Goal: Task Accomplishment & Management: Manage account settings

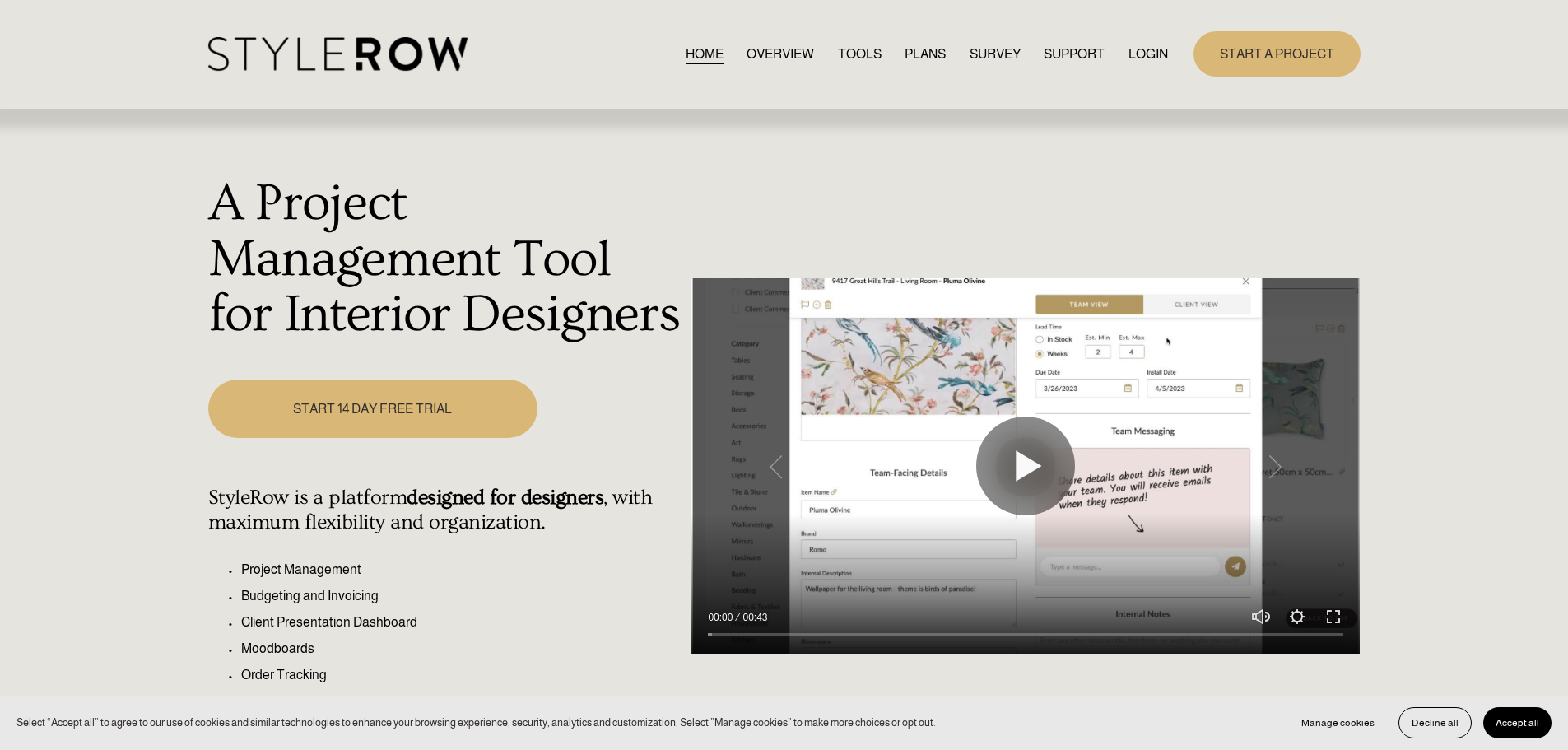
click at [1149, 55] on link "LOGIN" at bounding box center [1149, 54] width 39 height 22
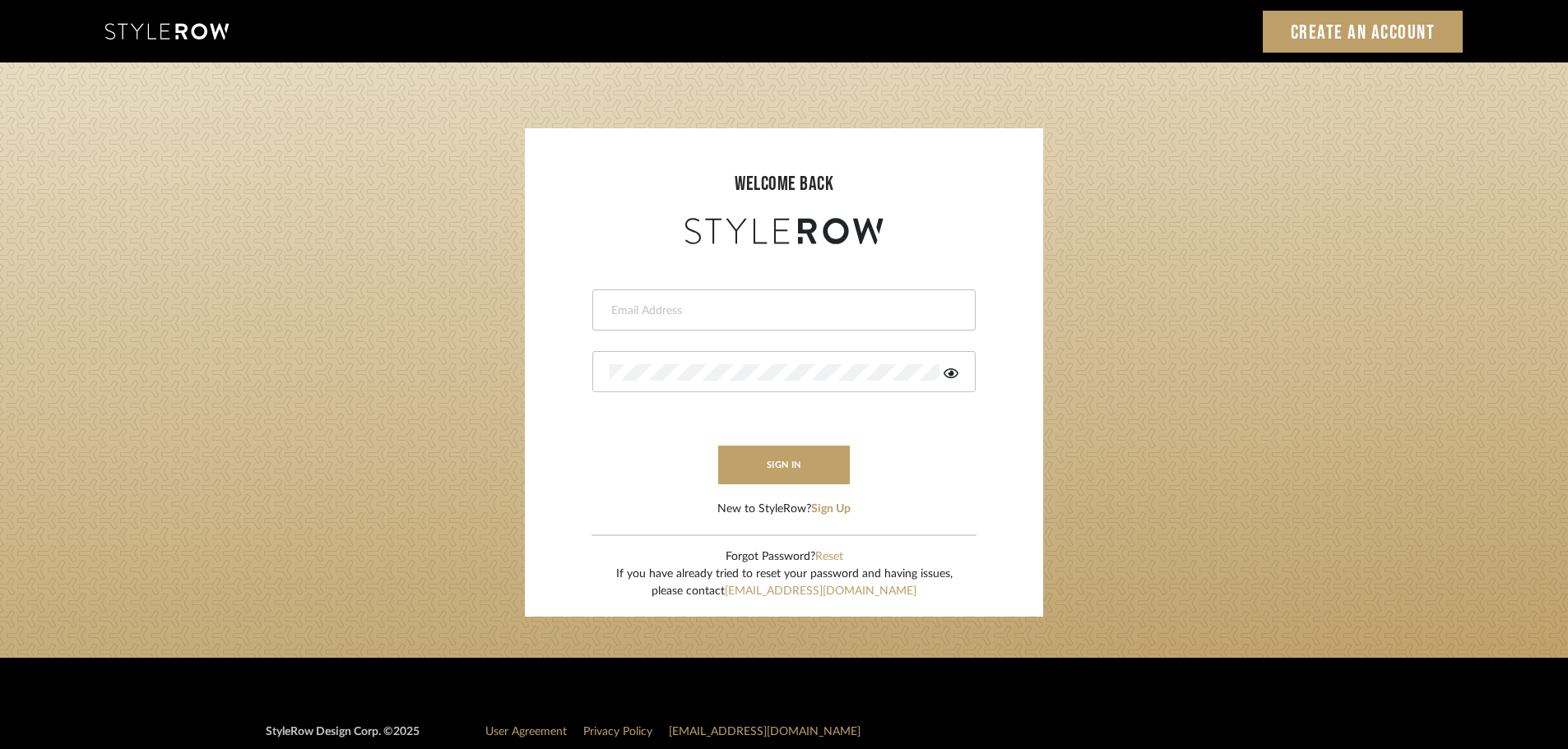
click at [613, 301] on div at bounding box center [784, 310] width 384 height 41
click at [612, 310] on input "email" at bounding box center [782, 311] width 345 height 17
type input "[DOMAIN_NAME][EMAIL_ADDRESS][DOMAIN_NAME]"
click at [791, 473] on button "sign in" at bounding box center [784, 466] width 132 height 39
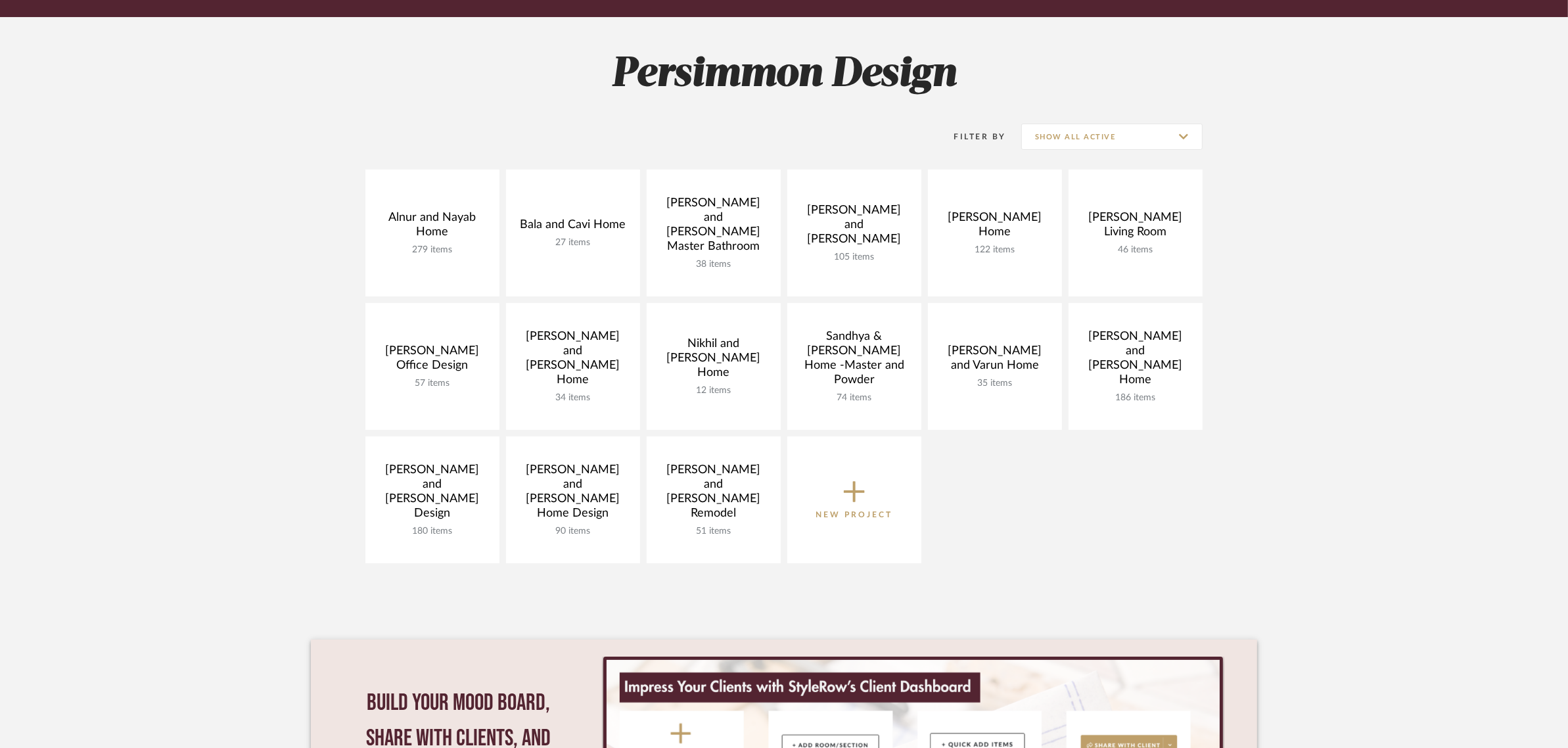
scroll to position [164, 0]
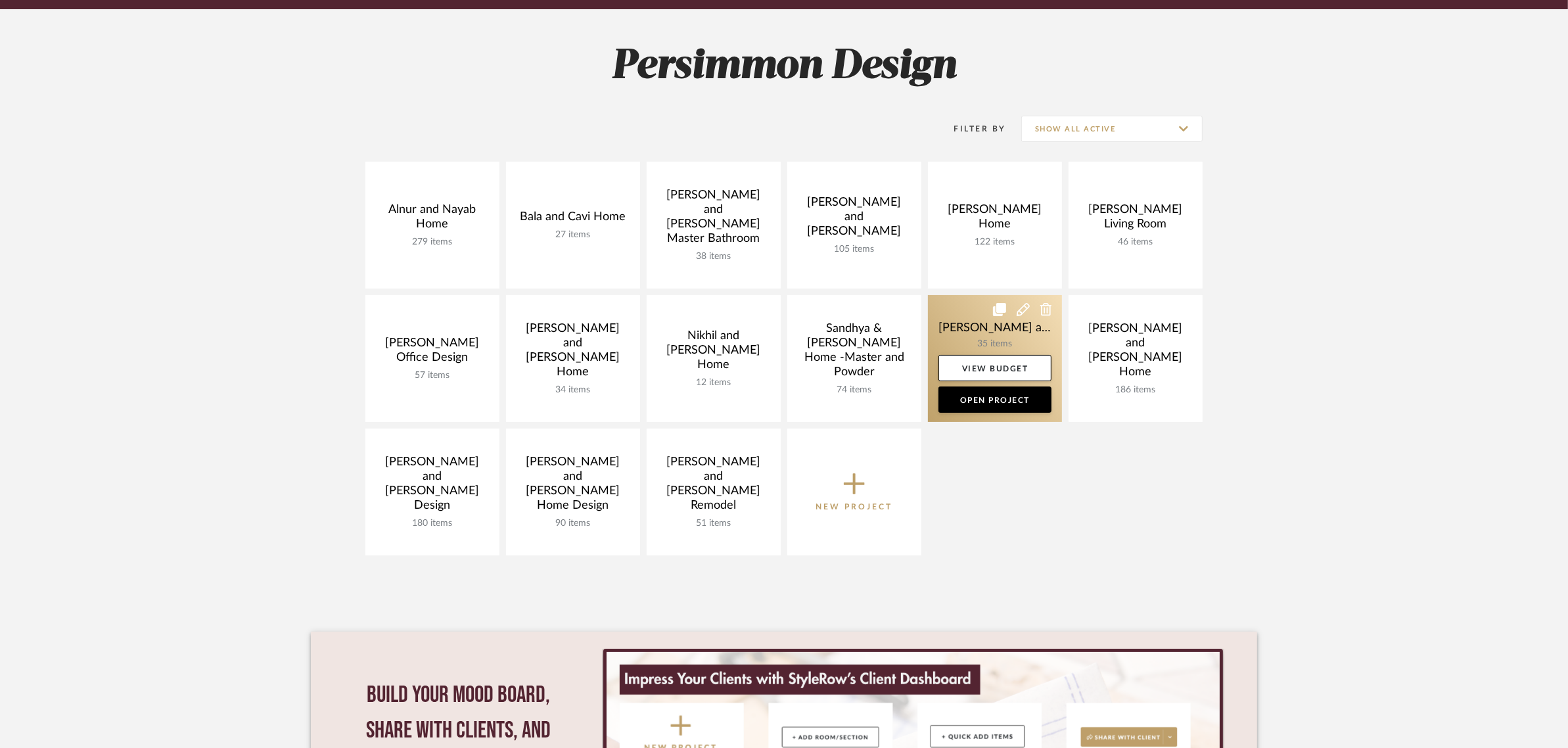
click at [973, 329] on link at bounding box center [995, 358] width 134 height 127
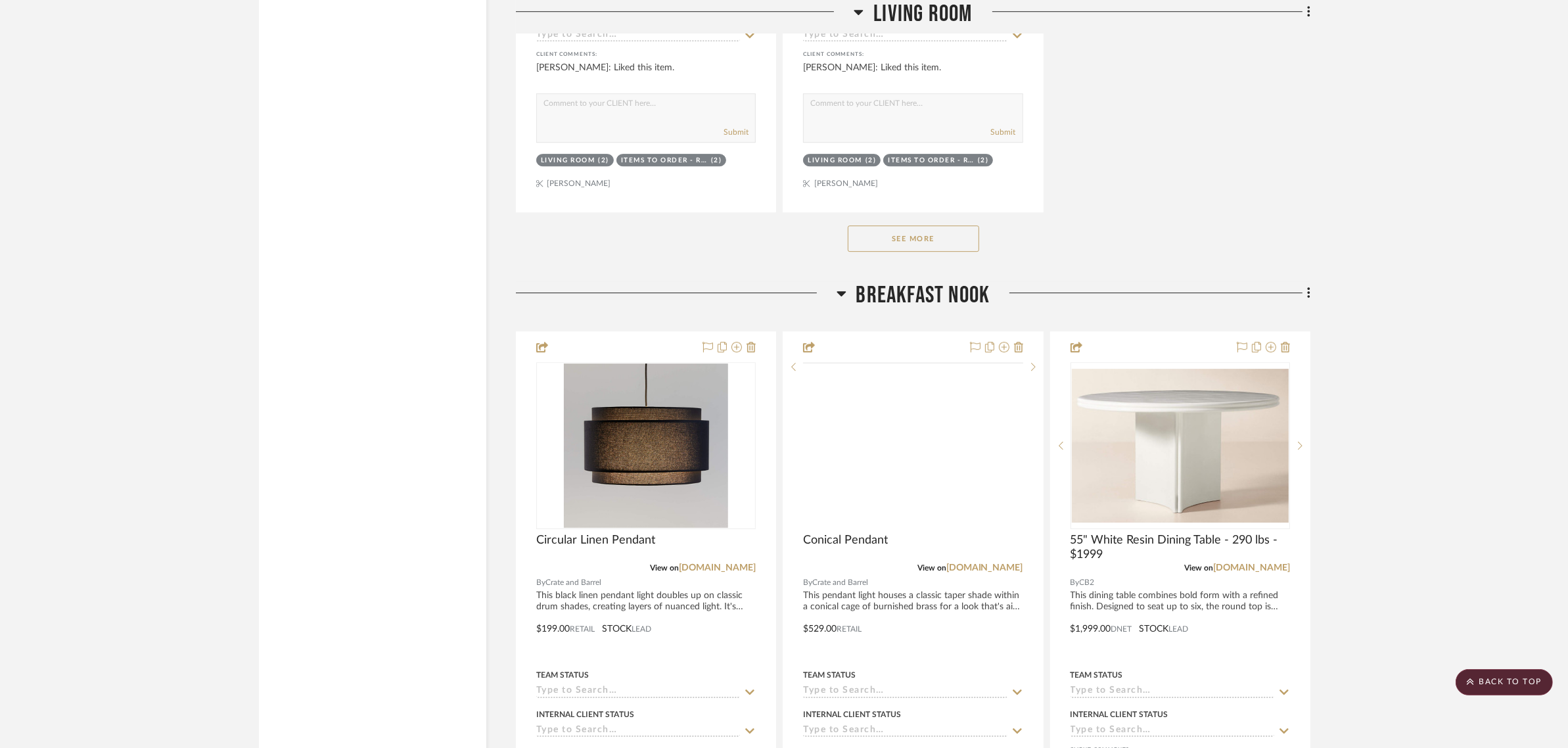
scroll to position [5096, 0]
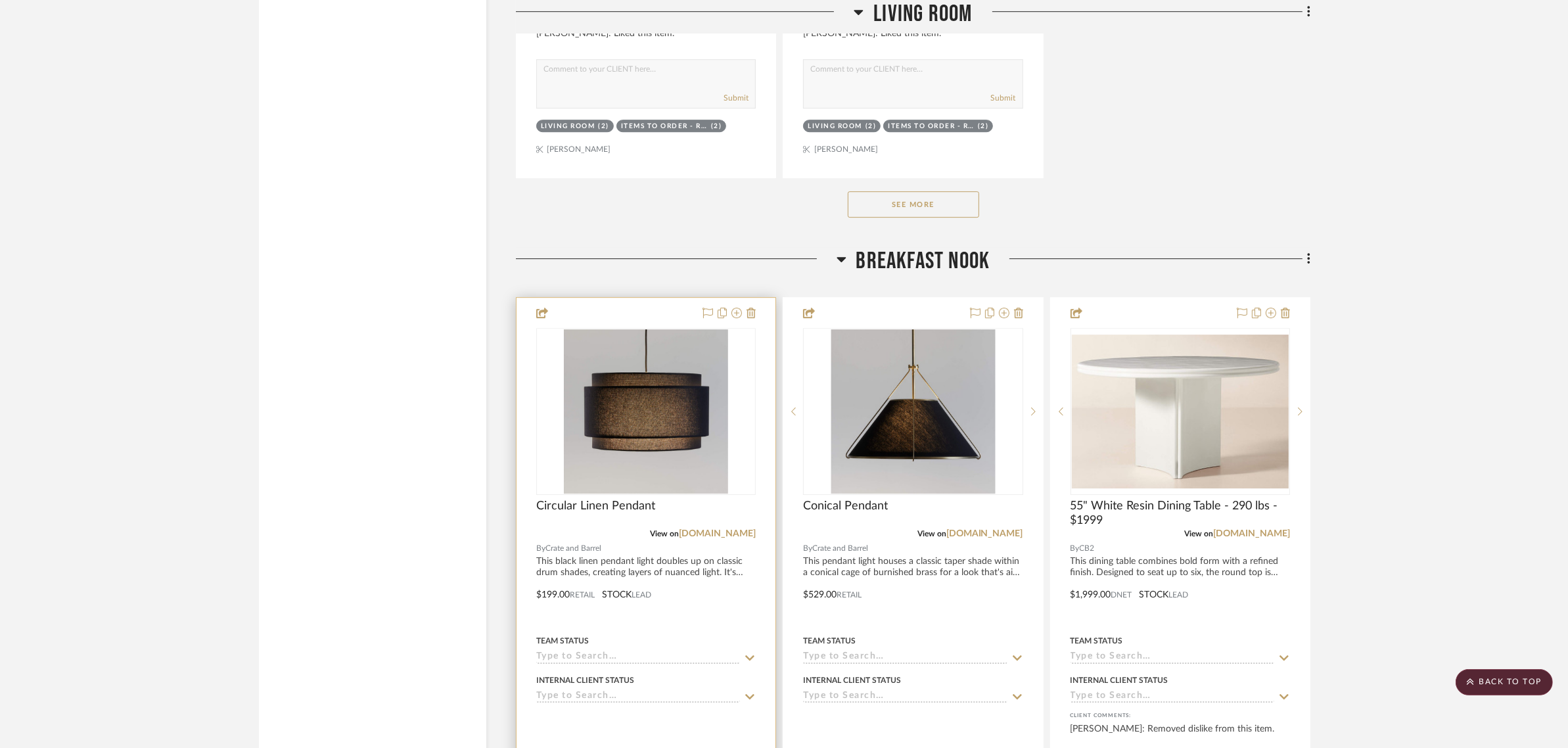
click at [664, 409] on img "0" at bounding box center [646, 411] width 164 height 164
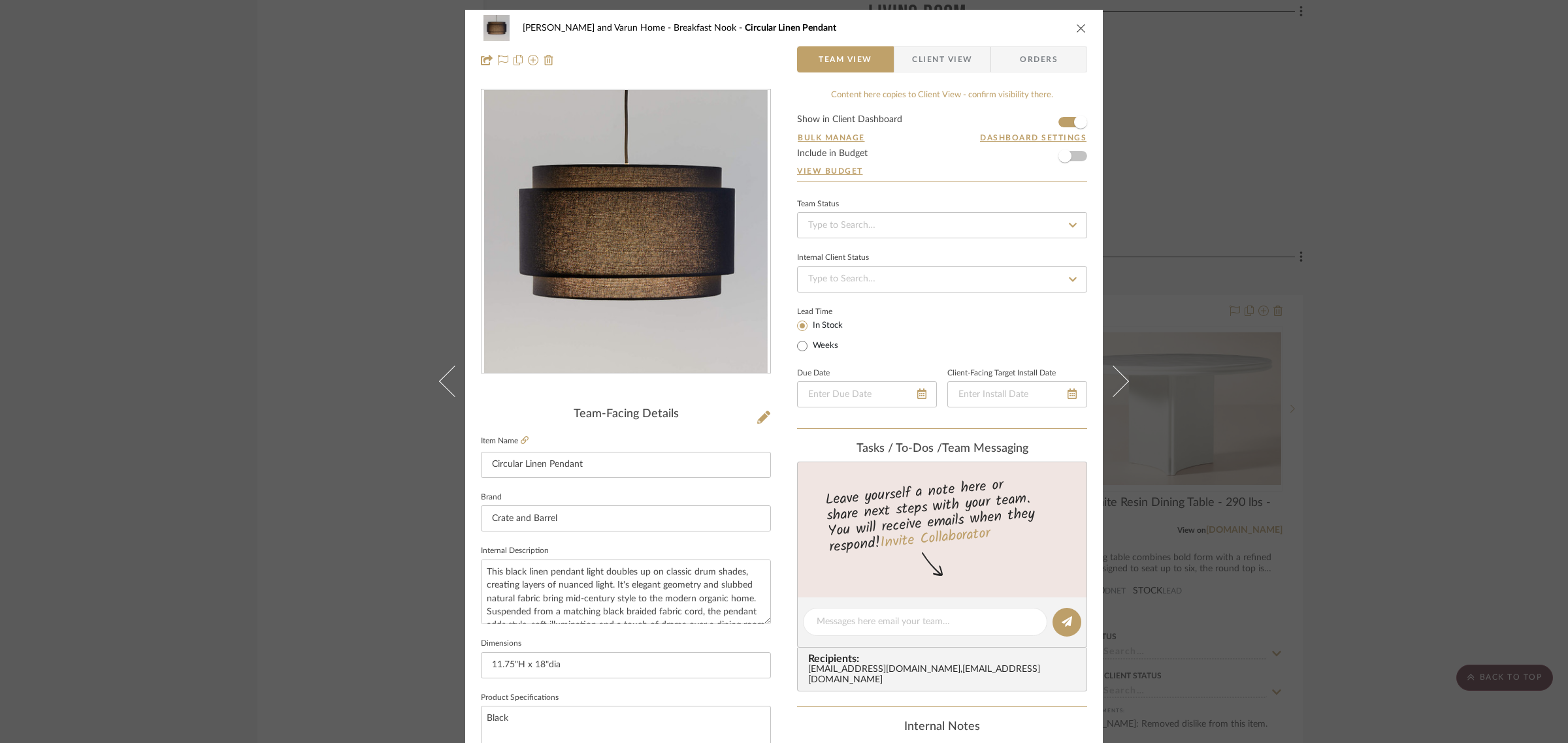
click at [652, 237] on img "0" at bounding box center [626, 232] width 283 height 283
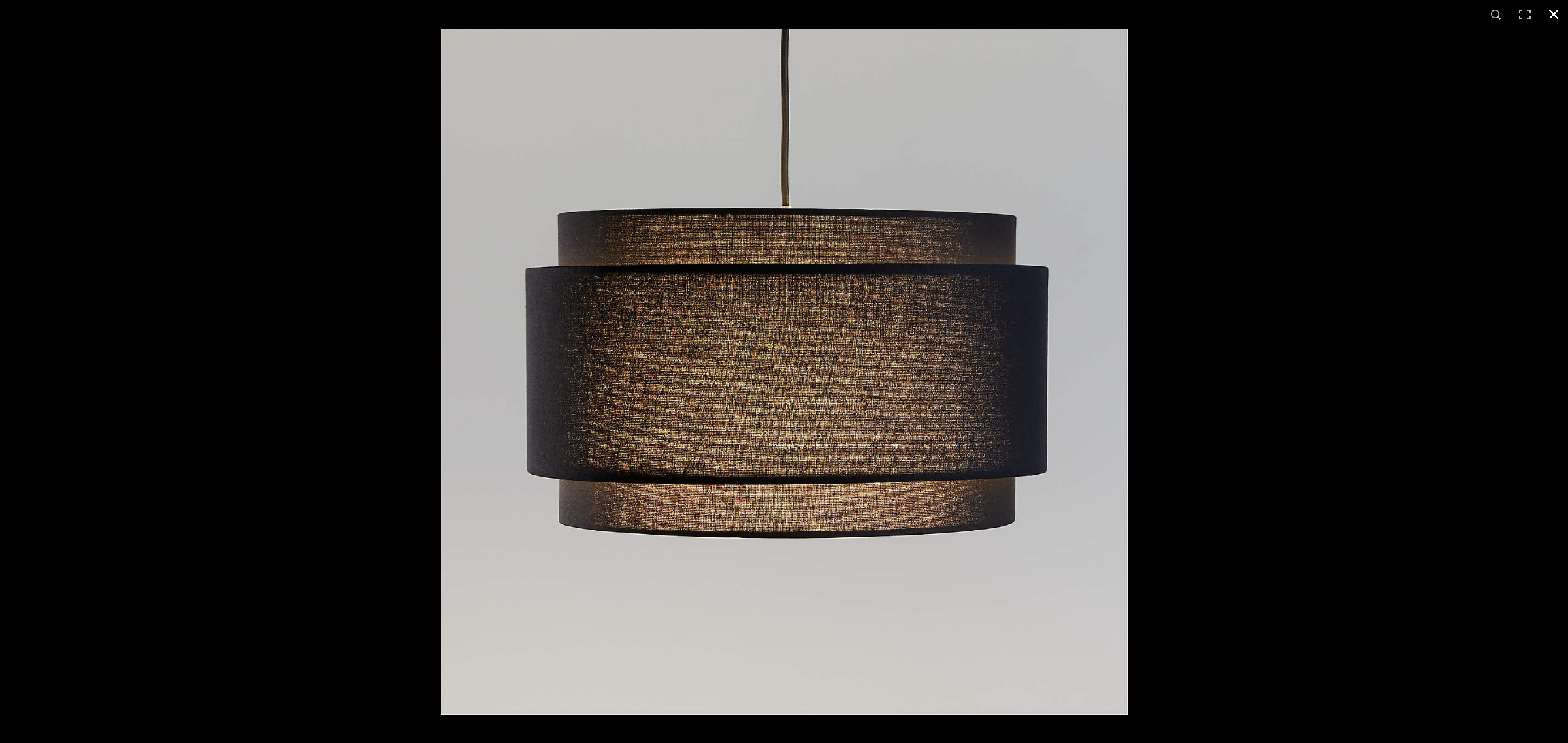
click at [1561, 14] on button at bounding box center [1554, 14] width 29 height 29
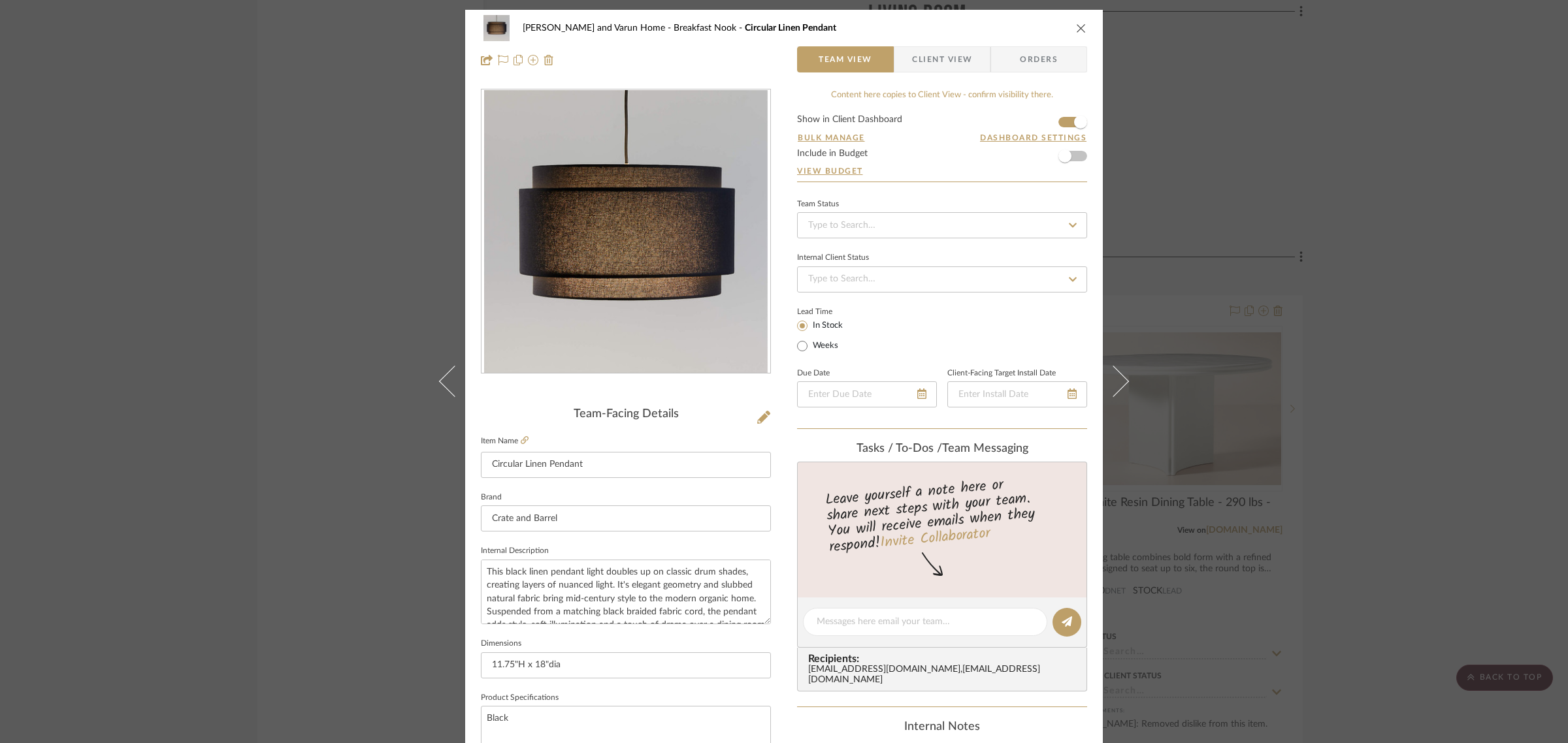
click at [1454, 238] on div "Shalini and Varun Home Breakfast Nook Circular Linen Pendant Team View Client V…" at bounding box center [784, 371] width 1568 height 743
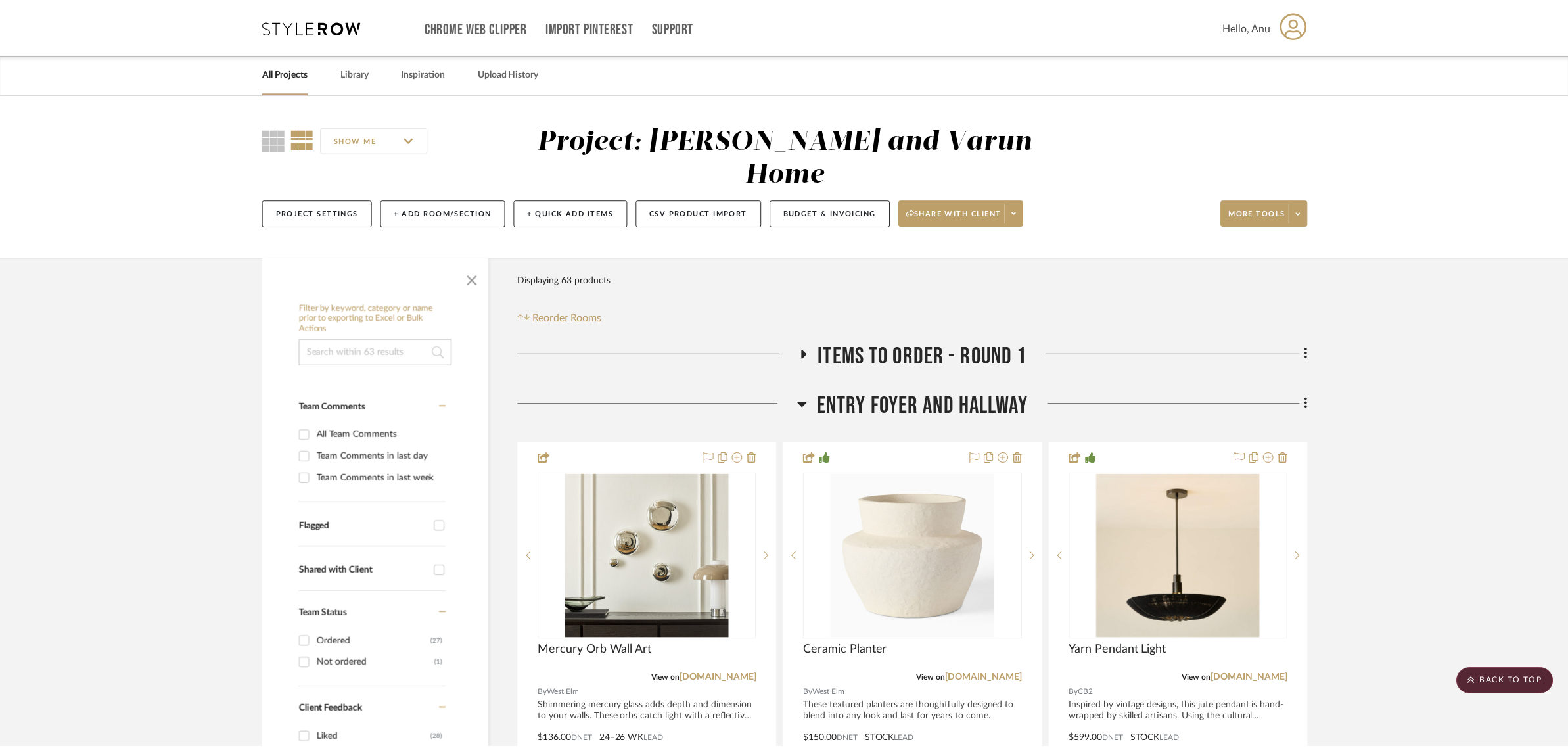
scroll to position [5096, 0]
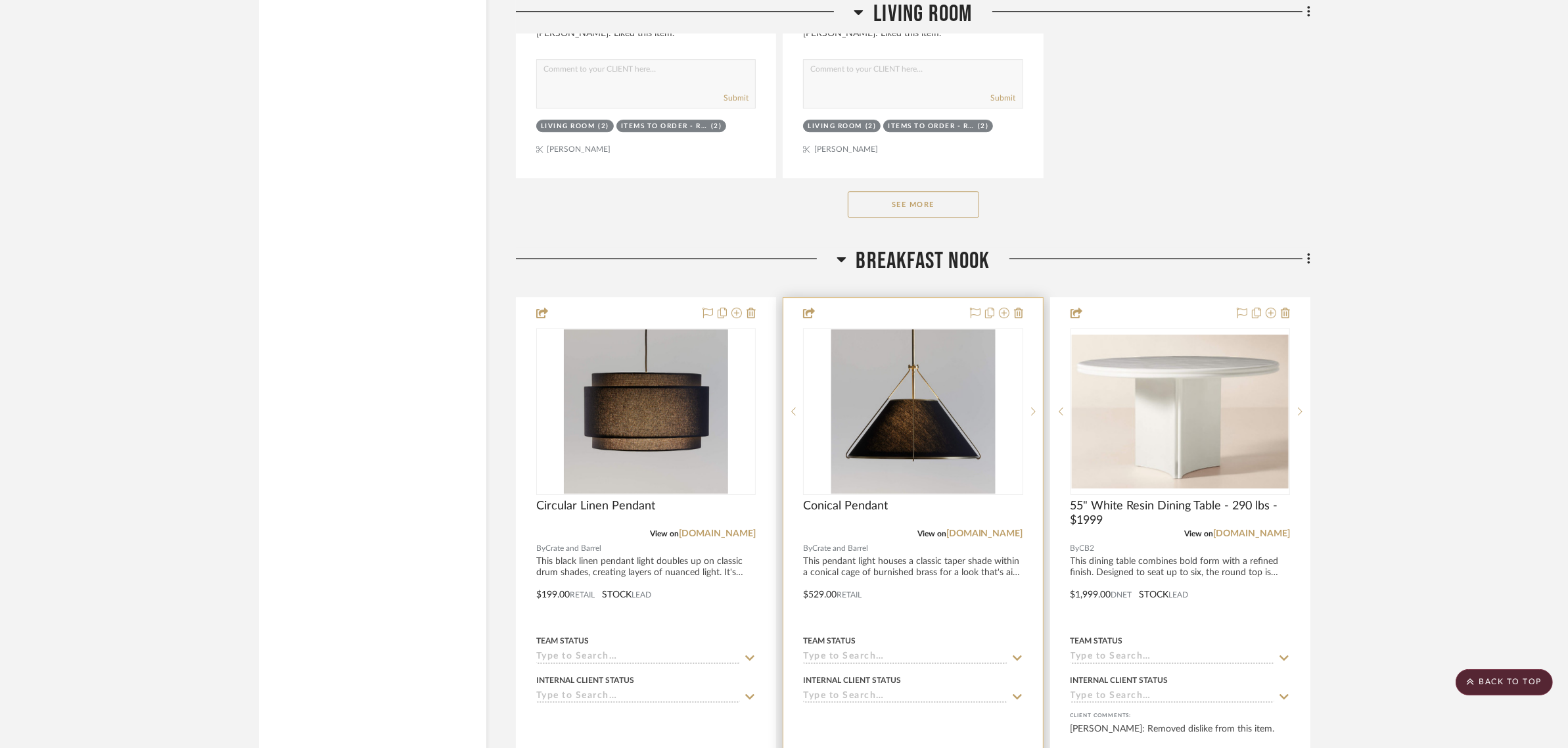
click at [890, 368] on img "0" at bounding box center [912, 411] width 164 height 164
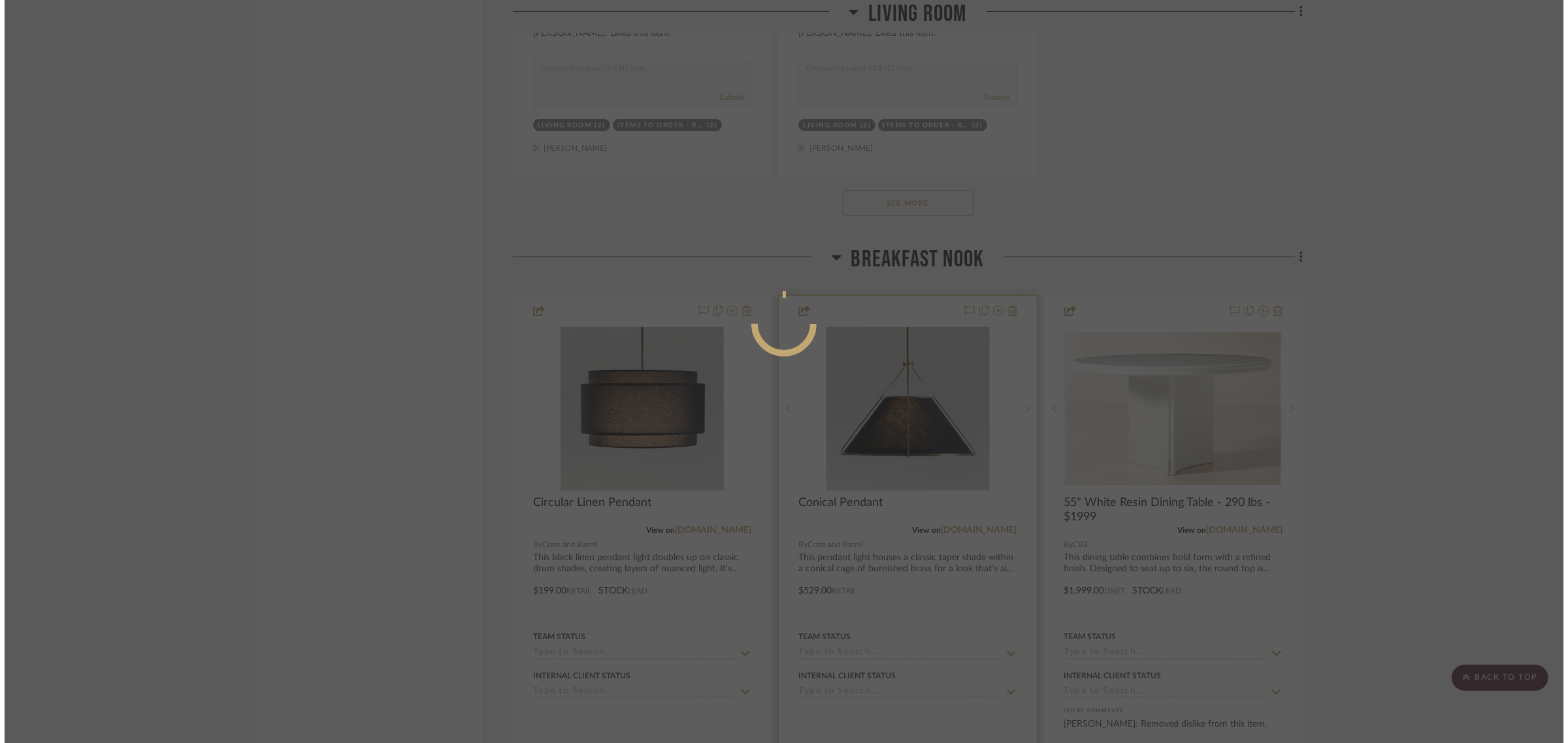
scroll to position [0, 0]
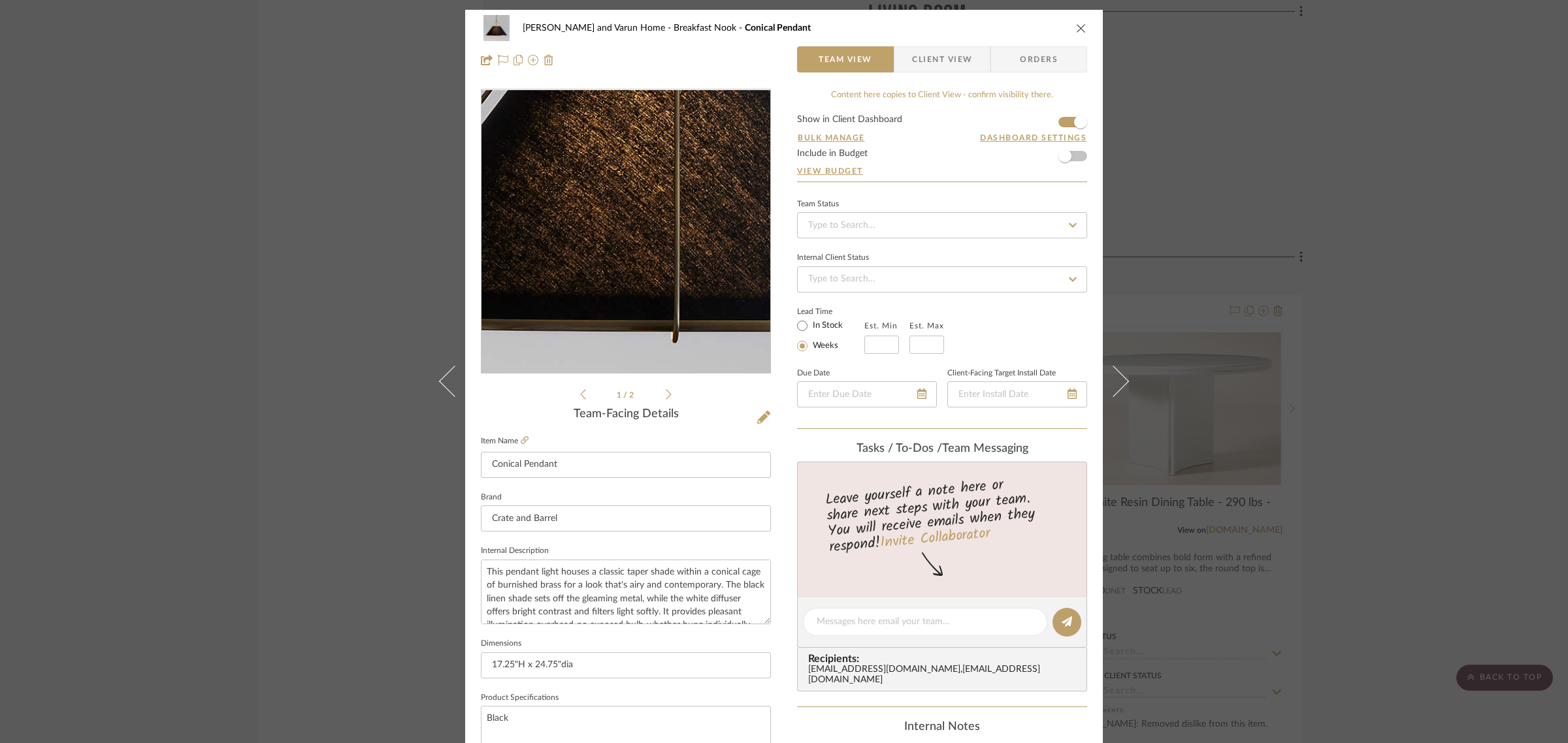
click at [605, 281] on img "0" at bounding box center [626, 232] width 283 height 283
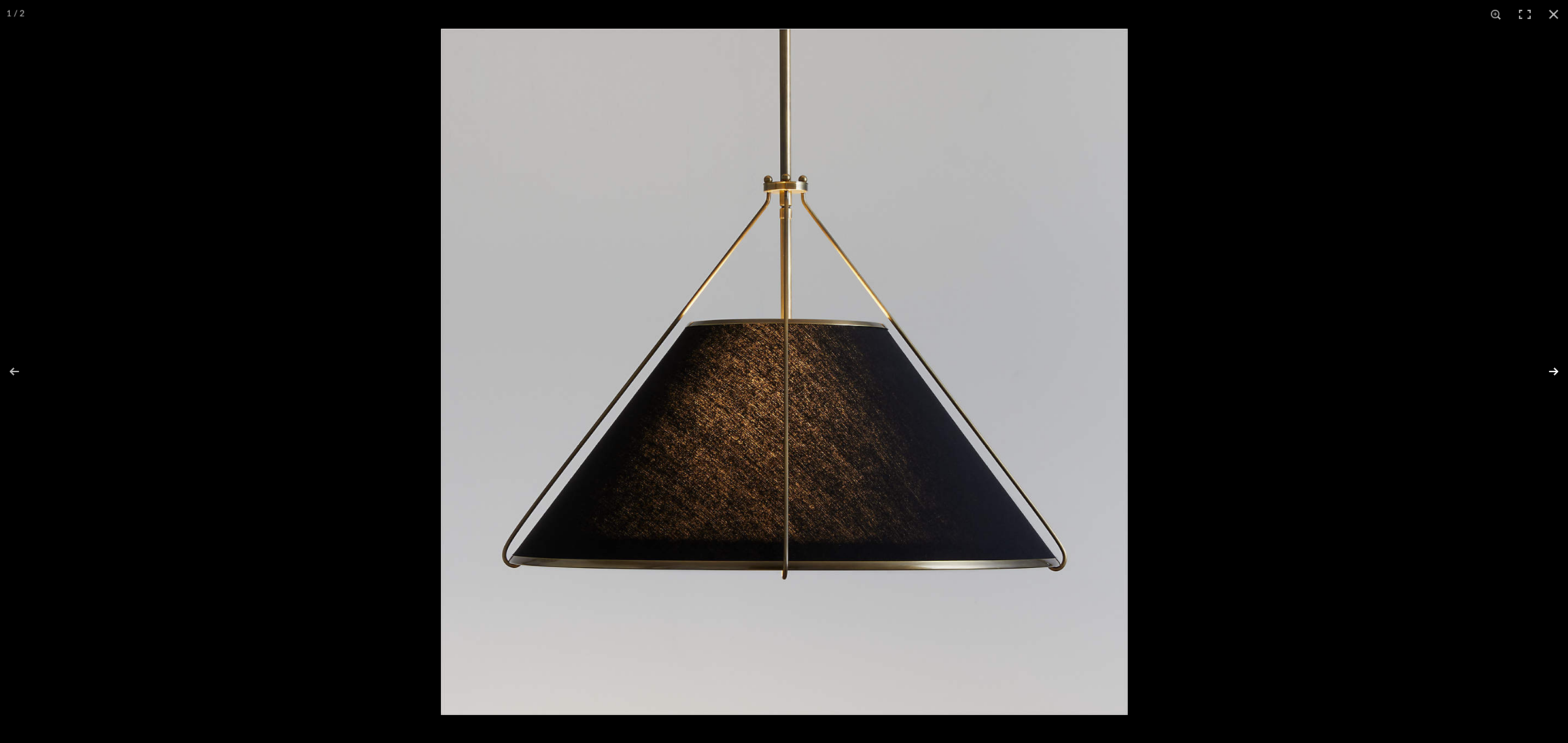
click at [1551, 369] on button at bounding box center [1546, 371] width 46 height 66
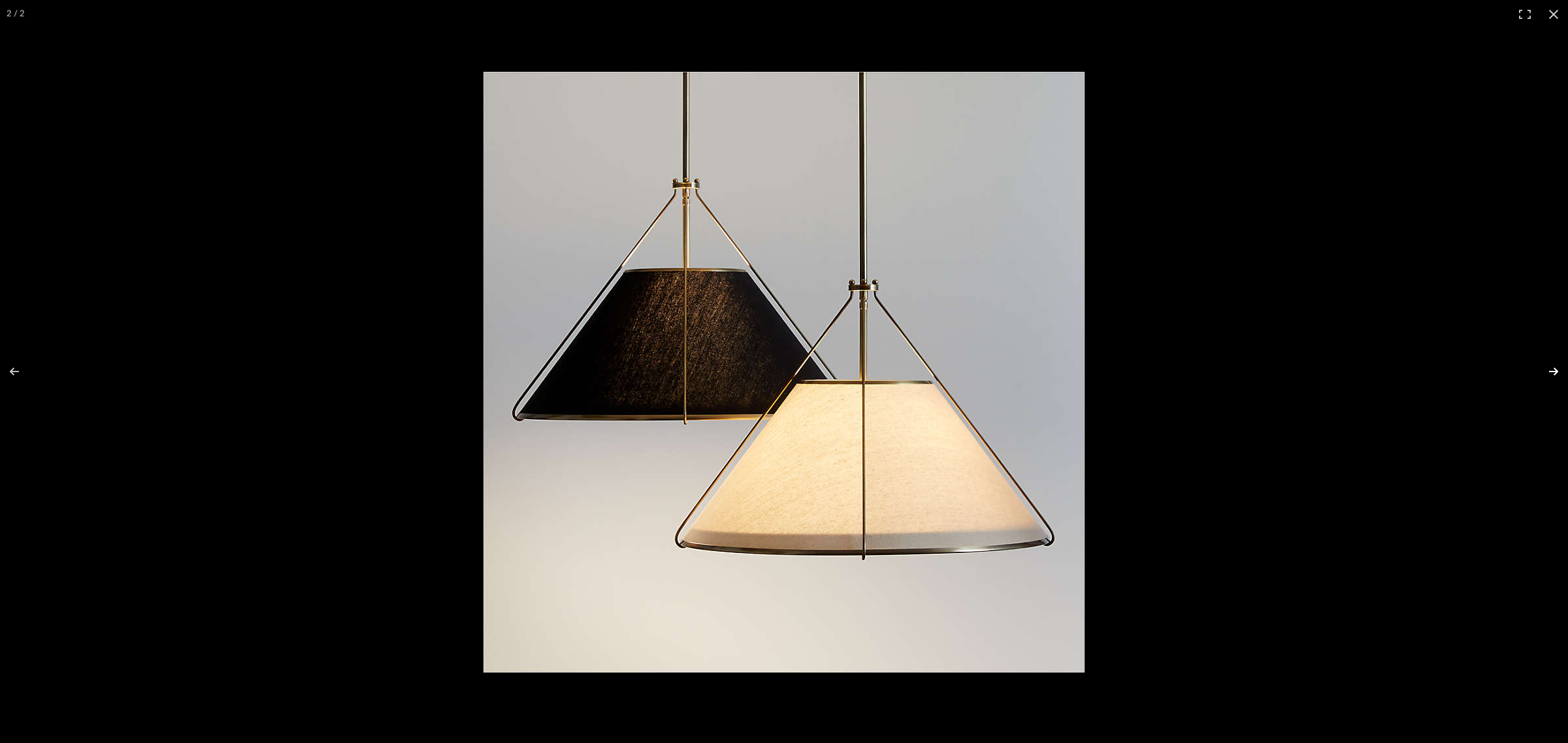
click at [1550, 376] on button at bounding box center [1546, 371] width 46 height 66
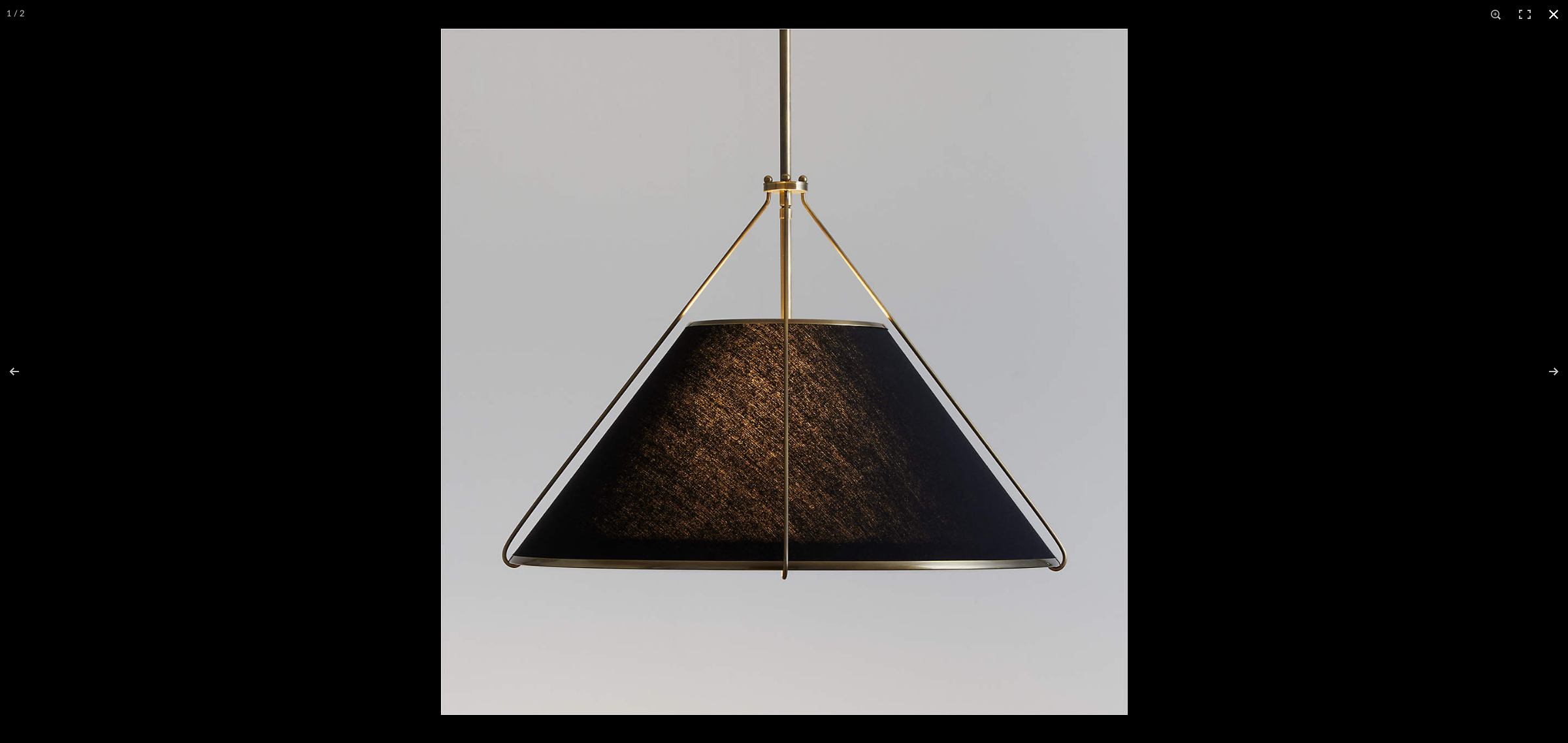
click at [1552, 14] on button at bounding box center [1554, 14] width 29 height 29
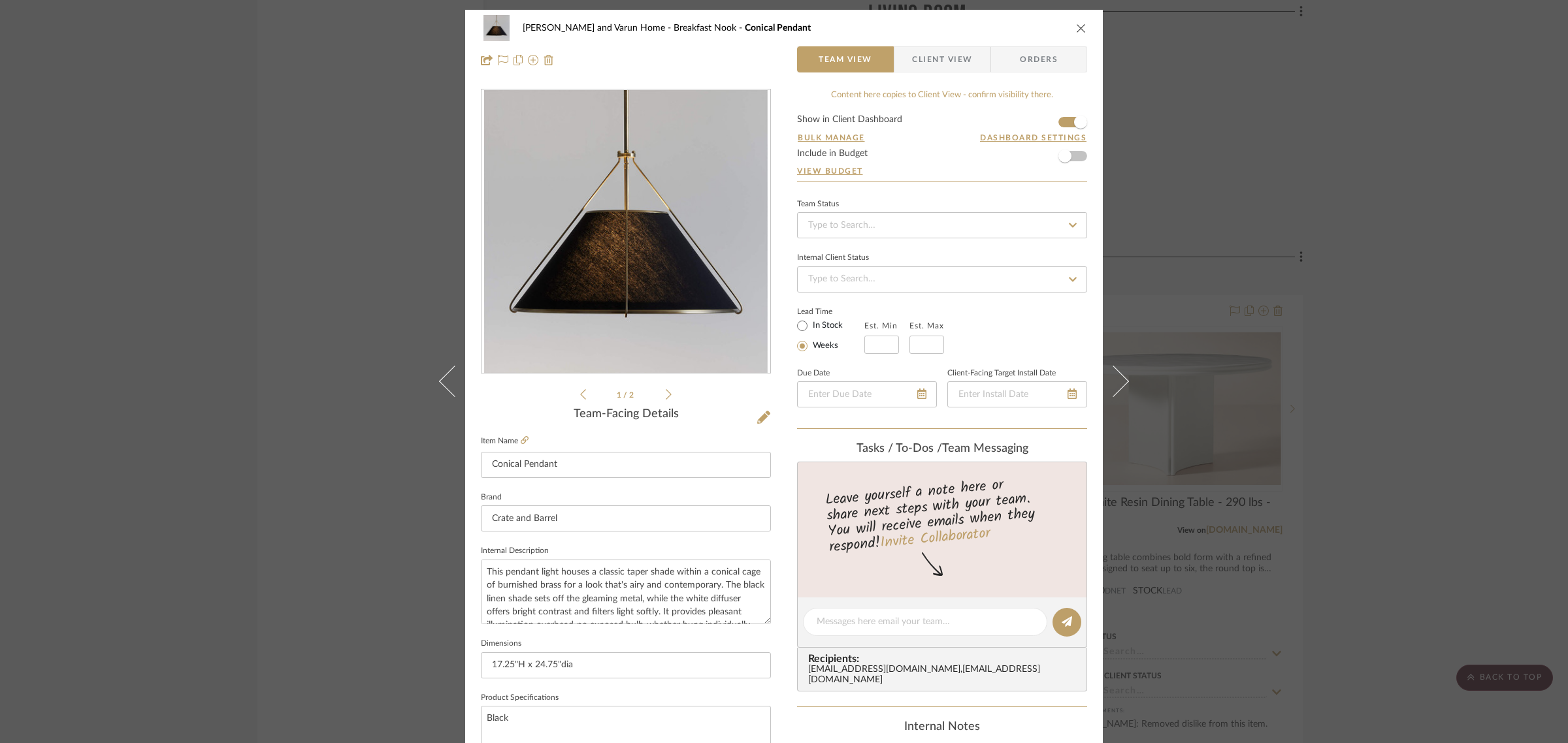
click at [1460, 331] on div "Shalini and Varun Home Breakfast Nook Conical Pendant Team View Client View Ord…" at bounding box center [784, 371] width 1568 height 743
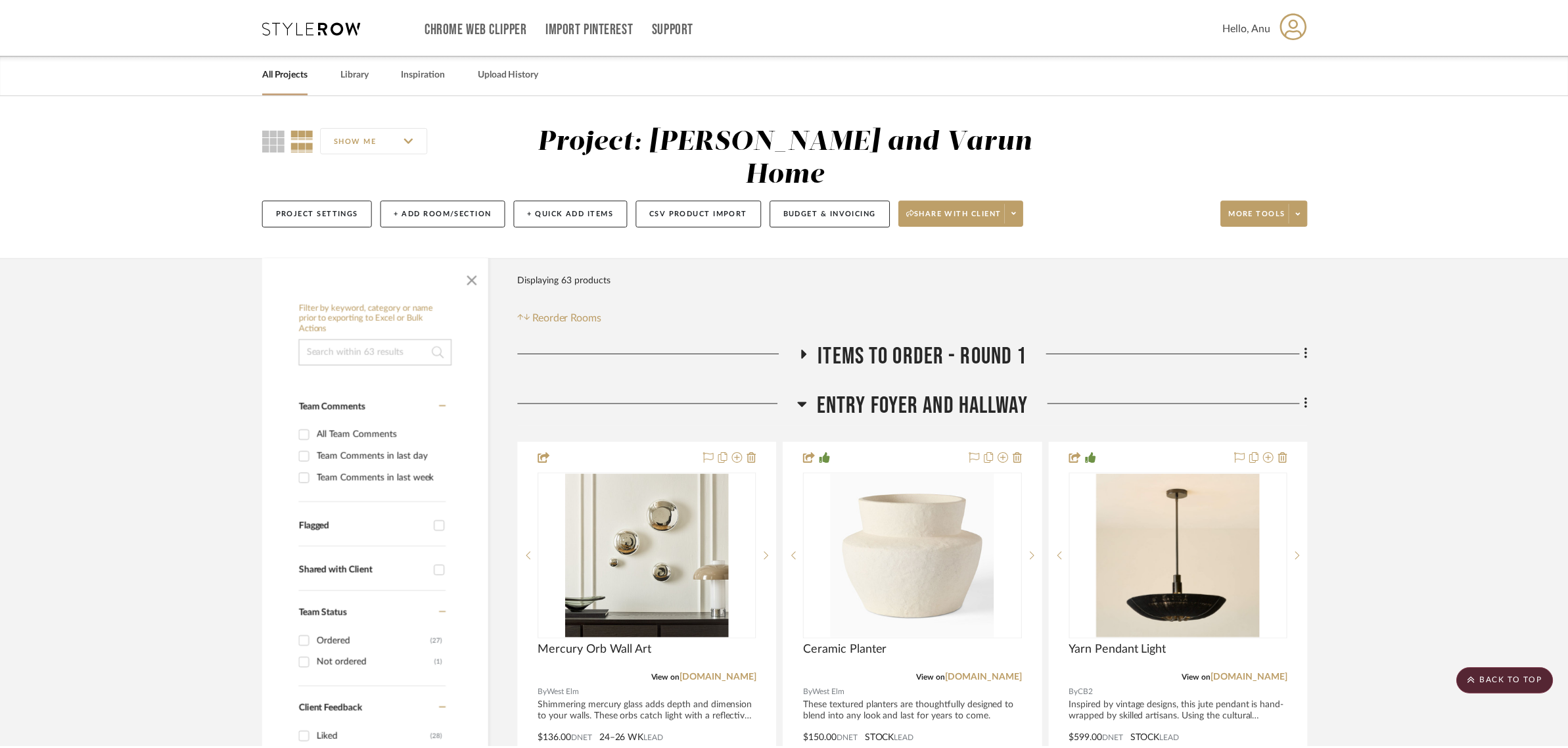
scroll to position [5096, 0]
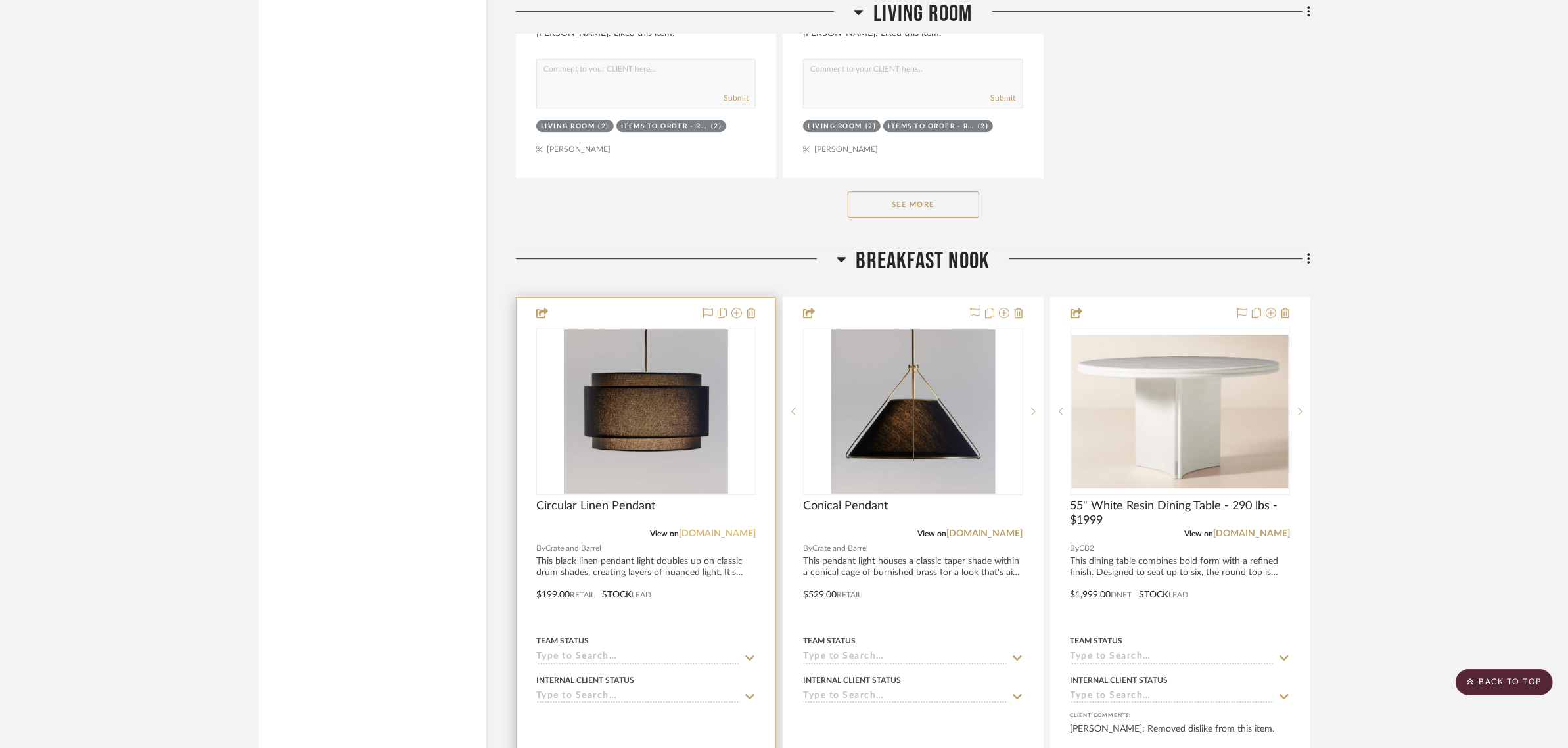
click at [700, 530] on link "crateandbarrel.com" at bounding box center [717, 534] width 77 height 9
click at [974, 530] on link "crateandbarrel.com" at bounding box center [985, 534] width 77 height 9
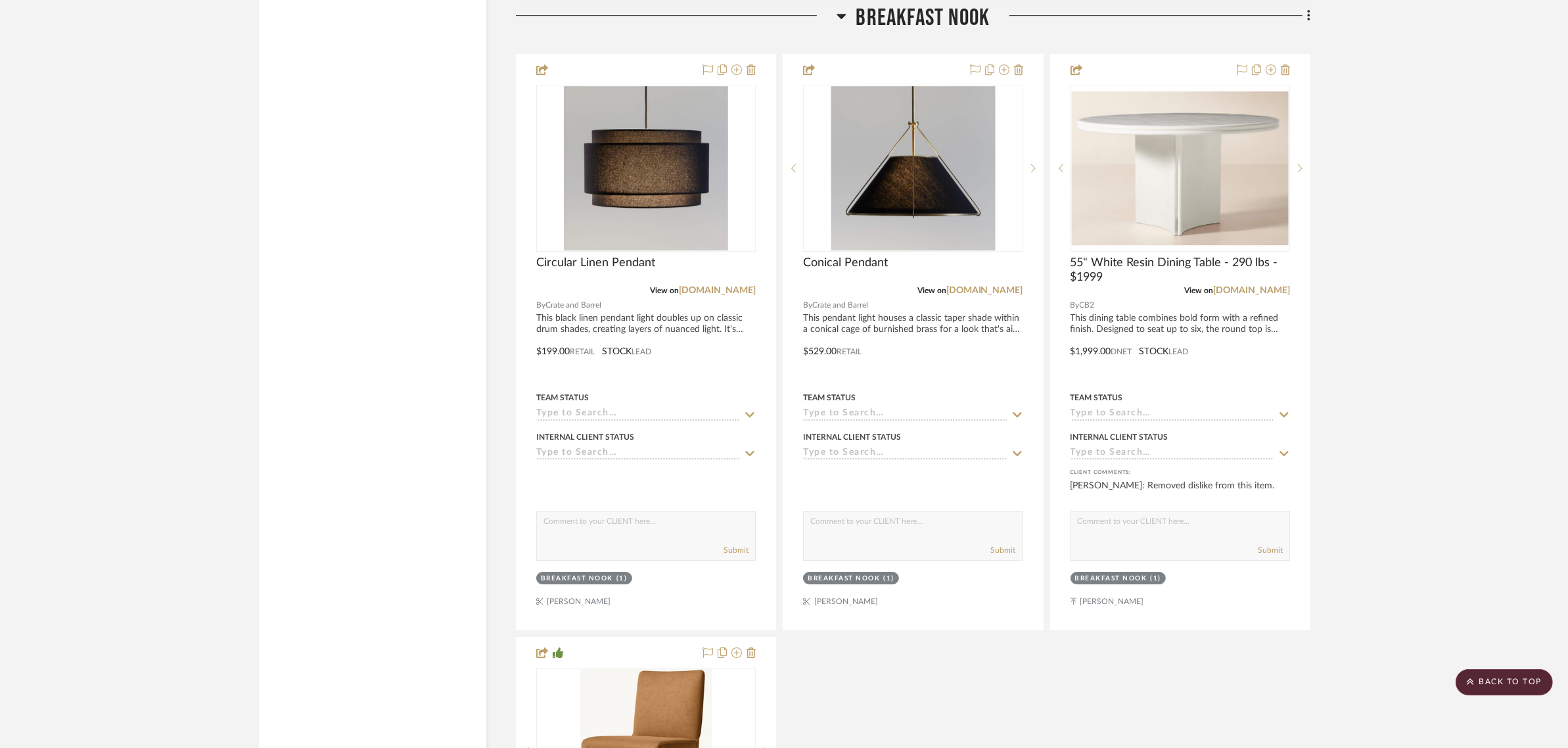
scroll to position [5342, 0]
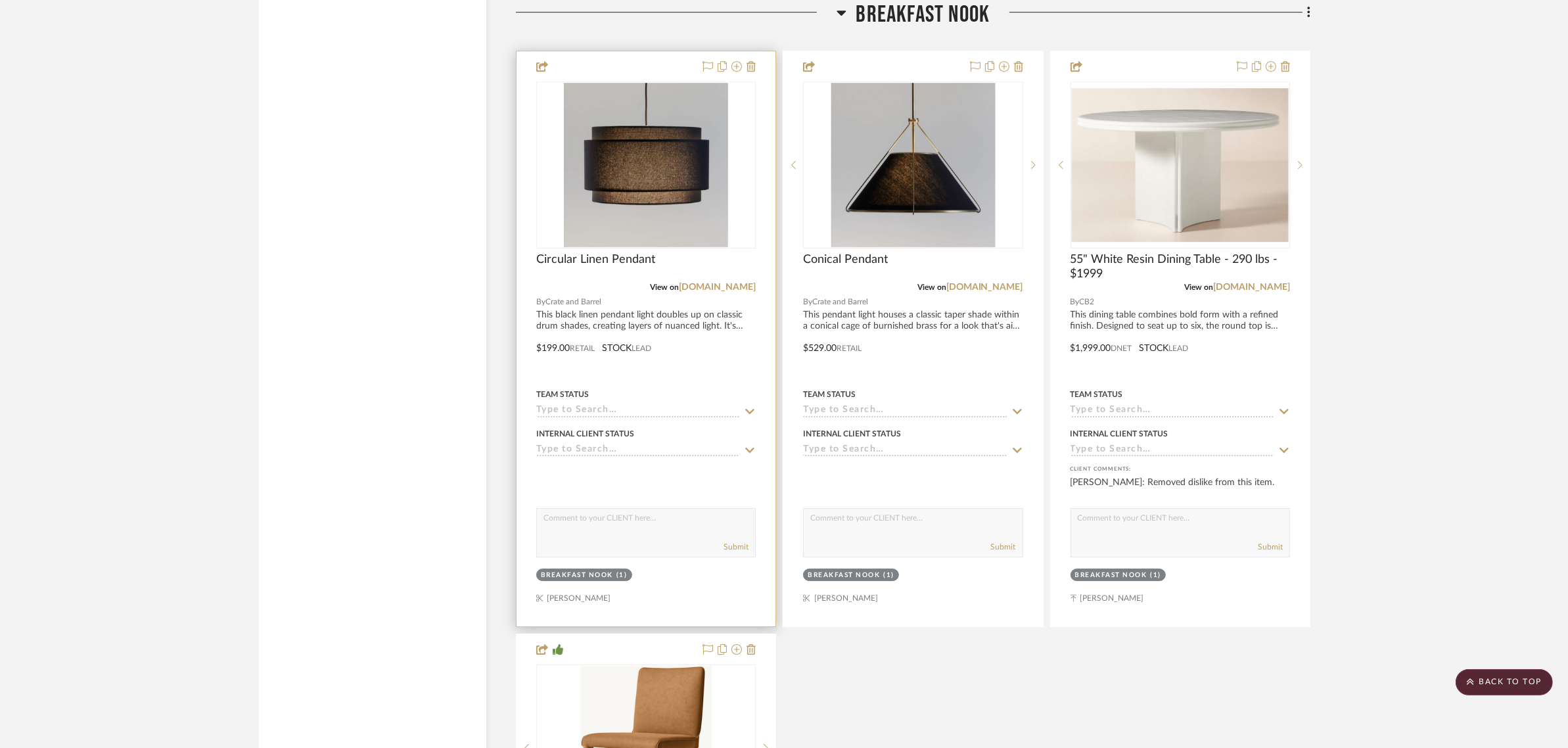
click at [565, 570] on div "Breakfast Nook" at bounding box center [577, 575] width 72 height 10
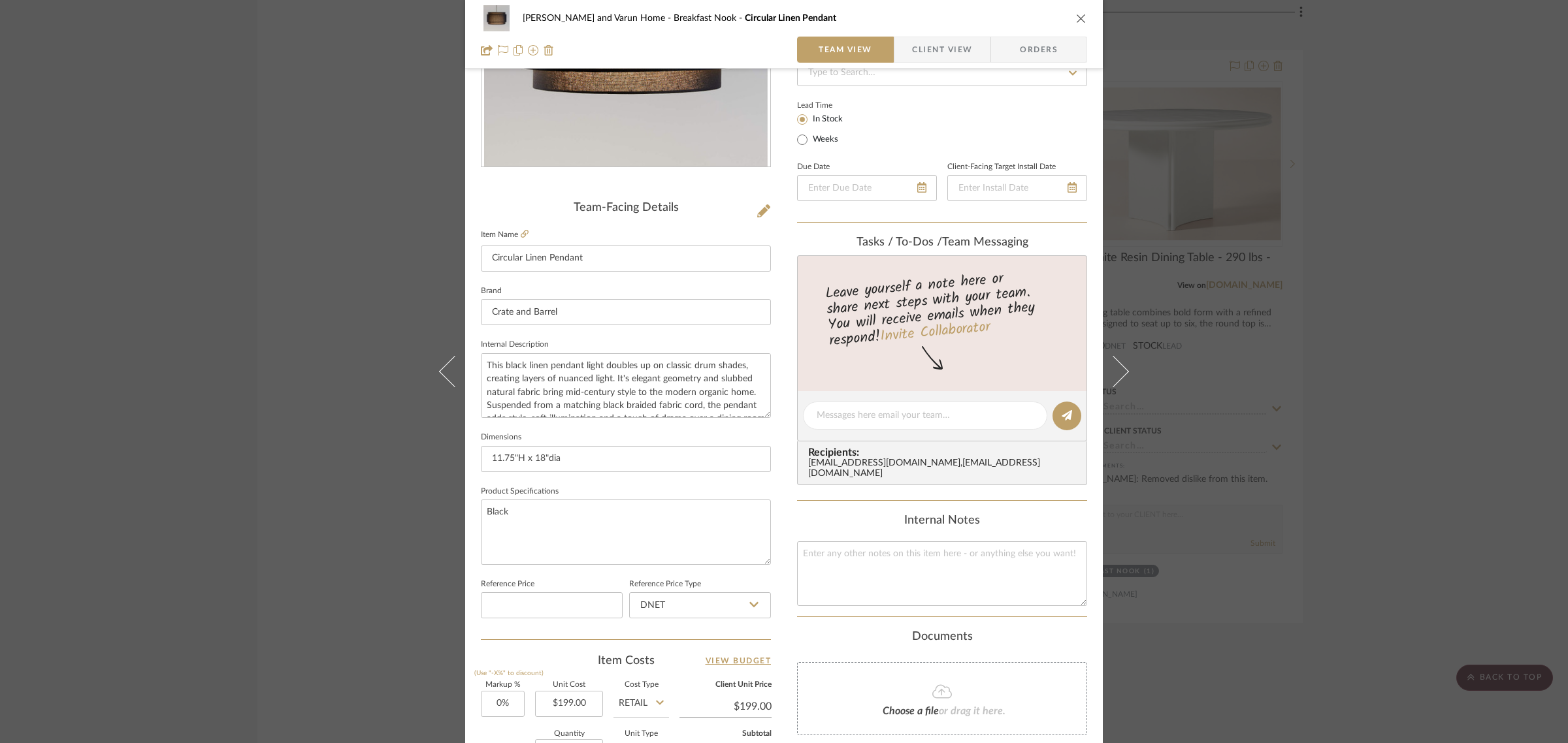
scroll to position [471, 0]
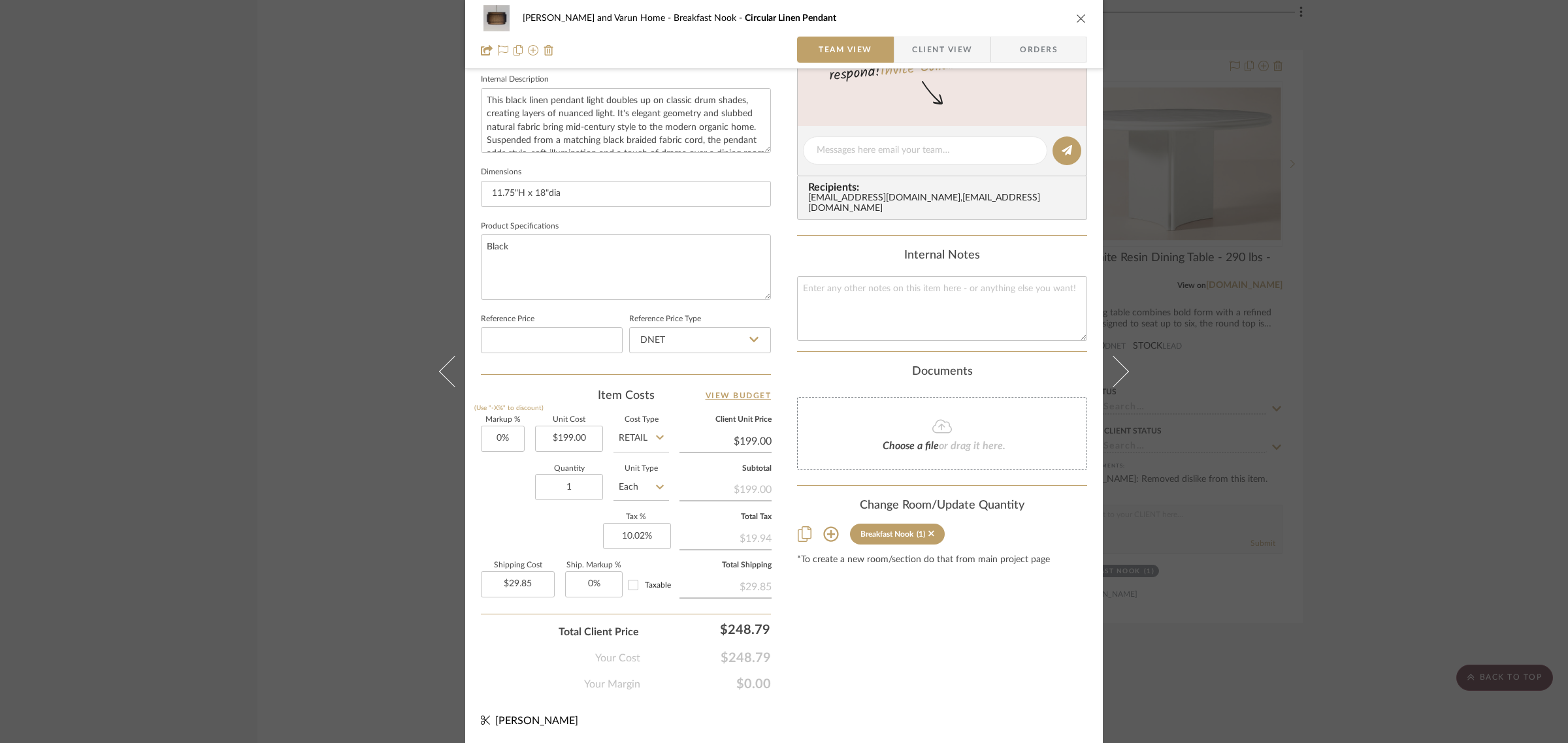
click at [823, 527] on icon at bounding box center [831, 534] width 15 height 15
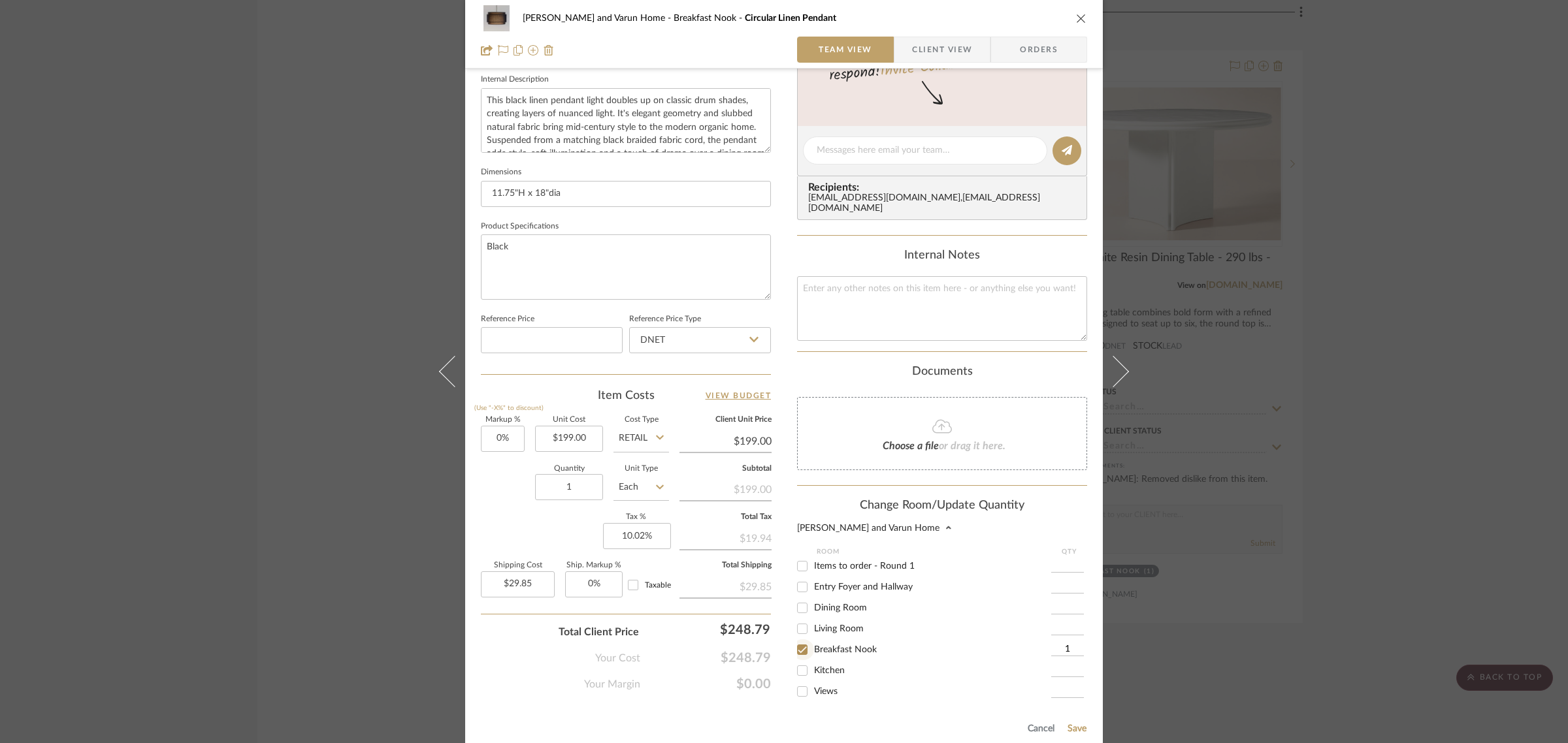
click at [797, 640] on input "Breakfast Nook" at bounding box center [802, 650] width 21 height 21
checkbox input "false"
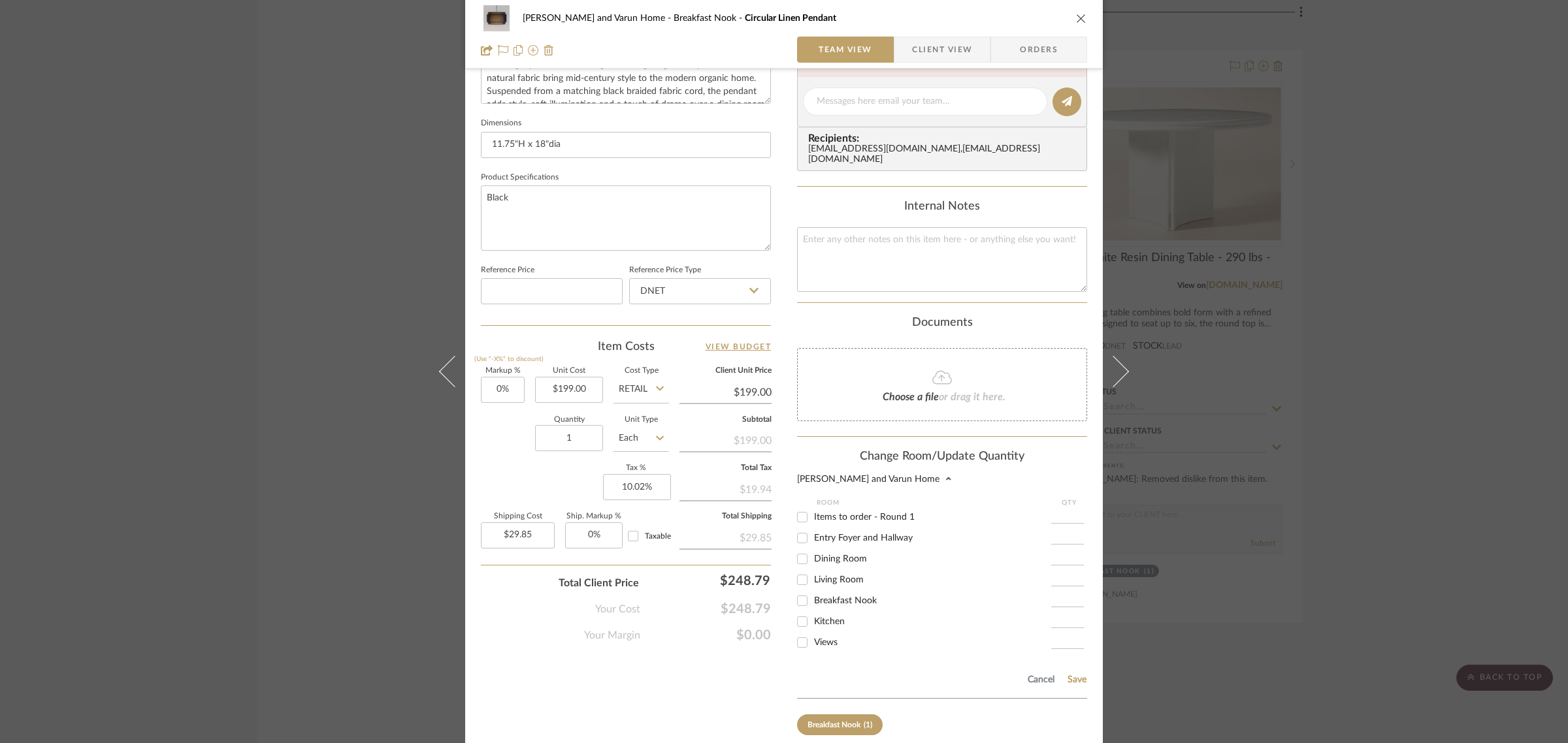
scroll to position [576, 0]
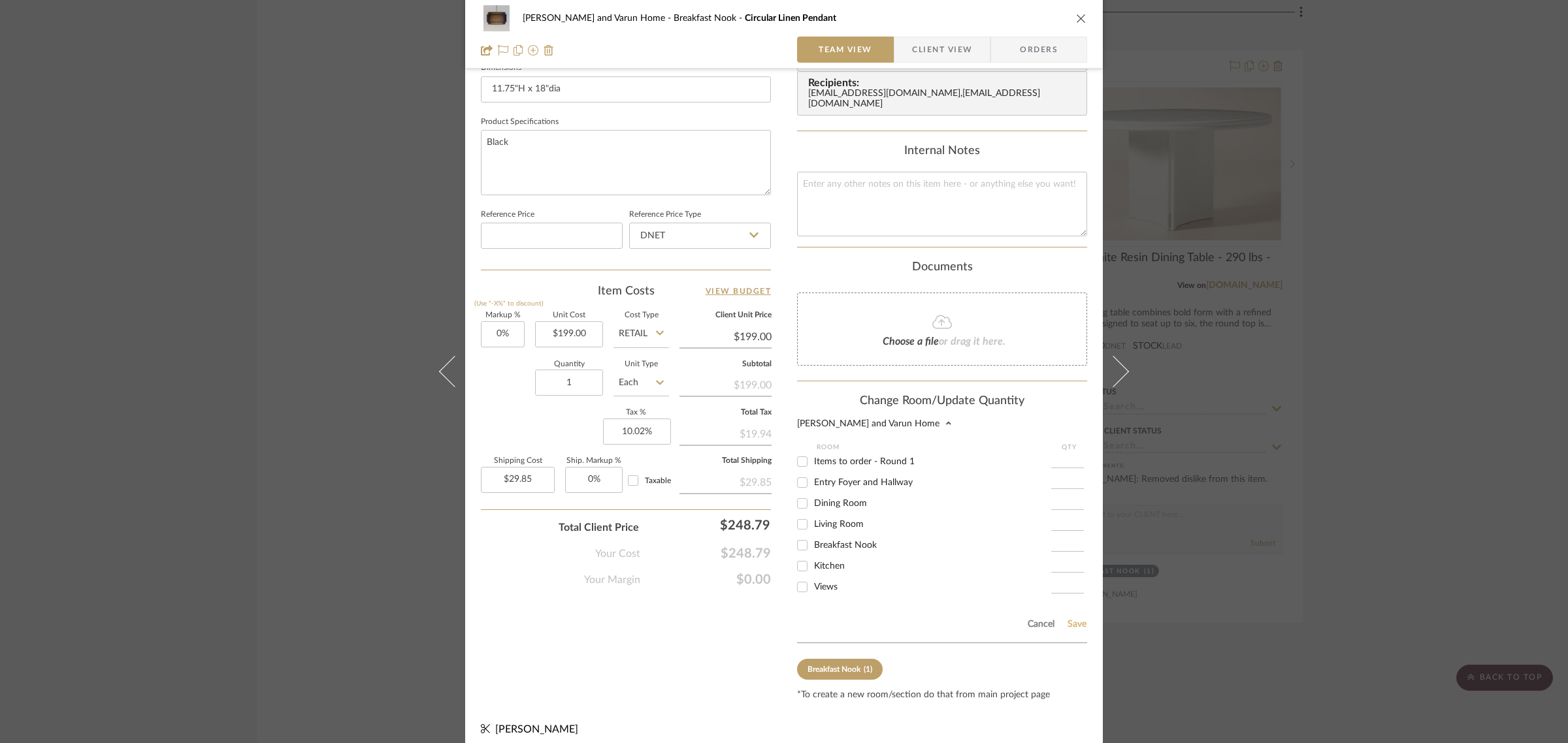
click at [1075, 619] on button "Save" at bounding box center [1077, 624] width 20 height 10
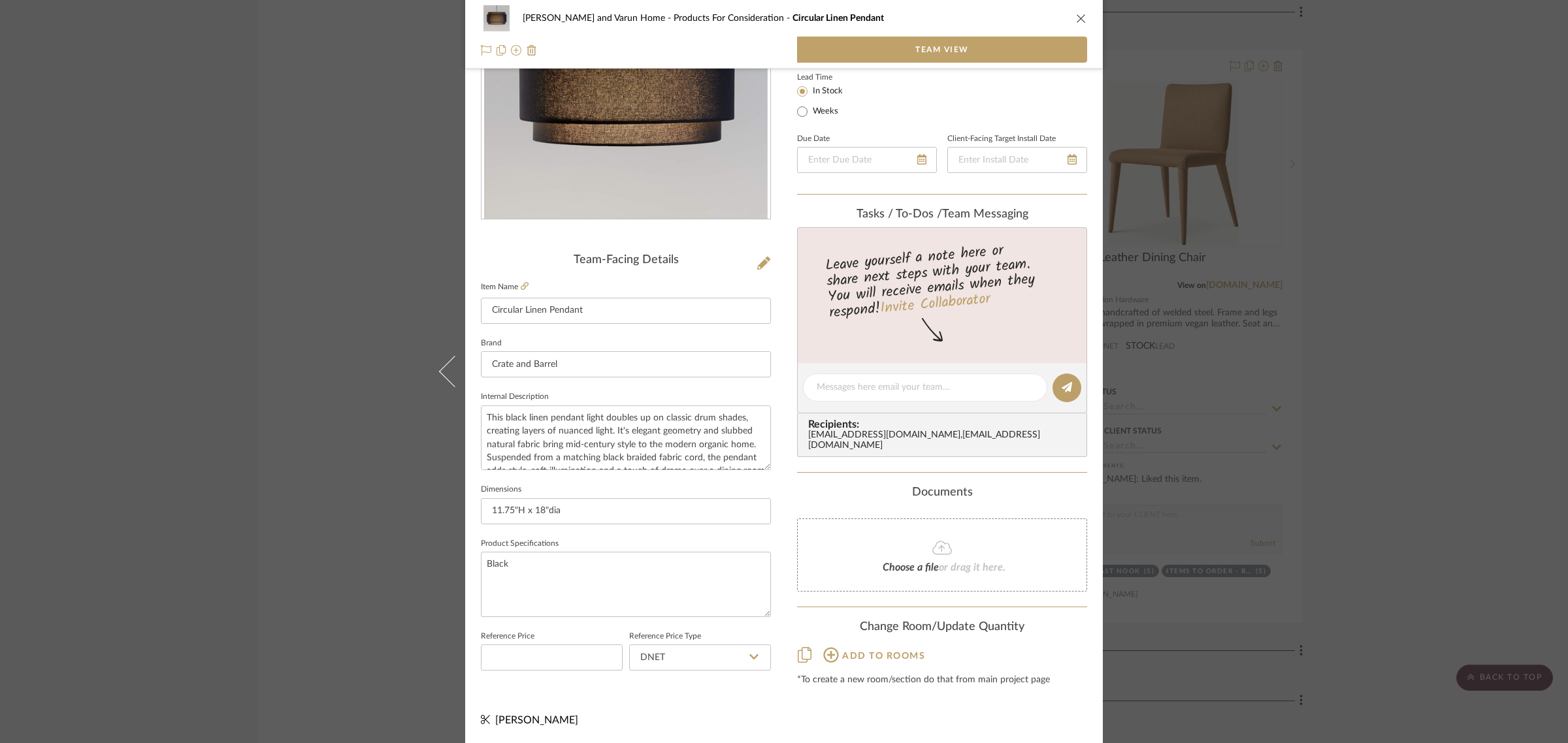
click at [1407, 424] on div "Shalini and Varun Home Products For Consideration Circular Linen Pendant Team V…" at bounding box center [784, 371] width 1568 height 743
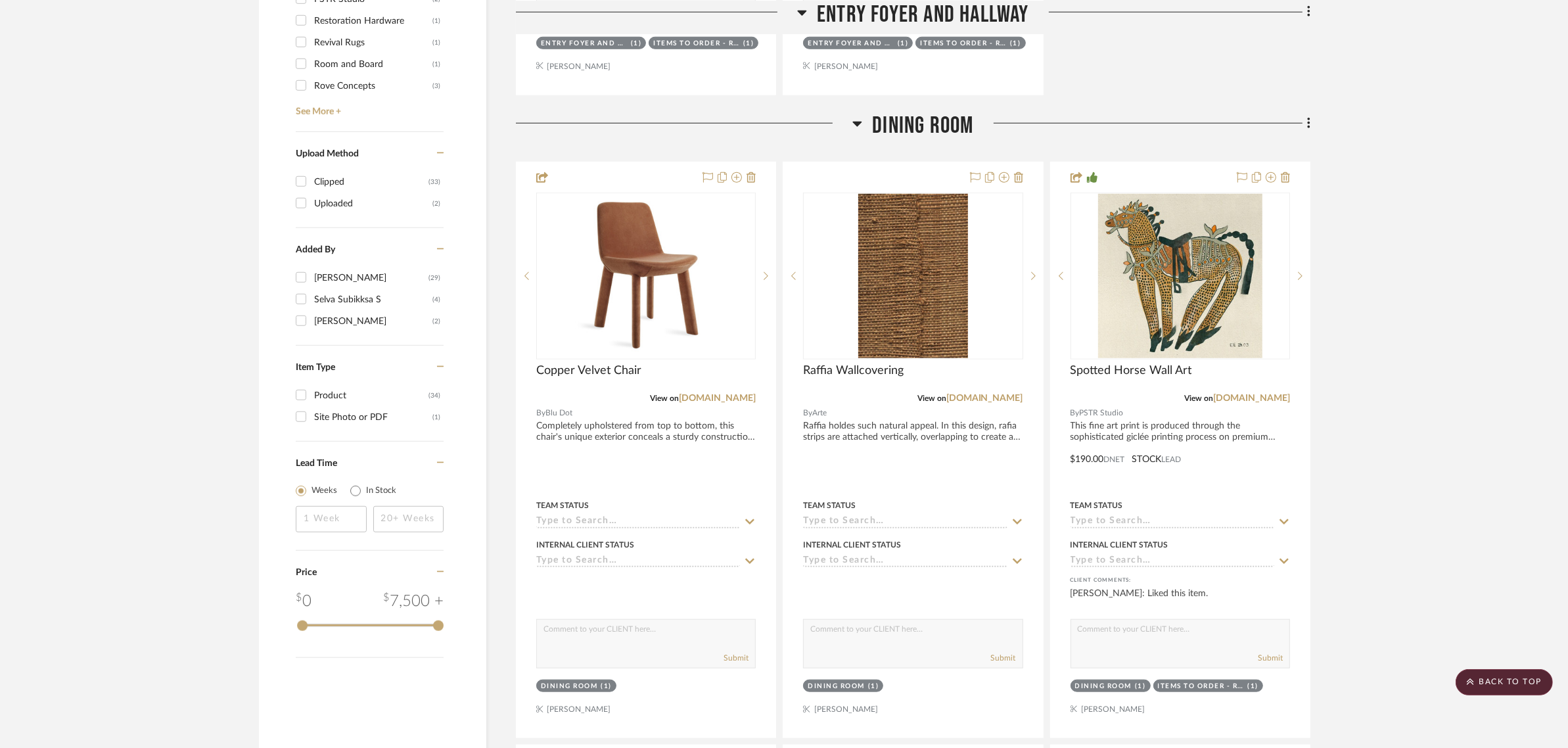
scroll to position [1644, 0]
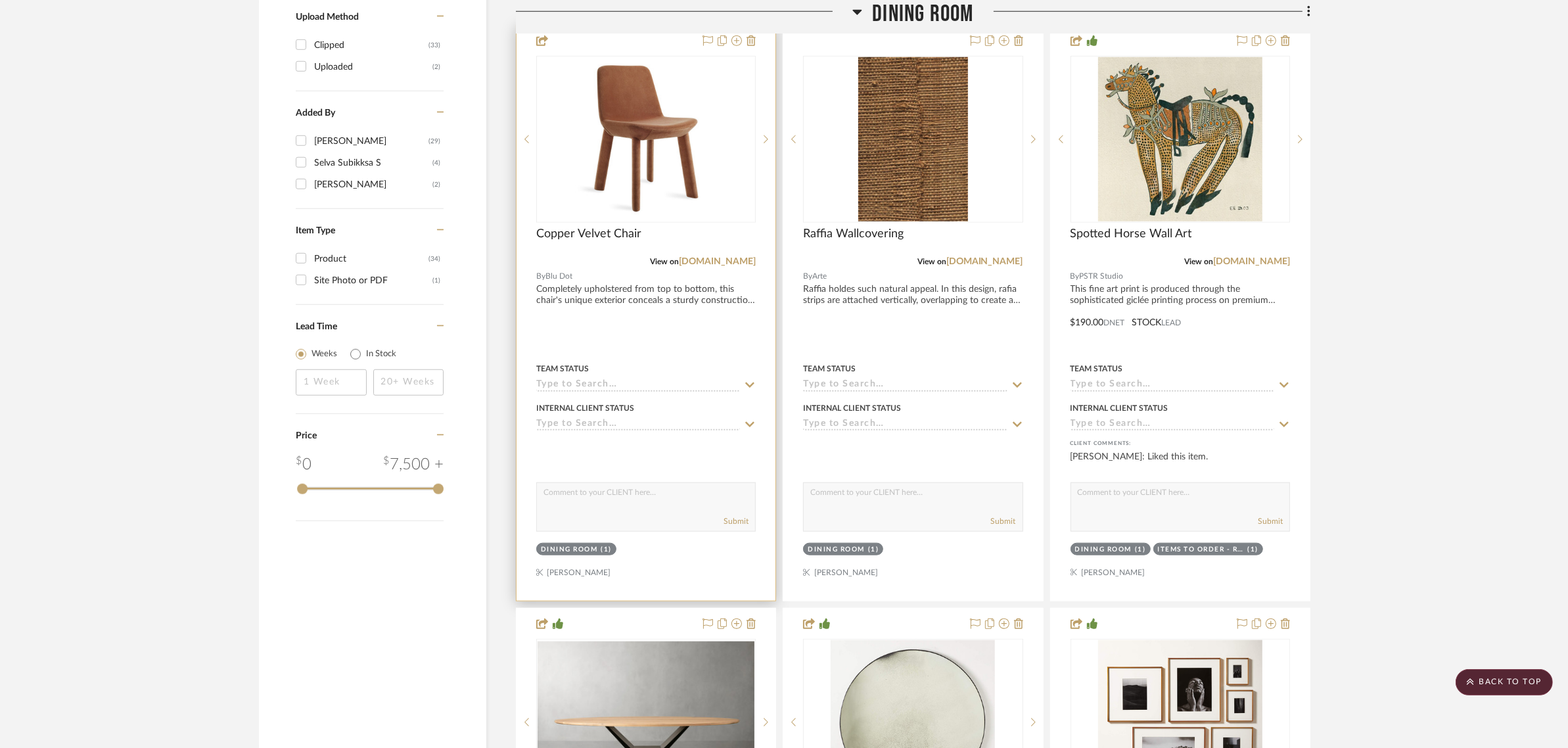
click at [584, 545] on div "Dining Room" at bounding box center [569, 550] width 57 height 10
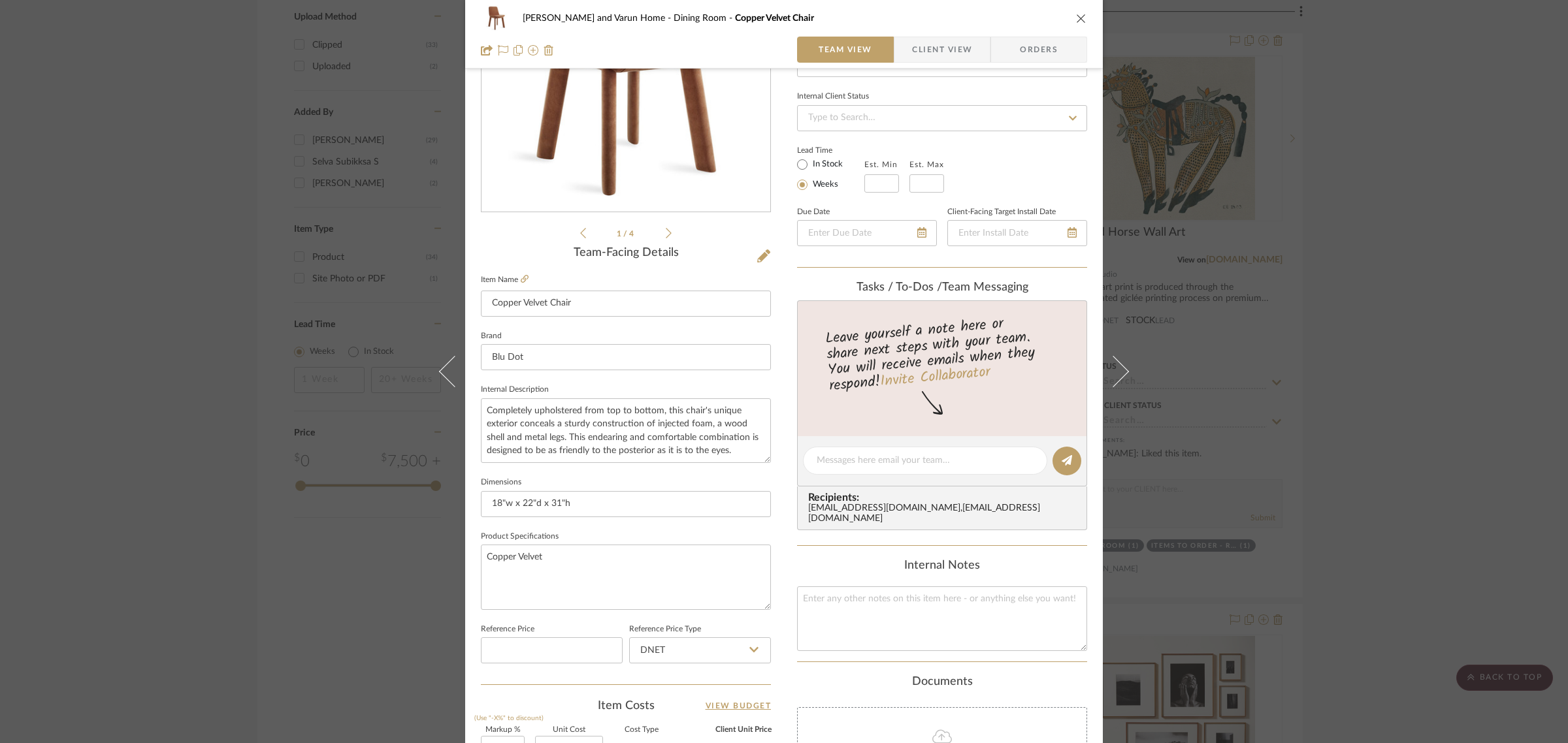
scroll to position [471, 0]
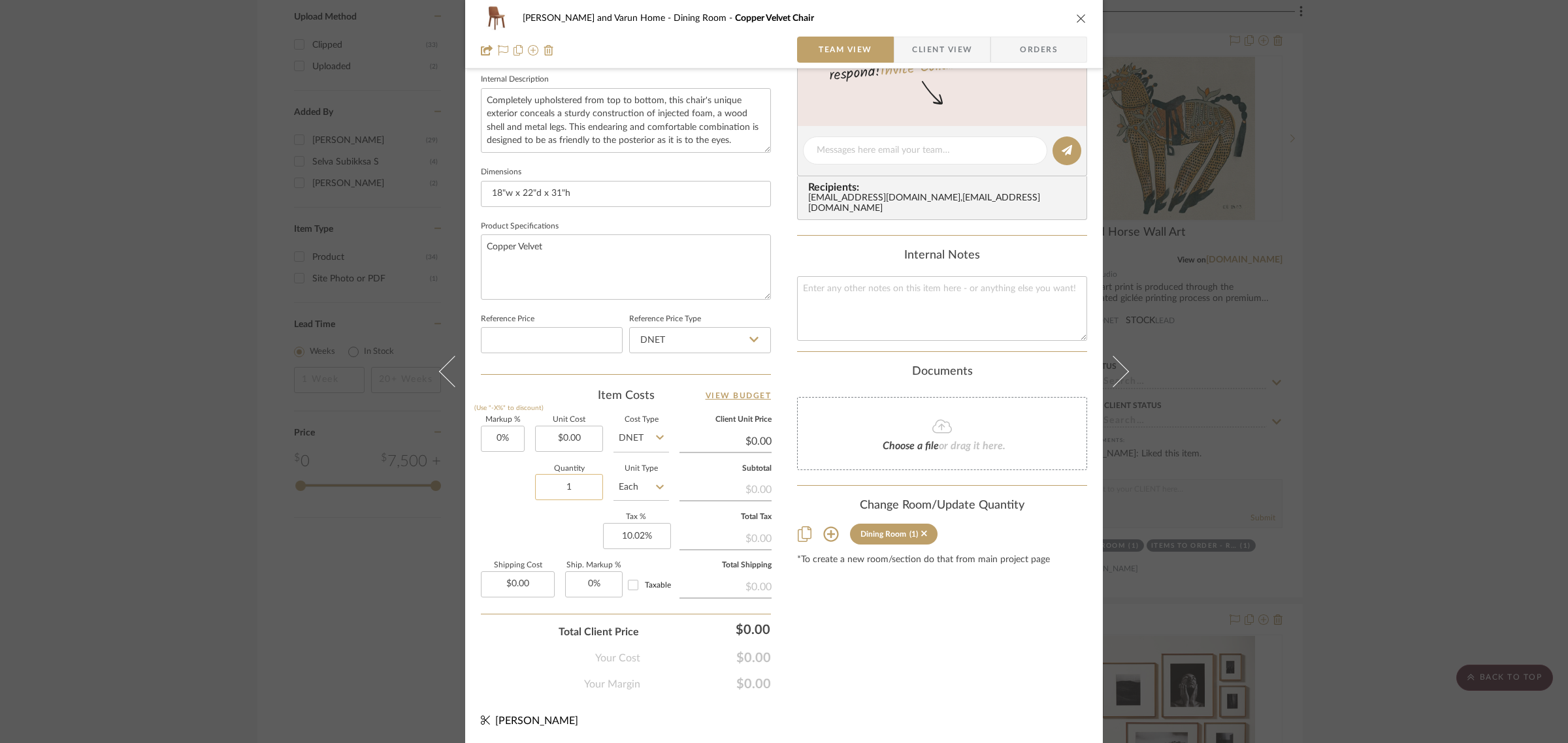
click at [582, 488] on input "1" at bounding box center [569, 487] width 68 height 26
type input "6"
click at [936, 623] on div "Content here copies to Client View - confirm visibility there. Show in Client D…" at bounding box center [942, 154] width 290 height 1075
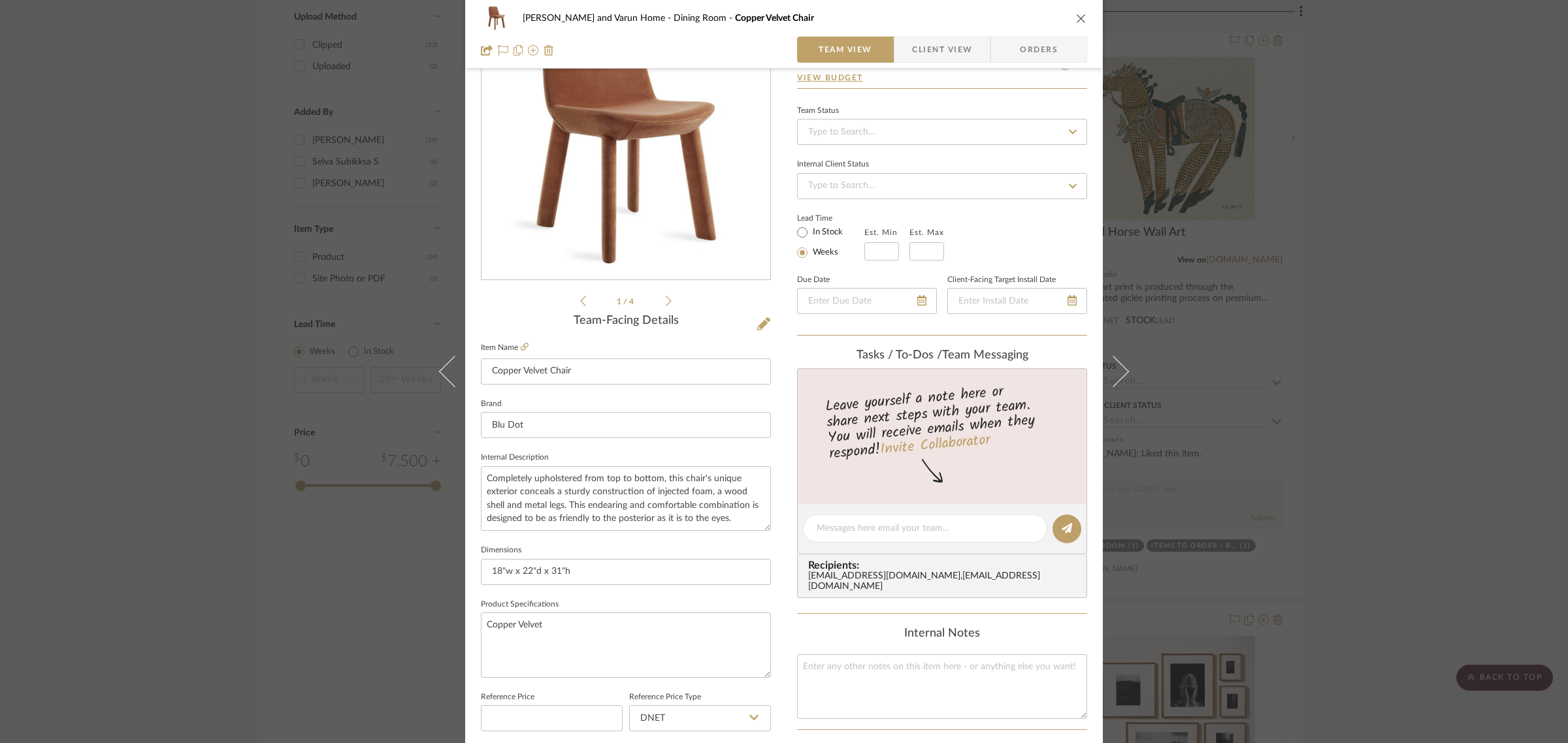
scroll to position [63, 0]
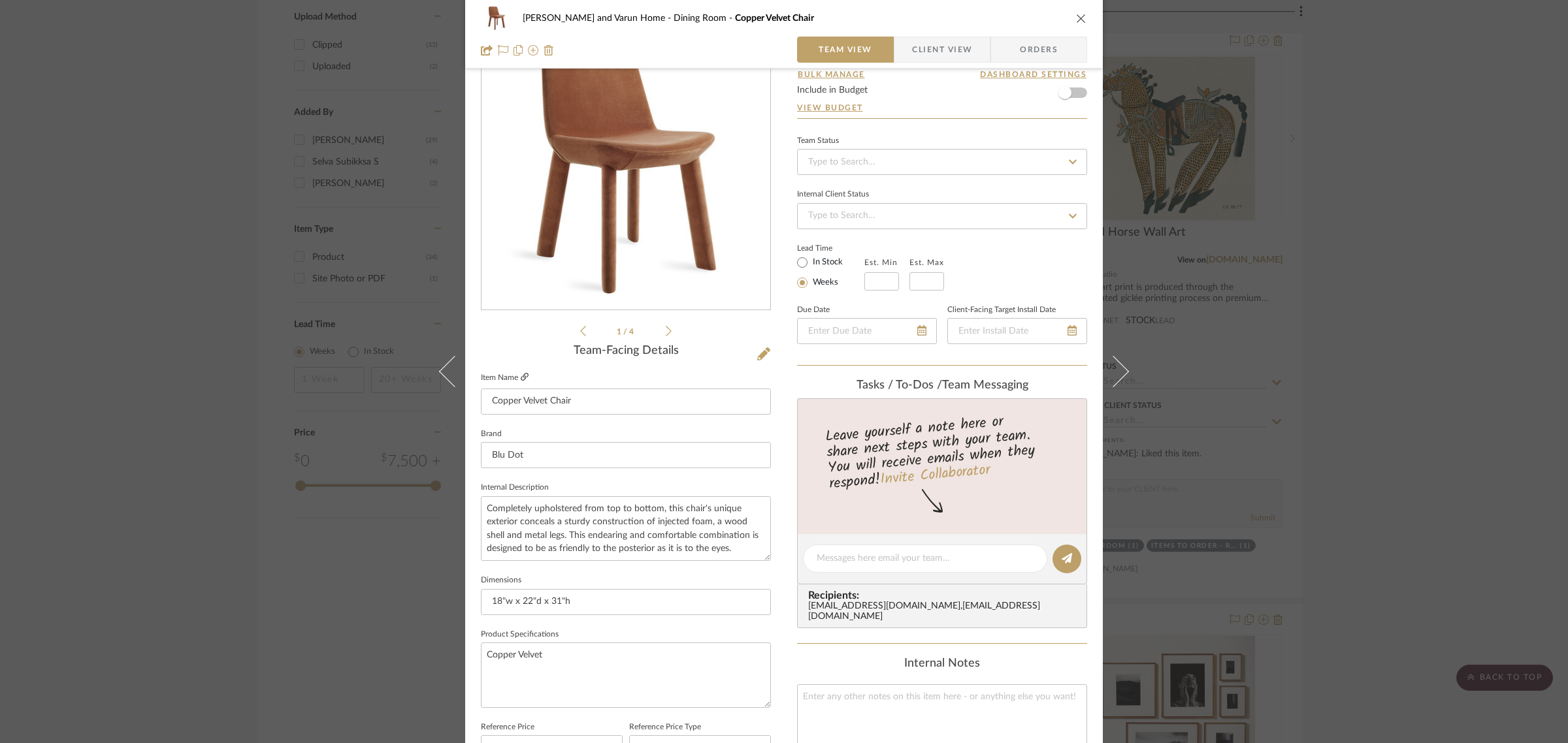
click at [521, 376] on icon at bounding box center [525, 376] width 8 height 8
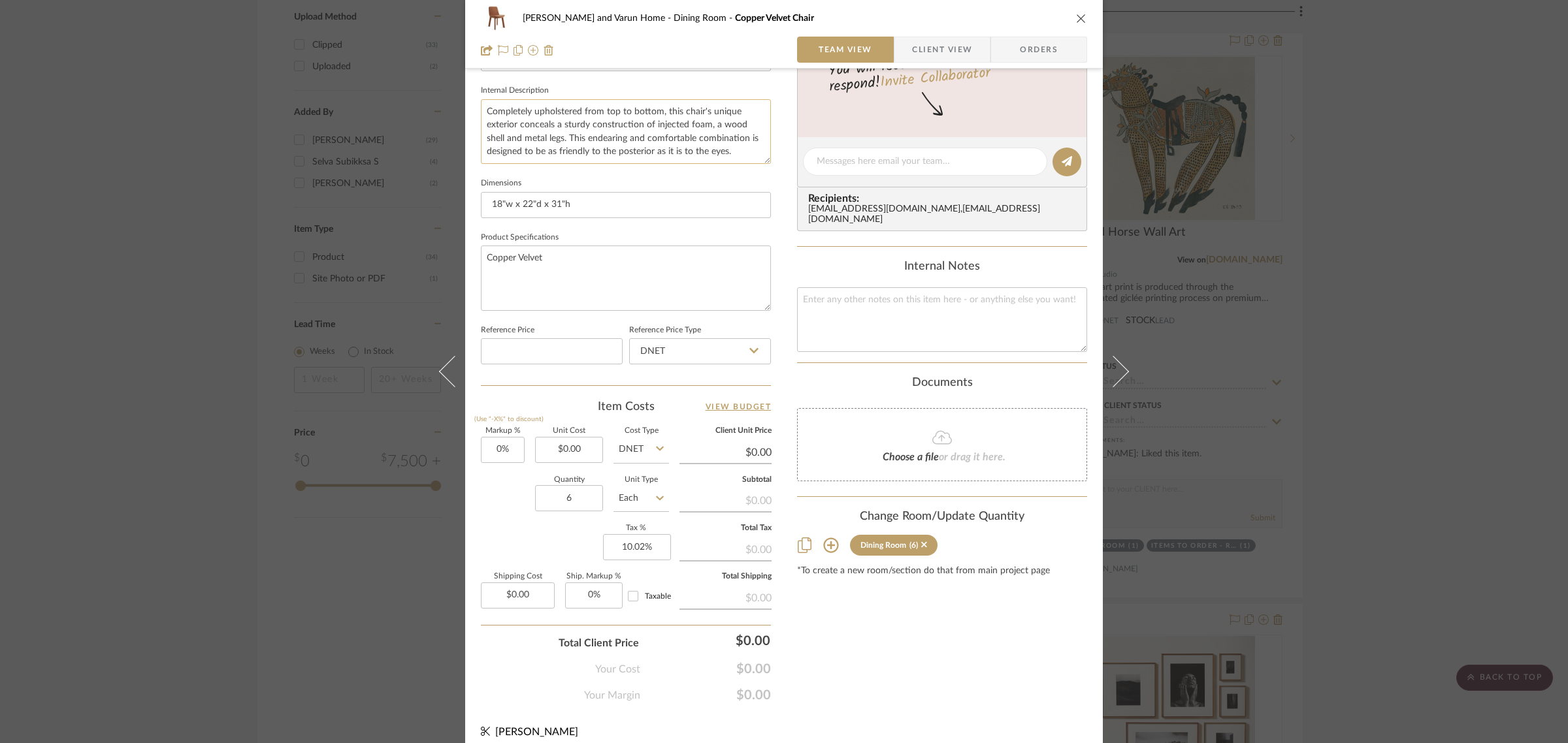
scroll to position [471, 0]
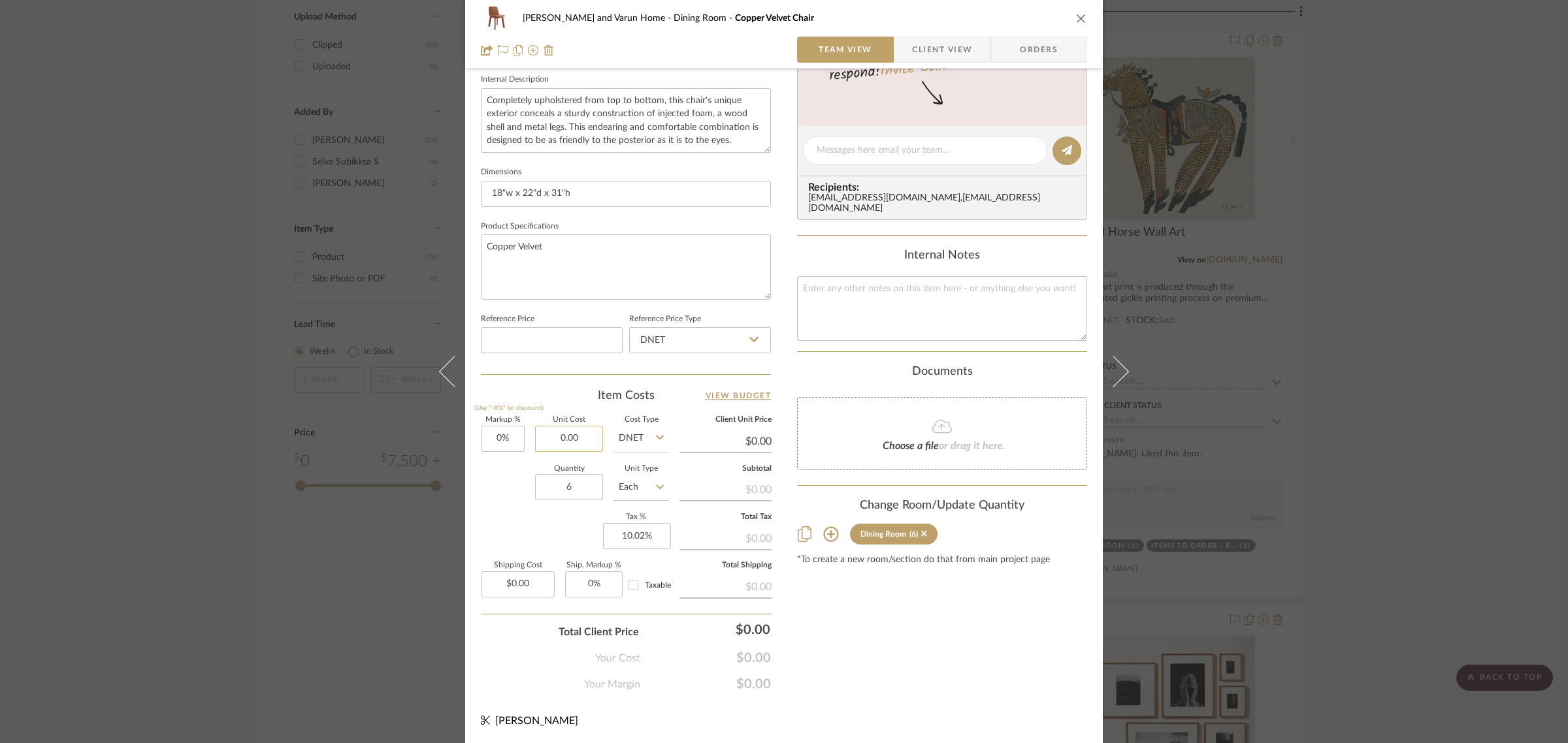
click at [596, 432] on input "0.00" at bounding box center [569, 438] width 68 height 26
type input "$750.00"
click at [498, 514] on div "Markup % (Use "-X%" to discount) 0% Unit Cost $750.00 Cost Type DNET Client Uni…" at bounding box center [626, 512] width 290 height 190
type input "$750.00"
type input "$675.00"
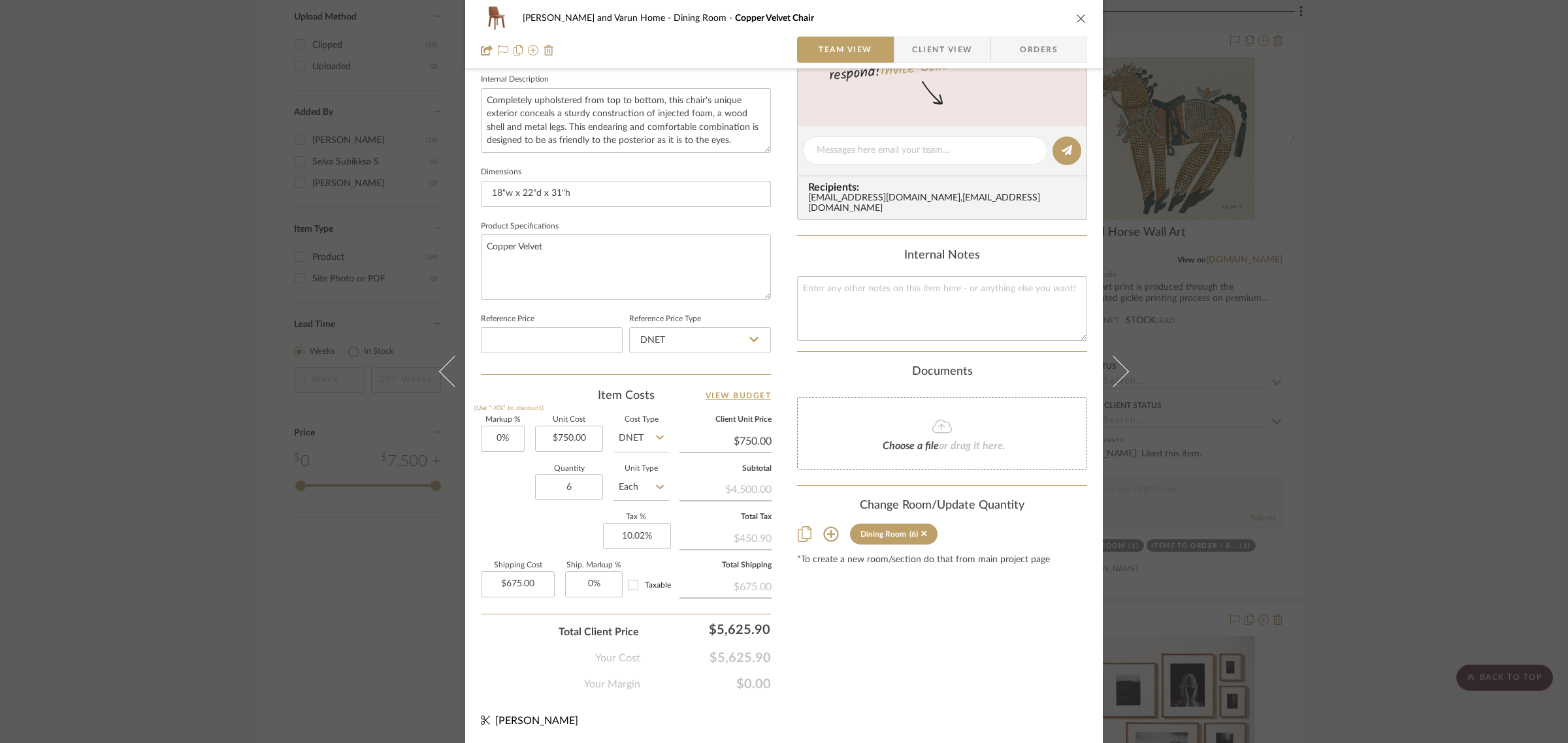
click at [1007, 670] on div "Content here copies to Client View - confirm visibility there. Show in Client D…" at bounding box center [942, 154] width 290 height 1075
click at [1428, 423] on div "Shalini and Varun Home Dining Room Copper Velvet Chair Team View Client View Or…" at bounding box center [784, 371] width 1568 height 743
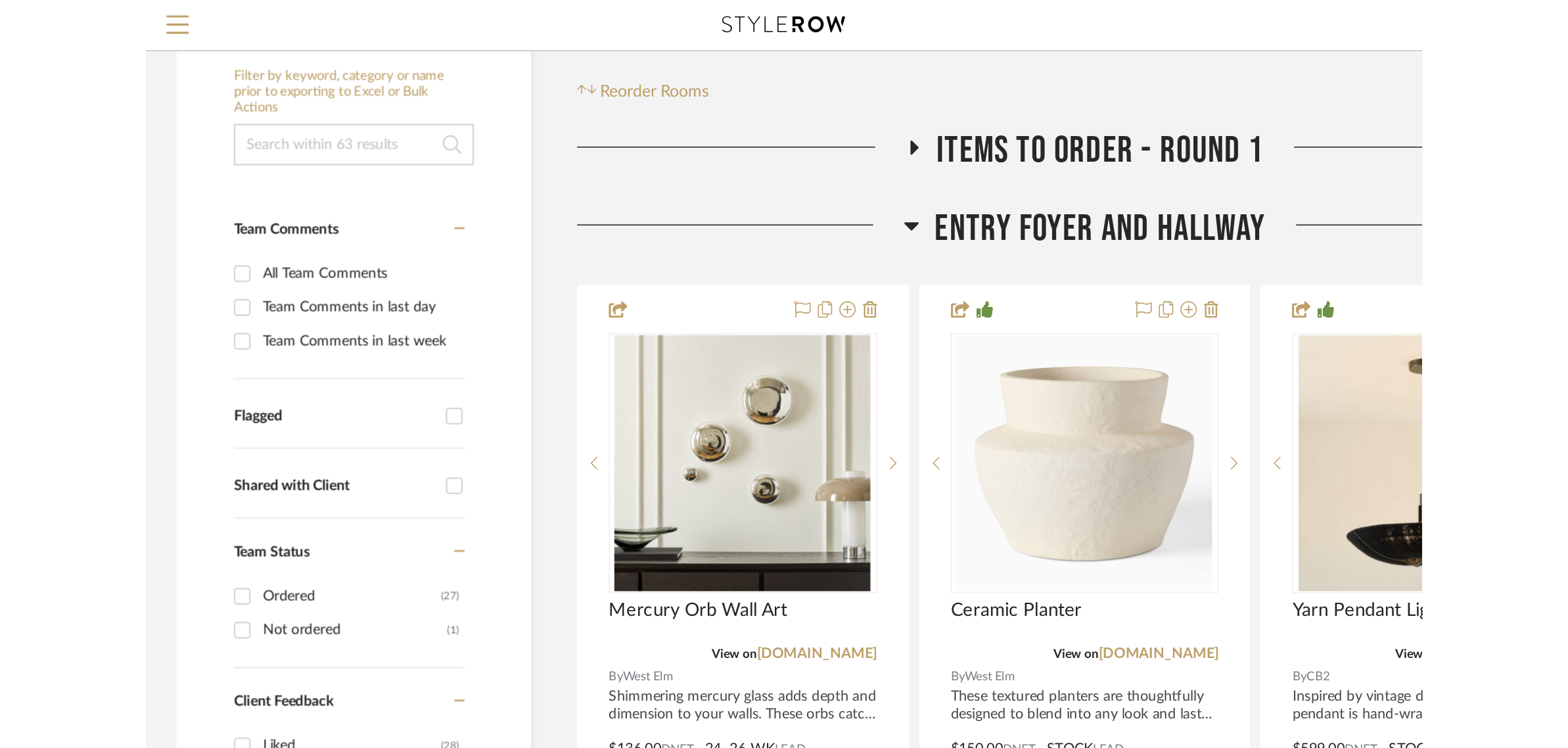
scroll to position [164, 0]
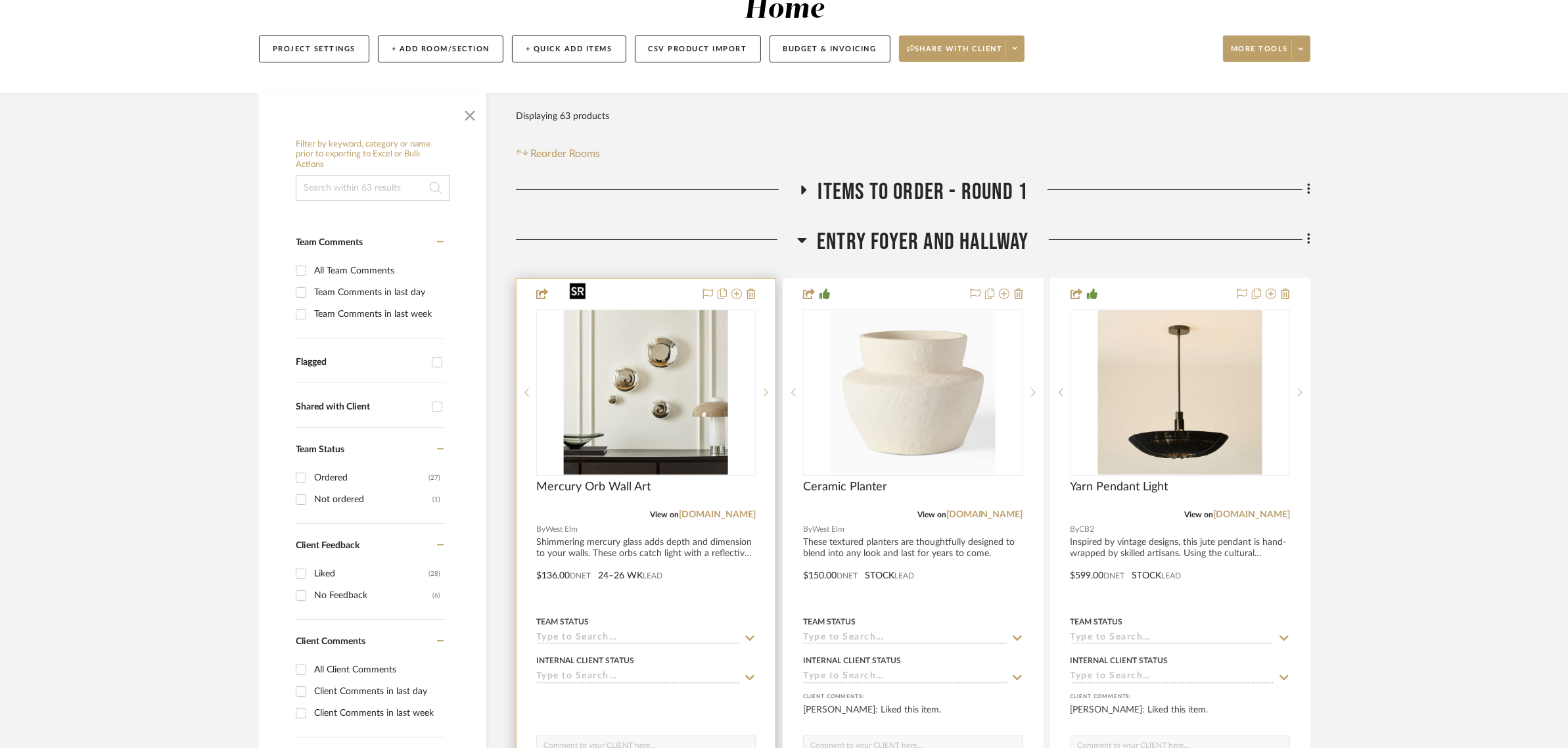
click at [646, 349] on img "0" at bounding box center [646, 392] width 164 height 164
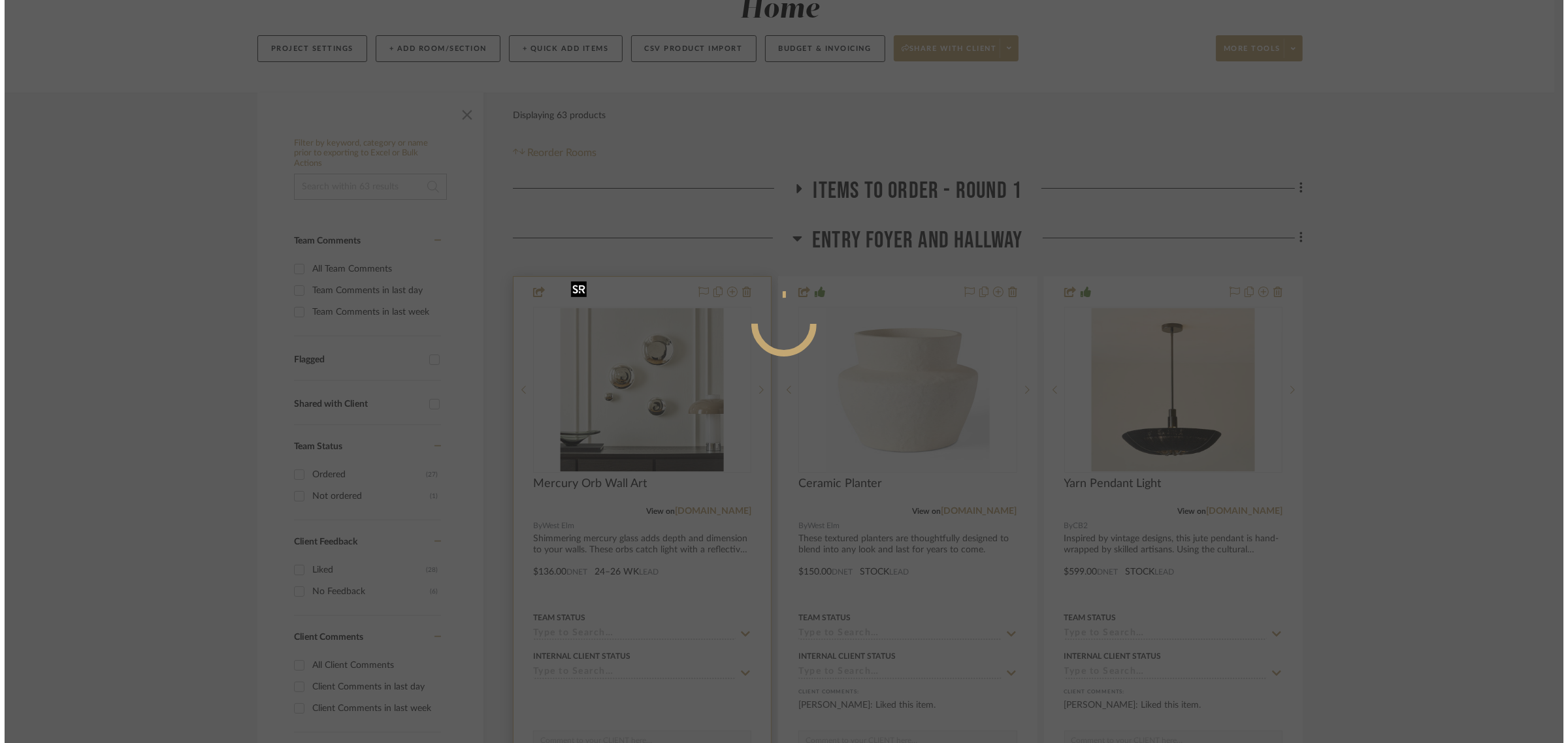
scroll to position [0, 0]
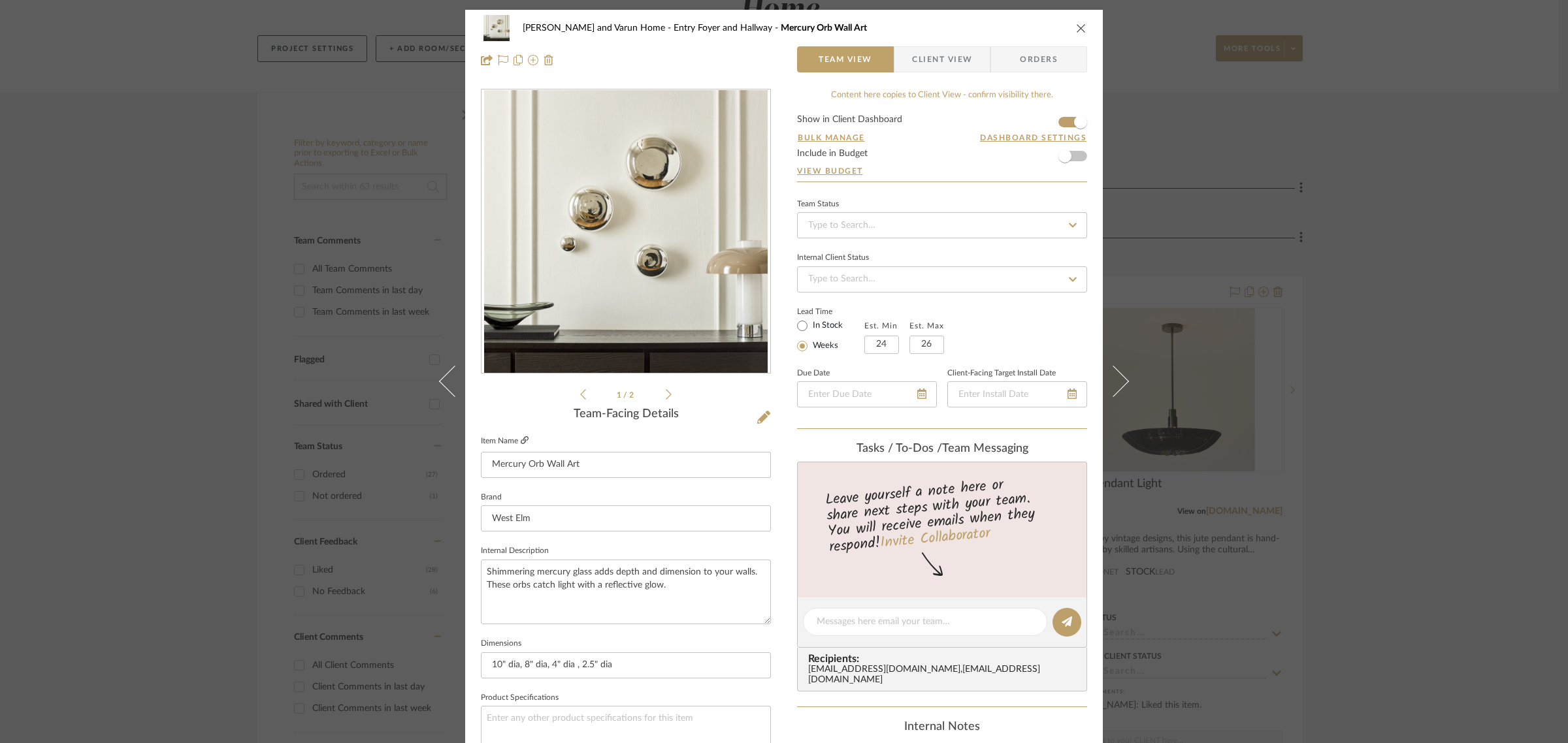
click at [521, 440] on icon at bounding box center [525, 440] width 8 height 8
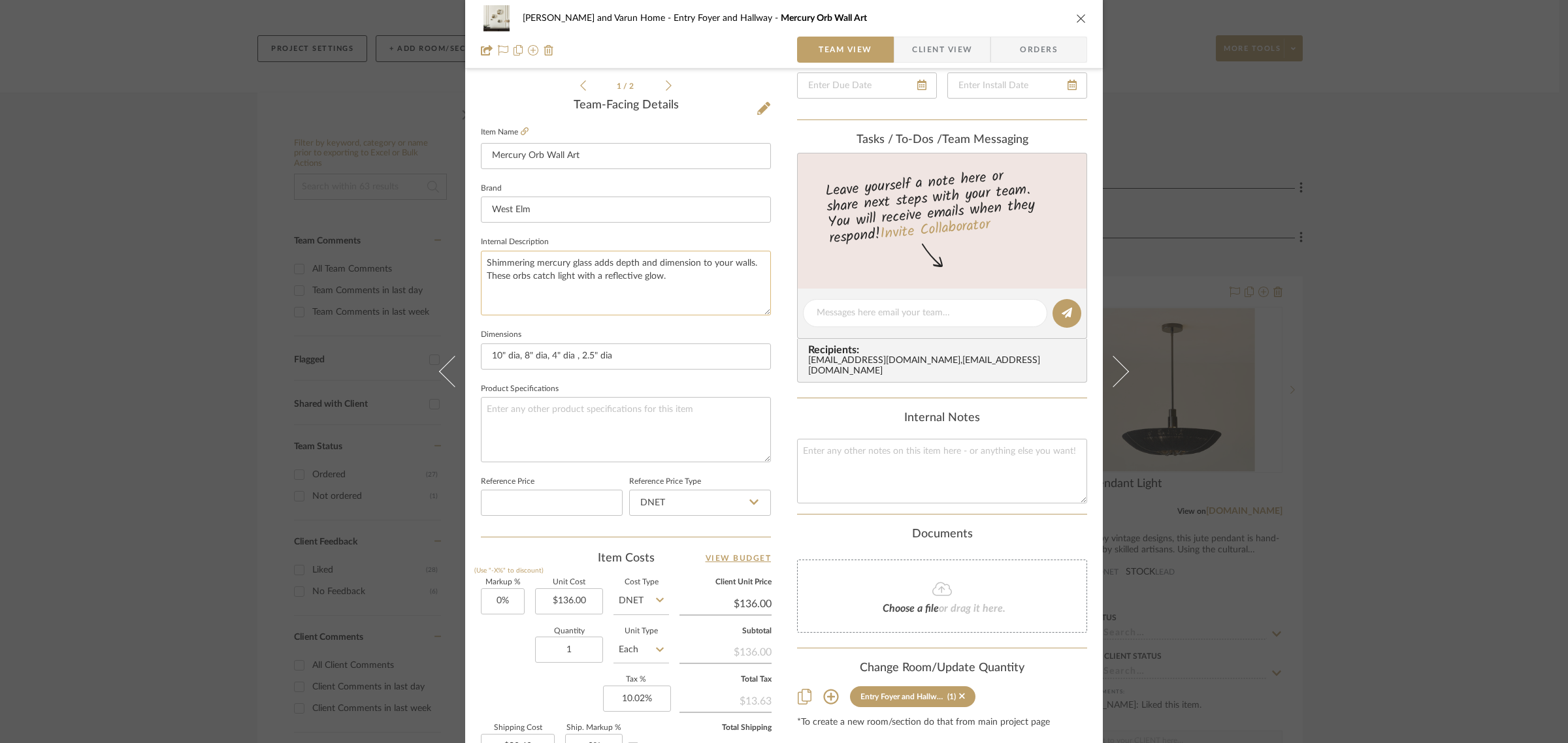
scroll to position [308, 0]
click at [1076, 14] on icon "close" at bounding box center [1082, 18] width 10 height 10
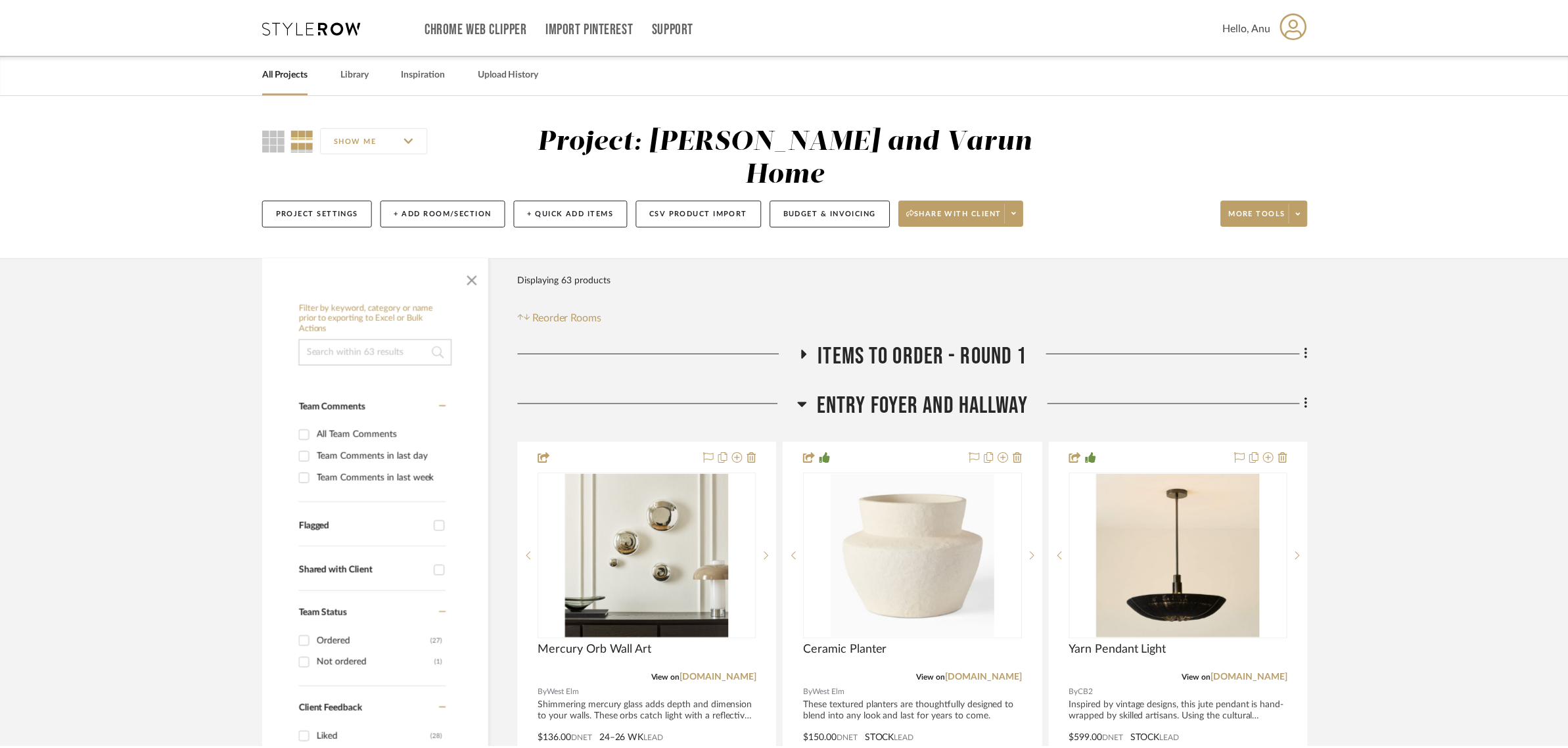
scroll to position [164, 0]
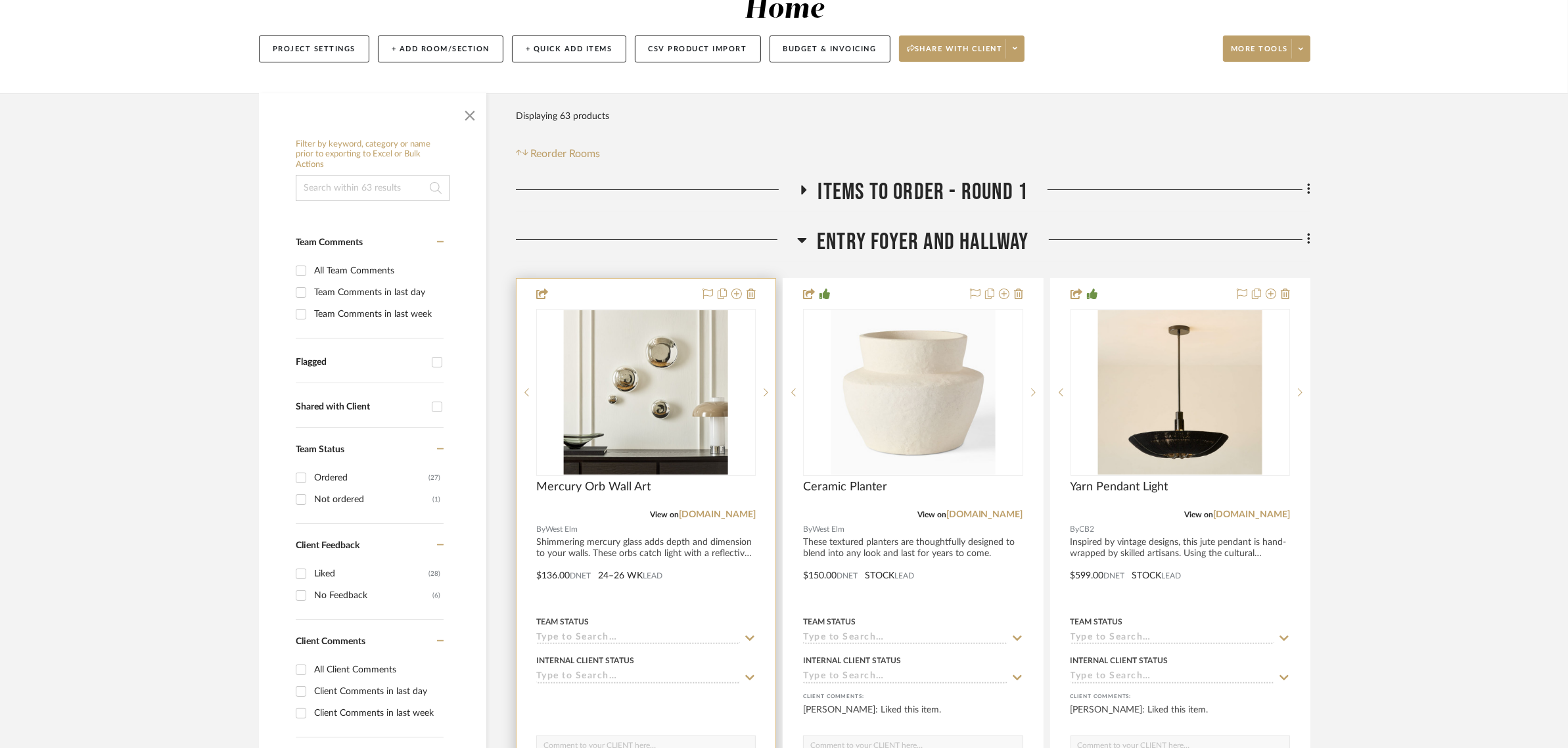
click at [543, 536] on div at bounding box center [646, 566] width 259 height 576
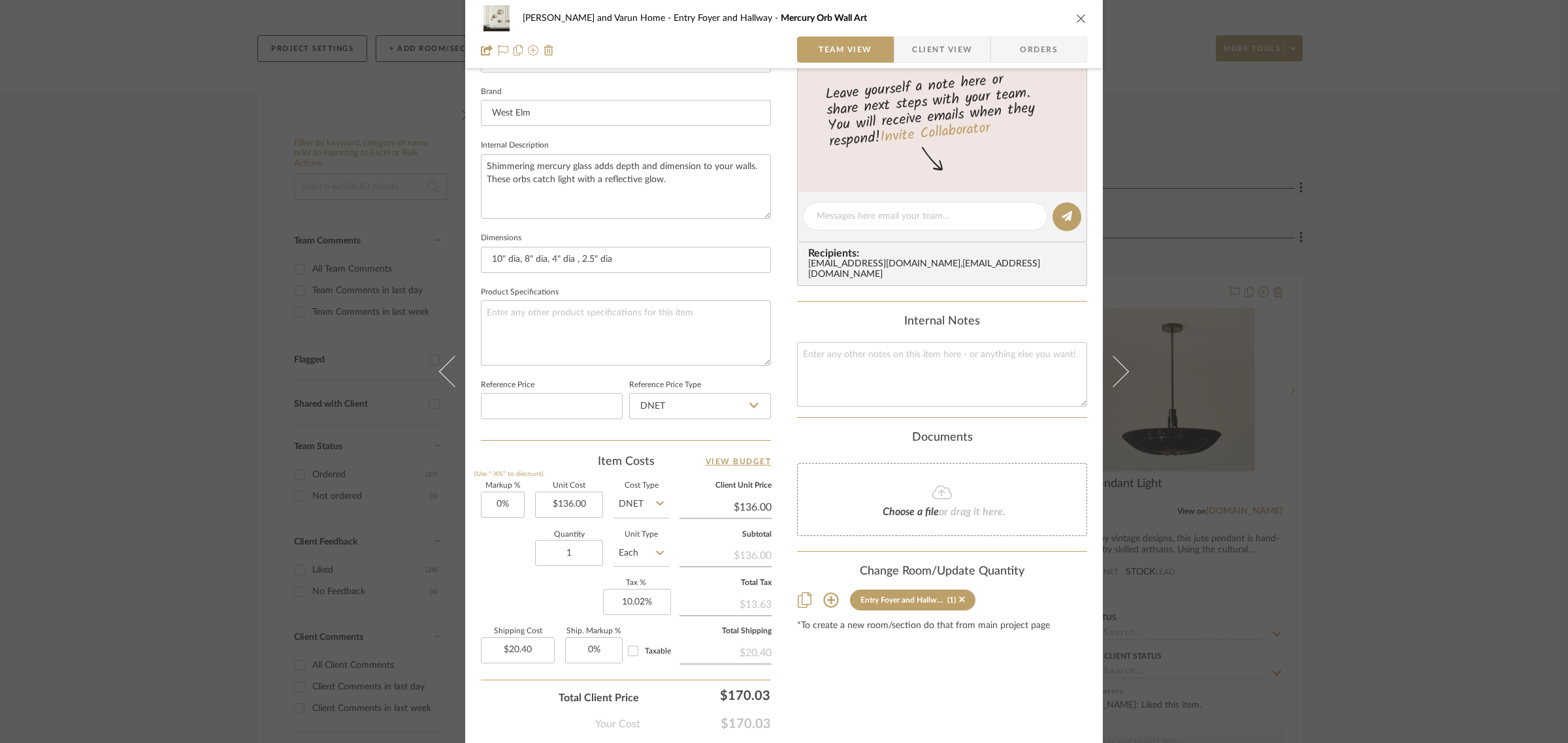
scroll to position [408, 0]
click at [580, 503] on input "136.00" at bounding box center [569, 502] width 68 height 26
type input "$265.00"
click at [1448, 638] on div "Shalini and Varun Home Entry Foyer and Hallway Mercury Orb Wall Art Team View C…" at bounding box center [784, 371] width 1568 height 743
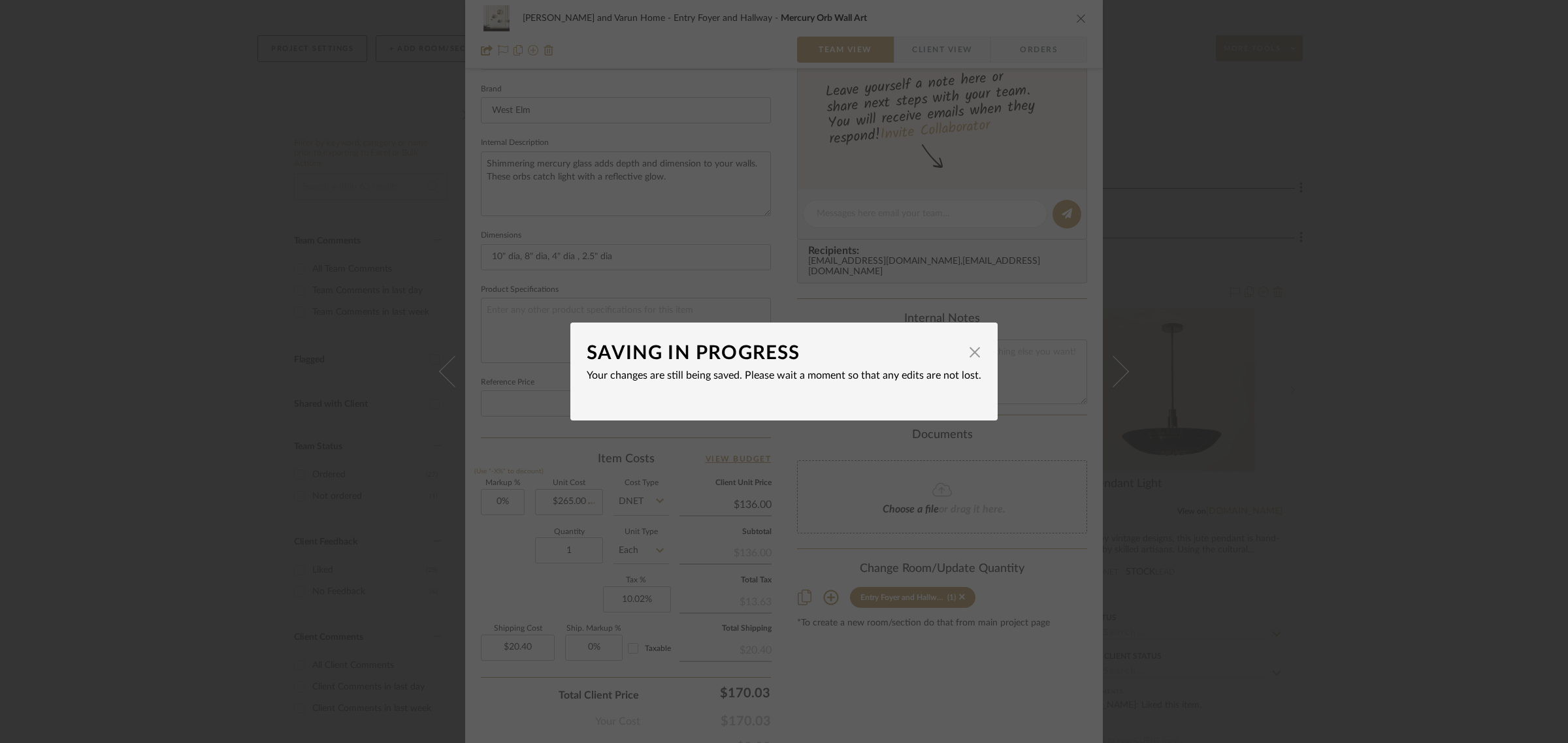
type input "$265.00"
type input "$39.75"
click at [867, 640] on div "SAVING IN PROGRESS × Your changes are still being saved. Please wait a moment s…" at bounding box center [784, 371] width 1568 height 743
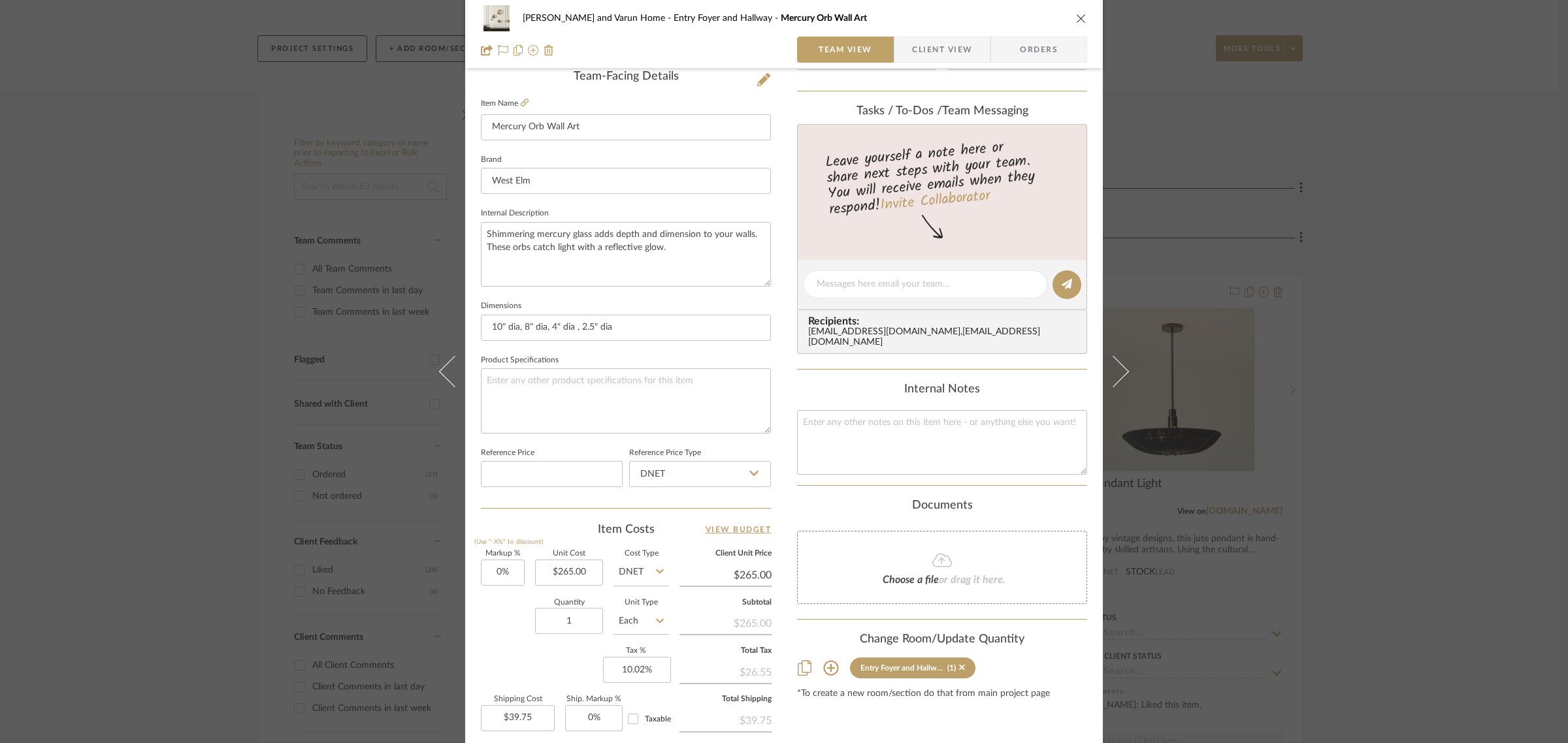
scroll to position [245, 0]
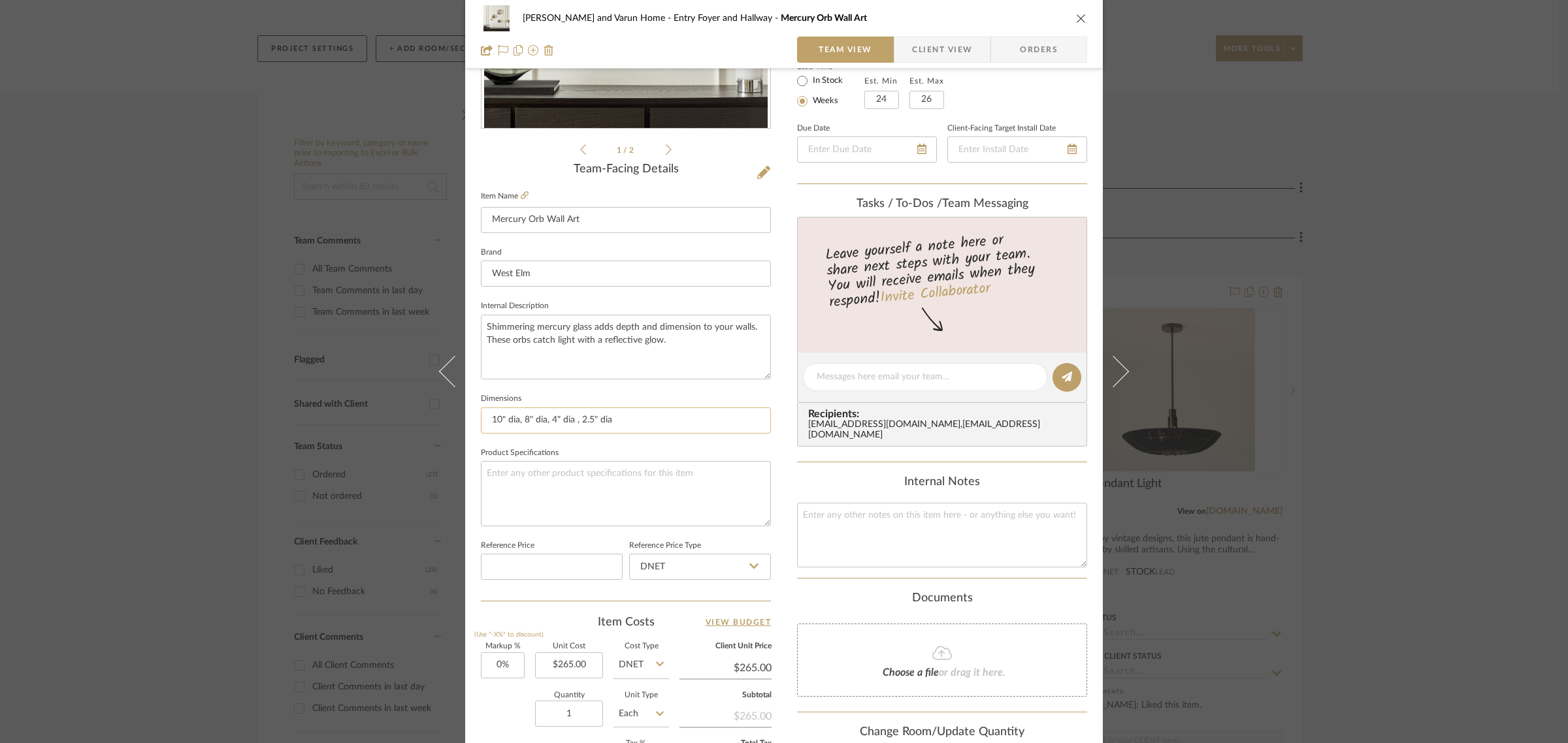
click at [487, 423] on input "10" dia, 8" dia, 4" dia , 2.5" dia" at bounding box center [626, 420] width 290 height 26
drag, startPoint x: 533, startPoint y: 419, endPoint x: 557, endPoint y: 407, distance: 26.8
click at [534, 420] on input "(1) 10" dia, 8" dia, 4" dia , 2.5" dia" at bounding box center [626, 420] width 290 height 26
click at [572, 419] on input "(1) 10" dia, (2) 8" dia, 4" dia , 2.5" dia" at bounding box center [626, 420] width 290 height 26
click at [616, 416] on input "(1) 10" dia, (2) 8" dia, (2) 4" dia , 2.5" dia" at bounding box center [626, 420] width 290 height 26
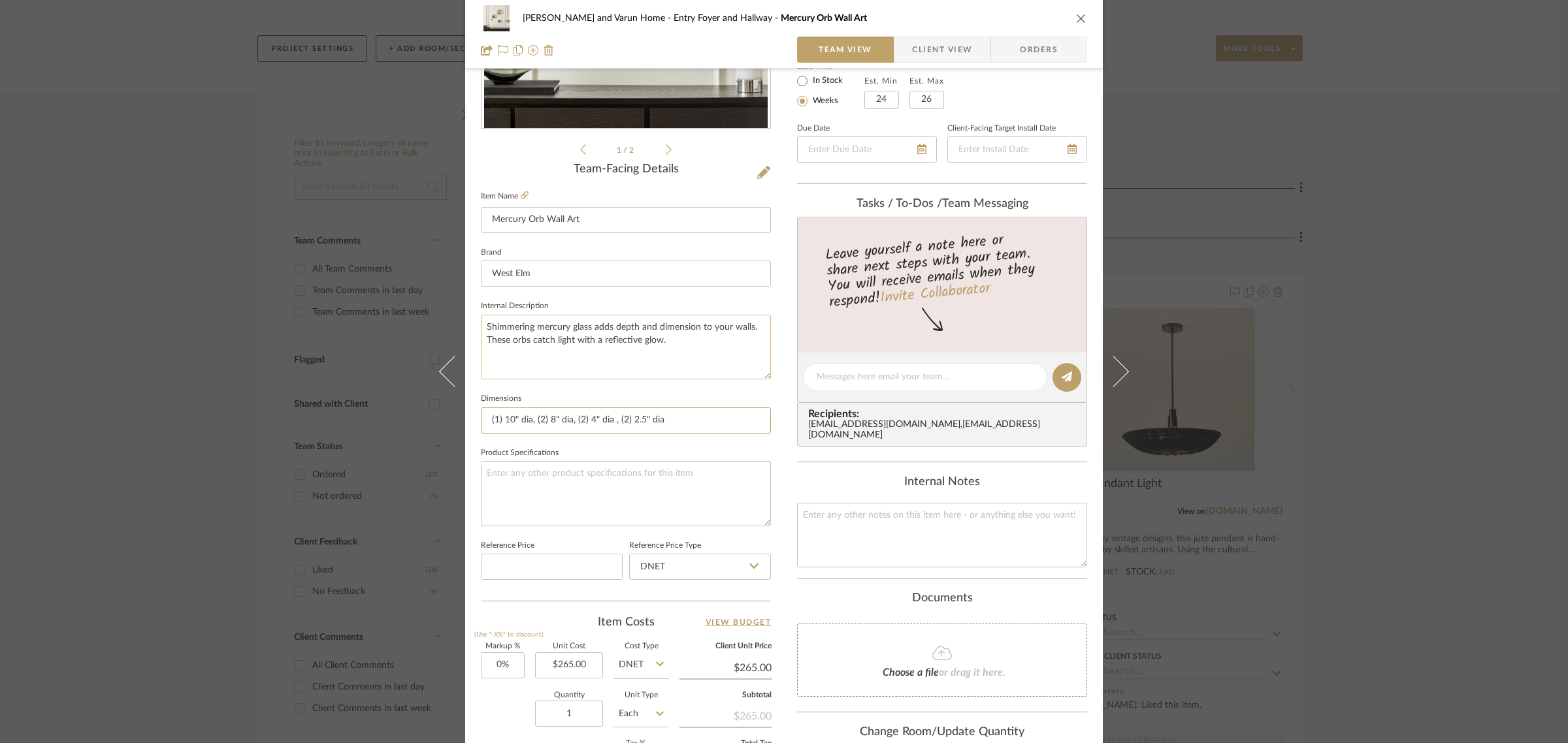
type input "(1) 10" dia, (2) 8" dia, (2) 4" dia , (2) 2.5" dia"
click at [669, 379] on textarea "Shimmering mercury glass adds depth and dimension to your walls. These orbs cat…" at bounding box center [626, 348] width 290 height 65
click at [1418, 408] on div "Shalini and Varun Home Entry Foyer and Hallway Mercury Orb Wall Art Team View C…" at bounding box center [784, 371] width 1568 height 743
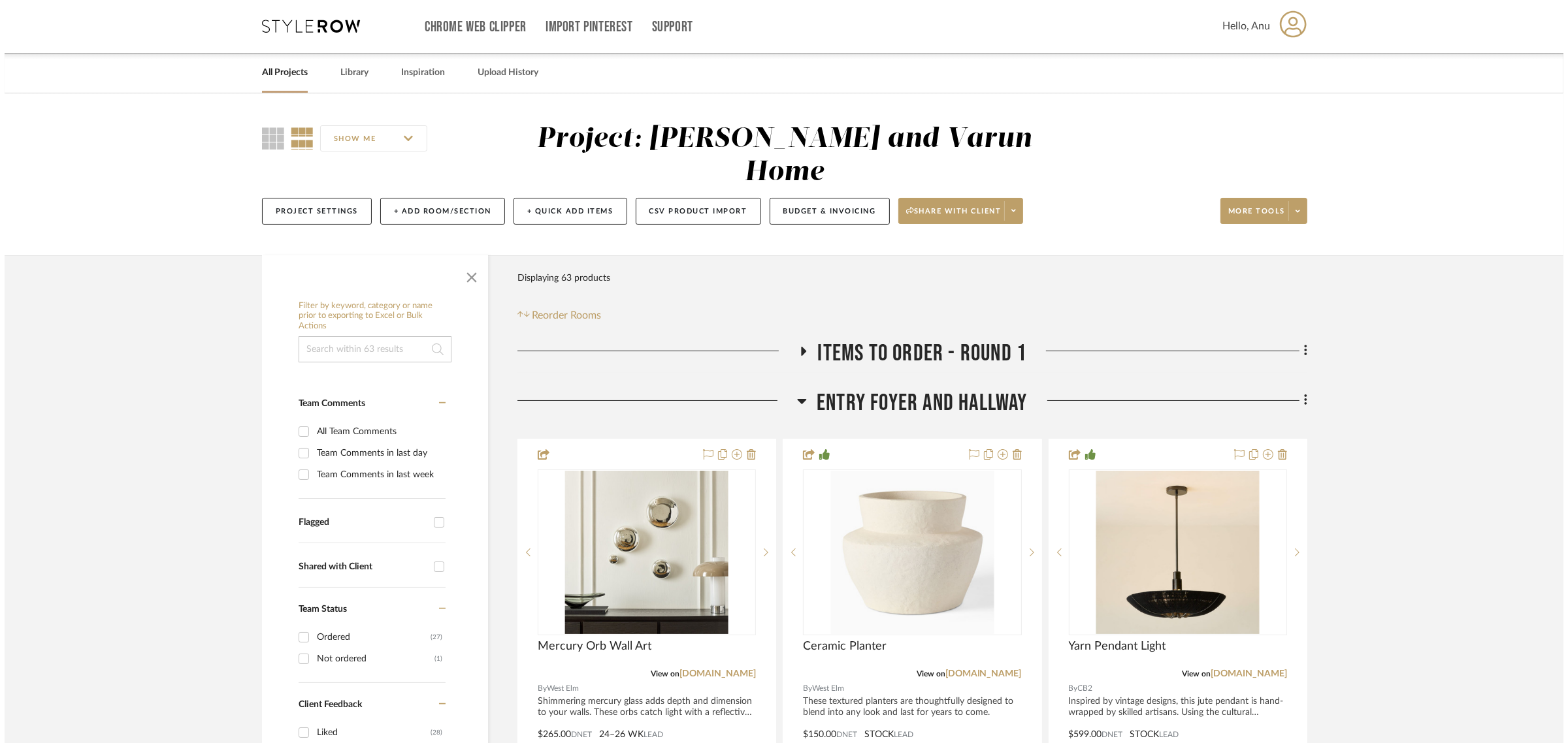
scroll to position [0, 0]
click at [436, 198] on button "+ Add Room/Section" at bounding box center [438, 212] width 125 height 27
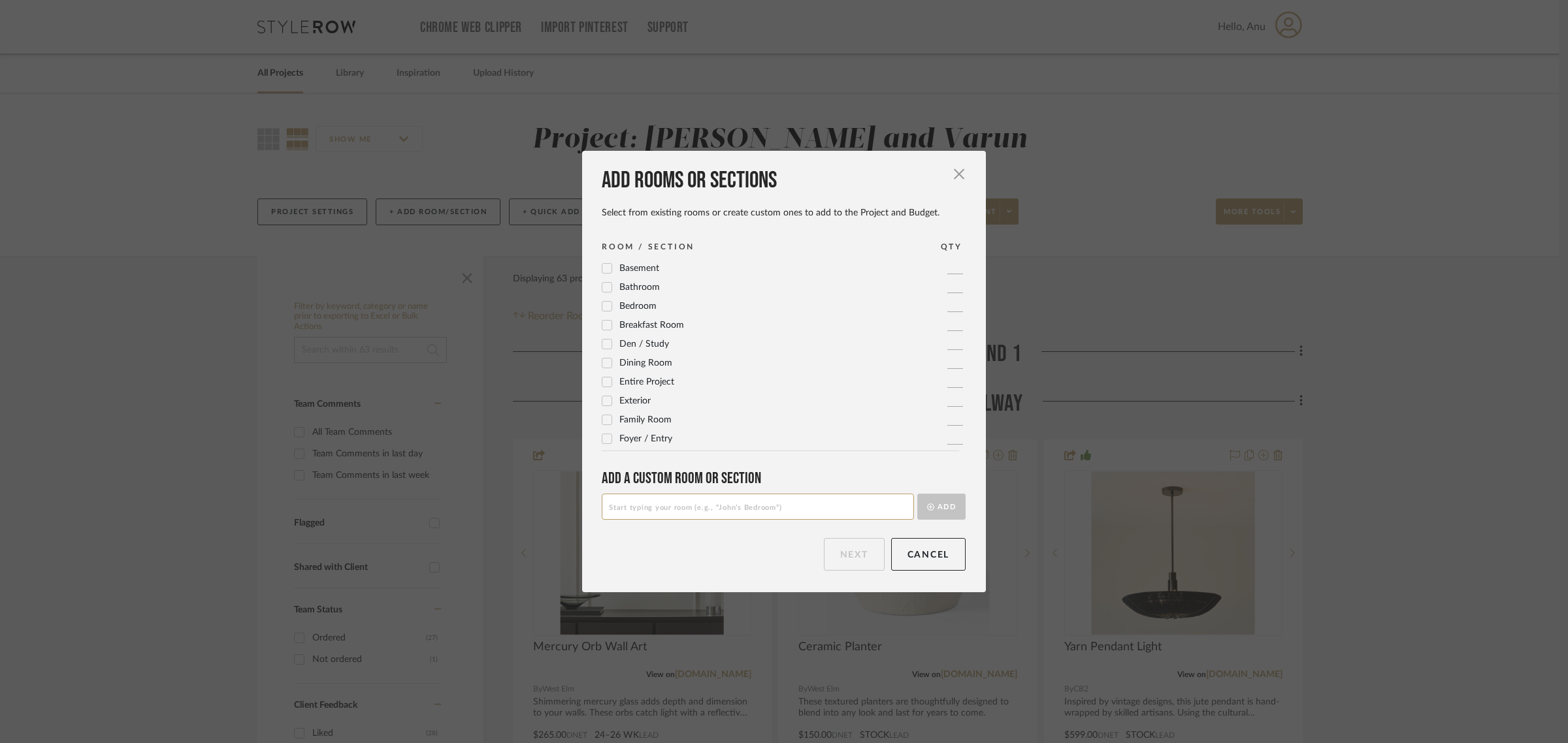
click at [637, 508] on input at bounding box center [757, 506] width 312 height 26
click at [658, 505] on input "Items to order Round 2" at bounding box center [757, 506] width 312 height 26
type input "Items to order - Round 2"
click at [923, 500] on button "Add" at bounding box center [942, 506] width 49 height 26
click at [824, 561] on button "Next" at bounding box center [854, 554] width 61 height 32
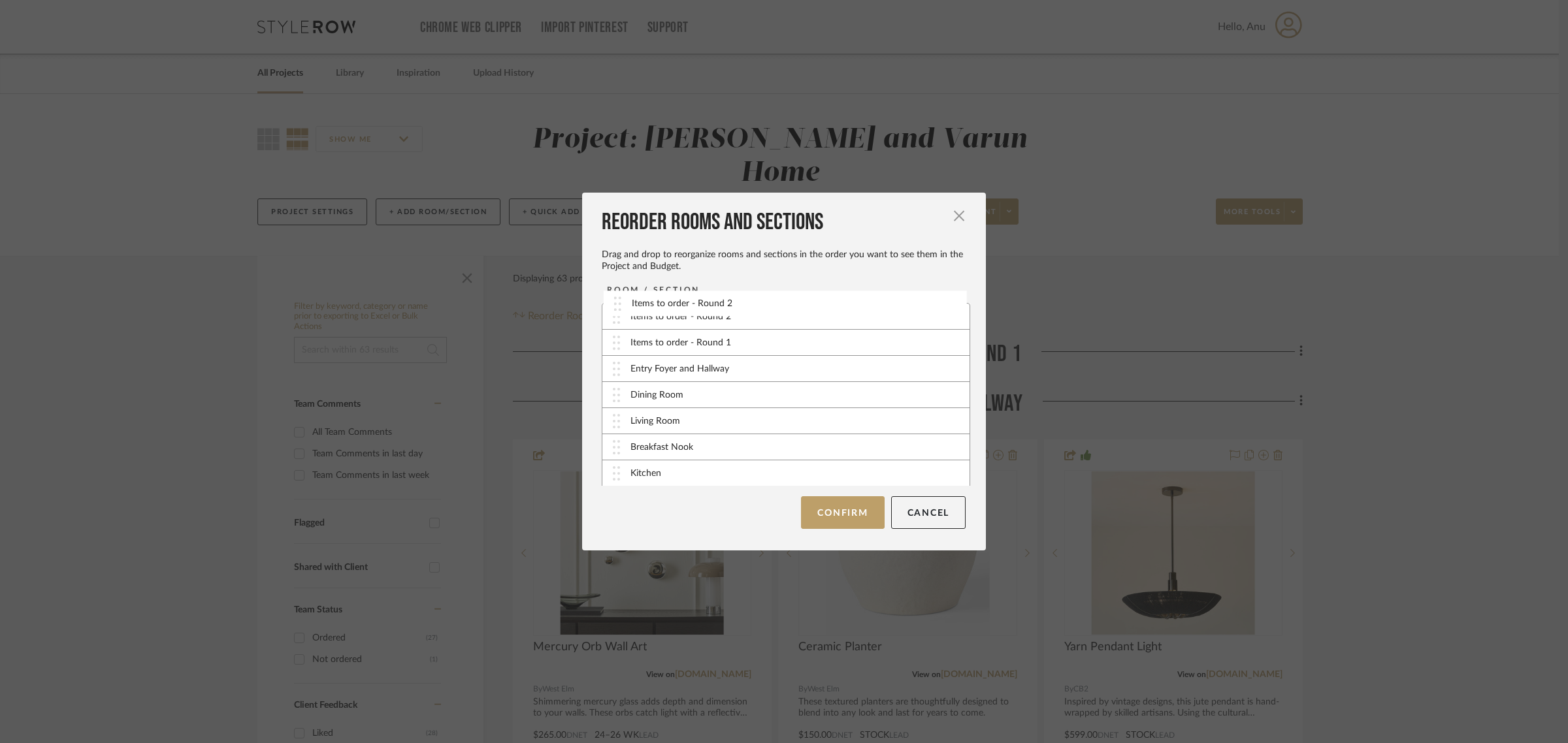
drag, startPoint x: 698, startPoint y: 477, endPoint x: 703, endPoint y: 308, distance: 169.1
click at [843, 514] on button "Confirm" at bounding box center [842, 513] width 83 height 32
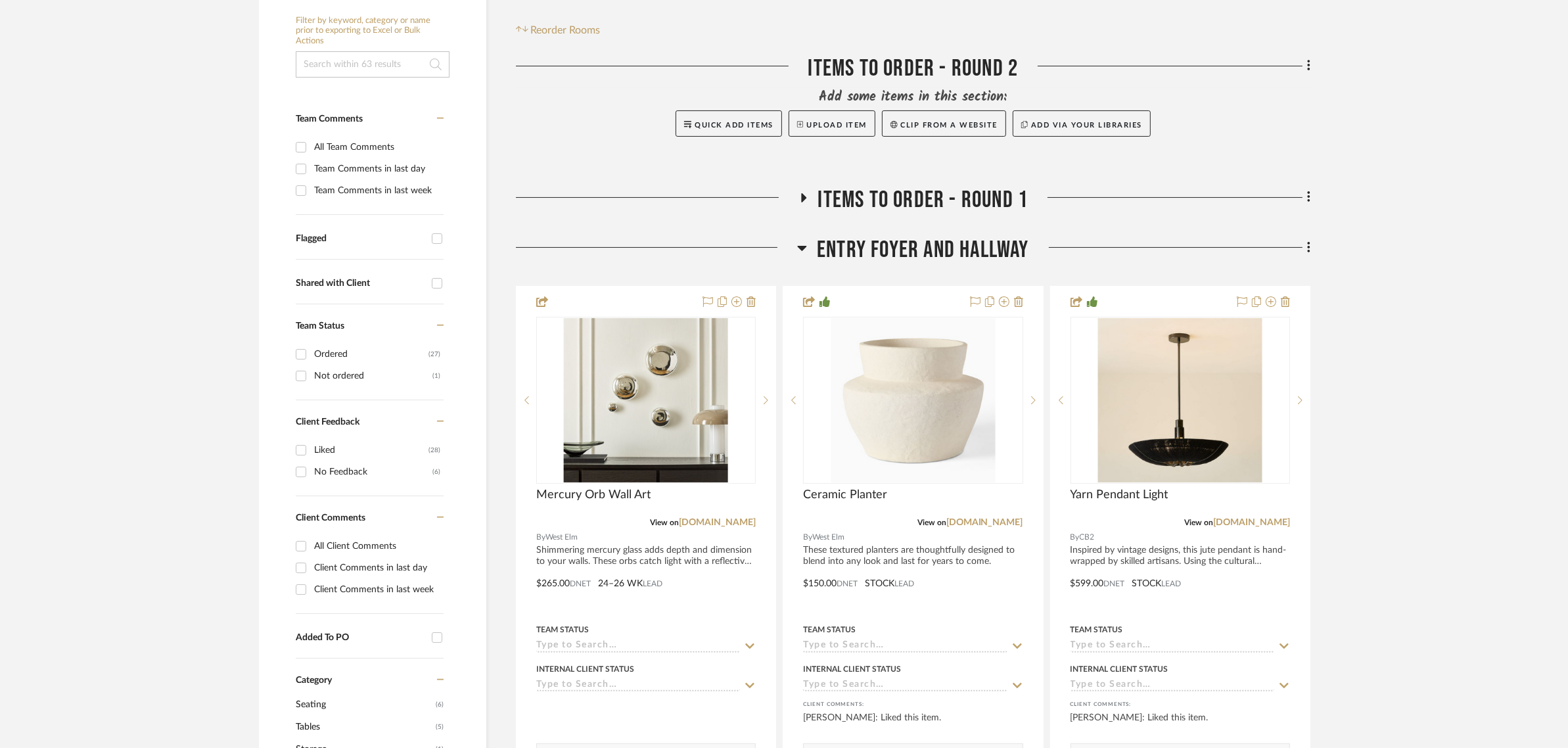
scroll to position [329, 0]
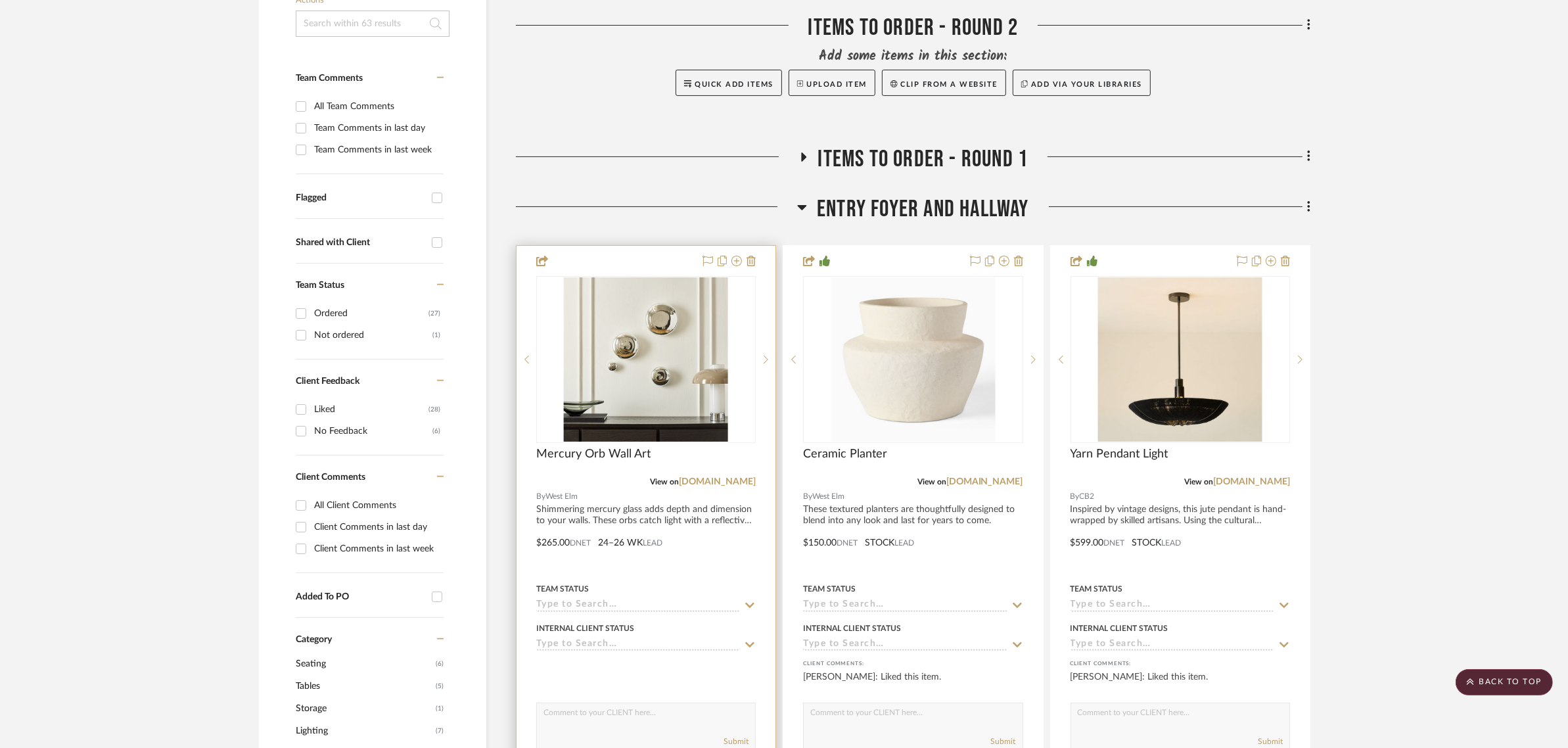
click at [754, 600] on icon at bounding box center [750, 605] width 12 height 10
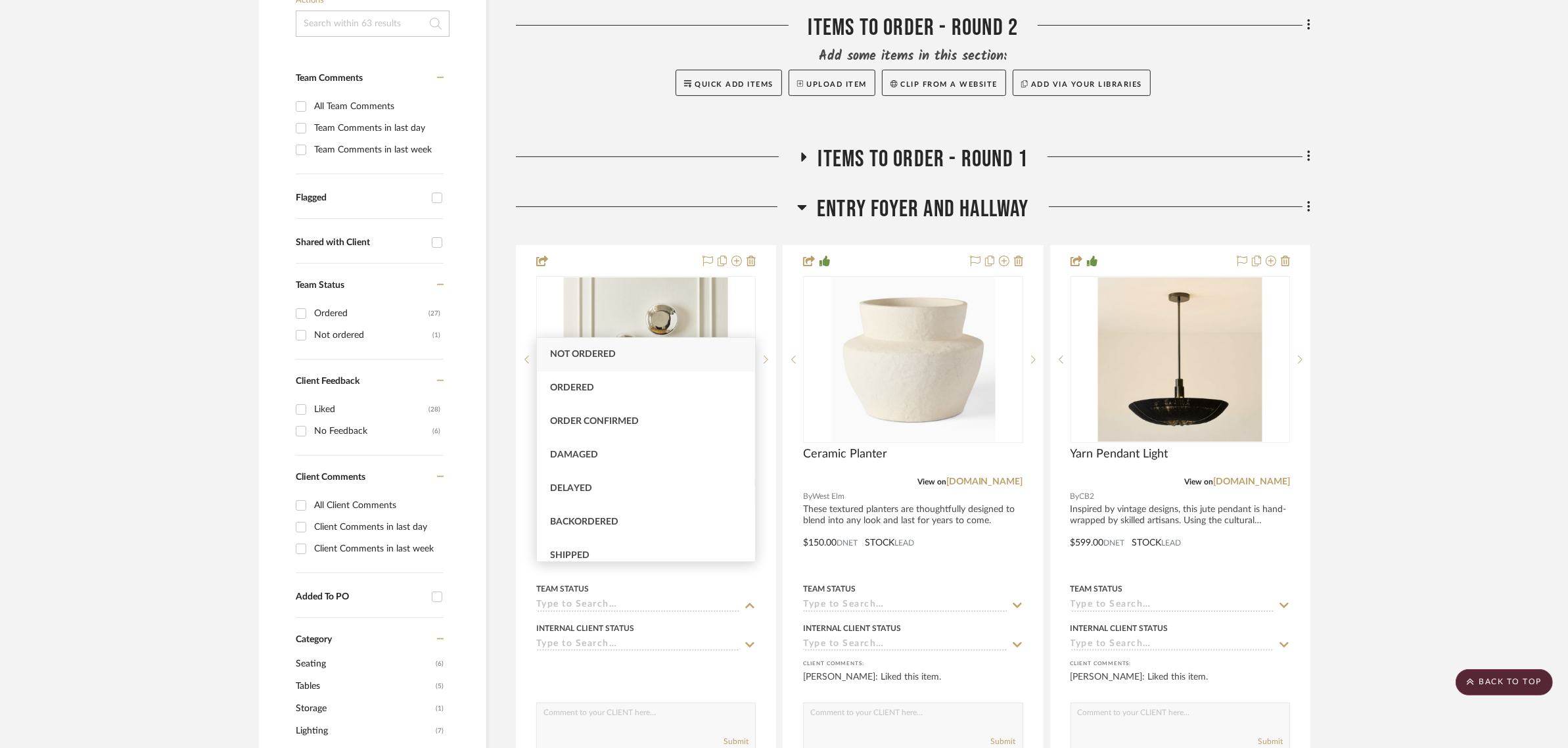
click at [604, 354] on span "Not ordered" at bounding box center [583, 354] width 66 height 9
type input "9/17/2025"
type input "Not ordered"
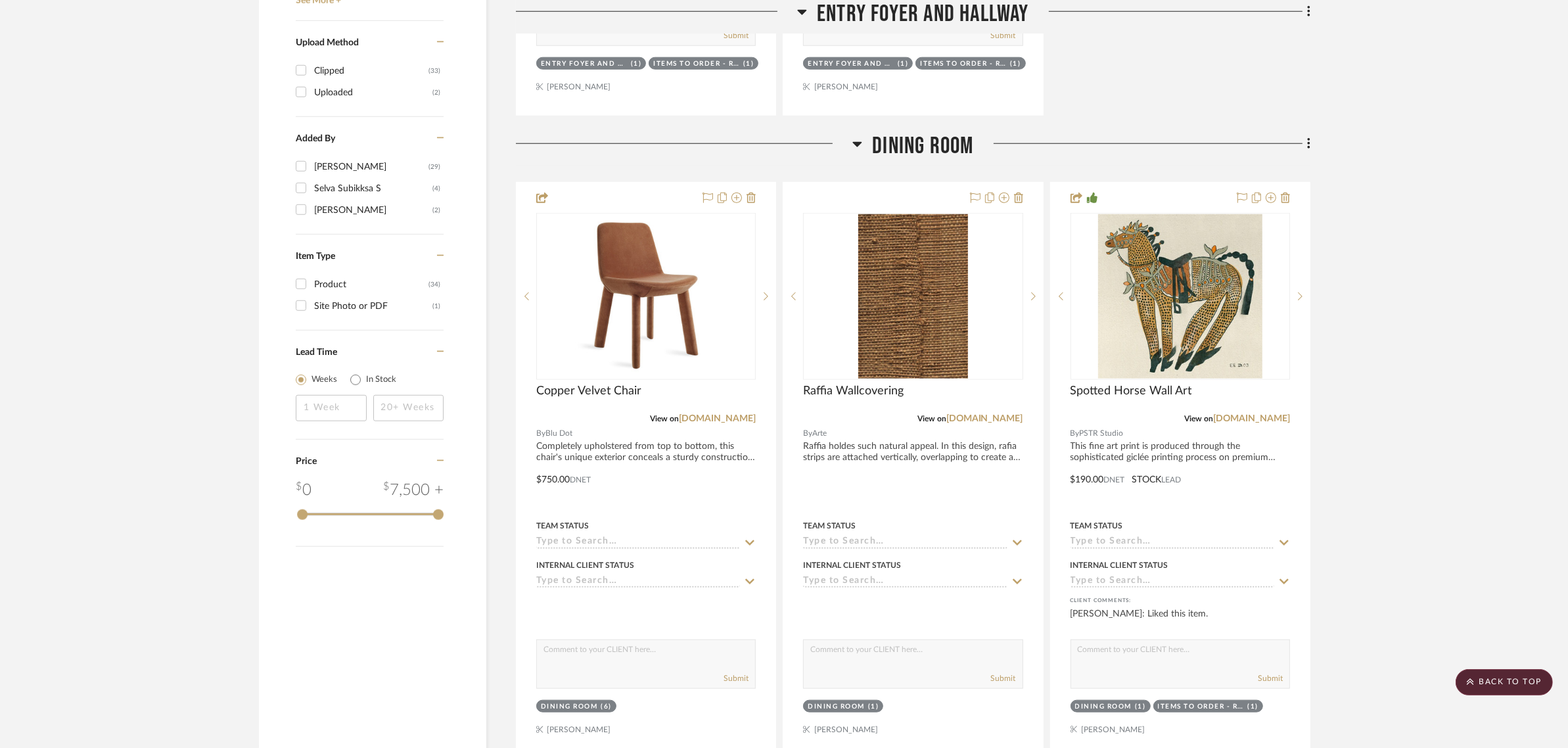
scroll to position [1644, 0]
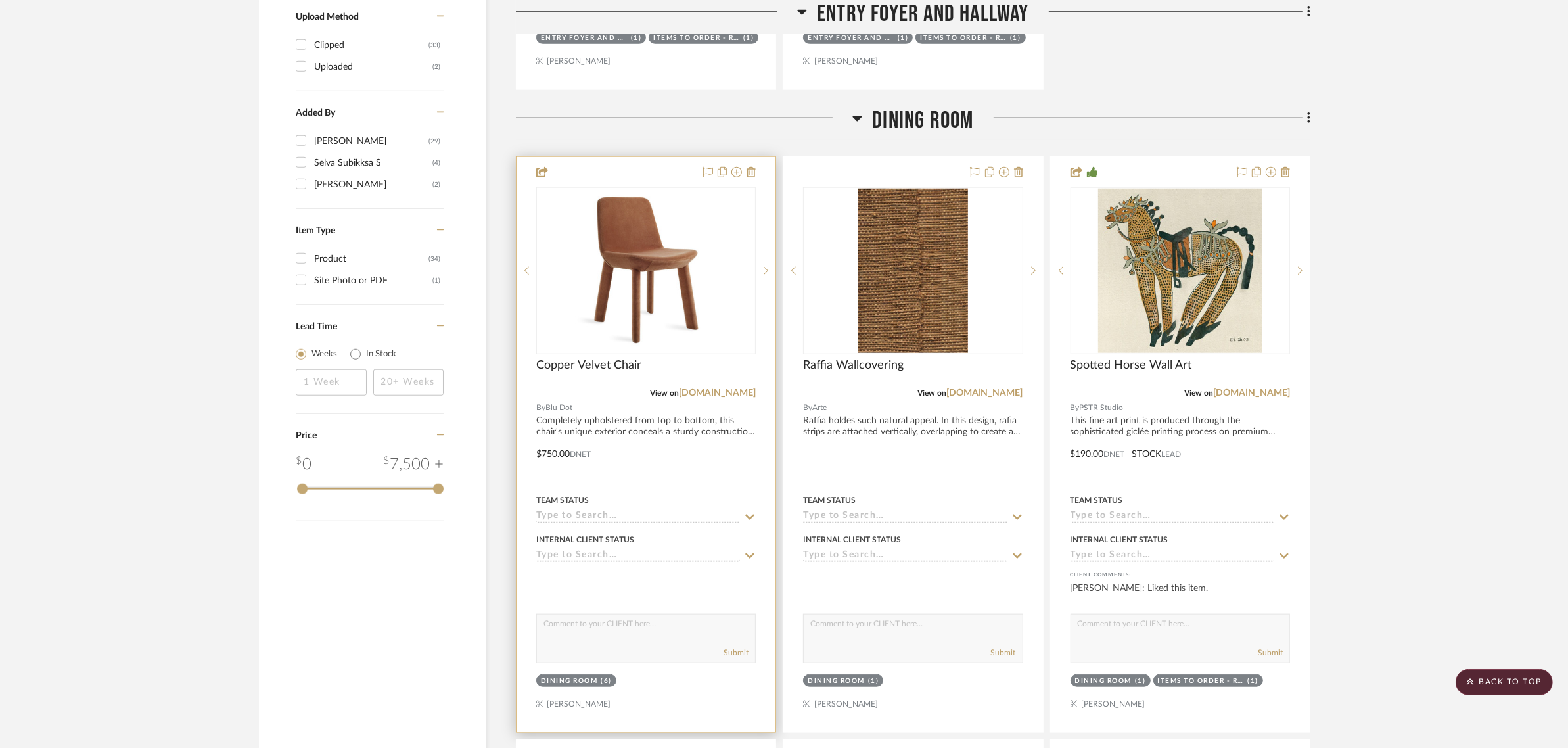
click at [750, 513] on icon at bounding box center [750, 518] width 12 height 10
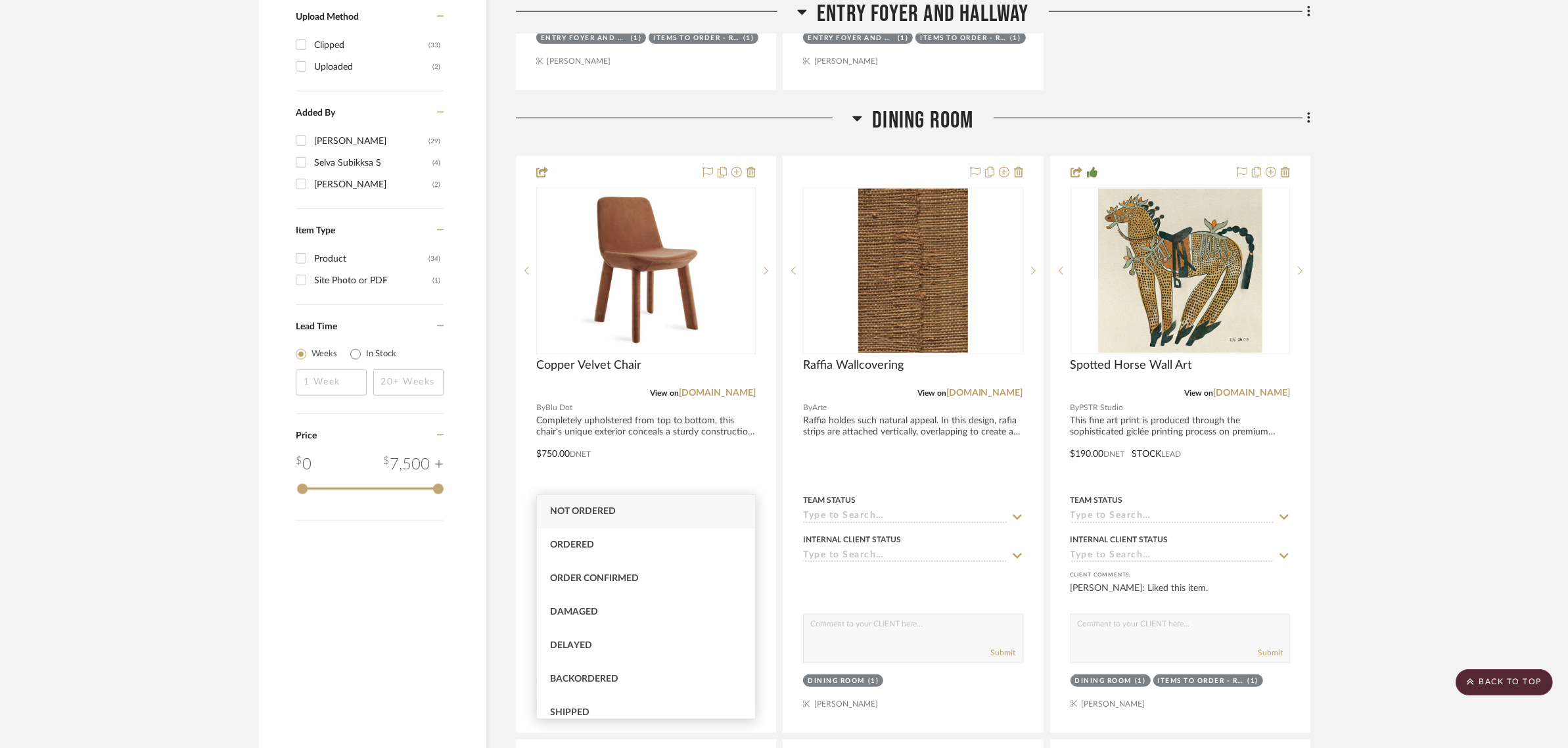
click at [572, 513] on span "Not ordered" at bounding box center [583, 511] width 66 height 9
type input "9/17/2025"
type input "Not ordered"
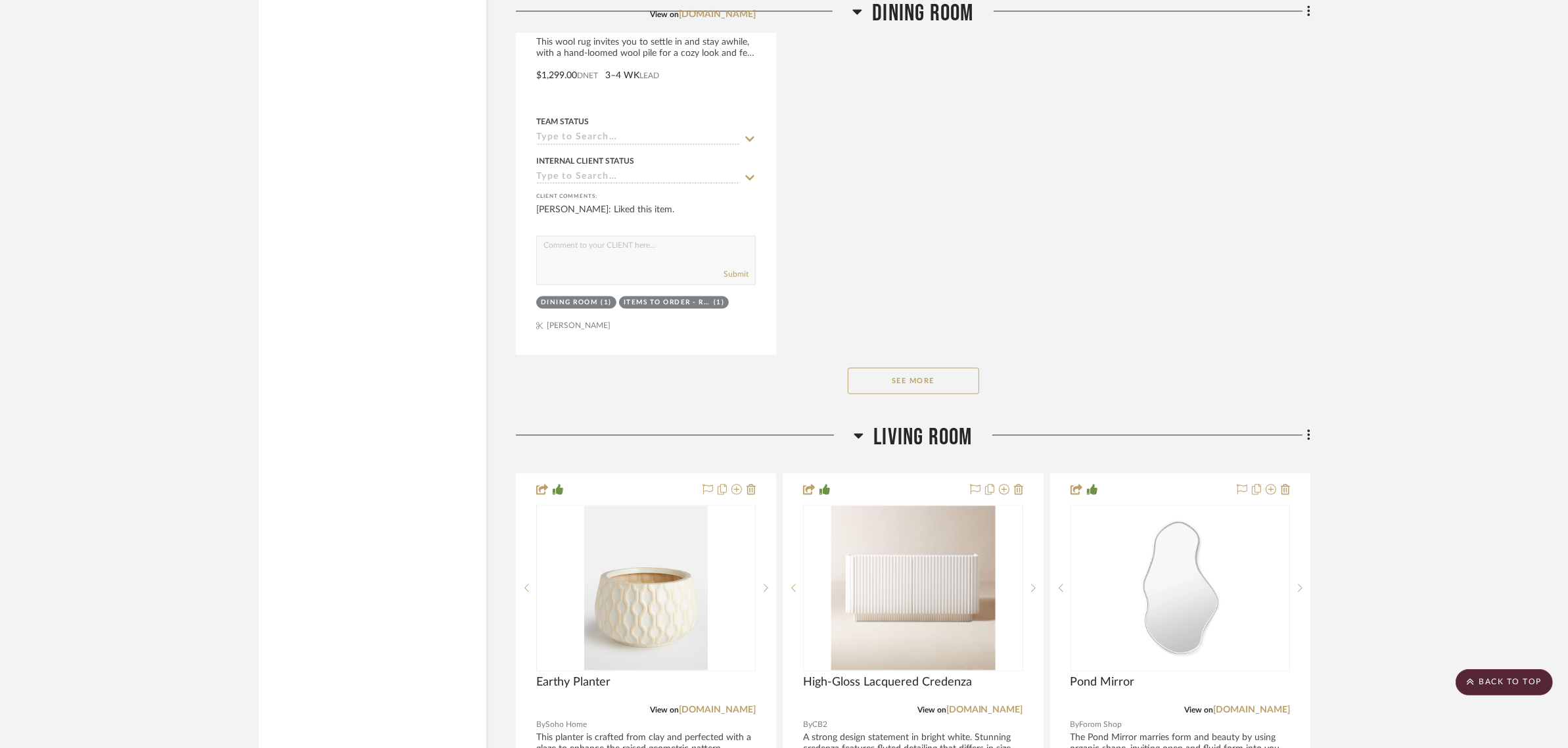
scroll to position [3205, 0]
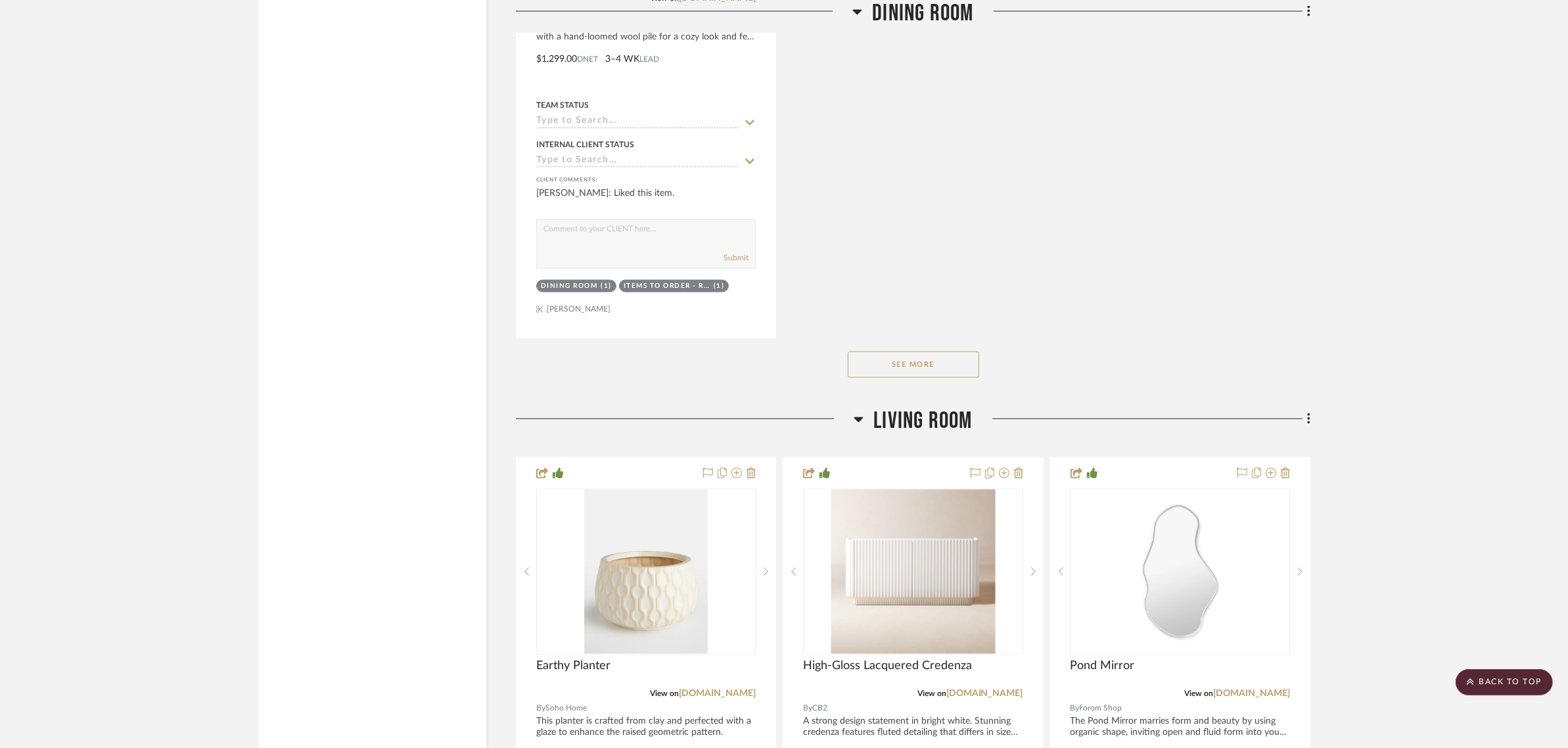
click at [956, 351] on button "See More" at bounding box center [913, 364] width 131 height 26
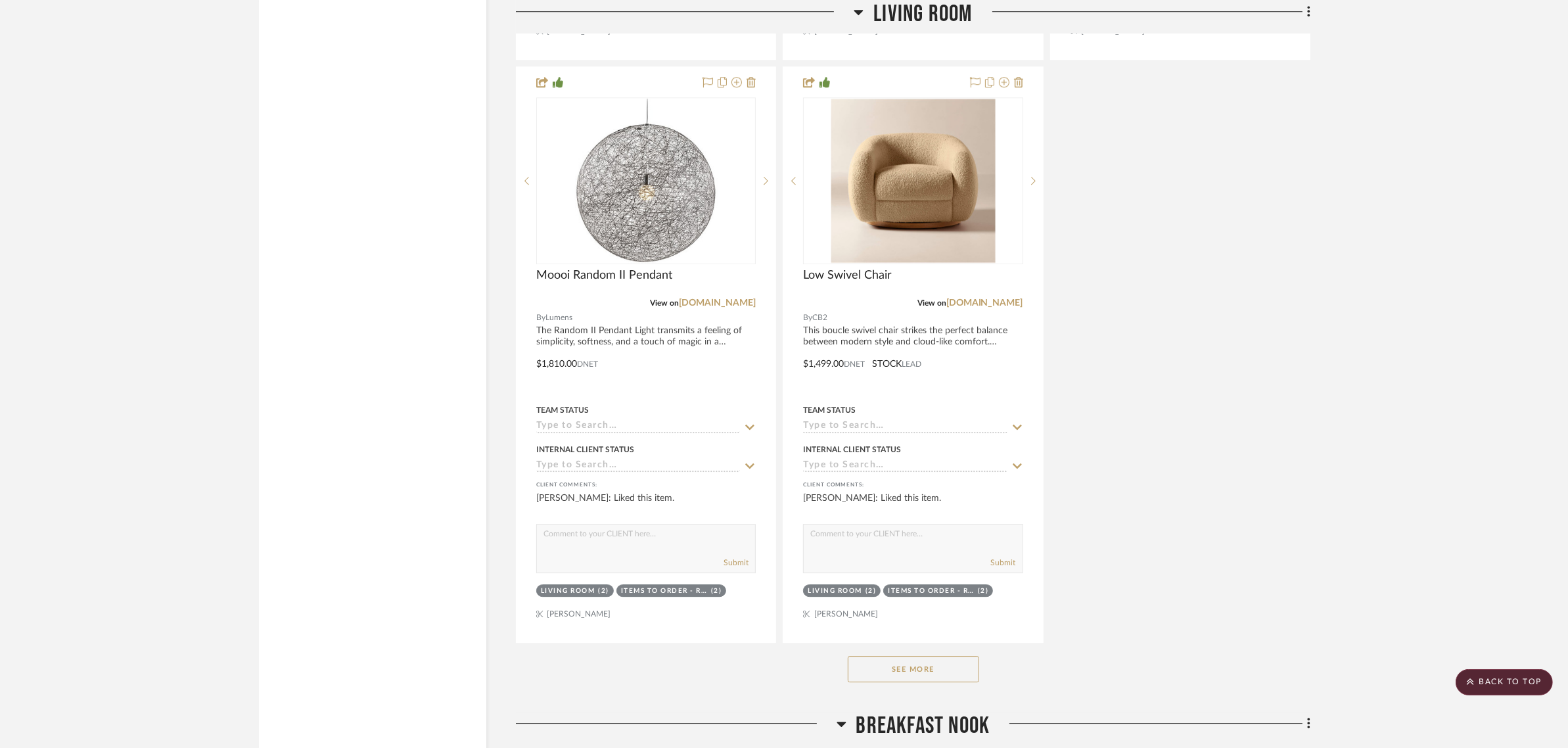
scroll to position [4767, 0]
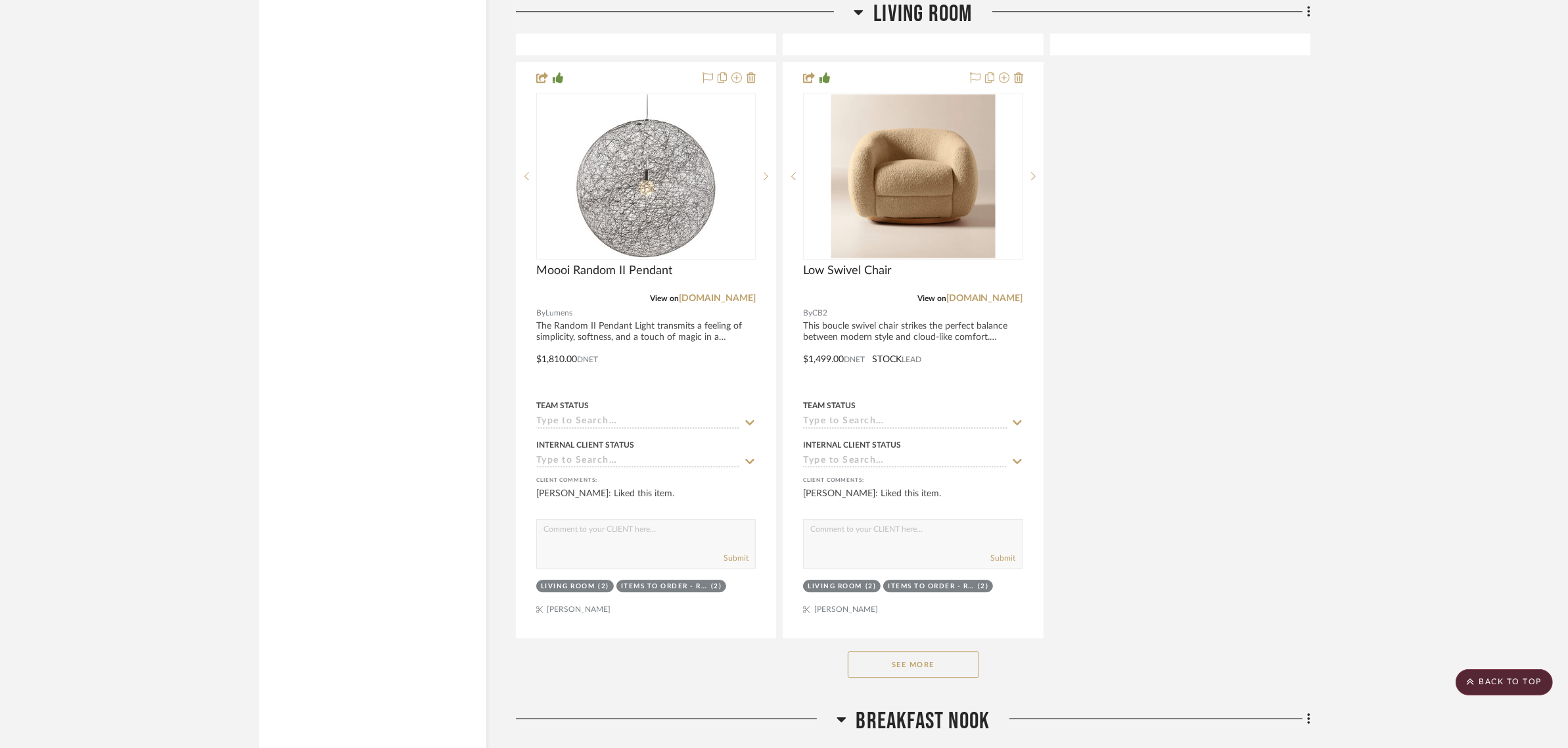
click at [930, 651] on button "See More" at bounding box center [913, 664] width 131 height 26
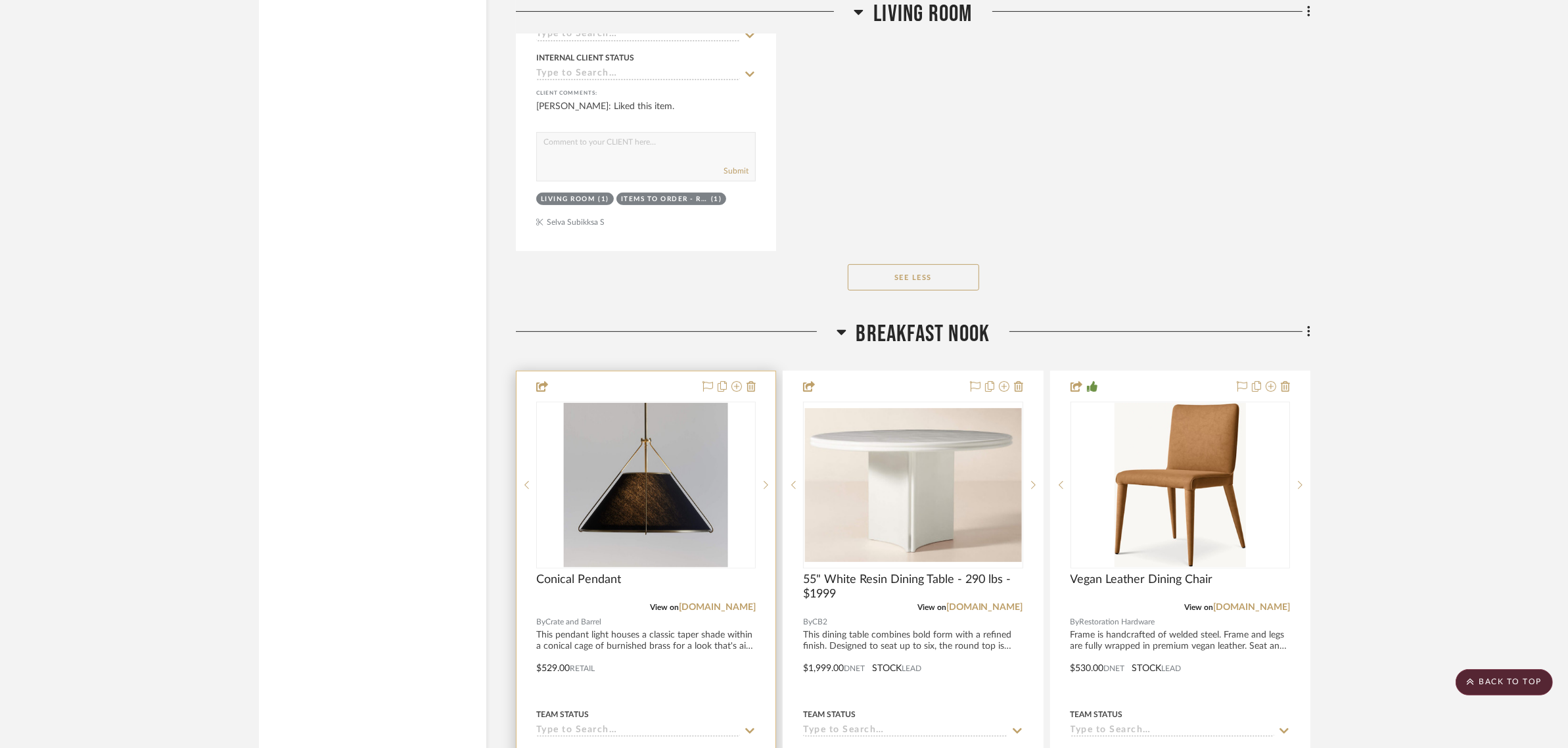
scroll to position [7151, 0]
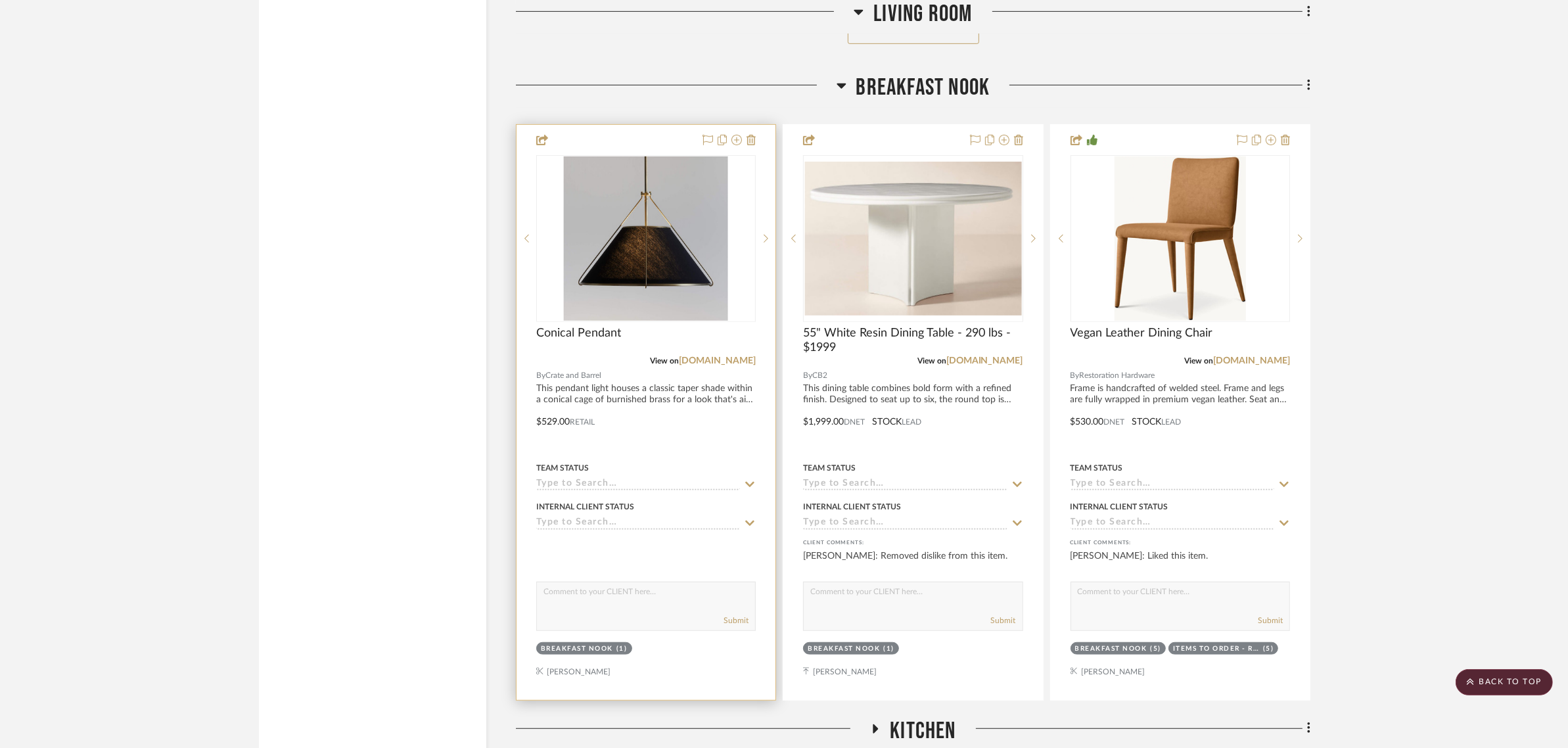
click at [751, 482] on icon at bounding box center [751, 484] width 9 height 5
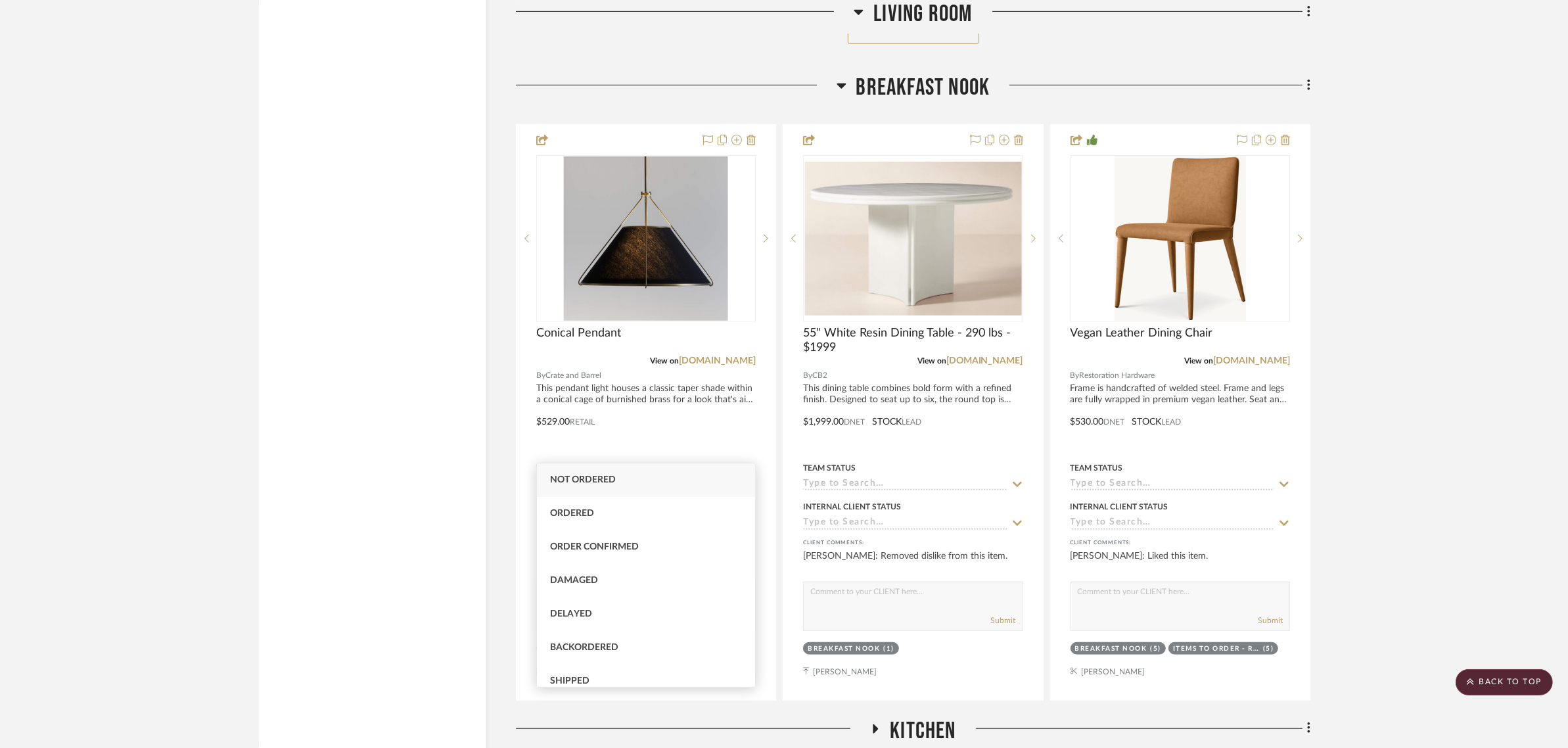
click at [593, 484] on span "Not ordered" at bounding box center [583, 480] width 66 height 9
type input "9/17/2025"
type input "Not ordered"
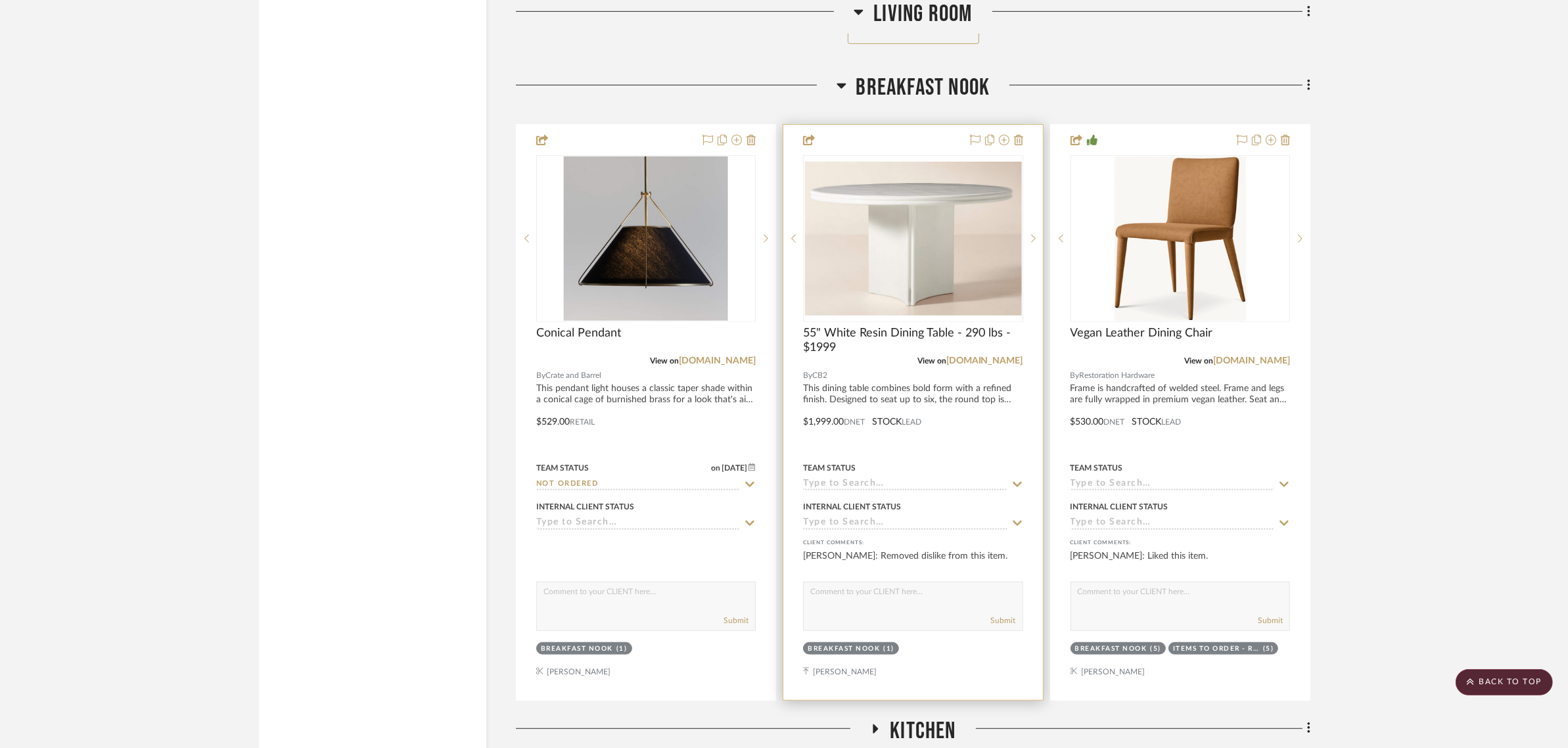
click at [1012, 479] on icon at bounding box center [1017, 484] width 12 height 10
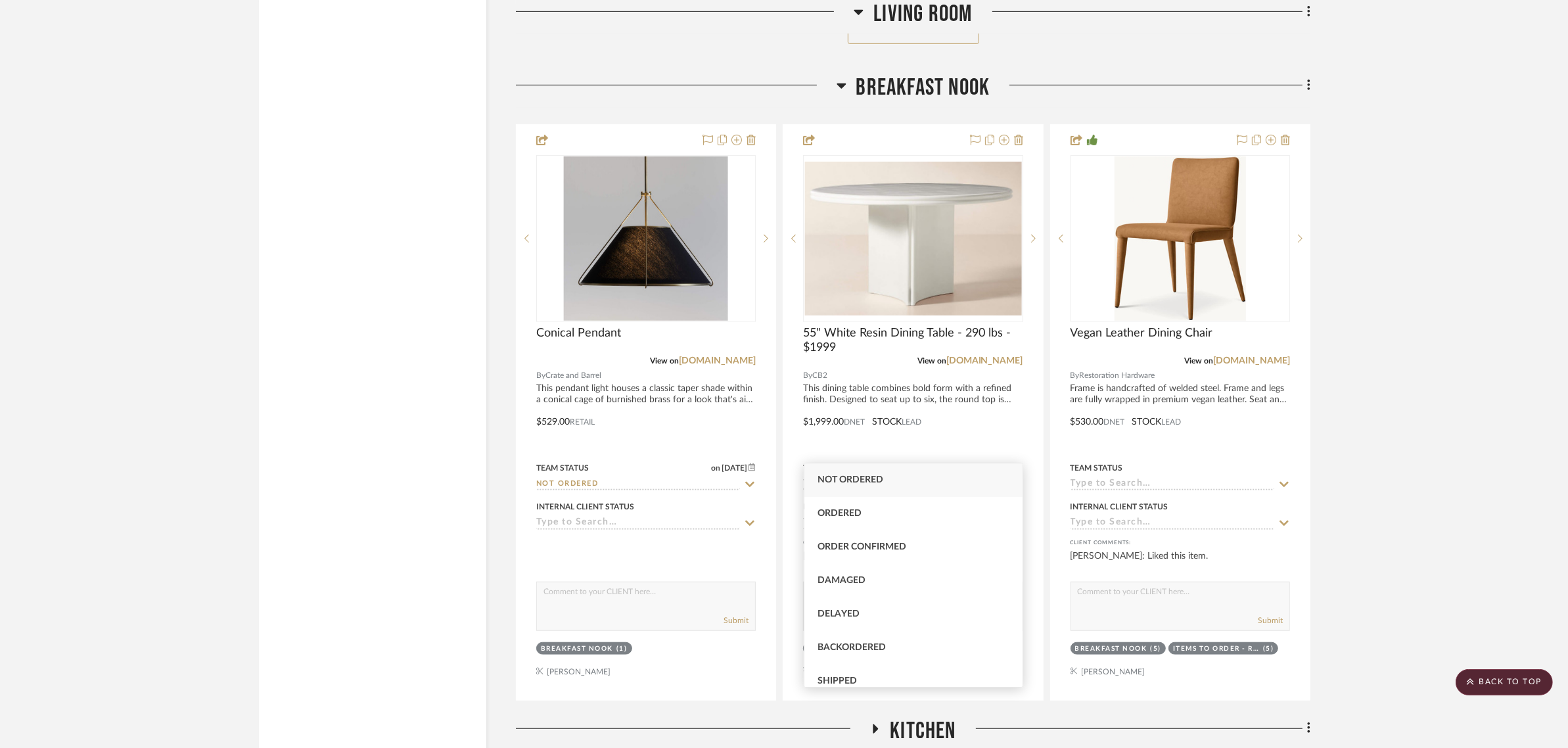
click at [837, 484] on div "Not ordered" at bounding box center [913, 480] width 218 height 33
type input "9/17/2025"
type input "Not ordered"
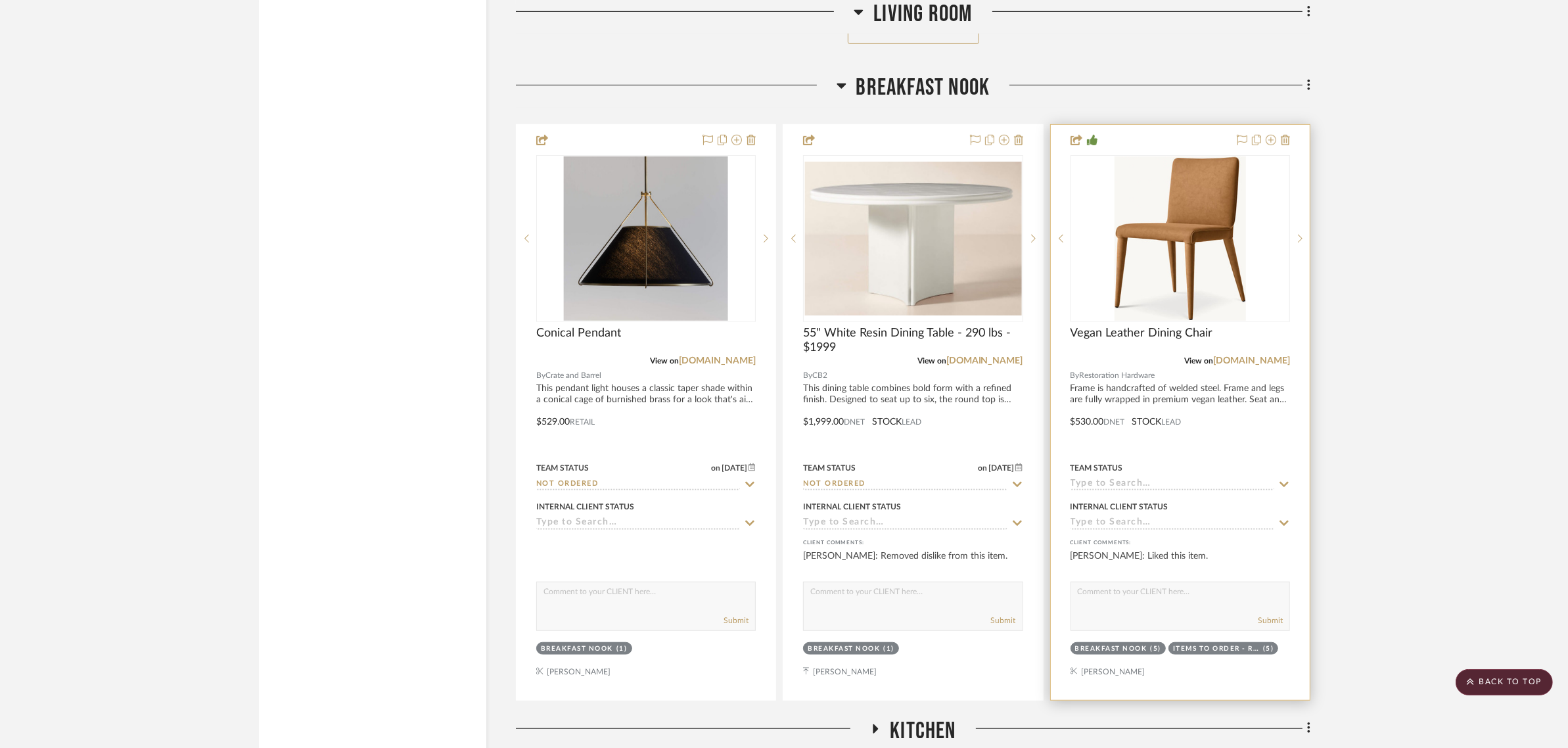
click at [1290, 479] on icon at bounding box center [1284, 484] width 12 height 10
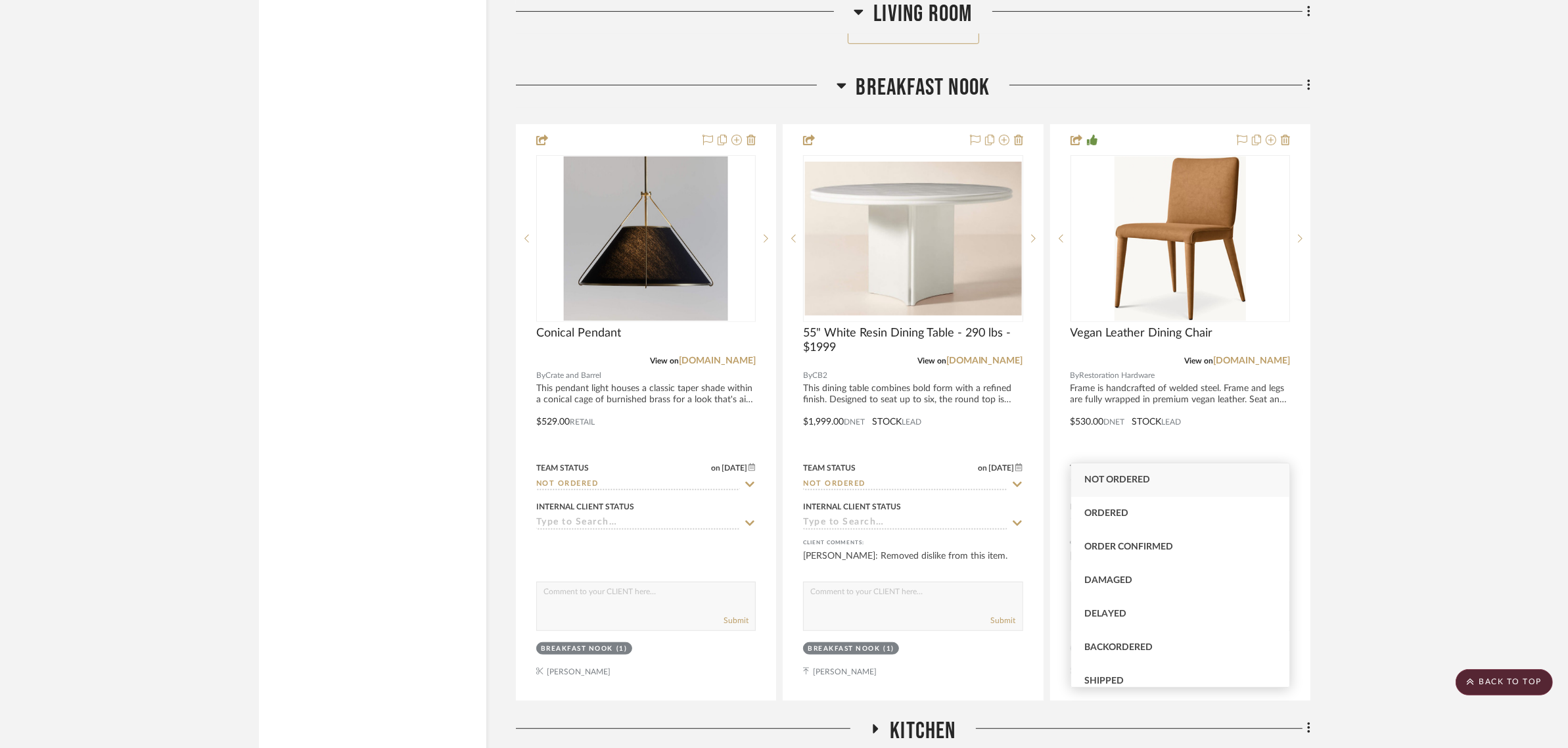
click at [1119, 489] on div "Not ordered" at bounding box center [1180, 480] width 218 height 33
type input "9/17/2025"
type input "Not ordered"
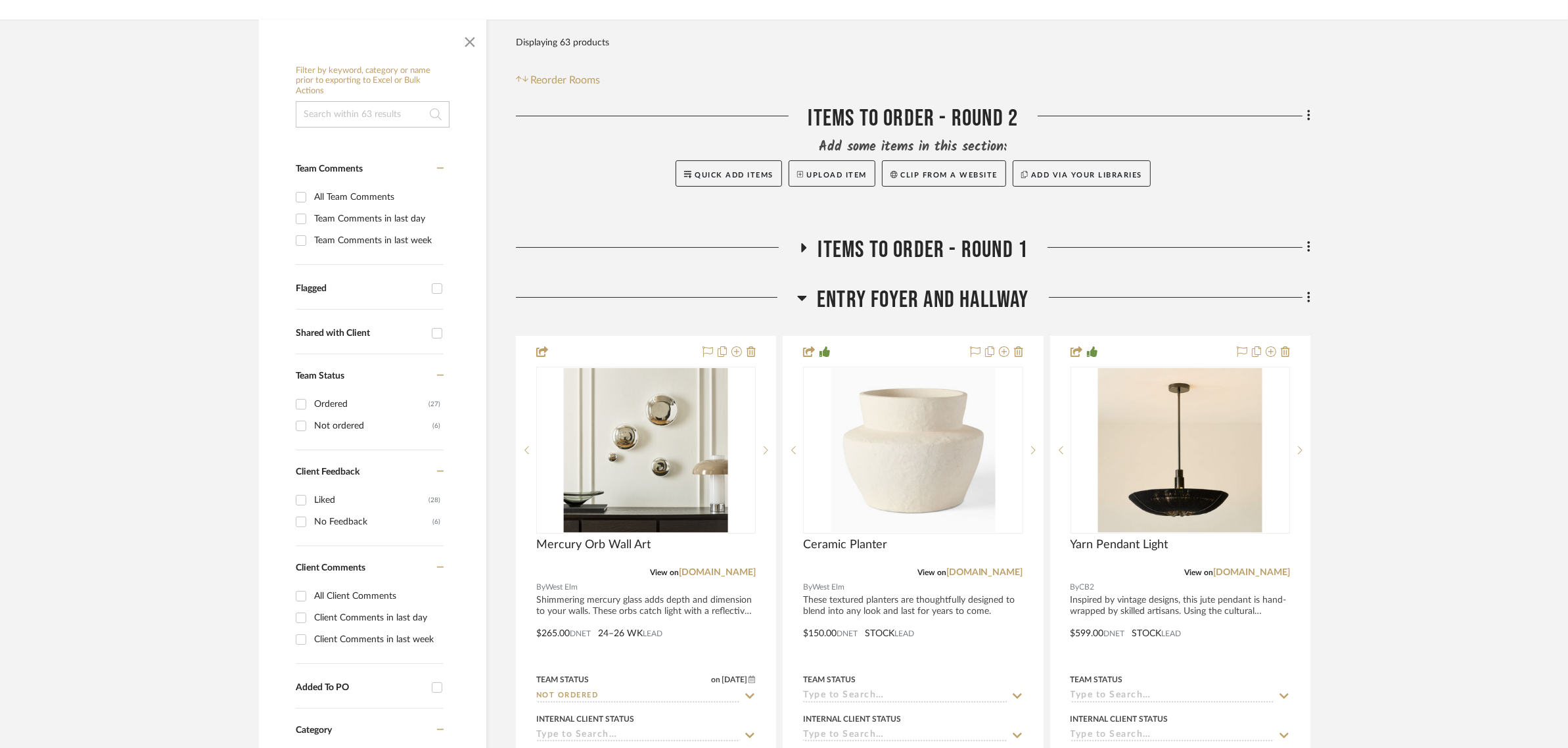
scroll to position [411, 0]
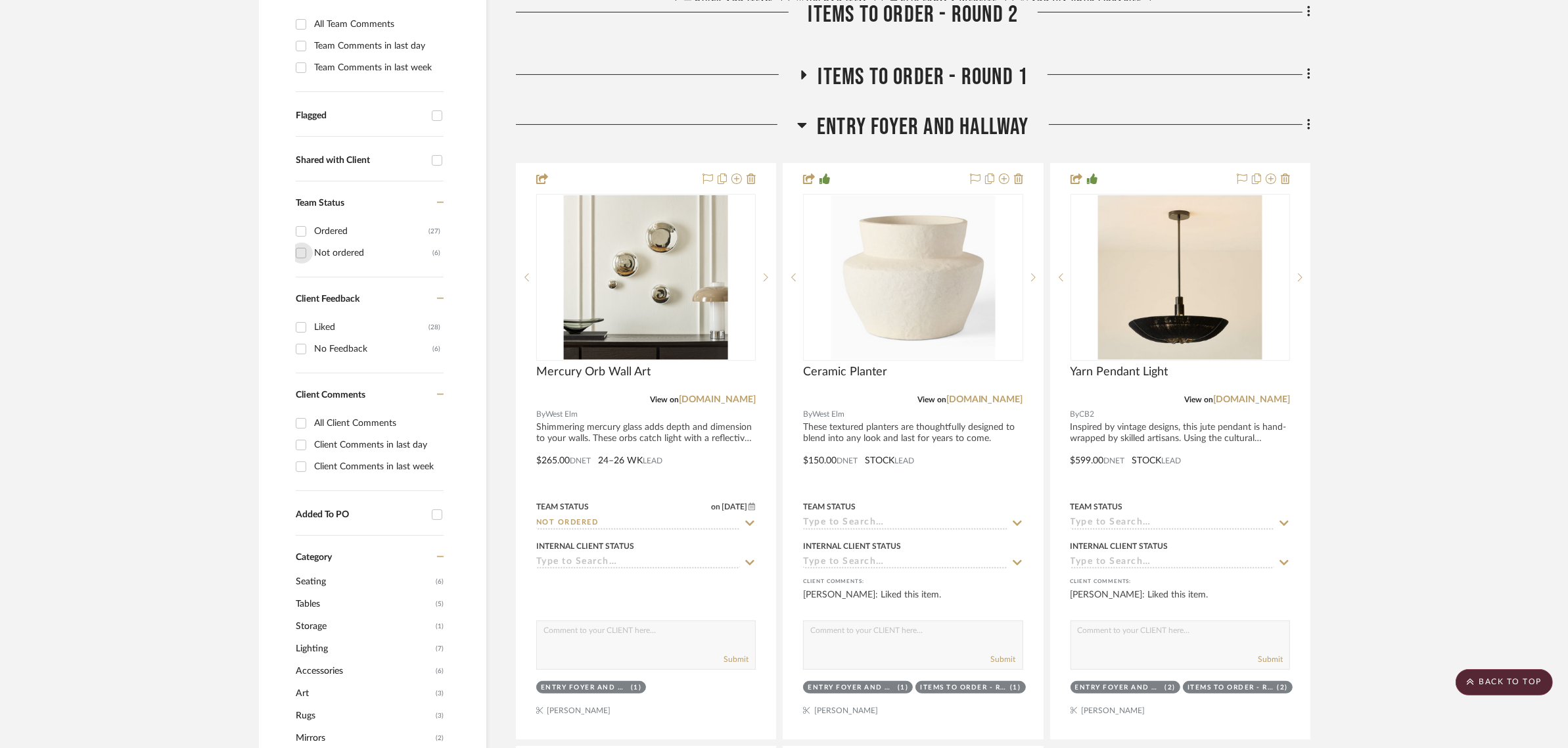
click at [299, 243] on input "Not ordered (6)" at bounding box center [301, 253] width 21 height 21
checkbox input "true"
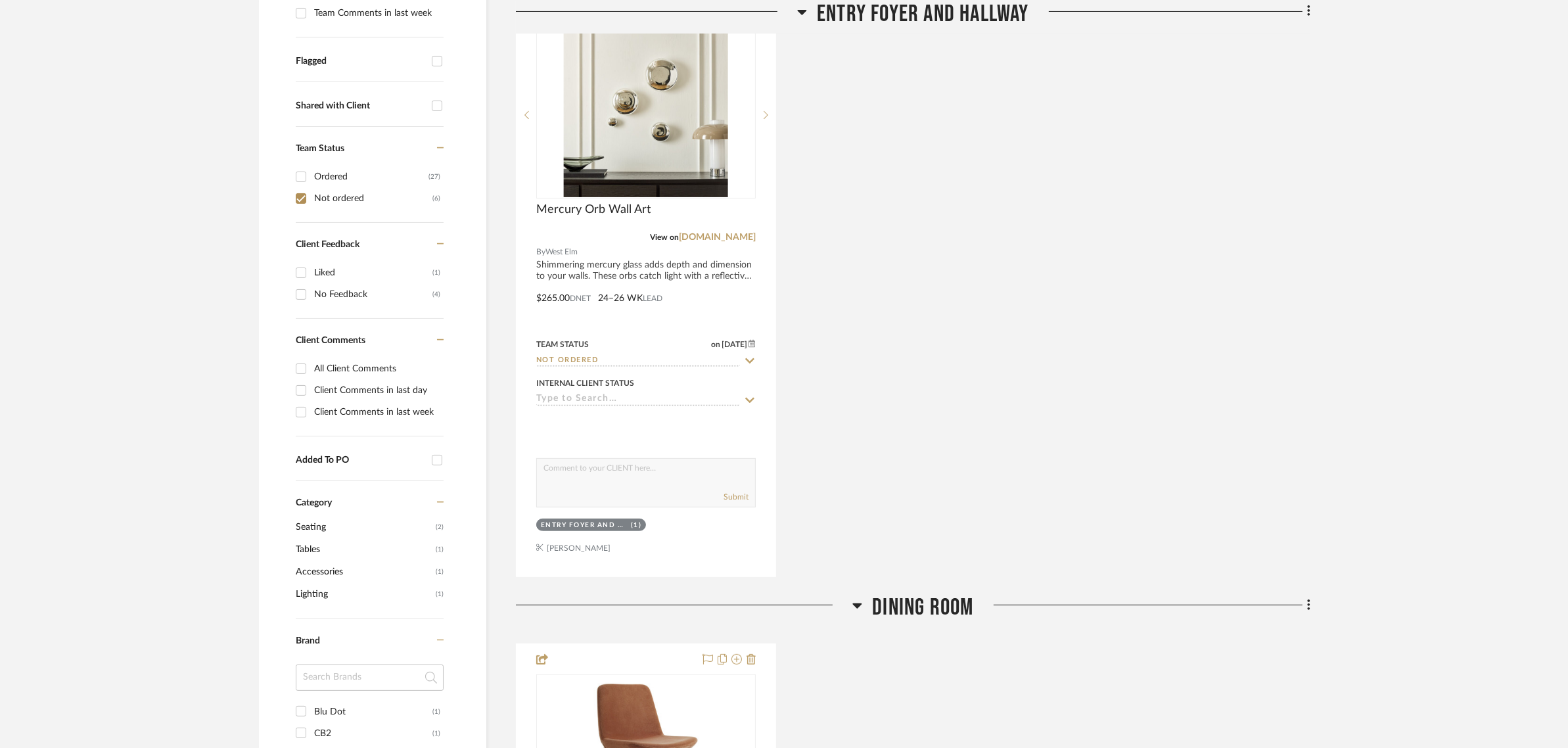
scroll to position [493, 0]
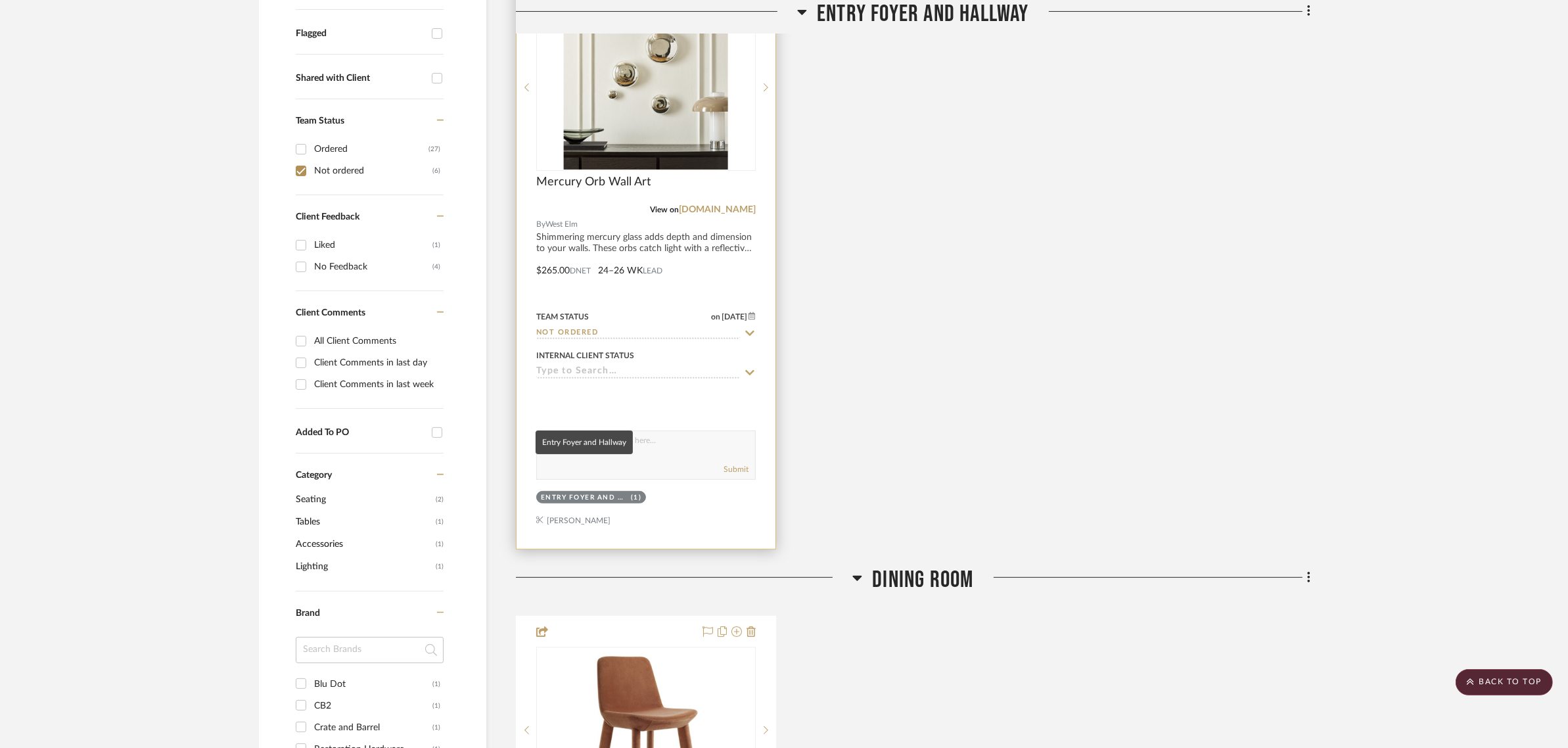
click at [565, 493] on div "Entry Foyer and Hallway" at bounding box center [584, 498] width 87 height 10
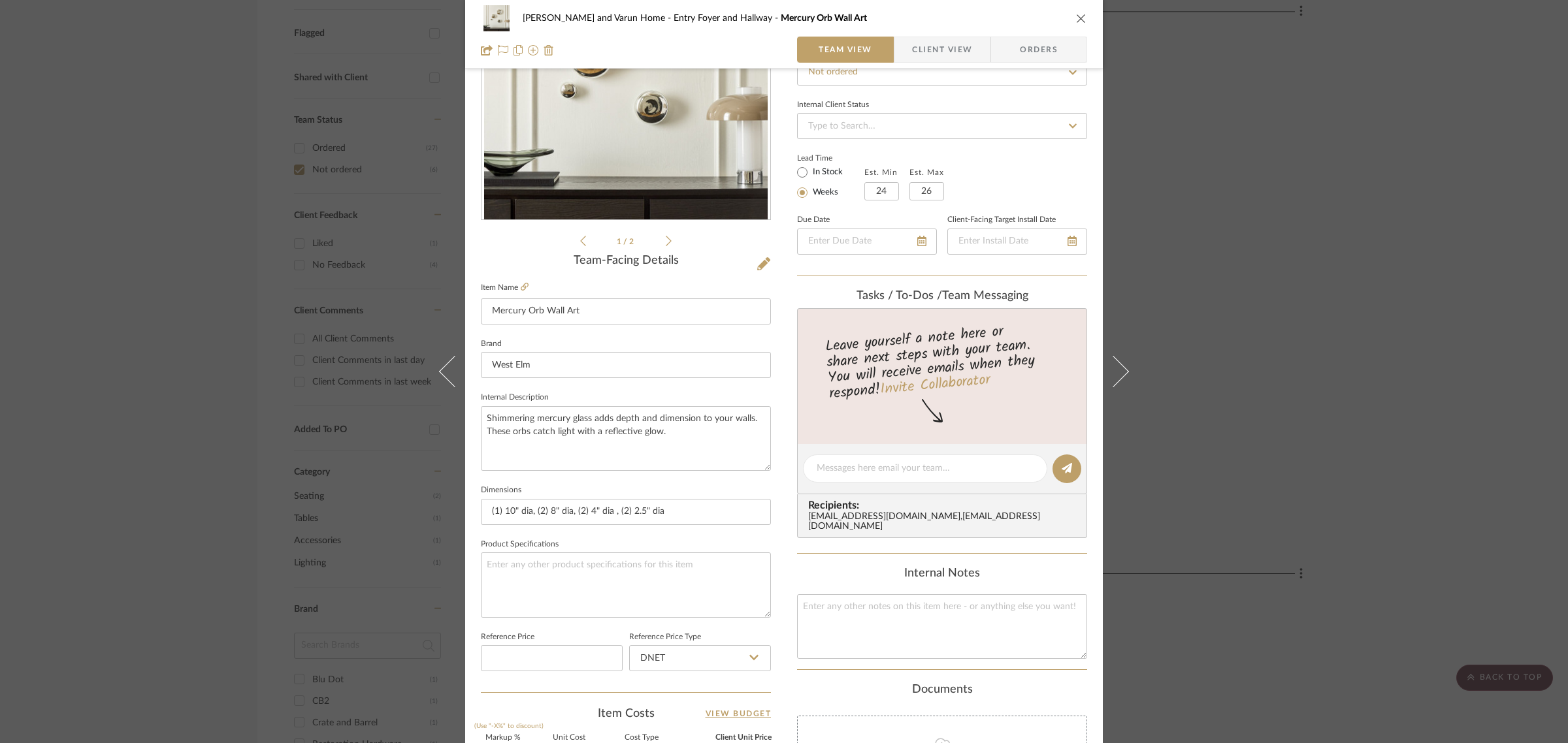
scroll to position [408, 0]
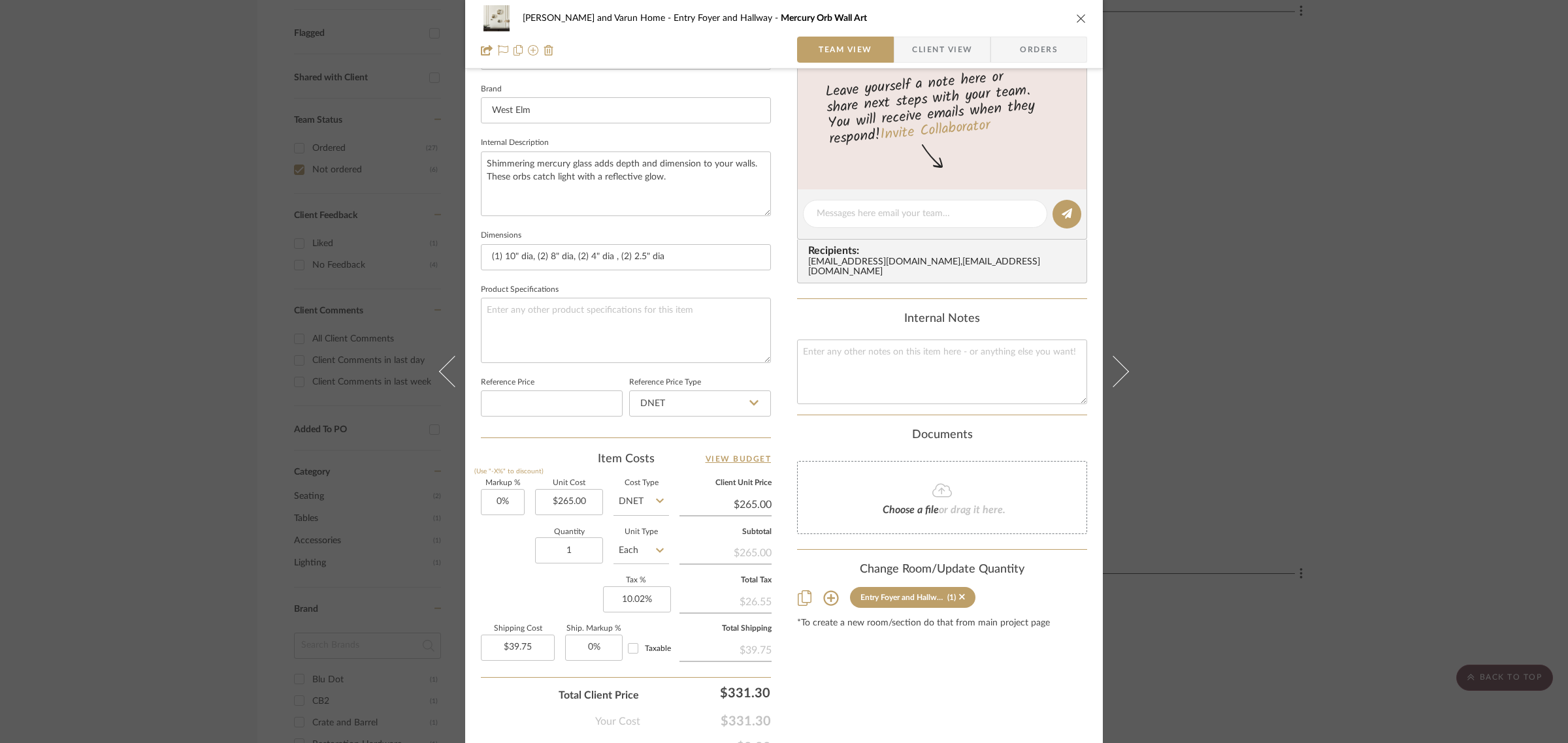
click at [823, 590] on icon at bounding box center [831, 598] width 16 height 15
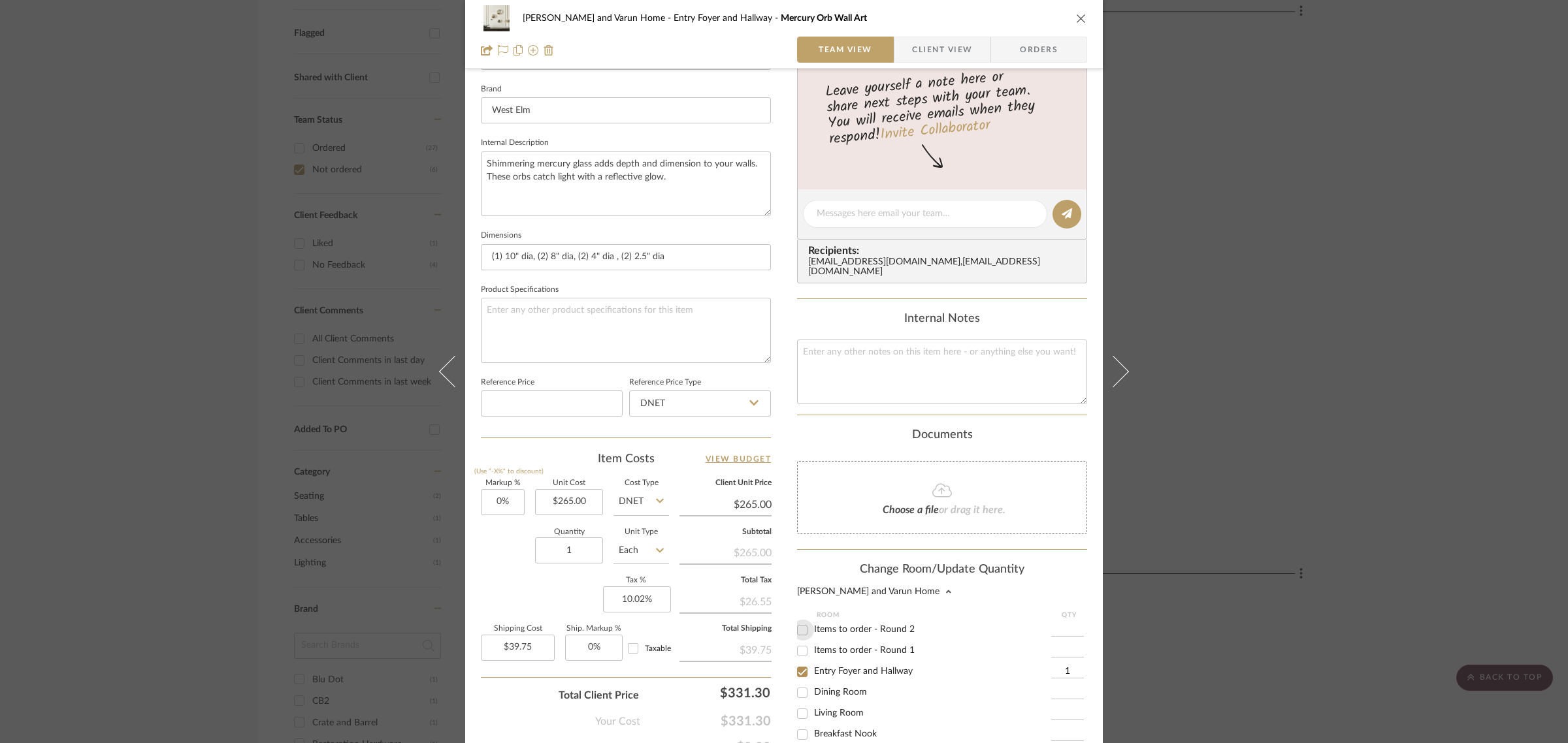
click at [800, 620] on input "Items to order - Round 2" at bounding box center [802, 630] width 21 height 21
checkbox input "true"
type input "1"
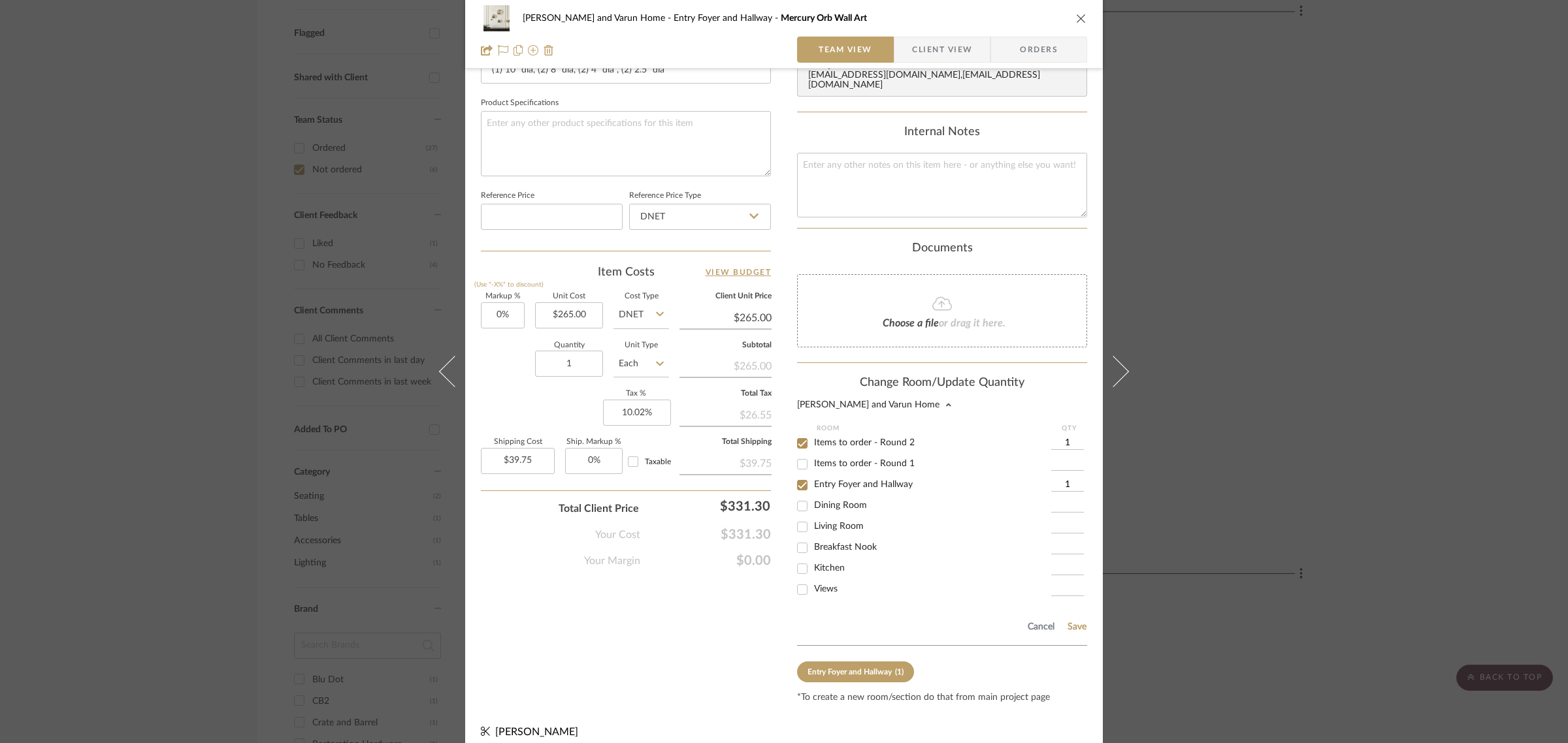
scroll to position [598, 0]
click at [1070, 619] on button "Save" at bounding box center [1077, 624] width 20 height 10
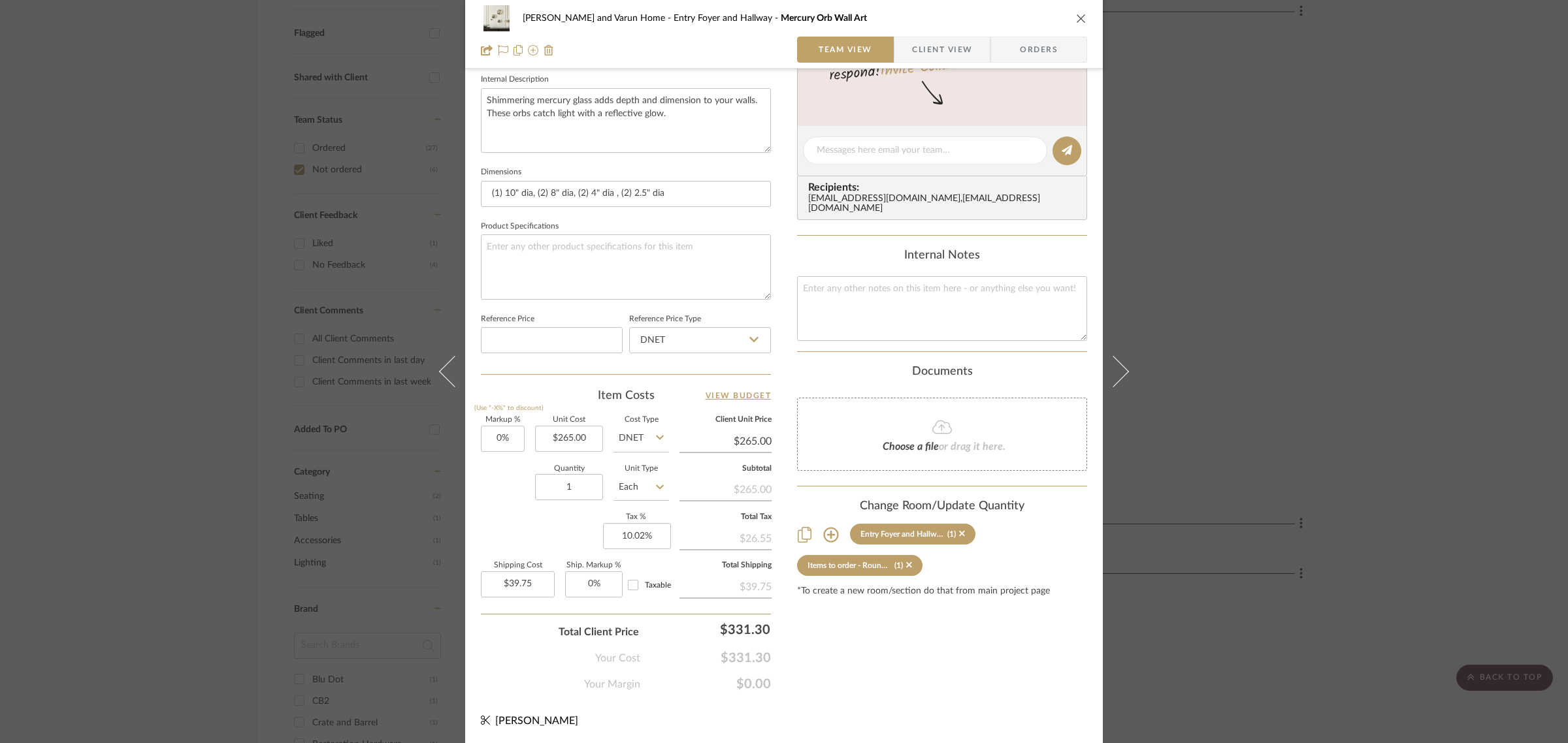
click at [1402, 407] on div "Shalini and Varun Home Entry Foyer and Hallway Mercury Orb Wall Art Team View C…" at bounding box center [784, 371] width 1568 height 743
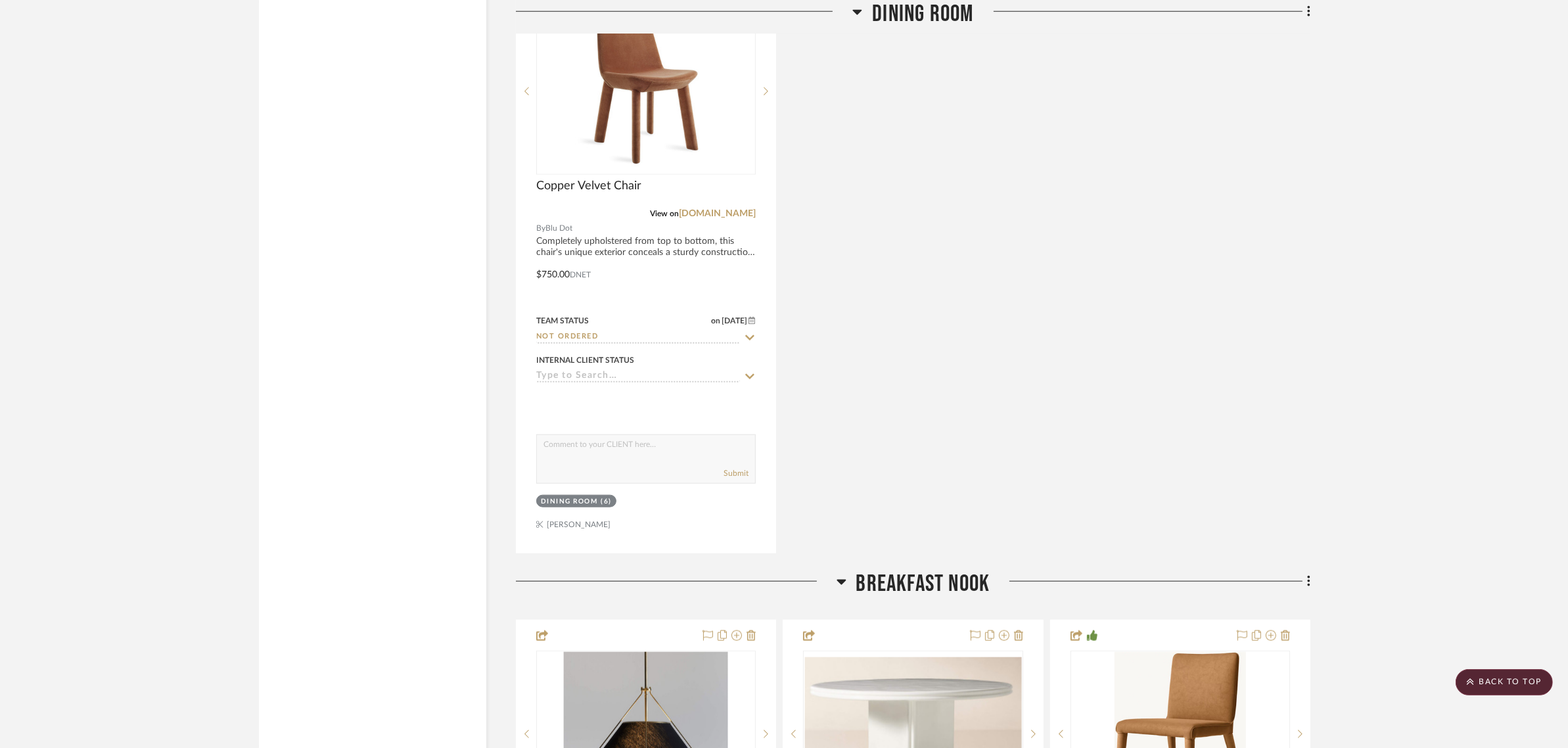
scroll to position [1808, 0]
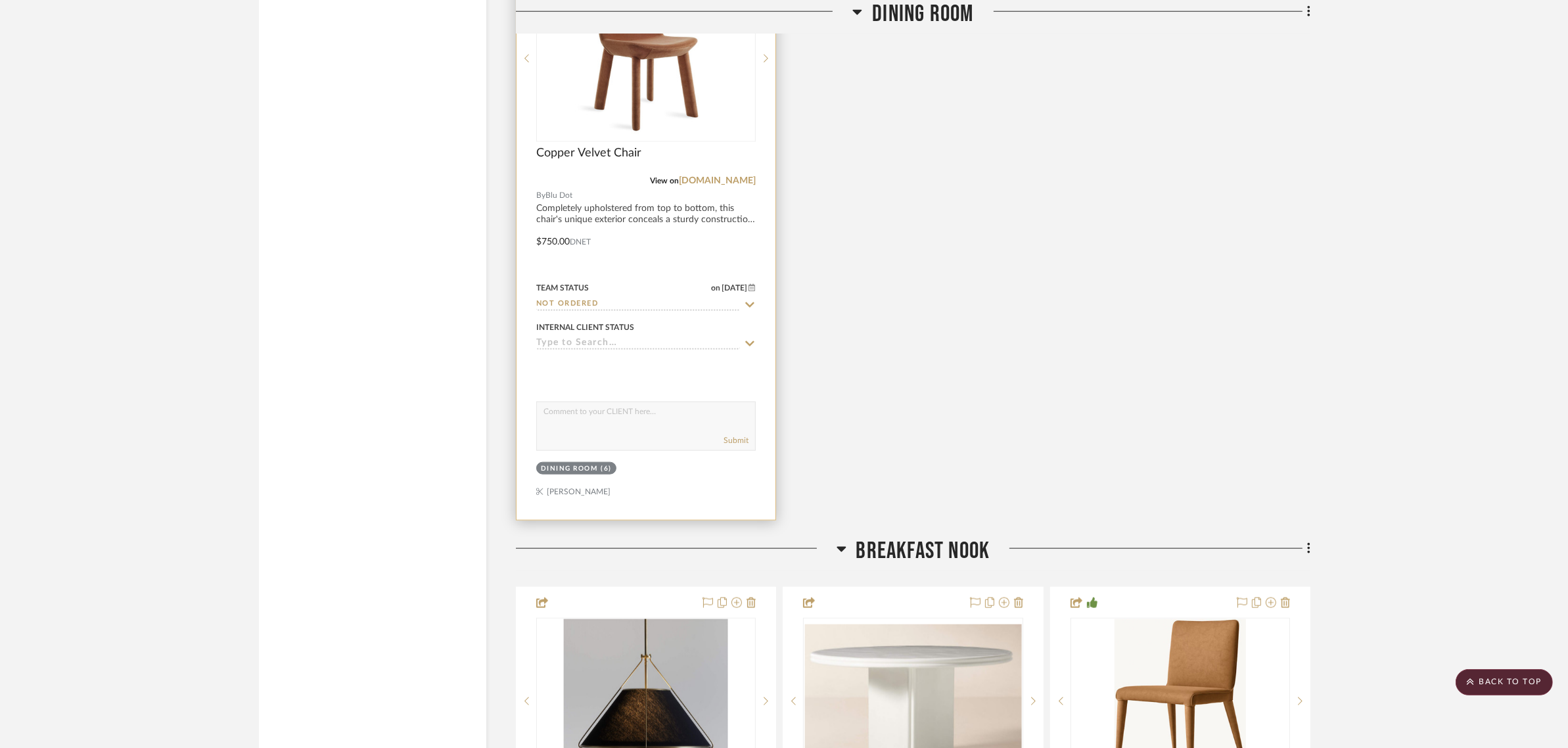
click at [562, 464] on div "Dining Room" at bounding box center [569, 469] width 57 height 10
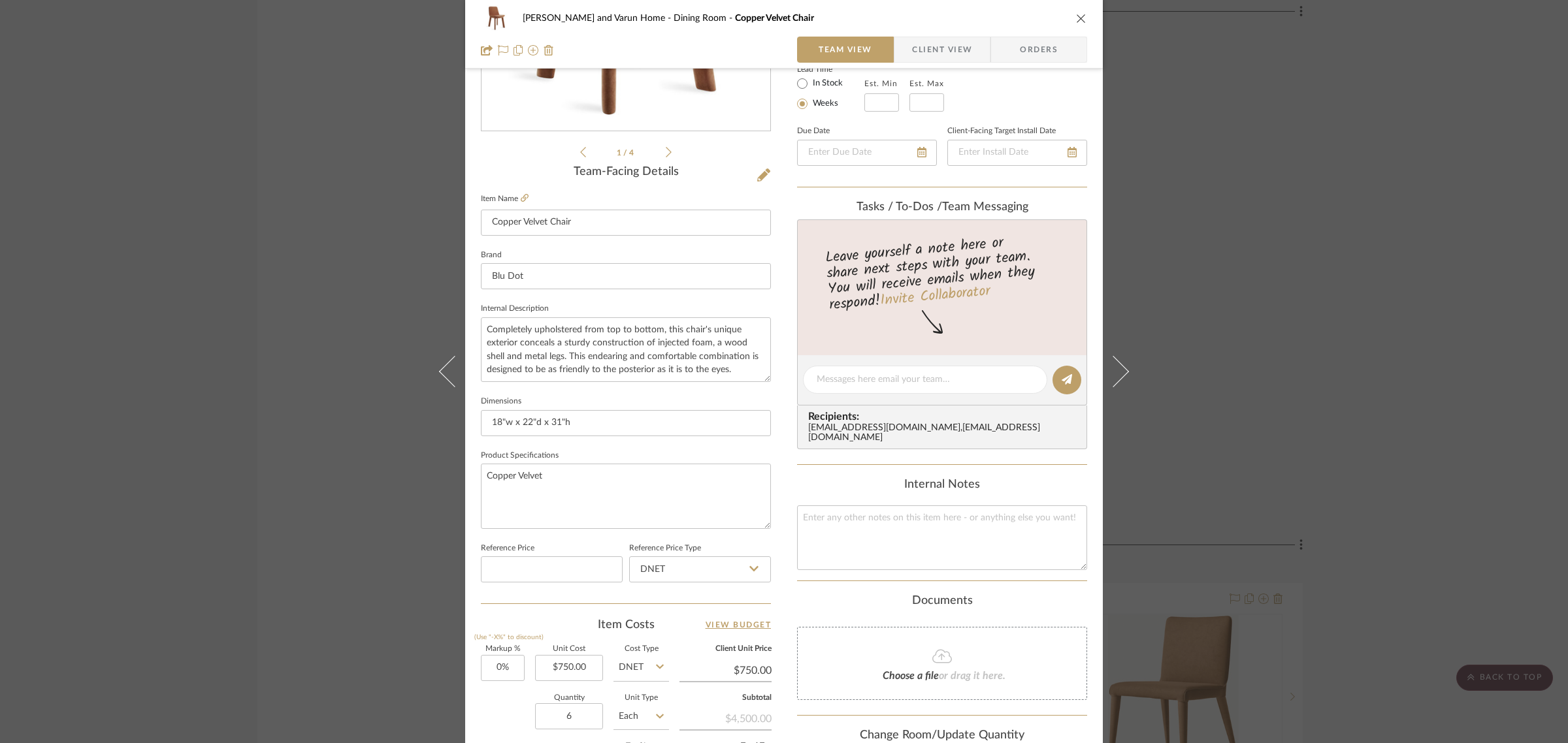
scroll to position [471, 0]
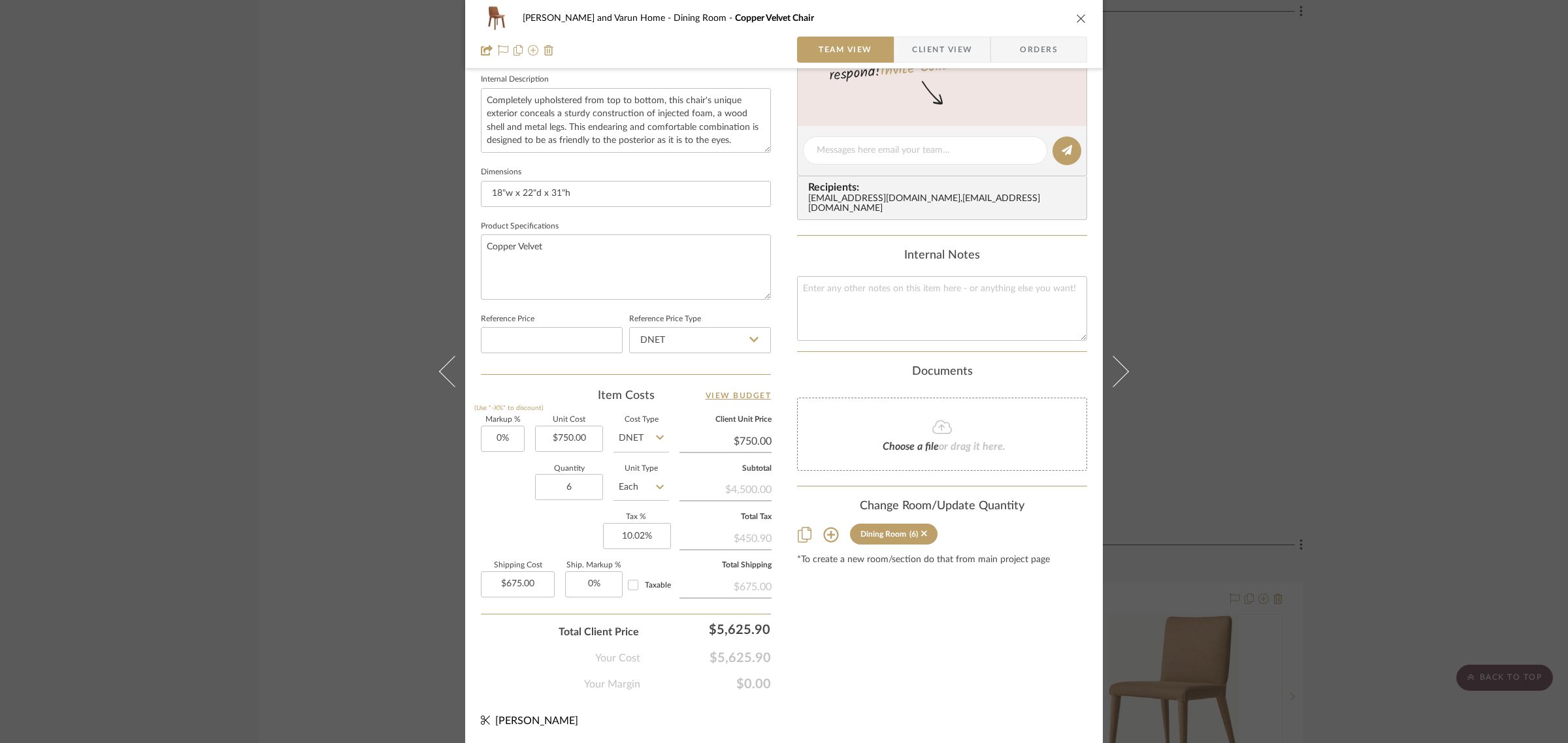
click at [830, 527] on icon at bounding box center [831, 534] width 16 height 15
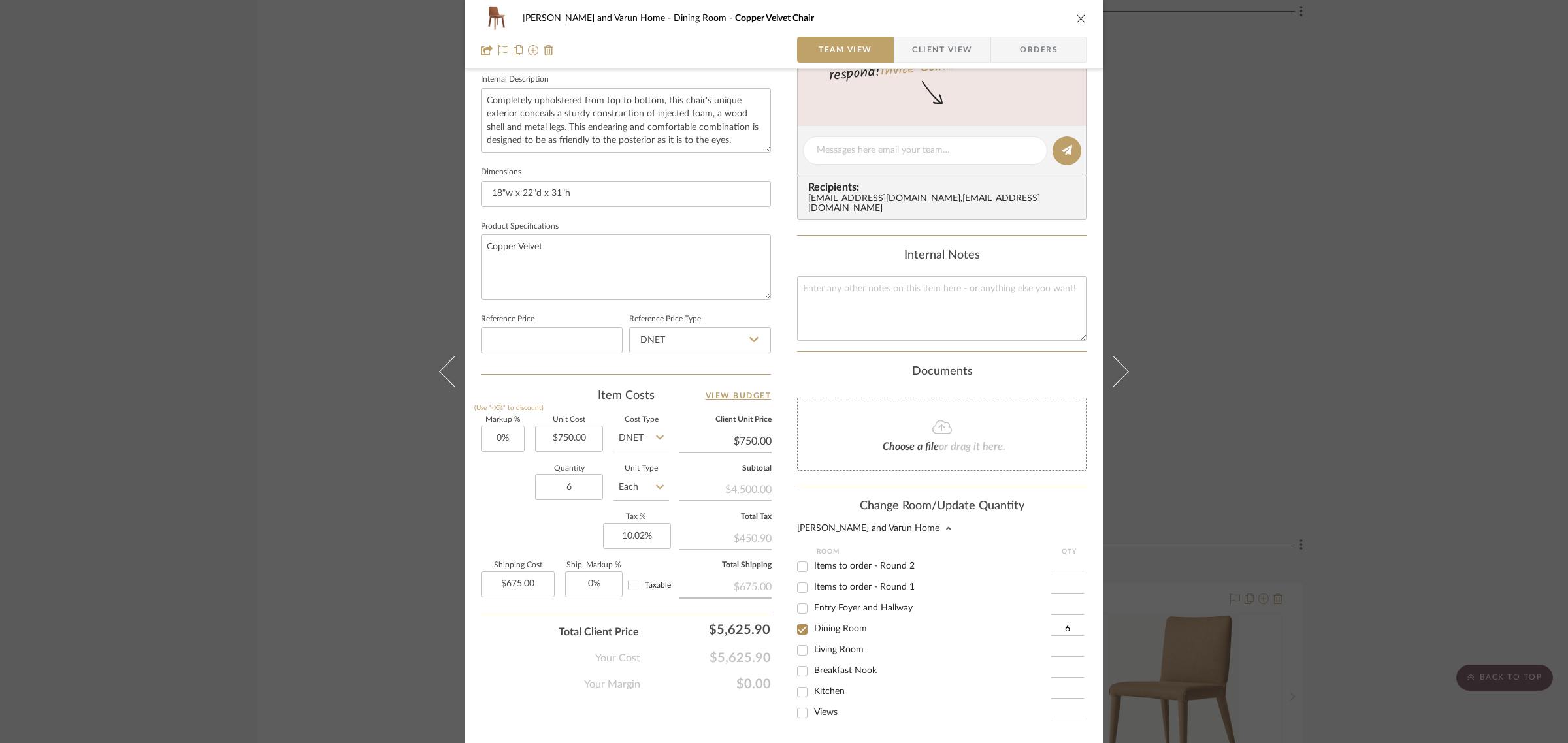
click at [792, 556] on input "Items to order - Round 2" at bounding box center [802, 567] width 21 height 21
checkbox input "true"
click at [1073, 561] on input "1" at bounding box center [1067, 567] width 32 height 13
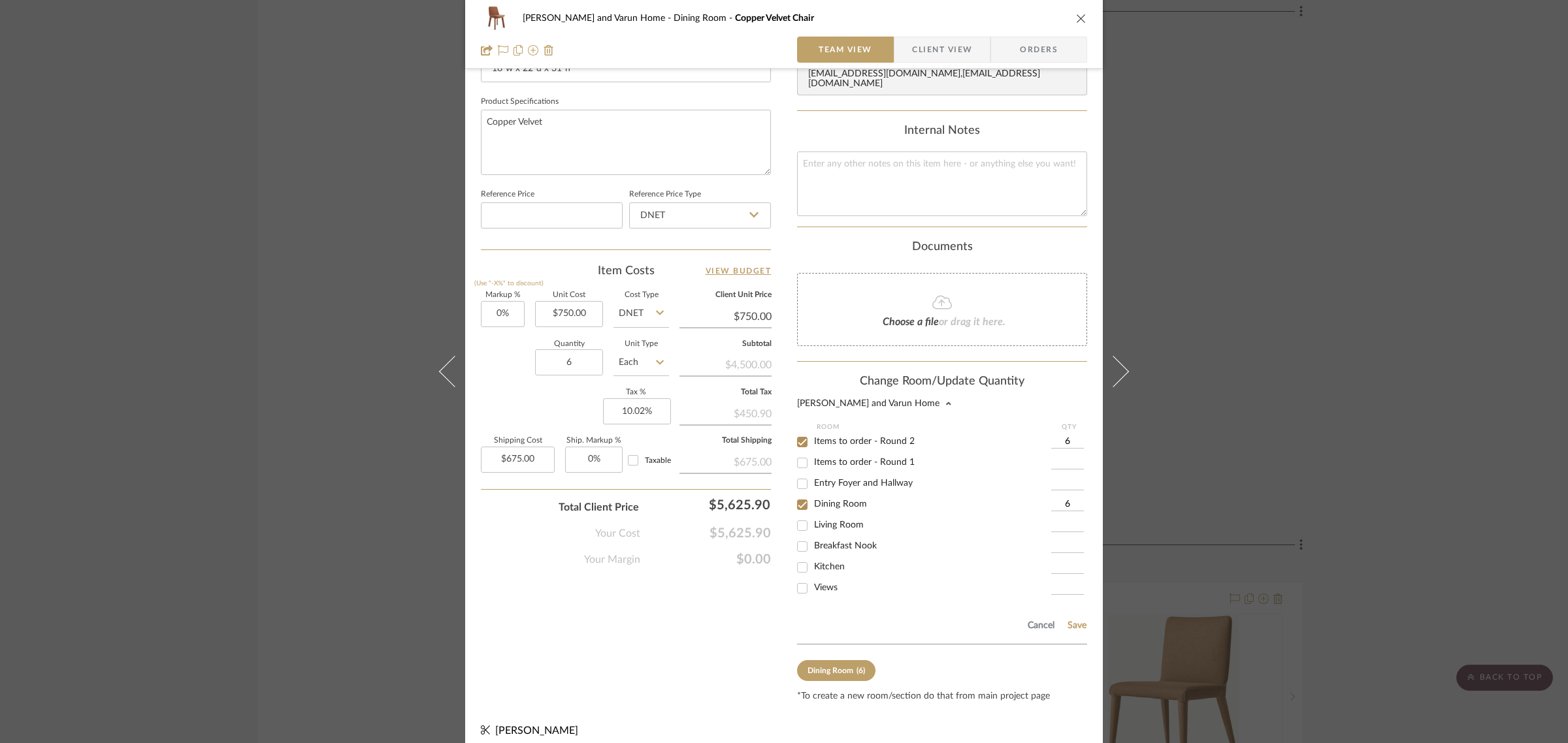
scroll to position [598, 0]
type input "6"
click at [1076, 619] on button "Save" at bounding box center [1077, 624] width 20 height 10
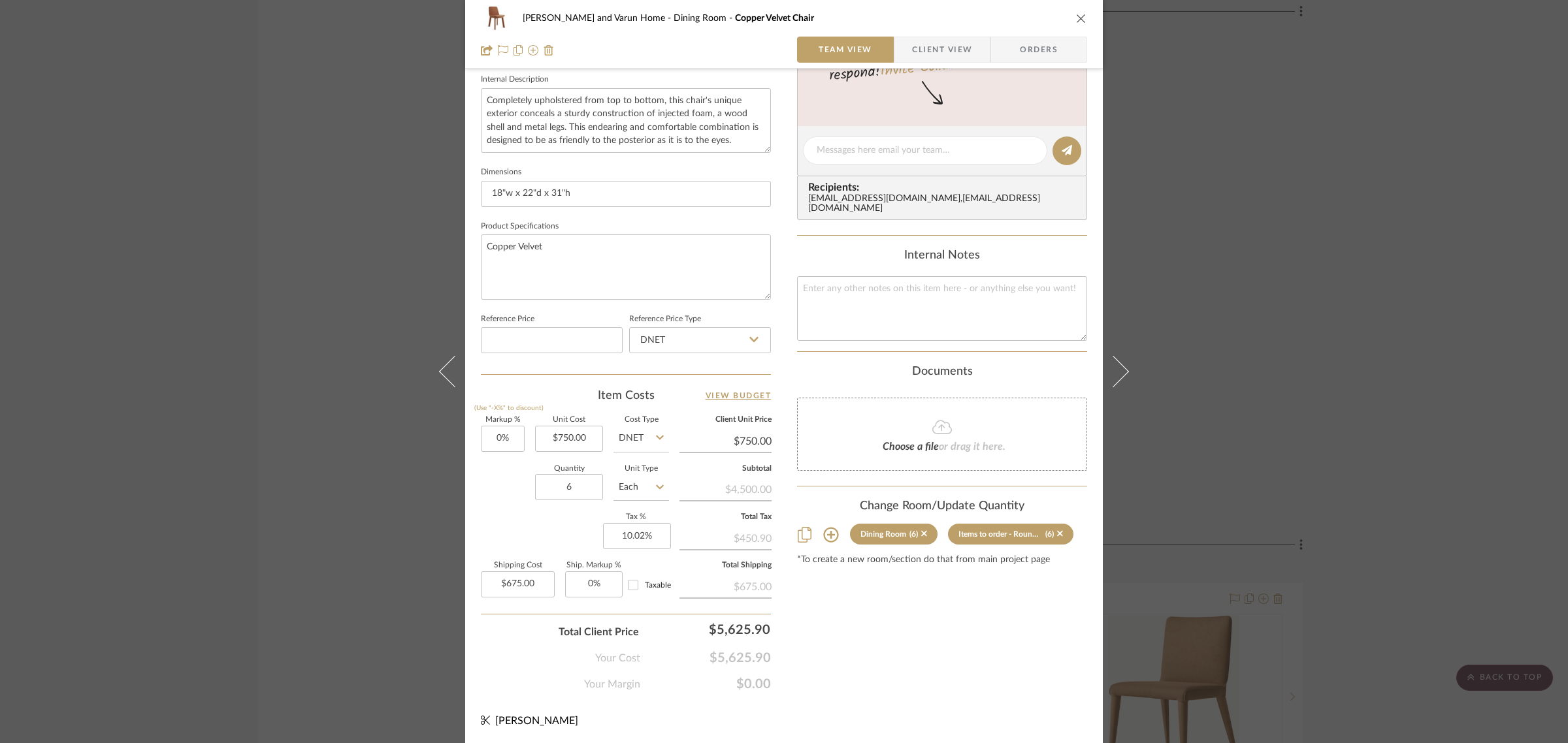
click at [1515, 507] on div "Shalini and Varun Home Dining Room Copper Velvet Chair Team View Client View Or…" at bounding box center [784, 371] width 1568 height 743
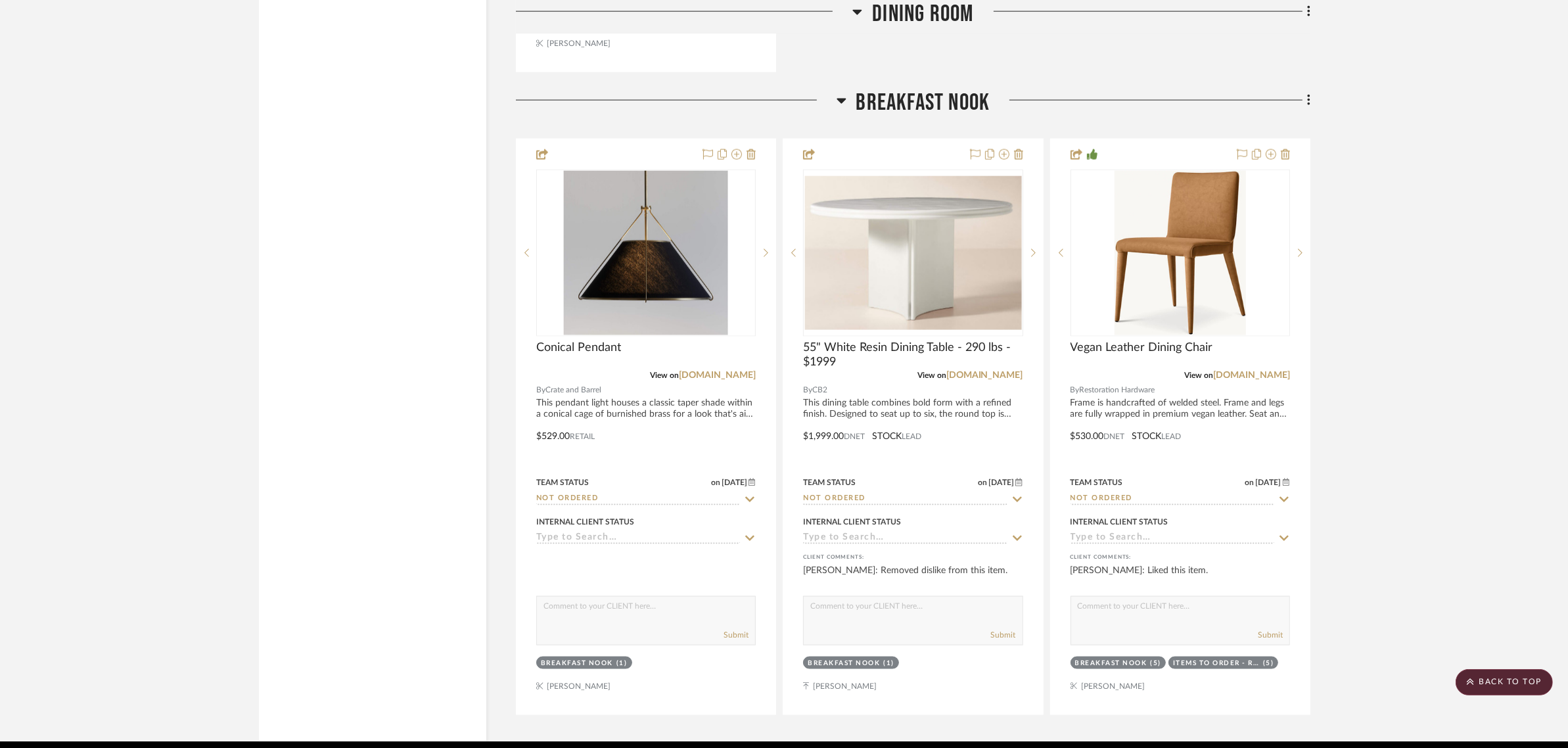
scroll to position [2277, 0]
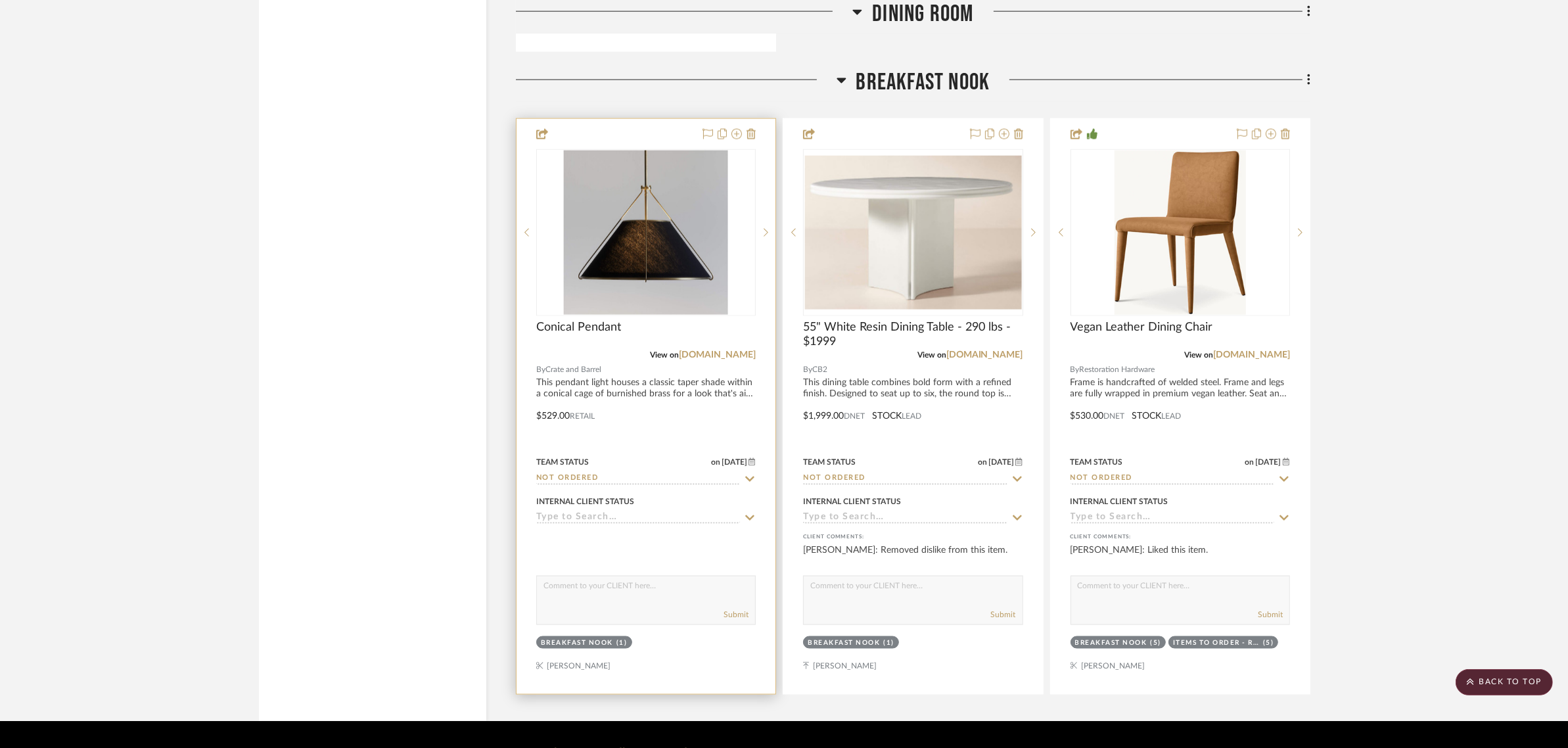
click at [567, 639] on div "Breakfast Nook" at bounding box center [577, 643] width 72 height 10
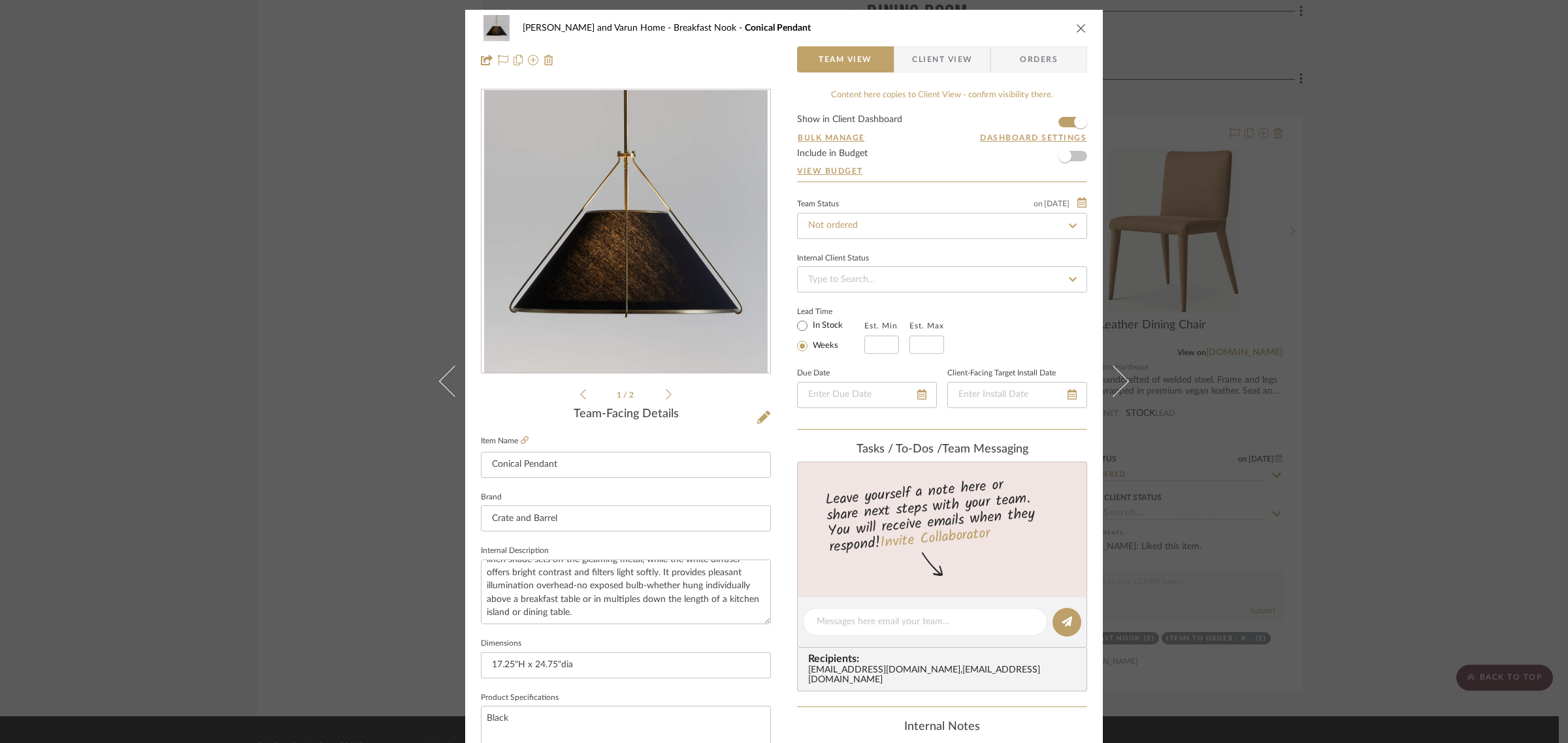
scroll to position [471, 0]
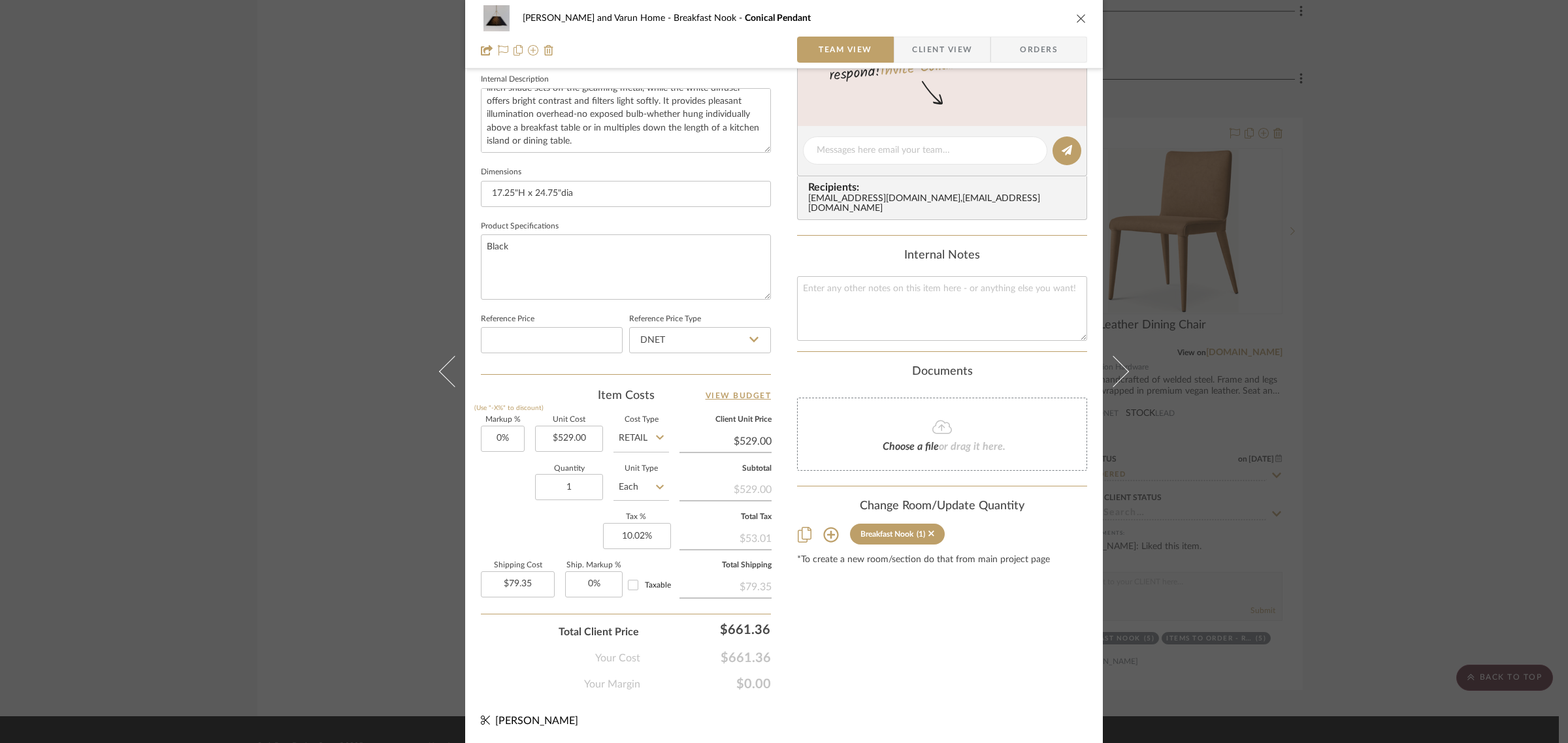
click at [831, 527] on icon at bounding box center [831, 534] width 16 height 15
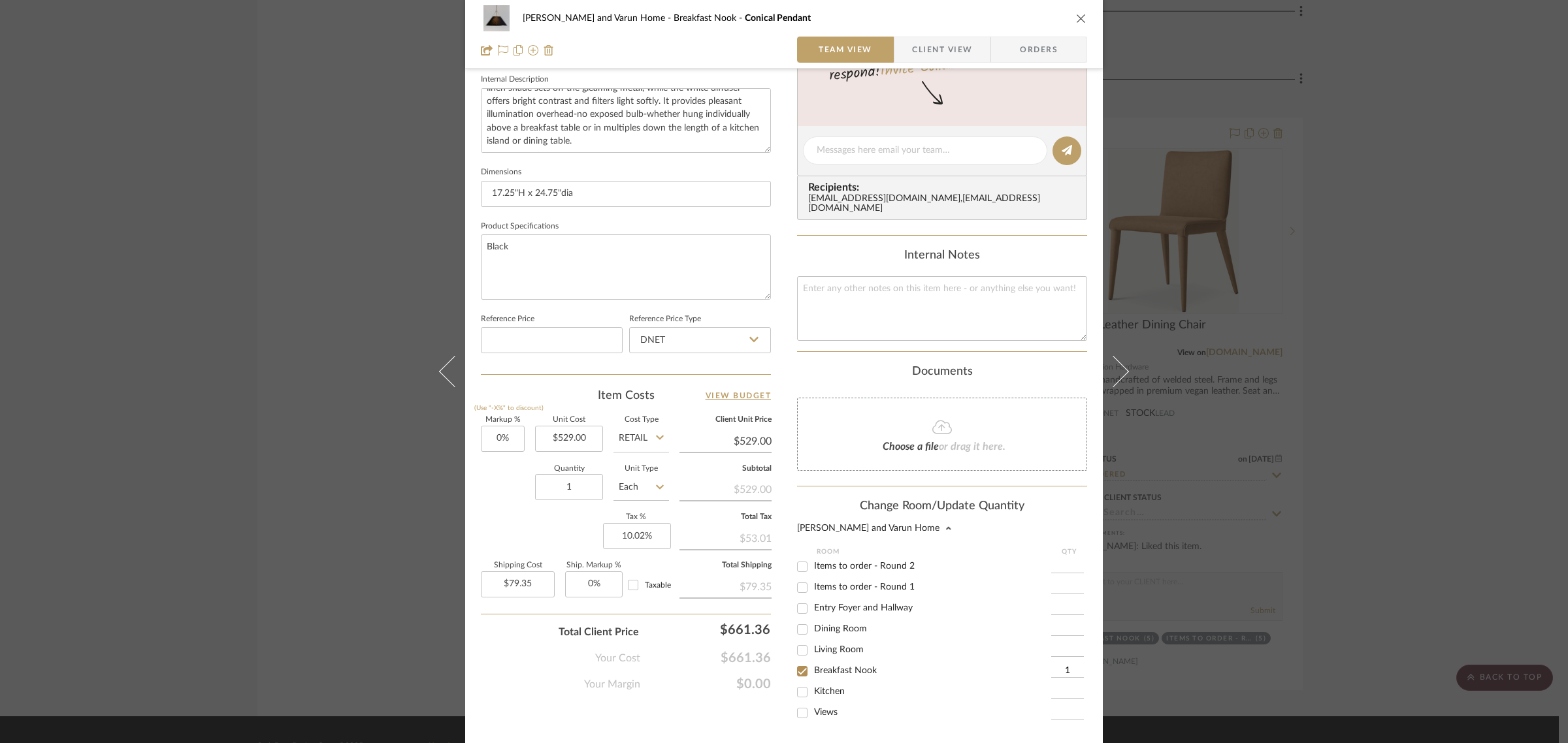
click at [798, 556] on input "Items to order - Round 2" at bounding box center [802, 567] width 21 height 21
checkbox input "true"
type input "1"
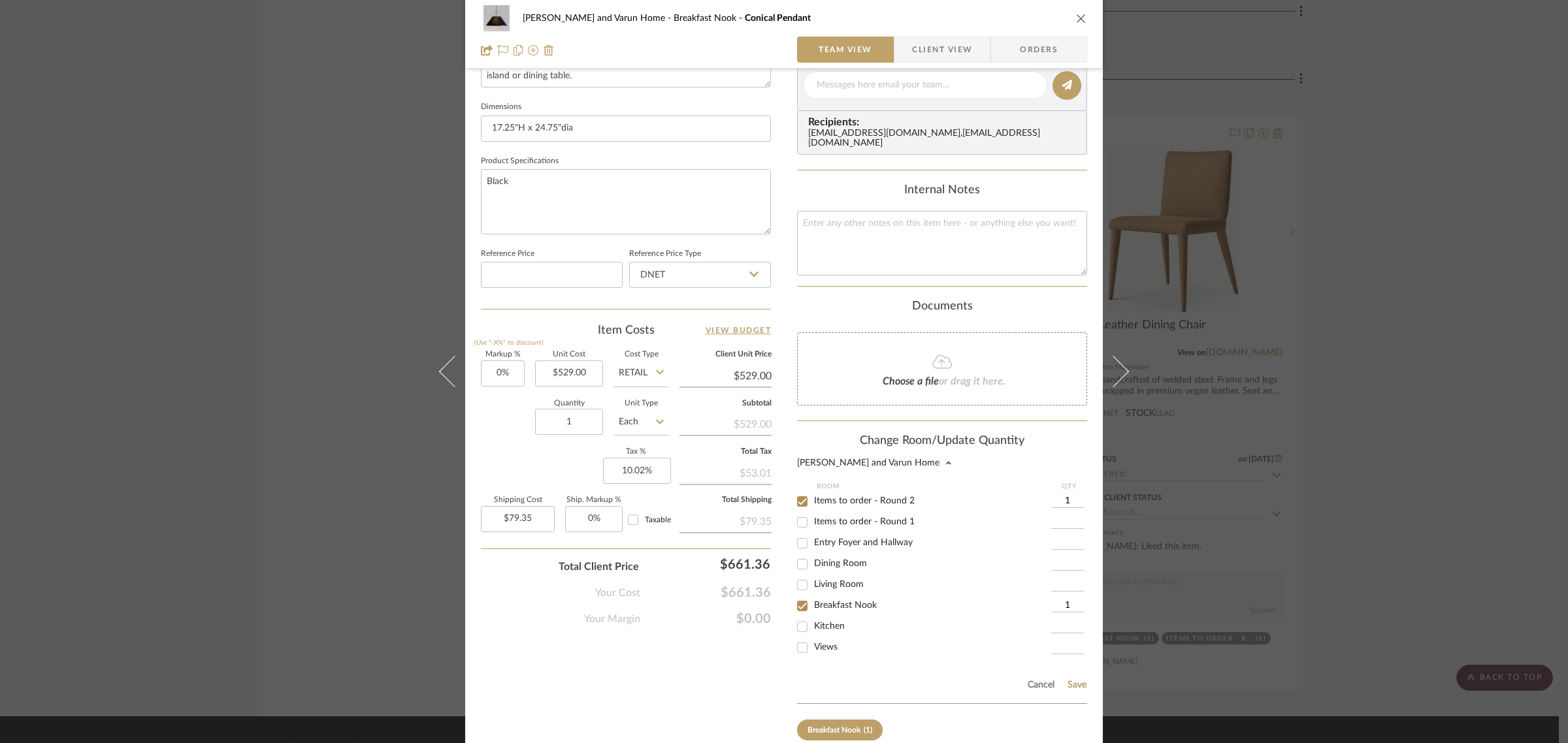
scroll to position [598, 0]
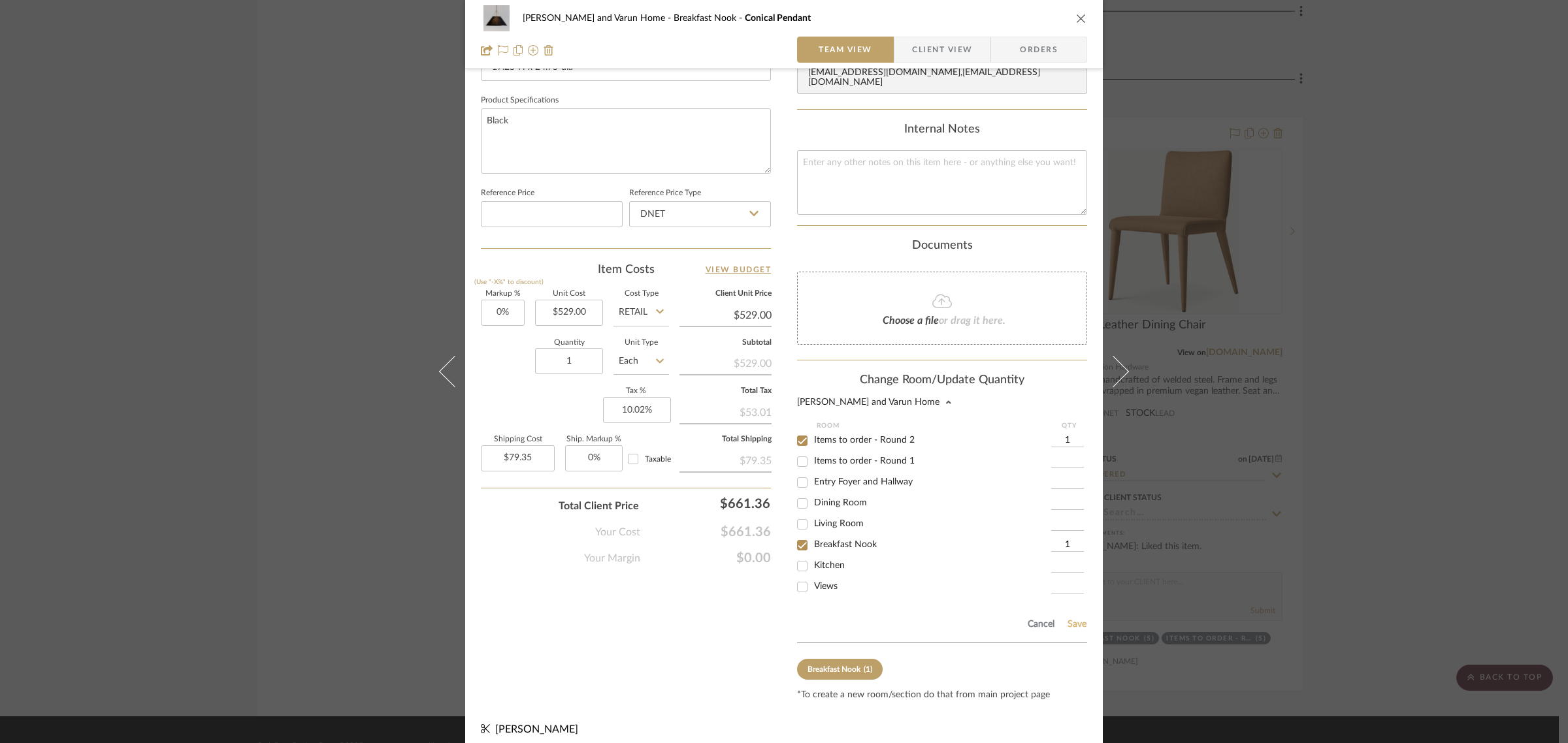
click at [1067, 619] on button "Save" at bounding box center [1077, 624] width 20 height 10
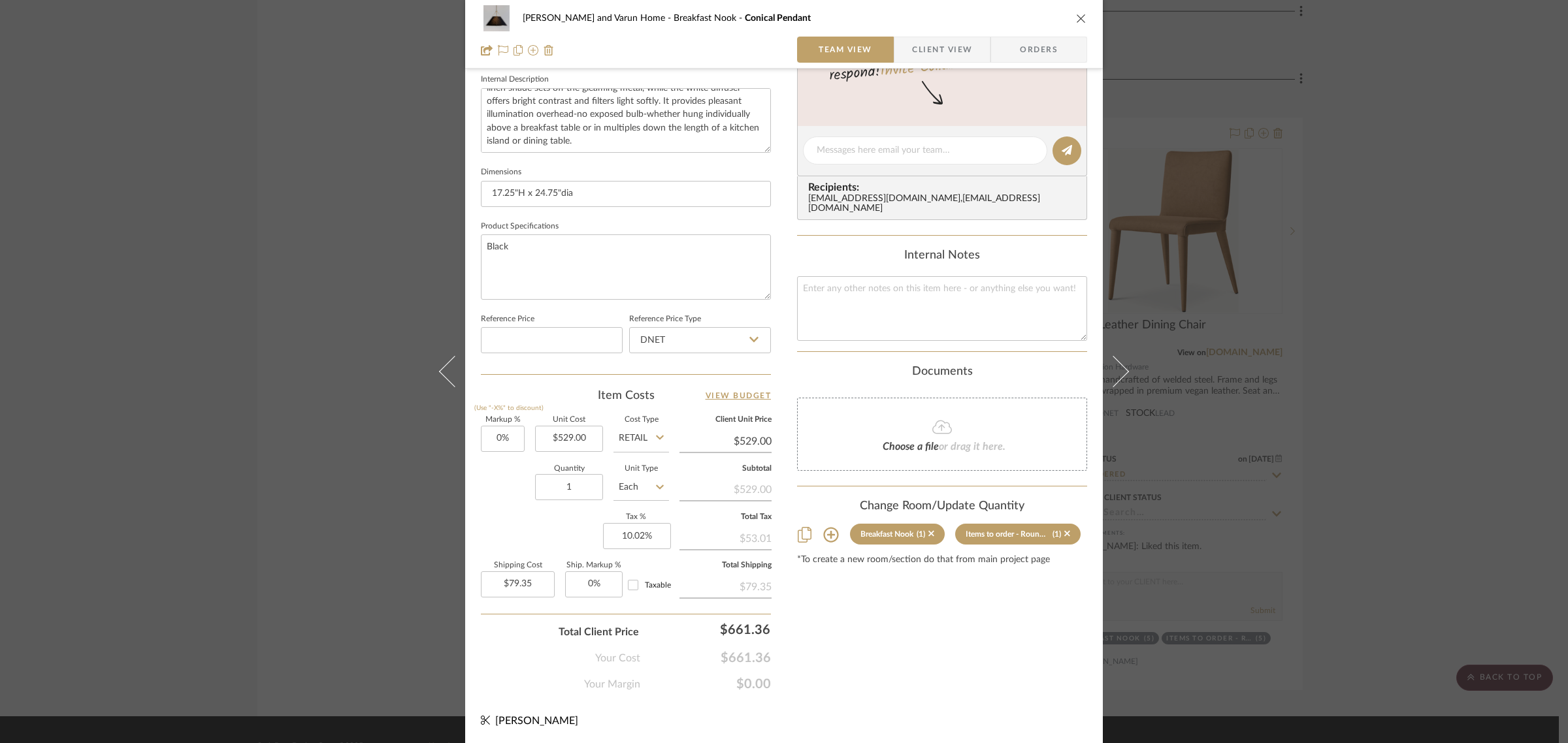
click at [1454, 501] on div "Shalini and Varun Home Breakfast Nook Conical Pendant Team View Client View Ord…" at bounding box center [784, 371] width 1568 height 743
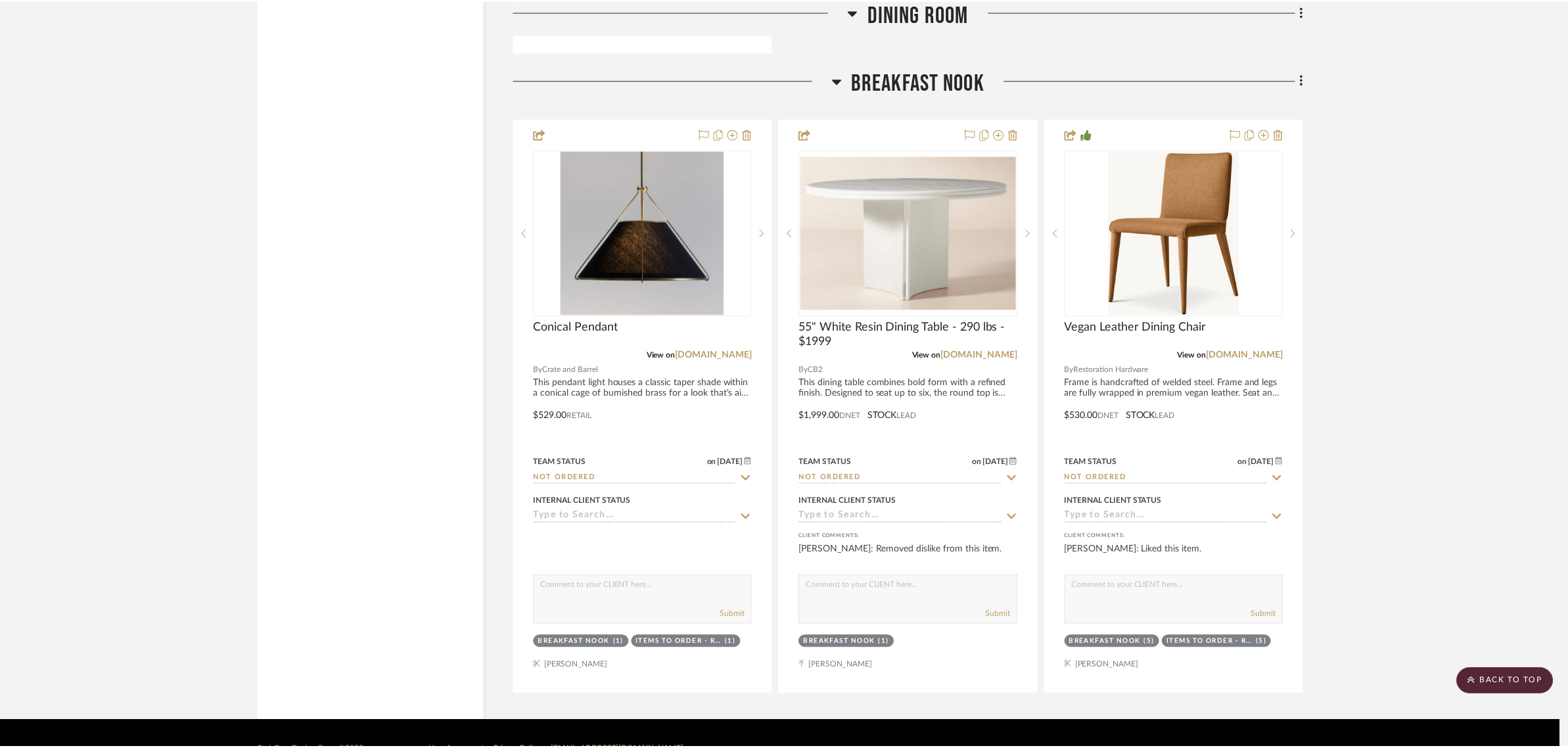
scroll to position [2277, 0]
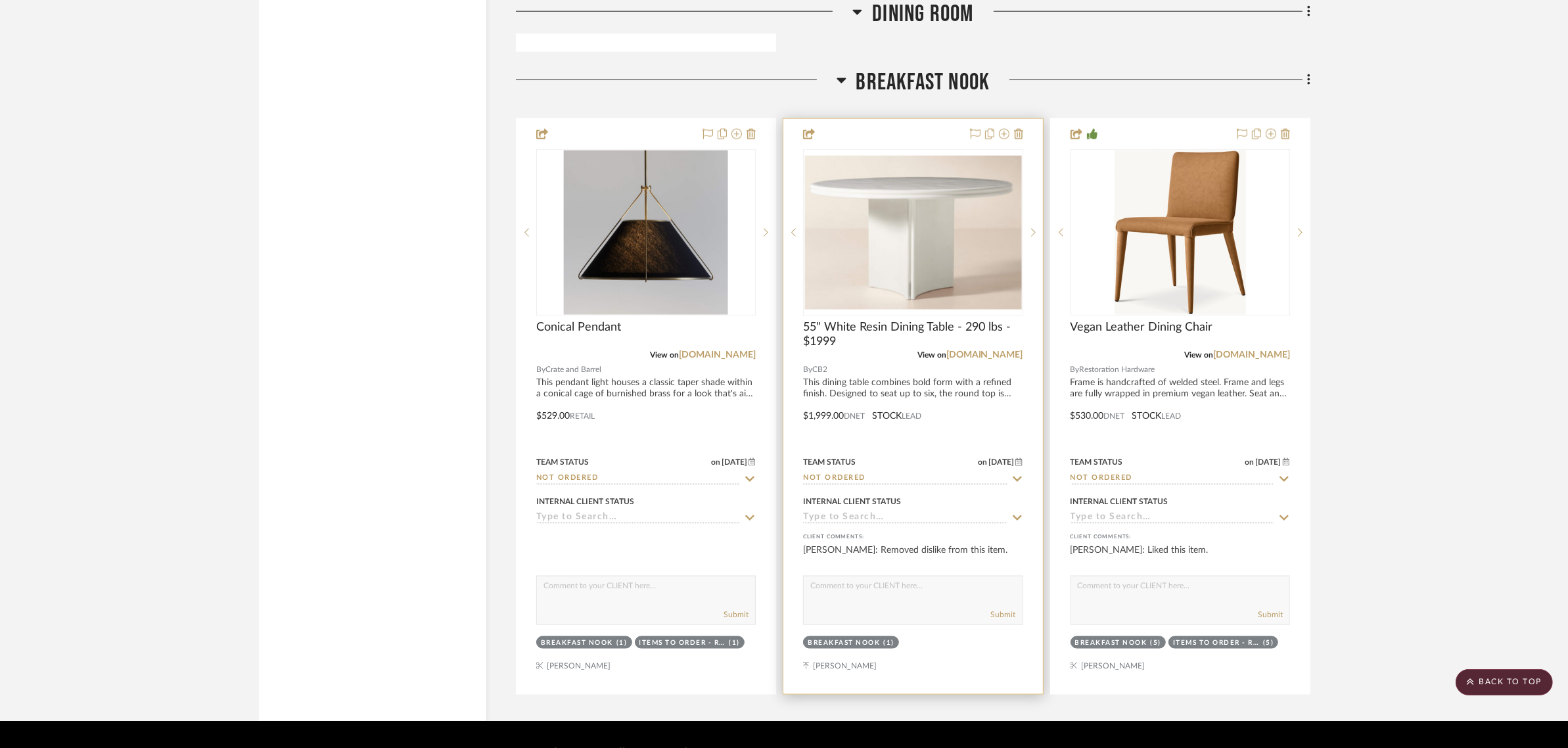
click at [852, 639] on div "Breakfast Nook" at bounding box center [843, 643] width 72 height 10
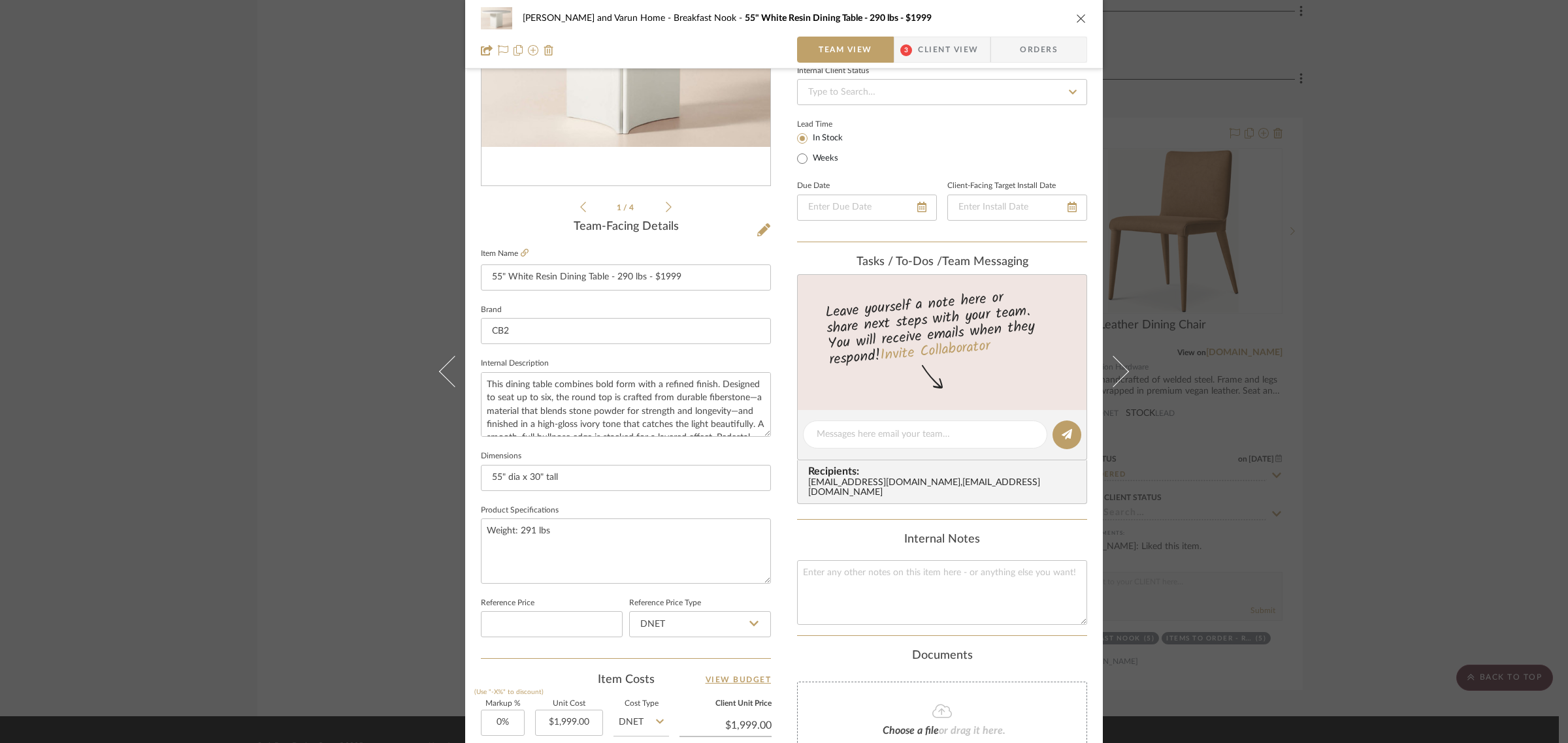
scroll to position [471, 0]
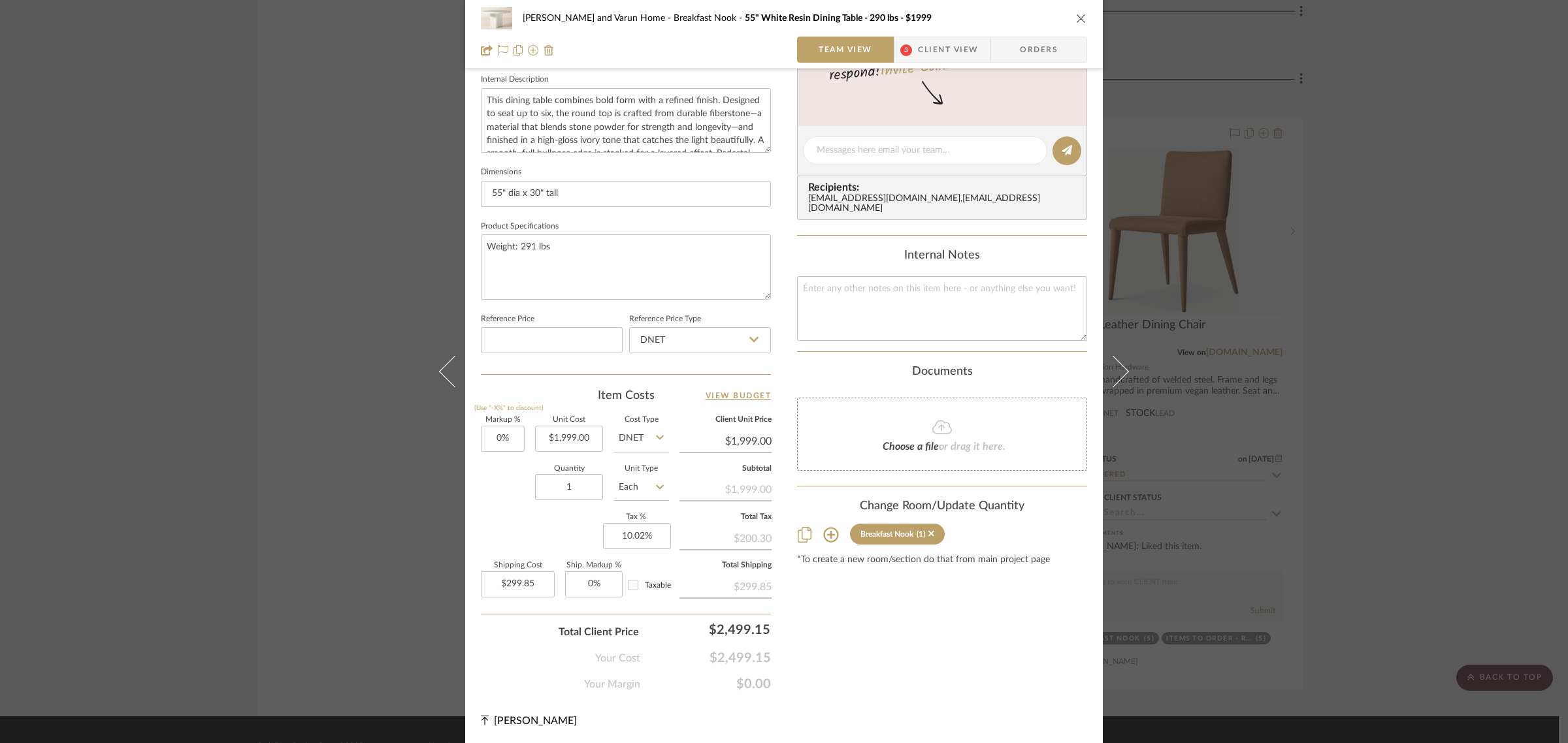
click at [832, 527] on icon at bounding box center [831, 534] width 16 height 15
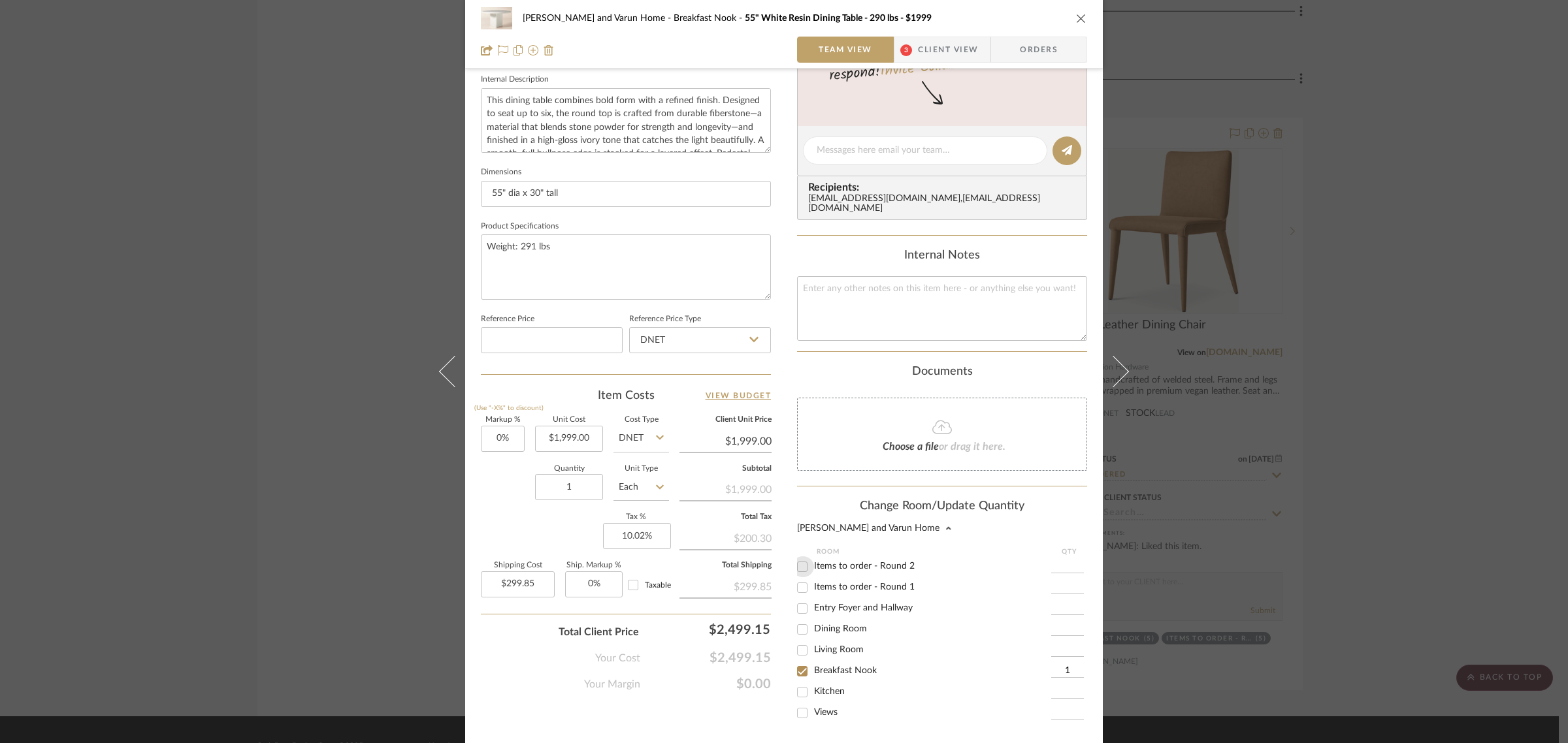
click at [797, 556] on input "Items to order - Round 2" at bounding box center [802, 567] width 21 height 21
checkbox input "true"
type input "1"
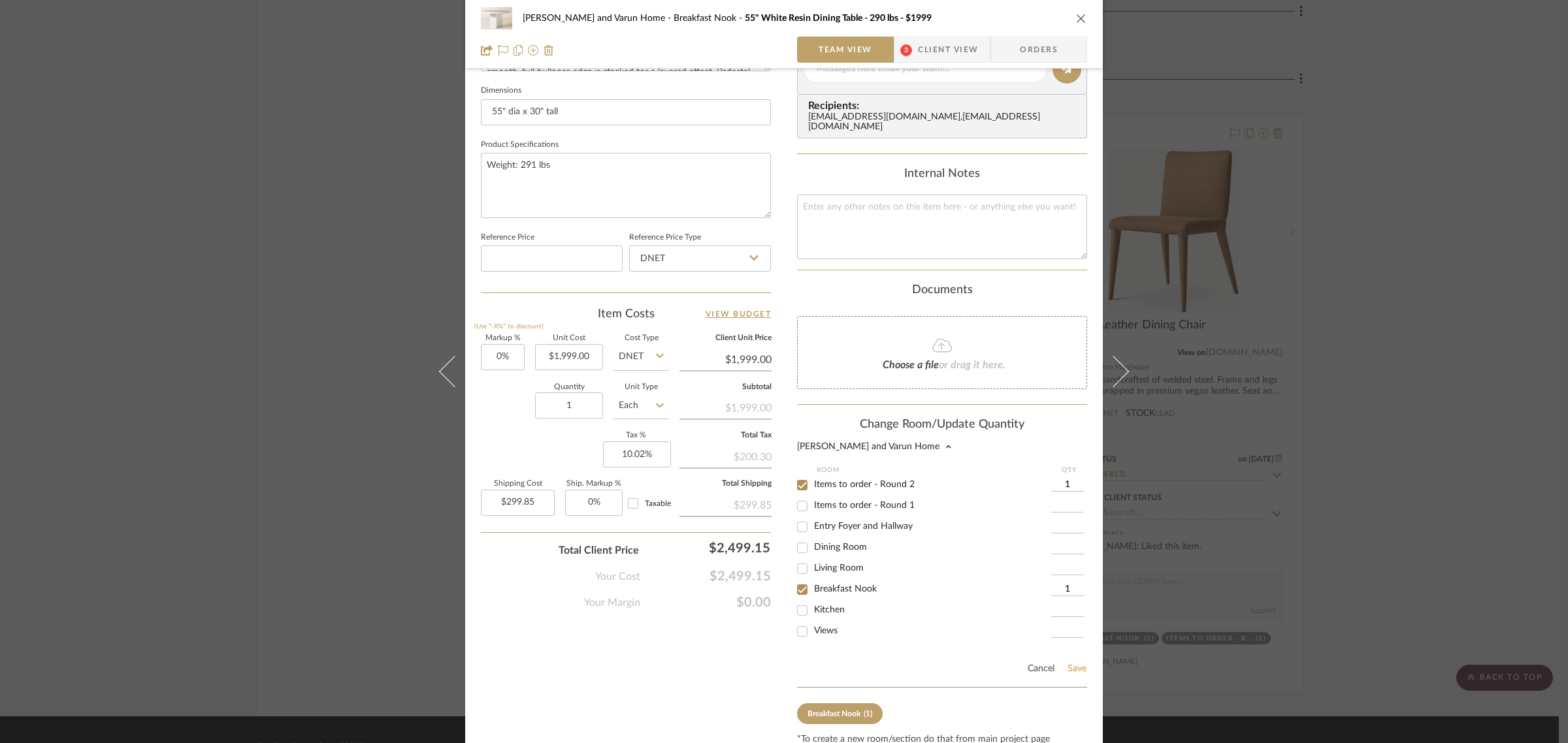
click at [1067, 663] on button "Save" at bounding box center [1077, 668] width 20 height 10
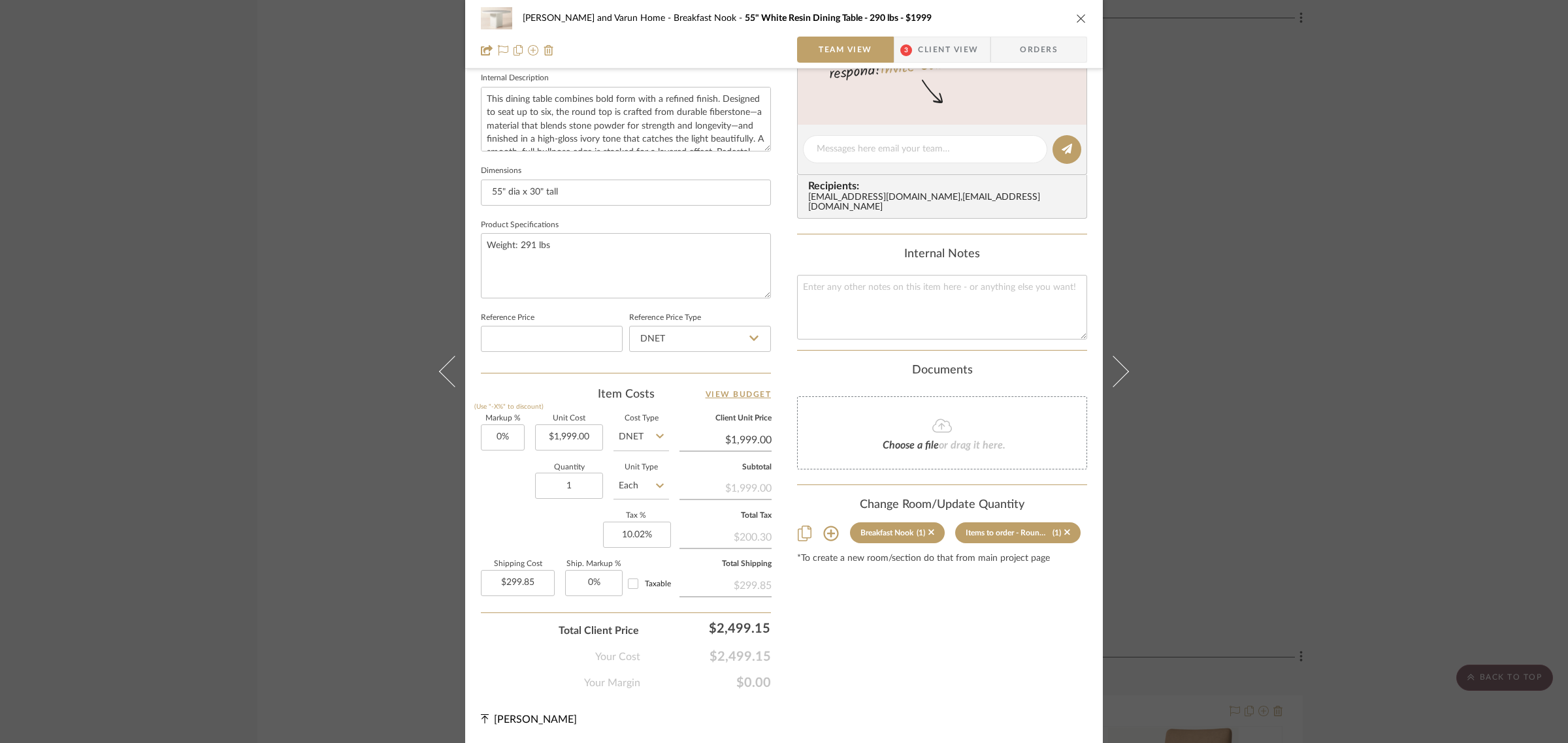
scroll to position [471, 0]
click at [1368, 494] on div "Shalini and Varun Home Breakfast Nook 55" White Resin Dining Table - 290 lbs - …" at bounding box center [784, 371] width 1568 height 743
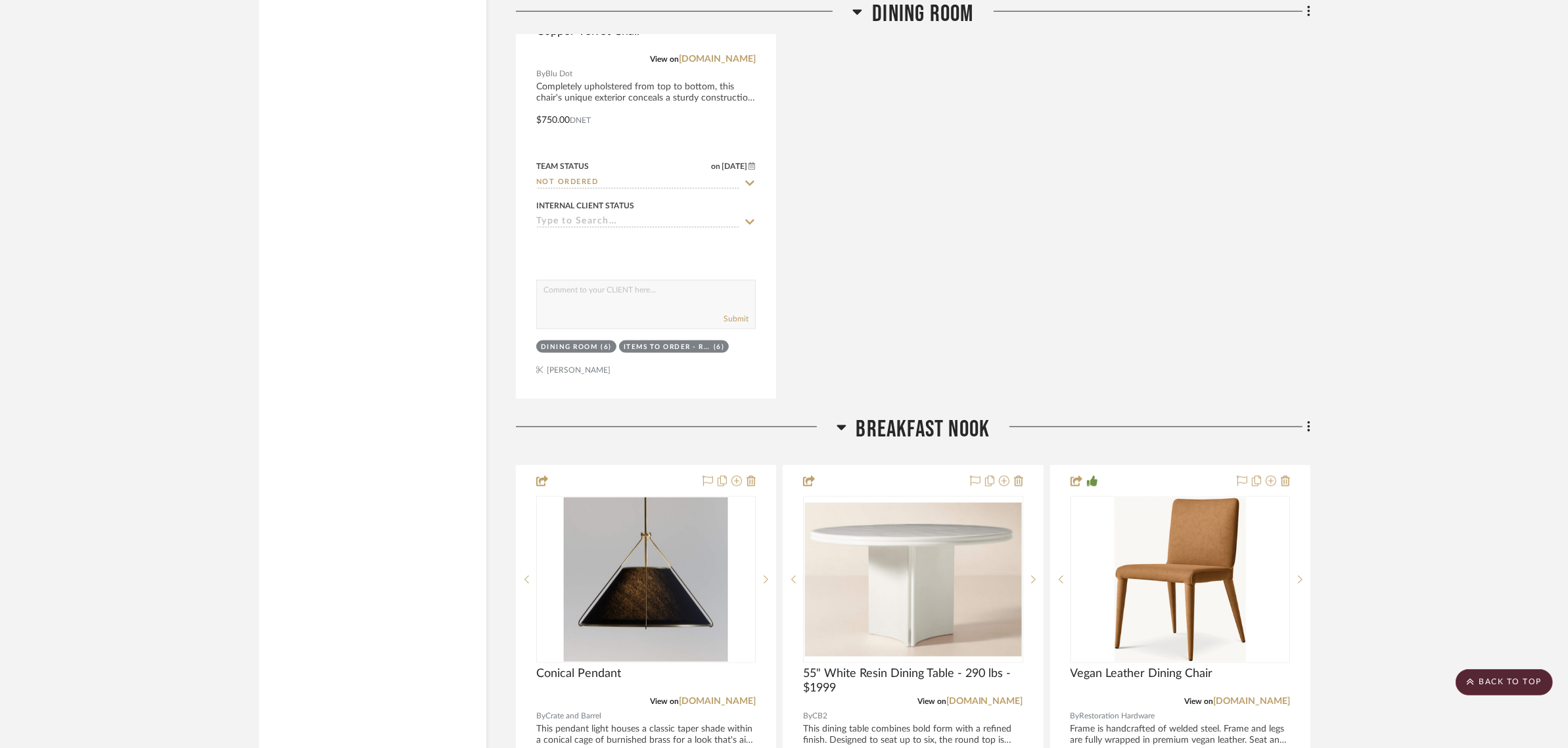
scroll to position [2852, 0]
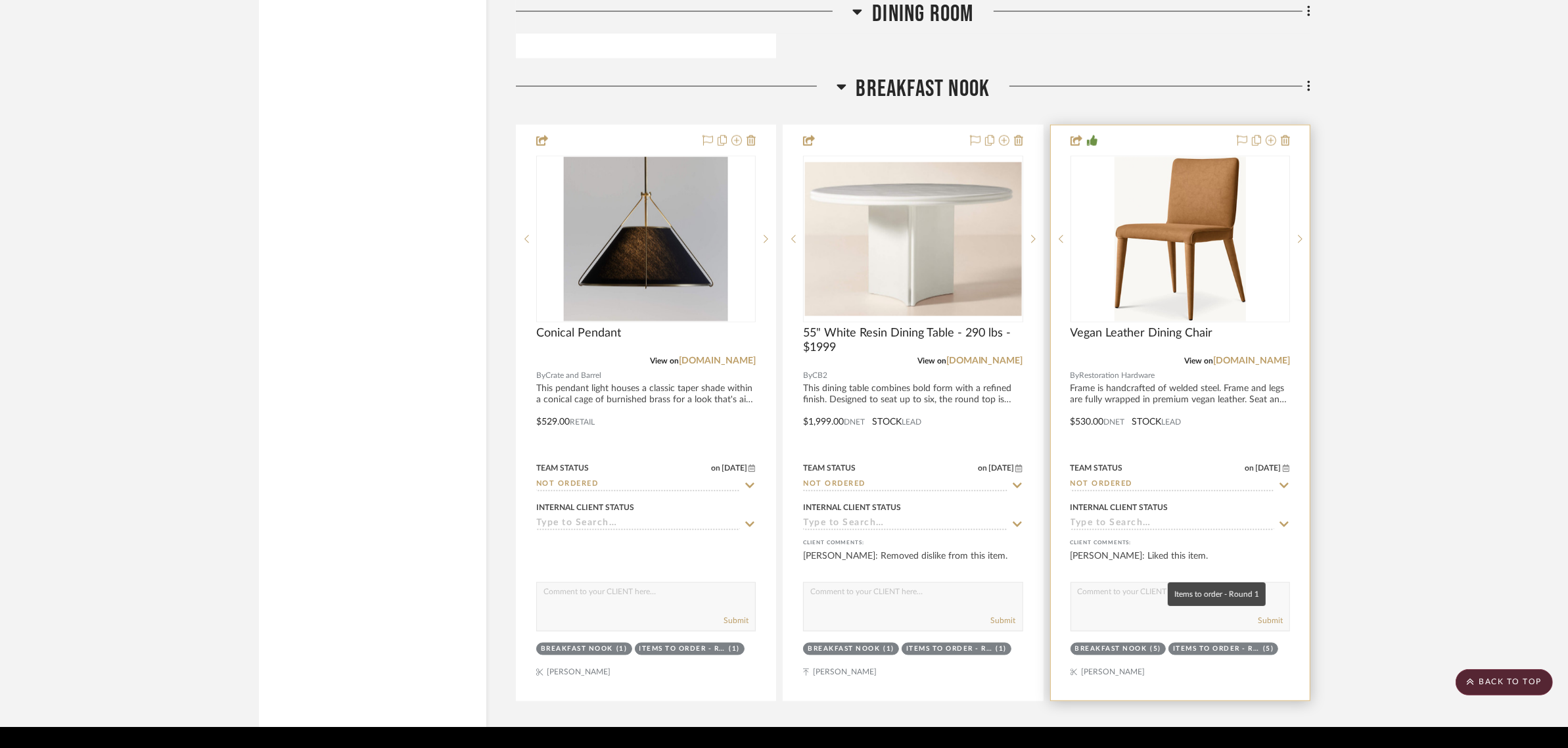
click at [1198, 645] on div "Items to order - Round 1" at bounding box center [1216, 649] width 87 height 10
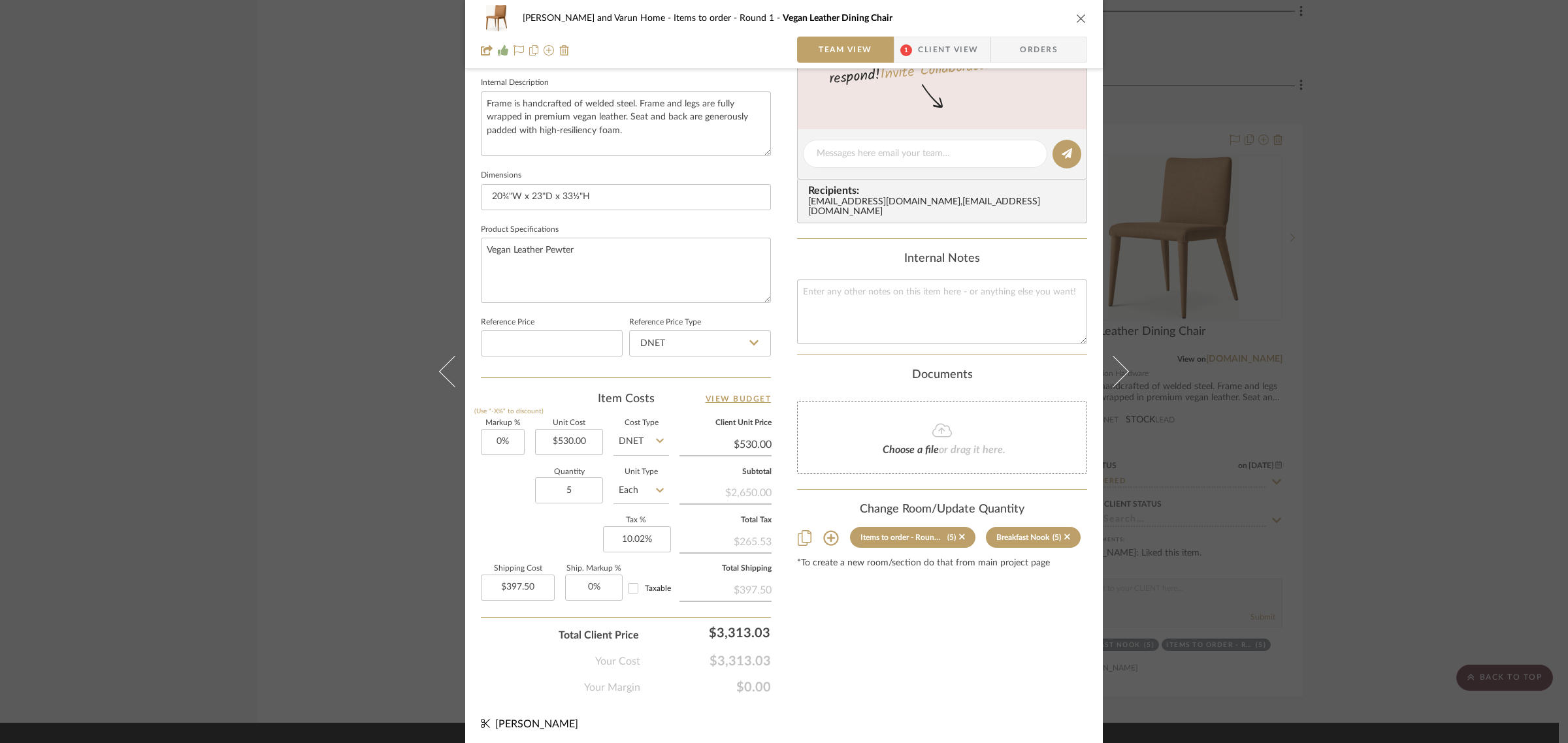
scroll to position [471, 0]
click at [825, 527] on icon at bounding box center [831, 534] width 15 height 15
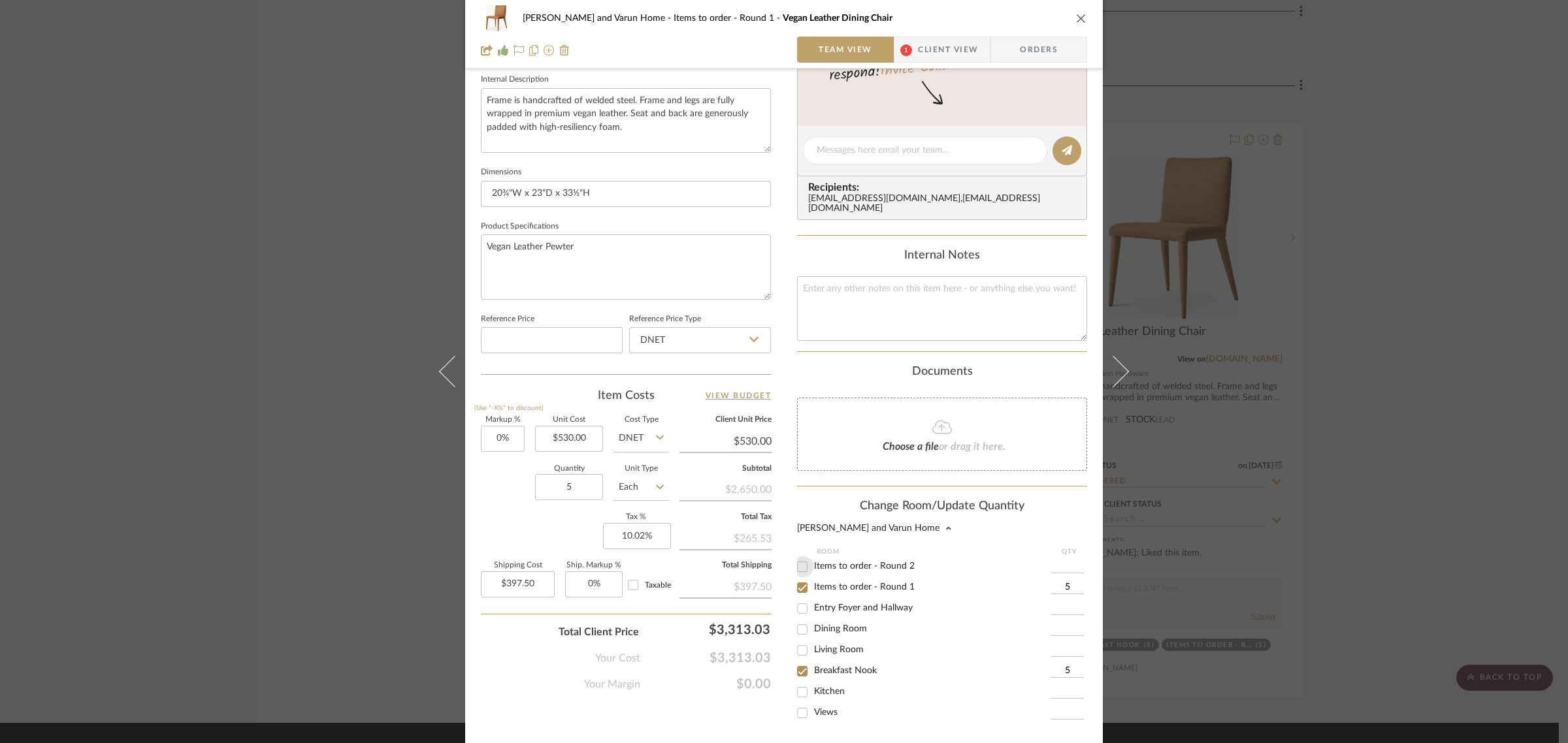
click at [795, 560] on input "Items to order - Round 2" at bounding box center [802, 567] width 21 height 21
checkbox input "true"
type input "1"
click at [795, 581] on input "Items to order - Round 1" at bounding box center [802, 588] width 21 height 21
checkbox input "false"
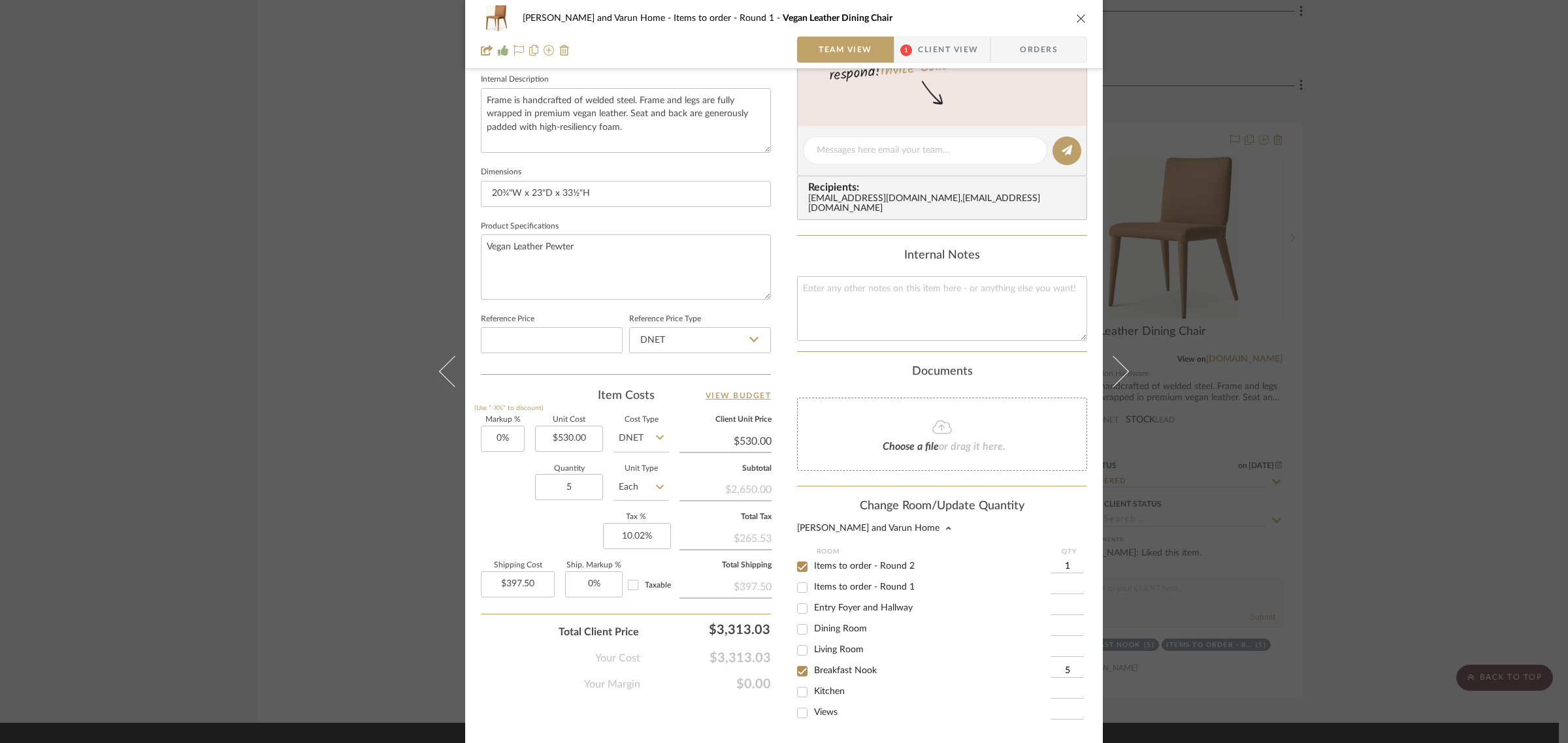
click at [1067, 561] on input "1" at bounding box center [1067, 567] width 32 height 13
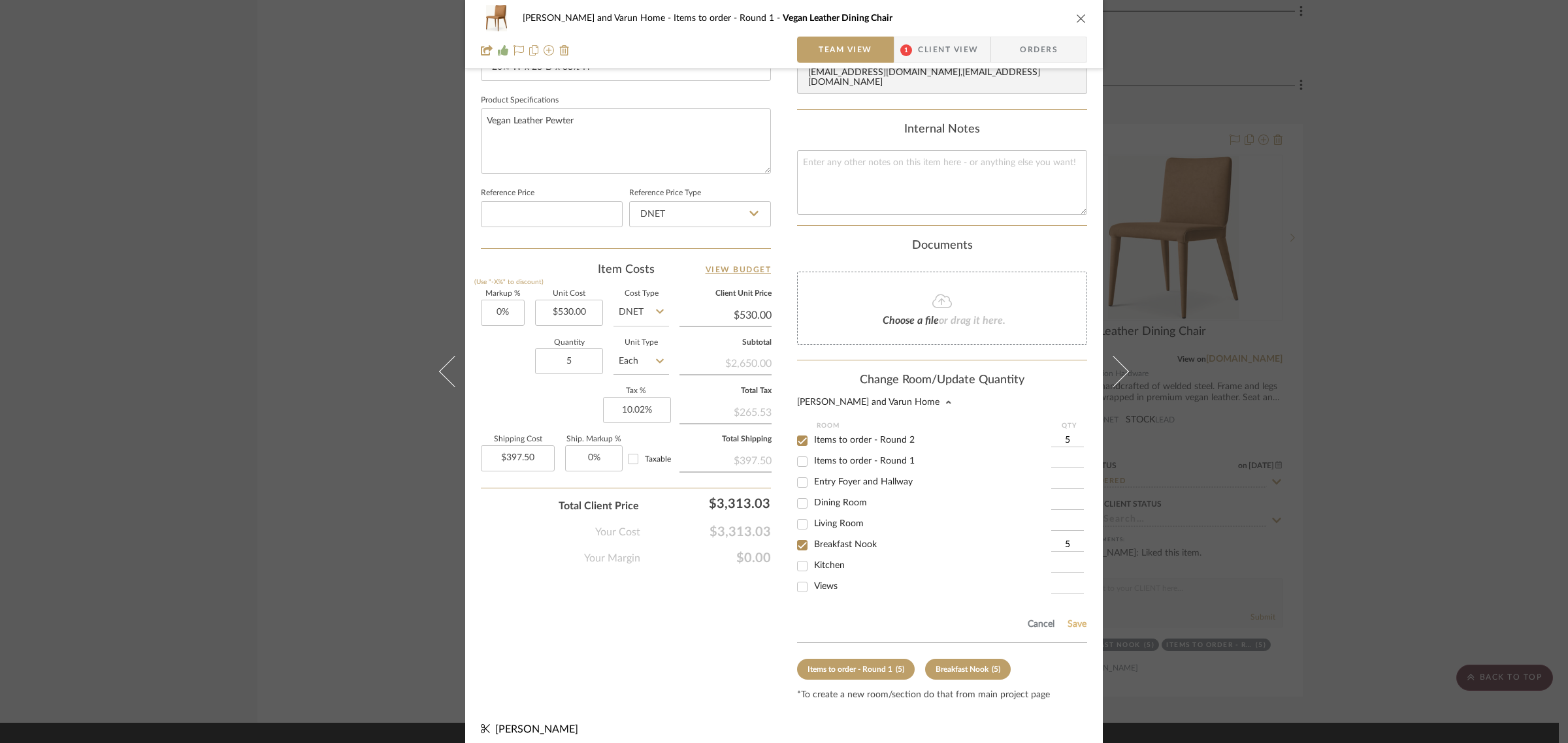
type input "5"
click at [1073, 619] on button "Save" at bounding box center [1077, 624] width 20 height 10
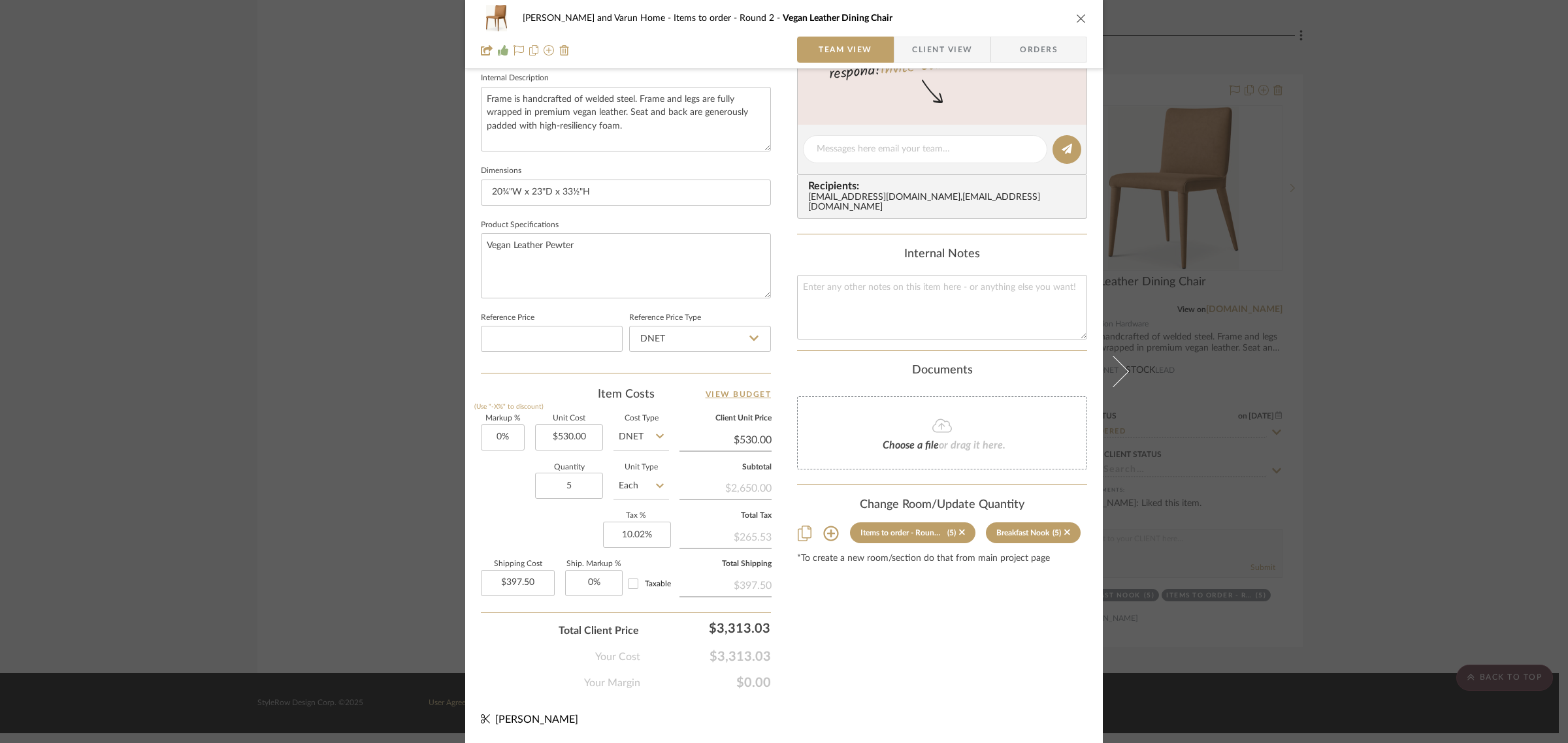
scroll to position [471, 0]
click at [1464, 539] on div "Shalini and Varun Home Items to order - Round 2 Vegan Leather Dining Chair Team…" at bounding box center [784, 371] width 1568 height 743
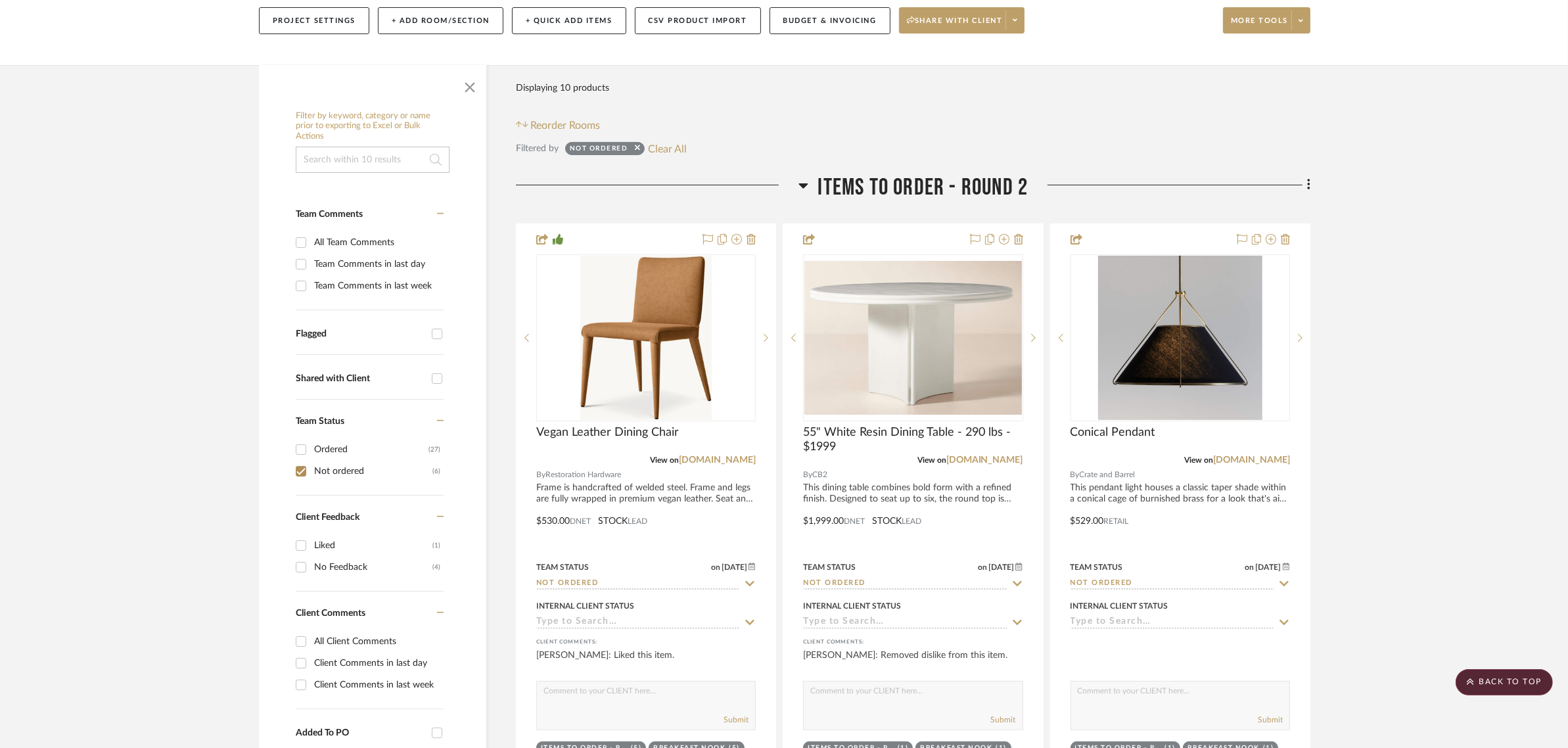
scroll to position [0, 0]
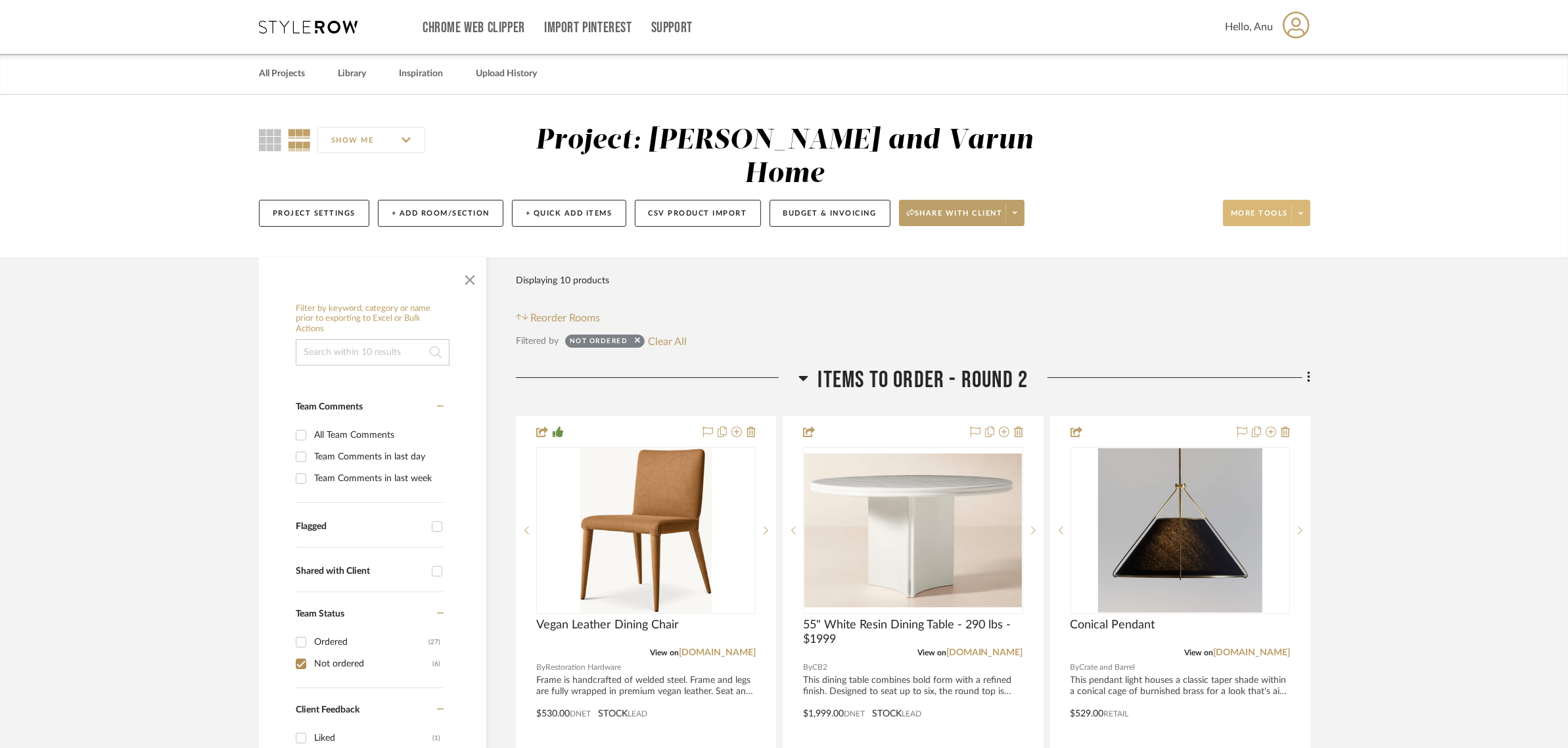
click at [1252, 209] on span "More tools" at bounding box center [1259, 218] width 57 height 20
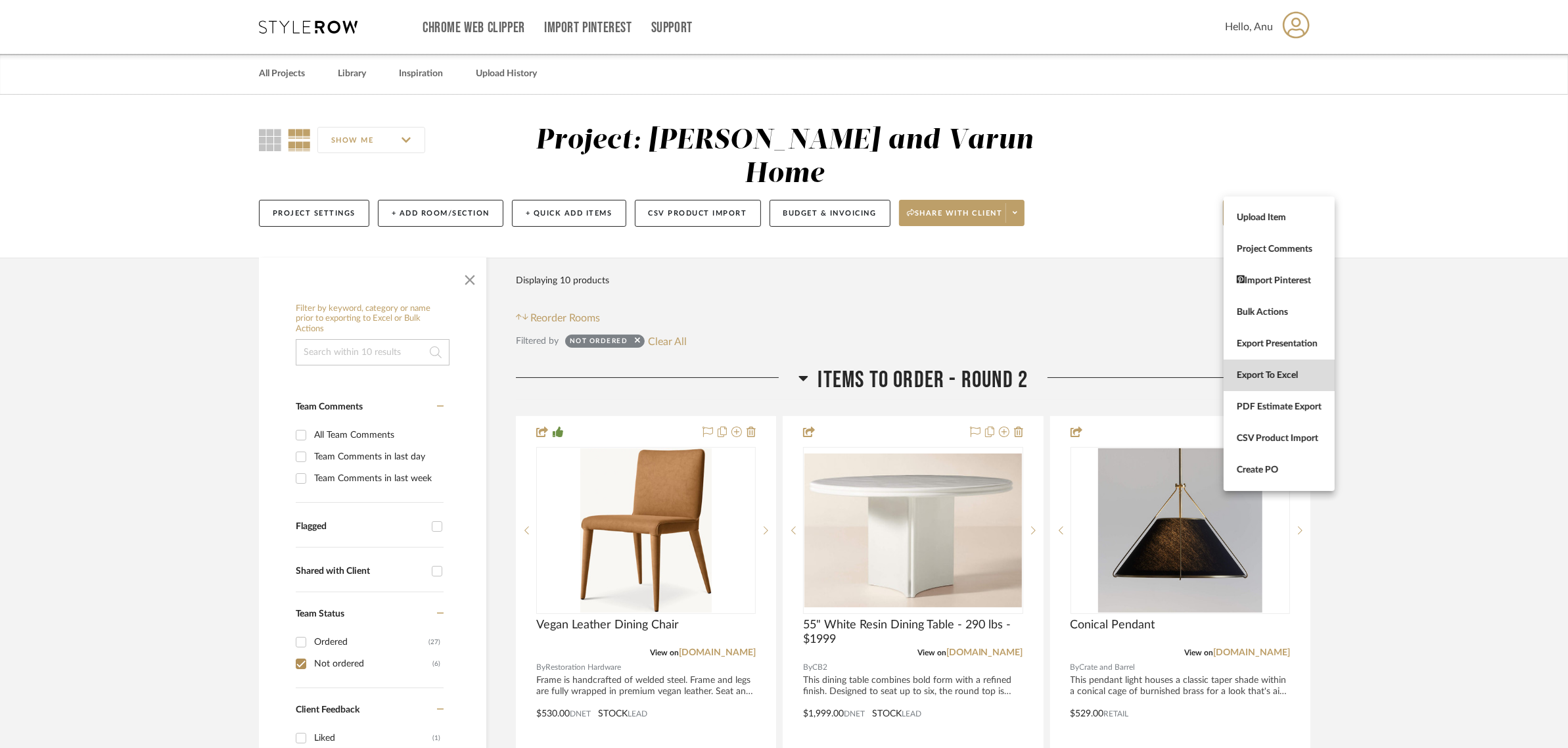
click at [1262, 367] on button "Export To Excel" at bounding box center [1279, 375] width 111 height 31
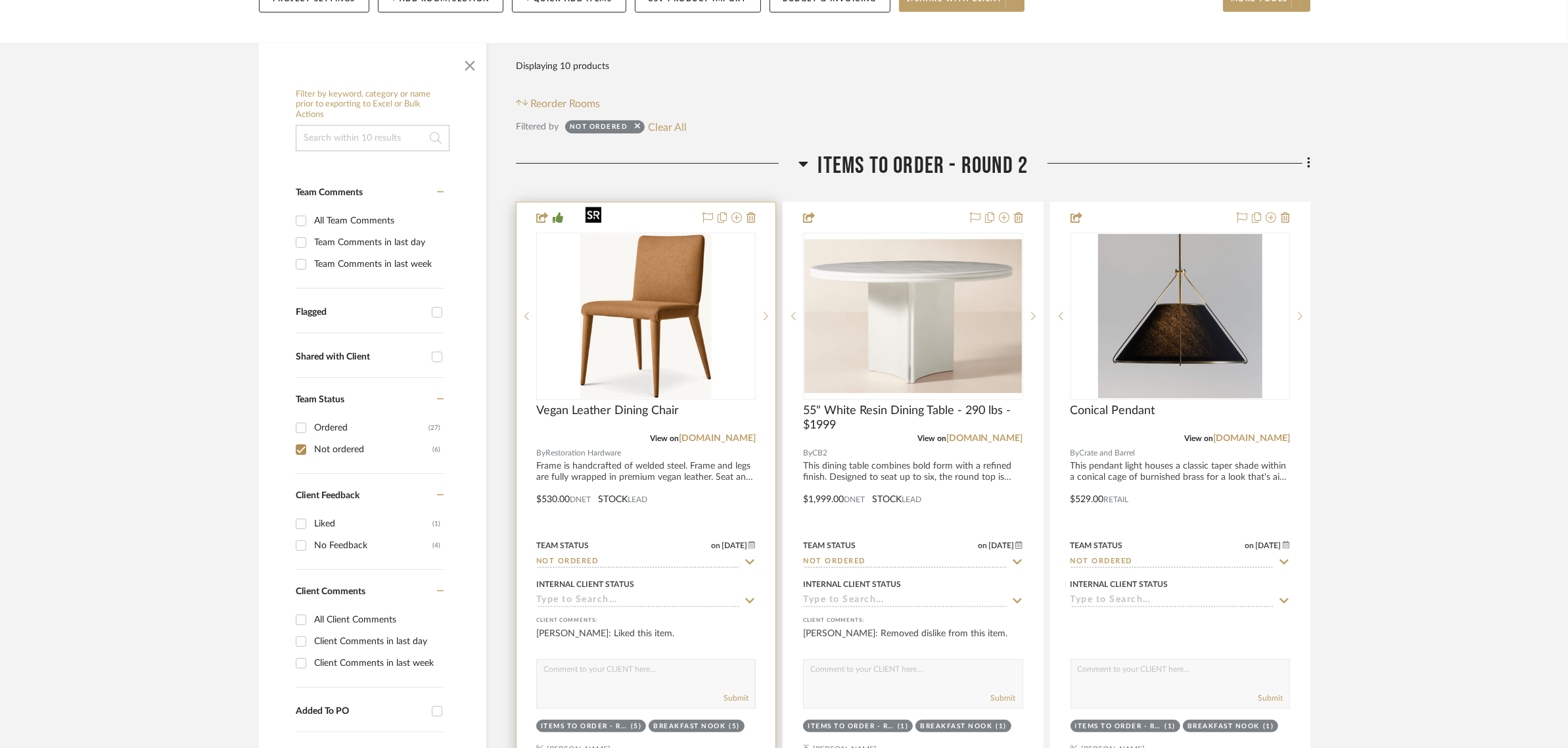
scroll to position [411, 0]
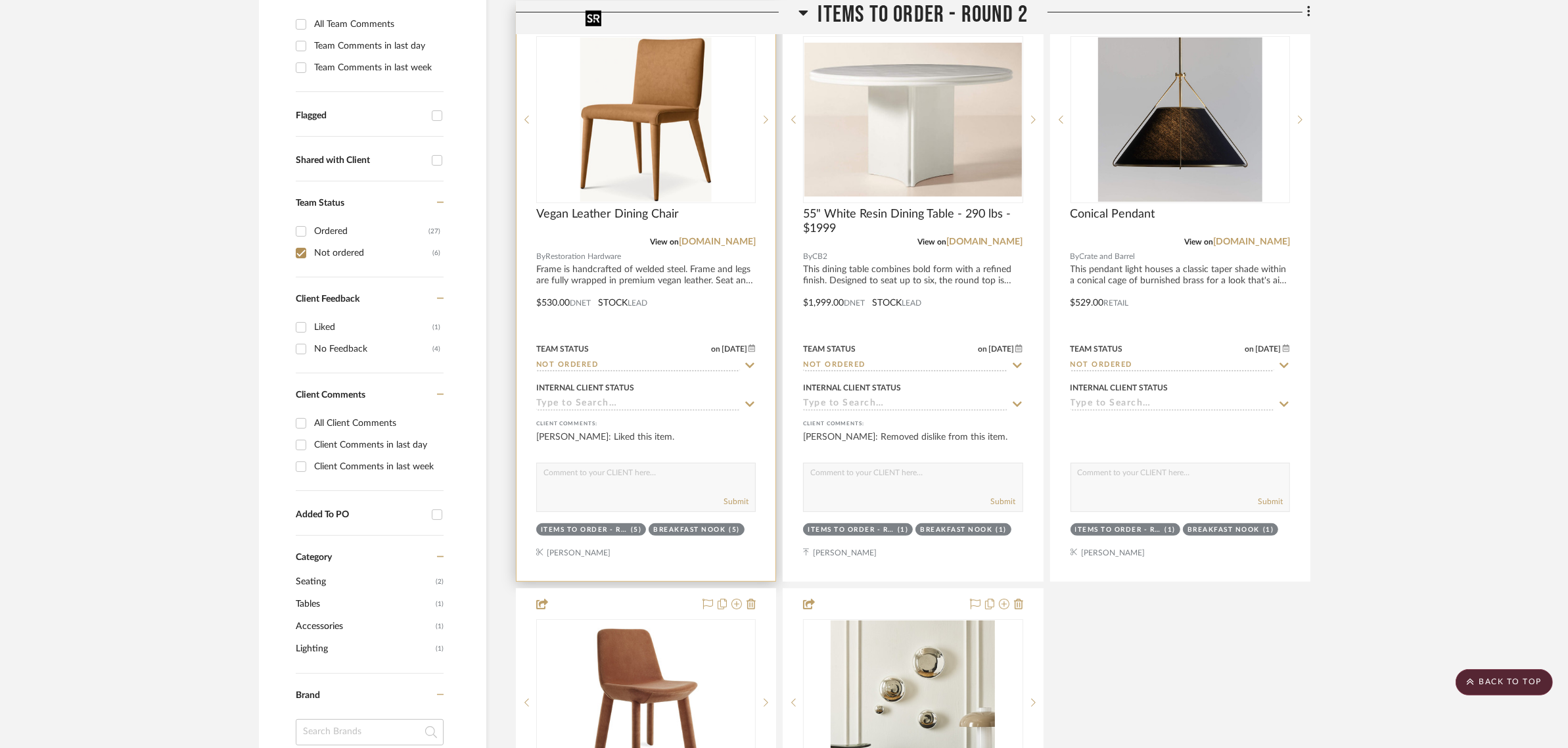
click at [650, 77] on img "0" at bounding box center [646, 119] width 131 height 164
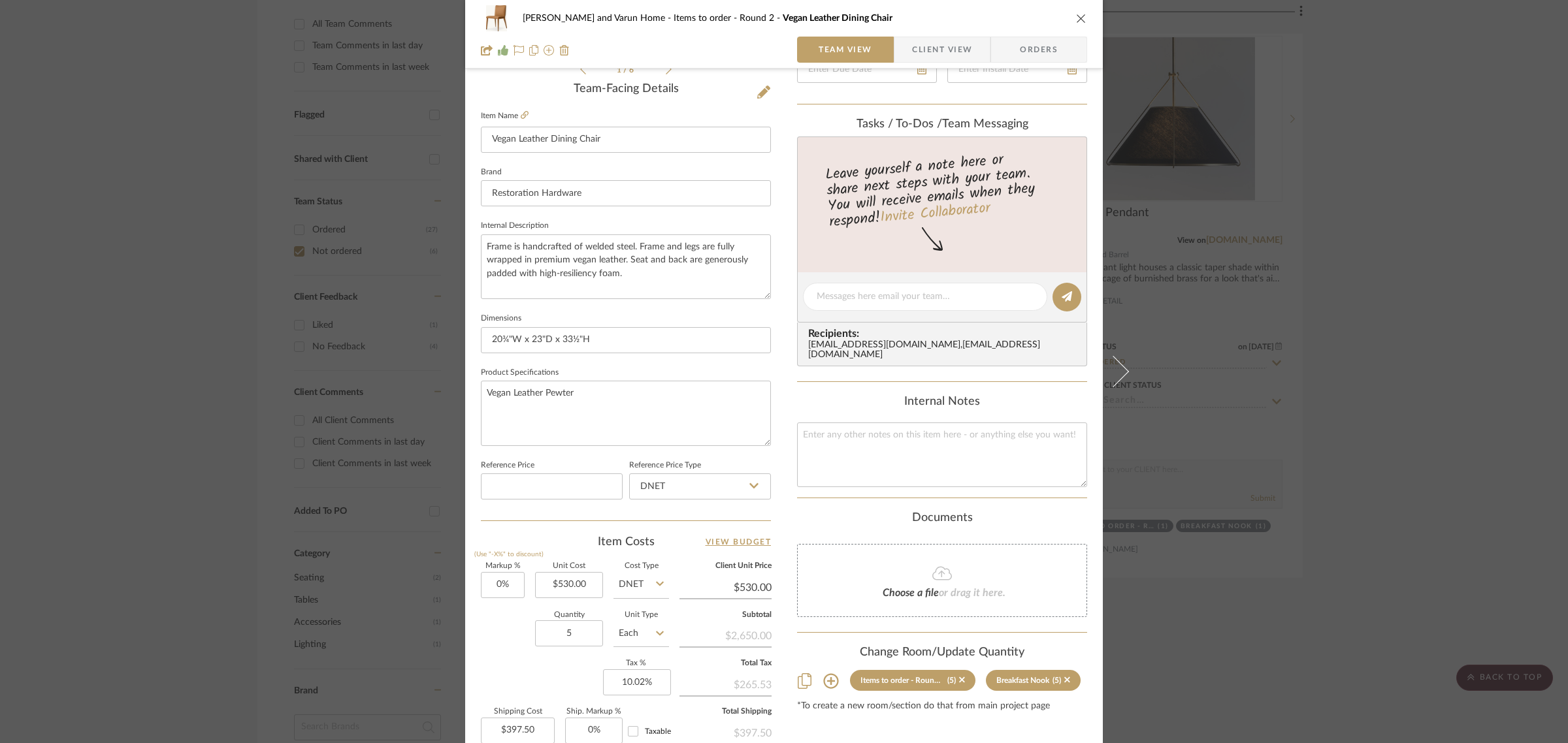
scroll to position [327, 0]
click at [579, 390] on textarea "Vegan Leather Pewter" at bounding box center [626, 412] width 290 height 65
type textarea "Vegan Leather Chestnut"
click at [636, 367] on fieldset "Product Specifications Vegan Leather Chestnut" at bounding box center [626, 404] width 290 height 83
click at [1496, 346] on div "Shalini and Varun Home Items to order - Round 2 Vegan Leather Dining Chair Team…" at bounding box center [784, 371] width 1568 height 743
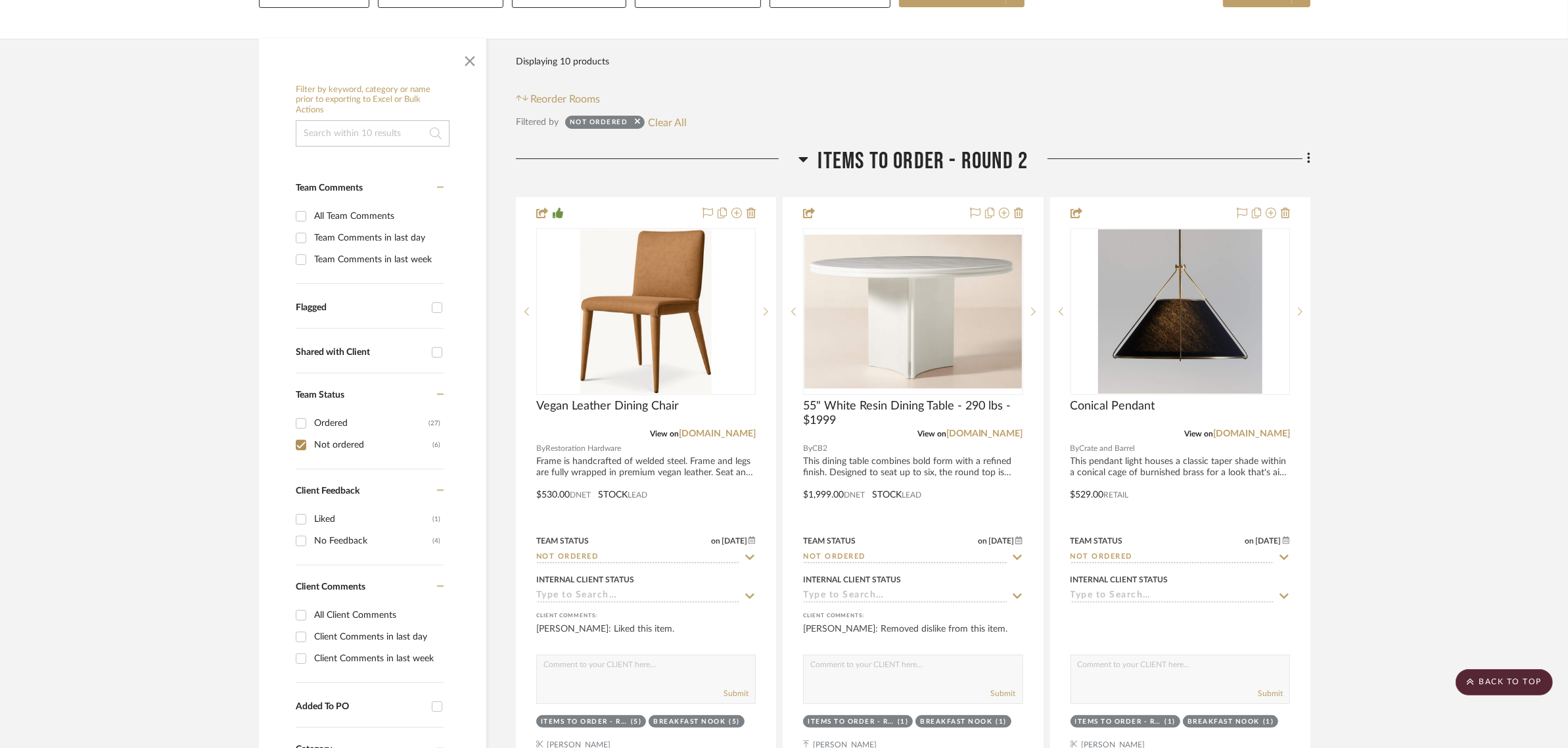
scroll to position [82, 0]
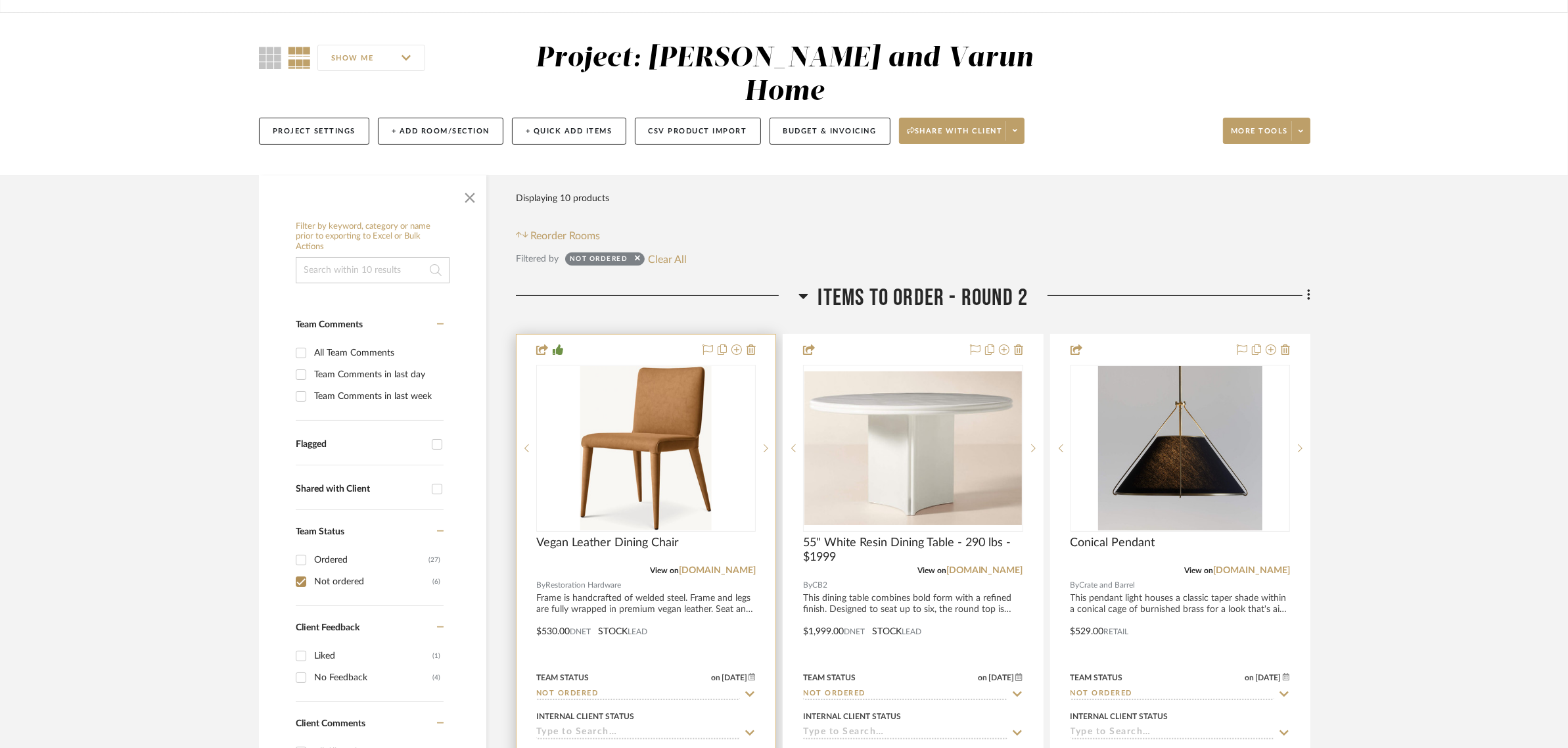
click at [549, 593] on div at bounding box center [646, 622] width 259 height 576
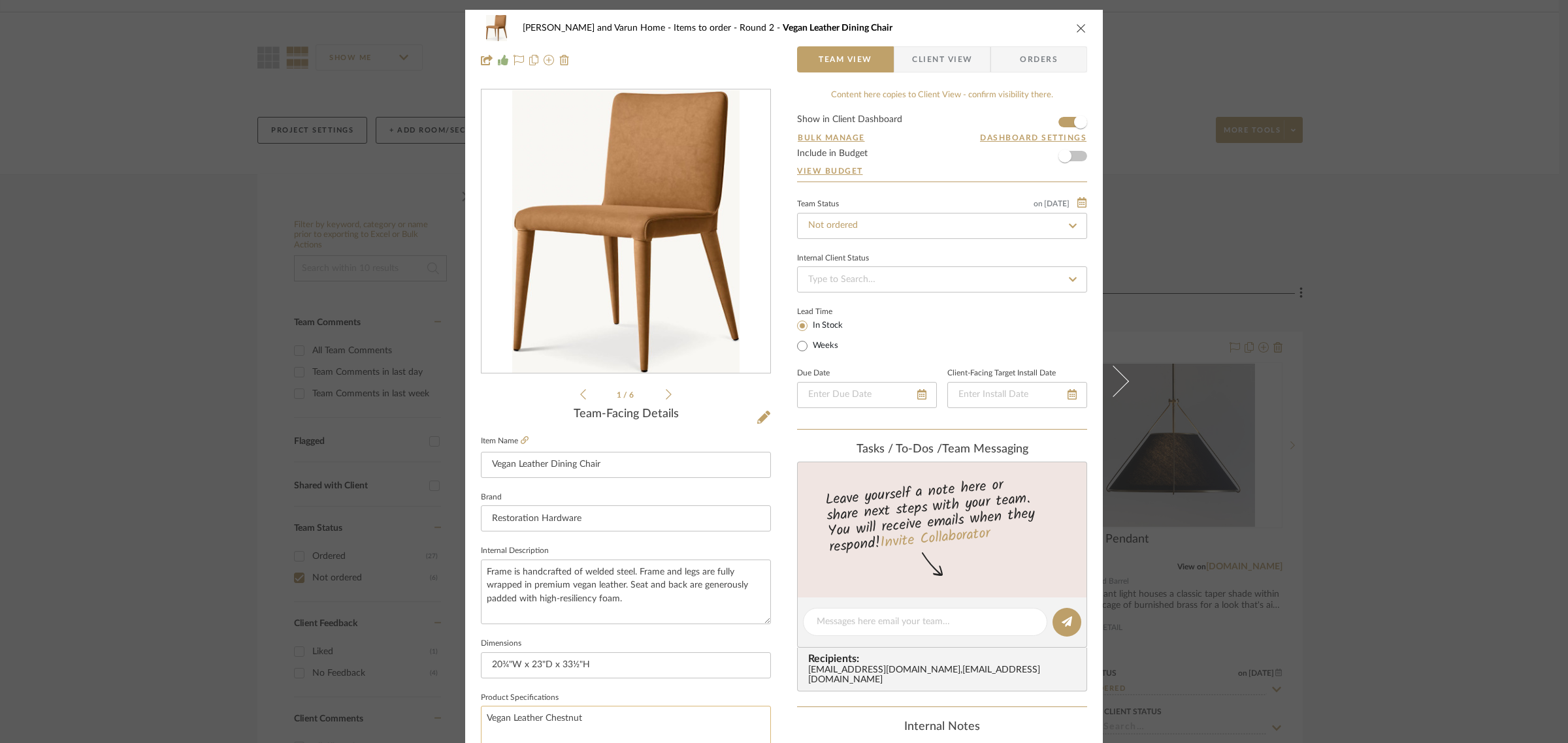
scroll to position [408, 0]
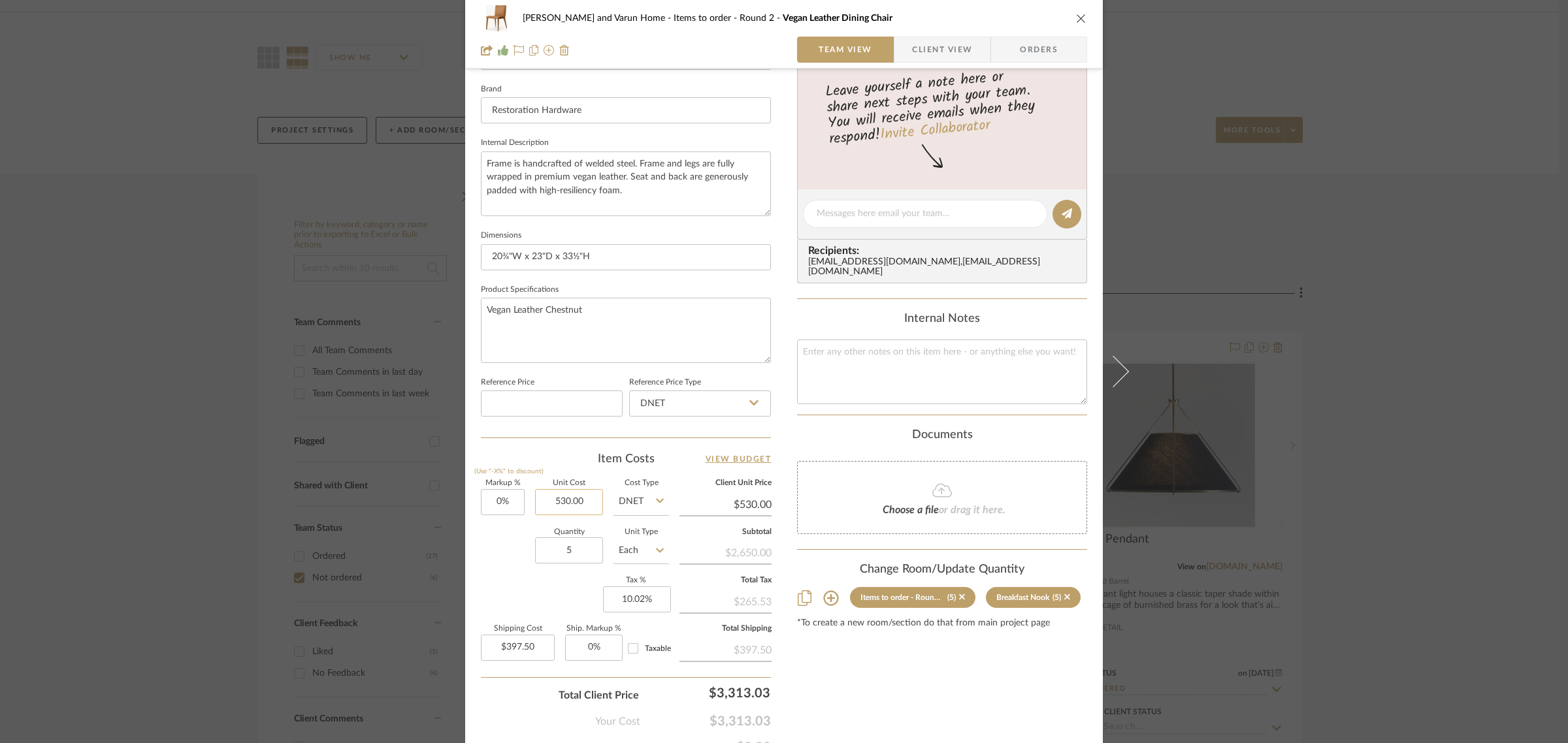
click at [591, 498] on input "530.00" at bounding box center [569, 502] width 68 height 26
type input "$665.00"
click at [841, 668] on div "Content here copies to Client View - confirm visibility there. Show in Client D…" at bounding box center [942, 218] width 290 height 1075
type input "$665.00"
type input "$498.75"
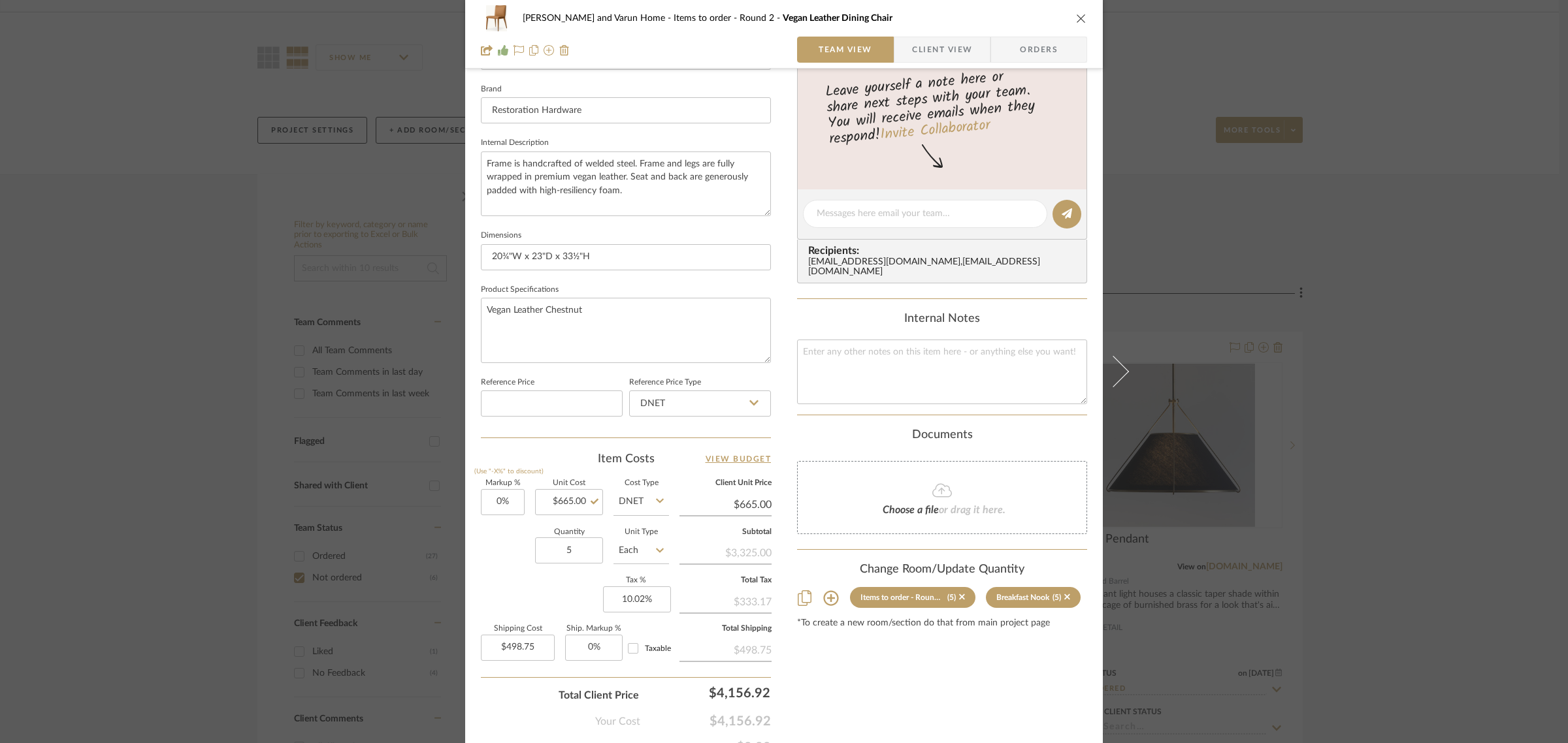
click at [1462, 354] on div "Shalini and Varun Home Items to order - Round 2 Vegan Leather Dining Chair Team…" at bounding box center [784, 371] width 1568 height 743
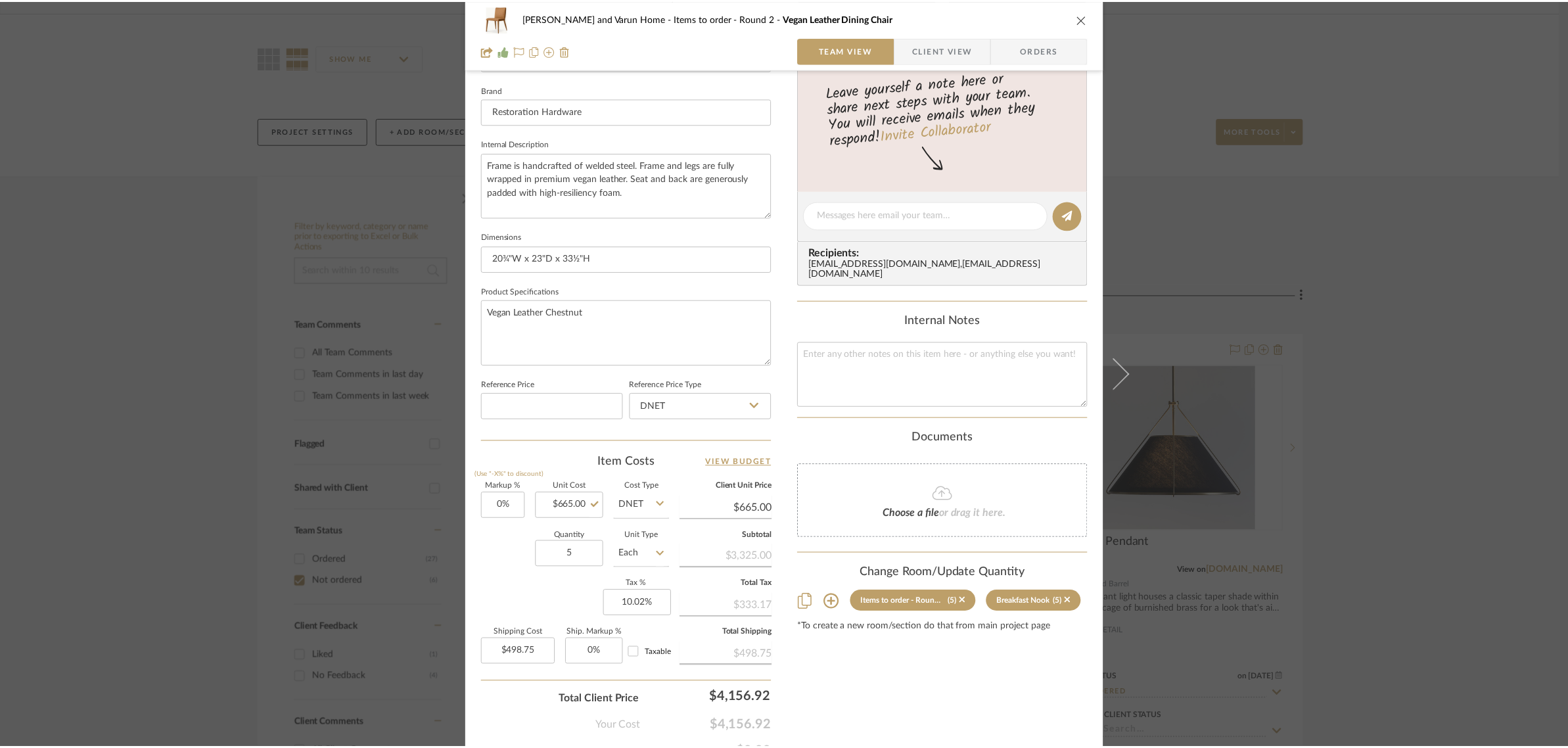
scroll to position [82, 0]
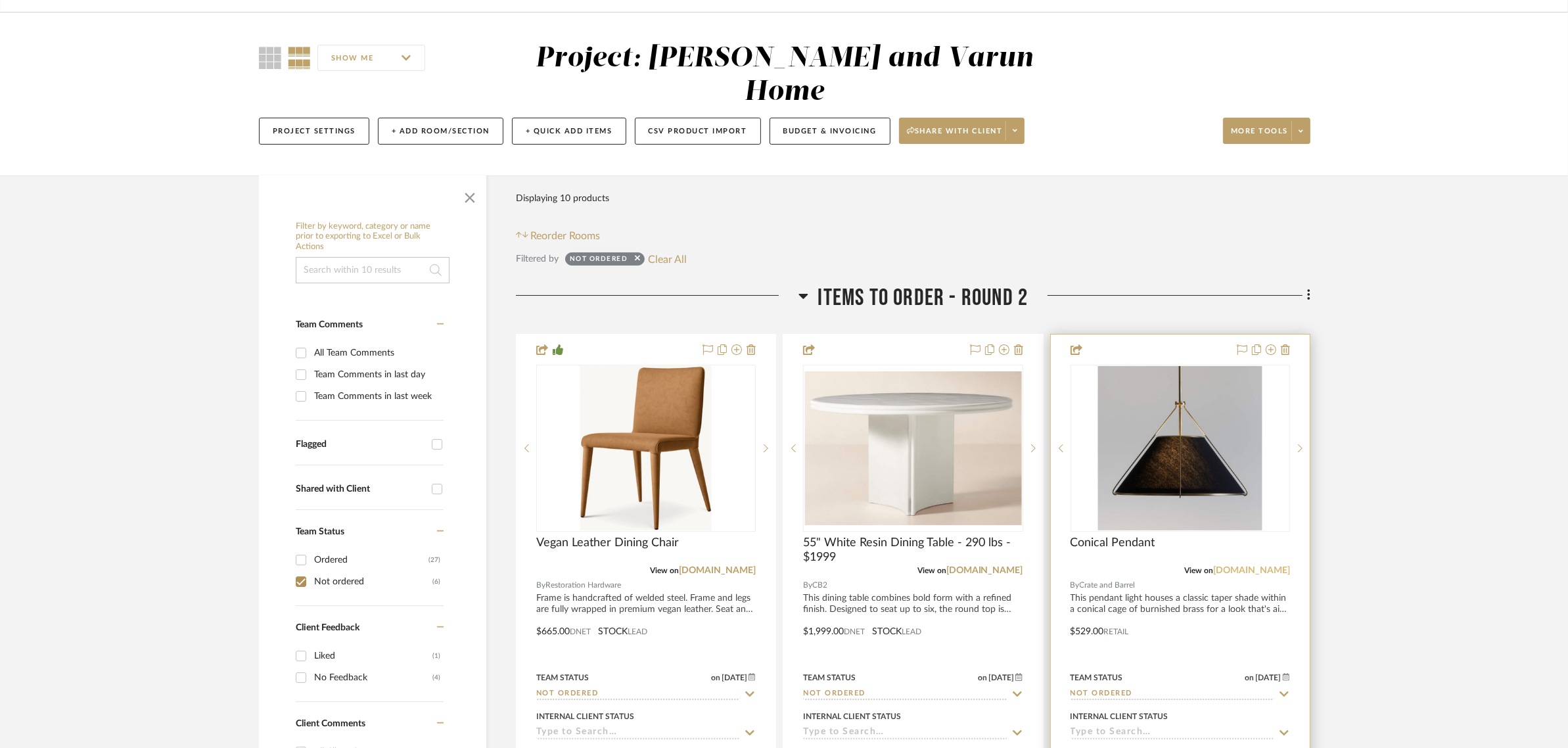
click at [1255, 566] on link "crateandbarrel.com" at bounding box center [1252, 570] width 77 height 9
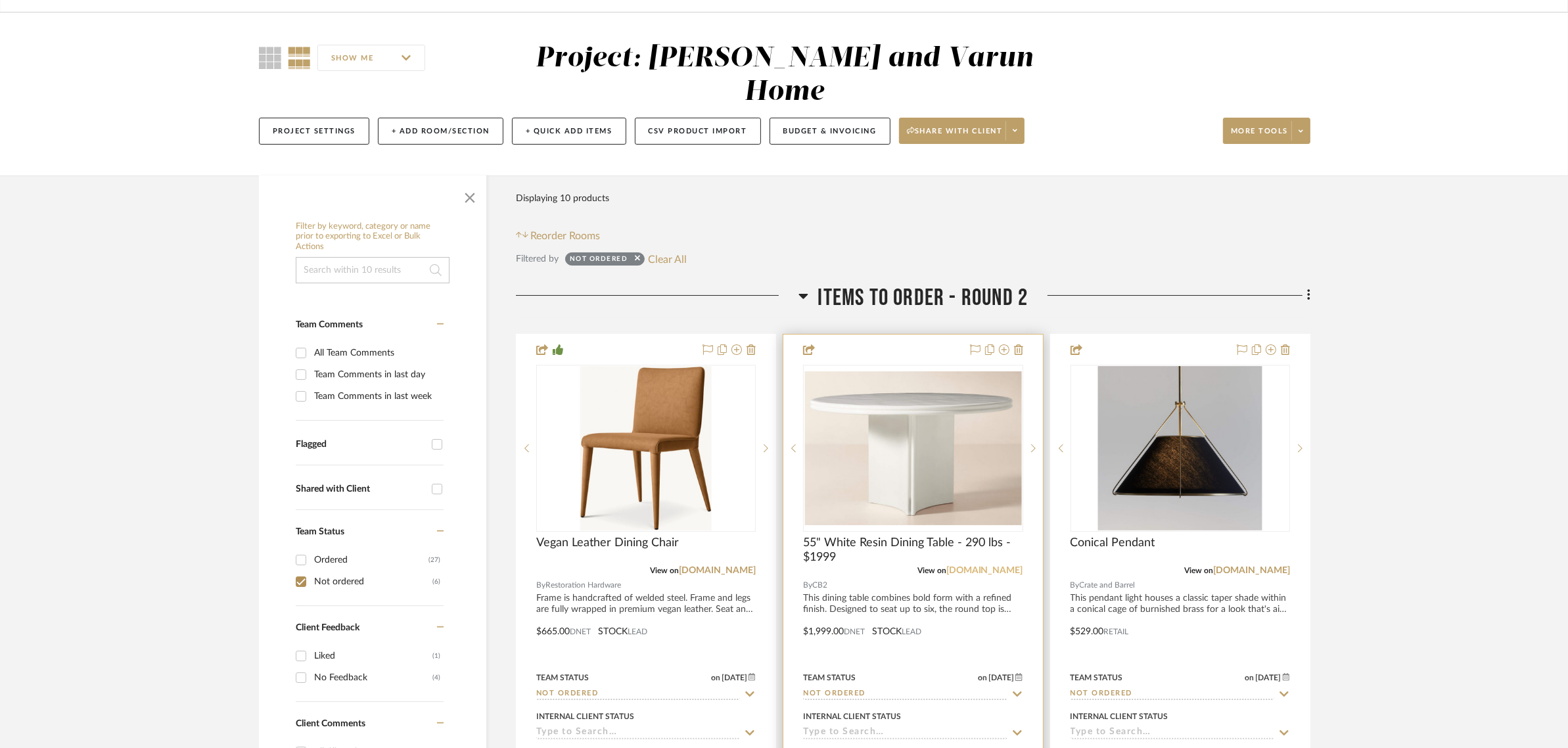
click at [1010, 566] on link "cb2.com" at bounding box center [985, 570] width 77 height 9
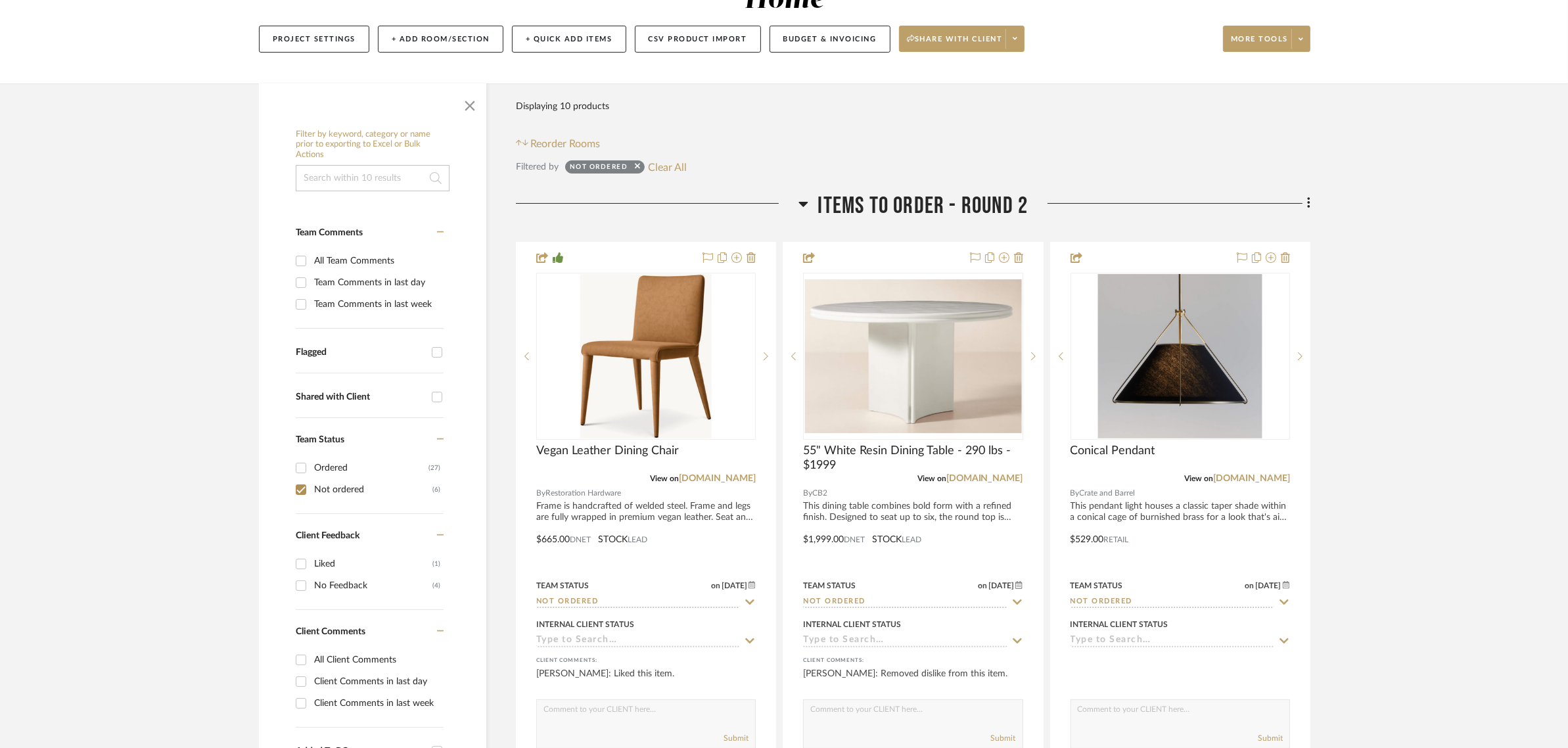
scroll to position [247, 0]
